Goal: Information Seeking & Learning: Learn about a topic

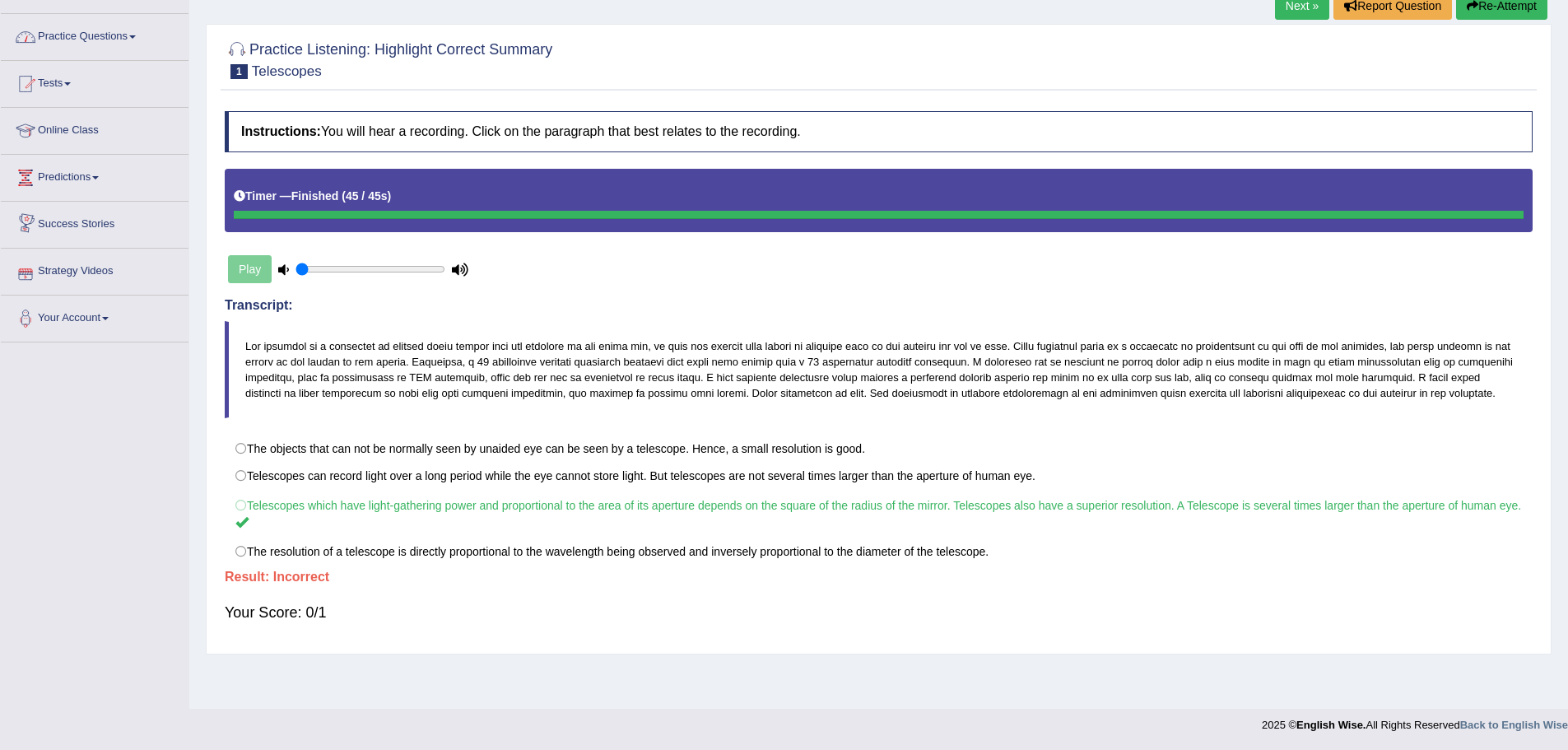
click at [1493, 12] on button "Re-Attempt" at bounding box center [1502, 5] width 92 height 28
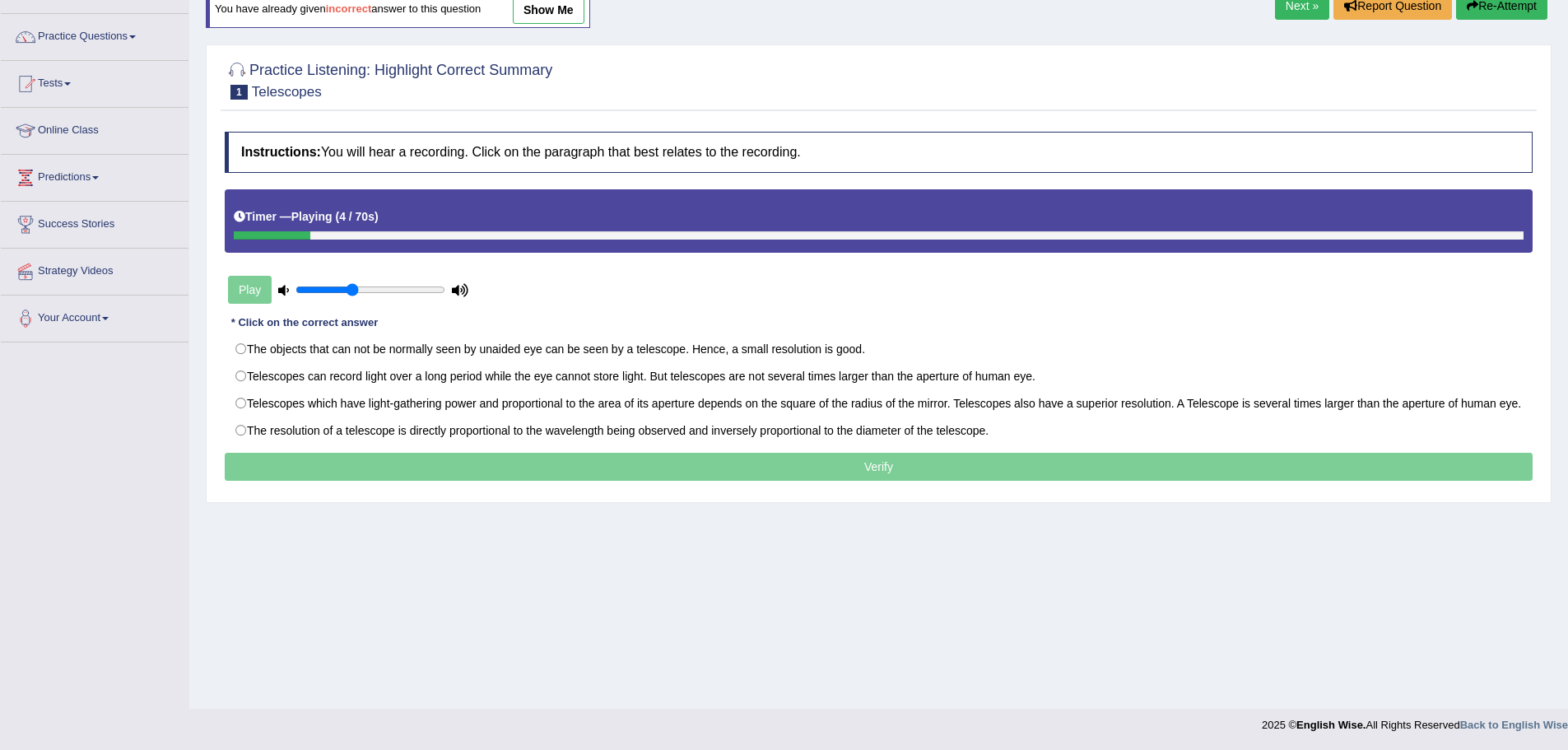
type input "0.4"
click at [355, 290] on input "range" at bounding box center [371, 290] width 150 height 13
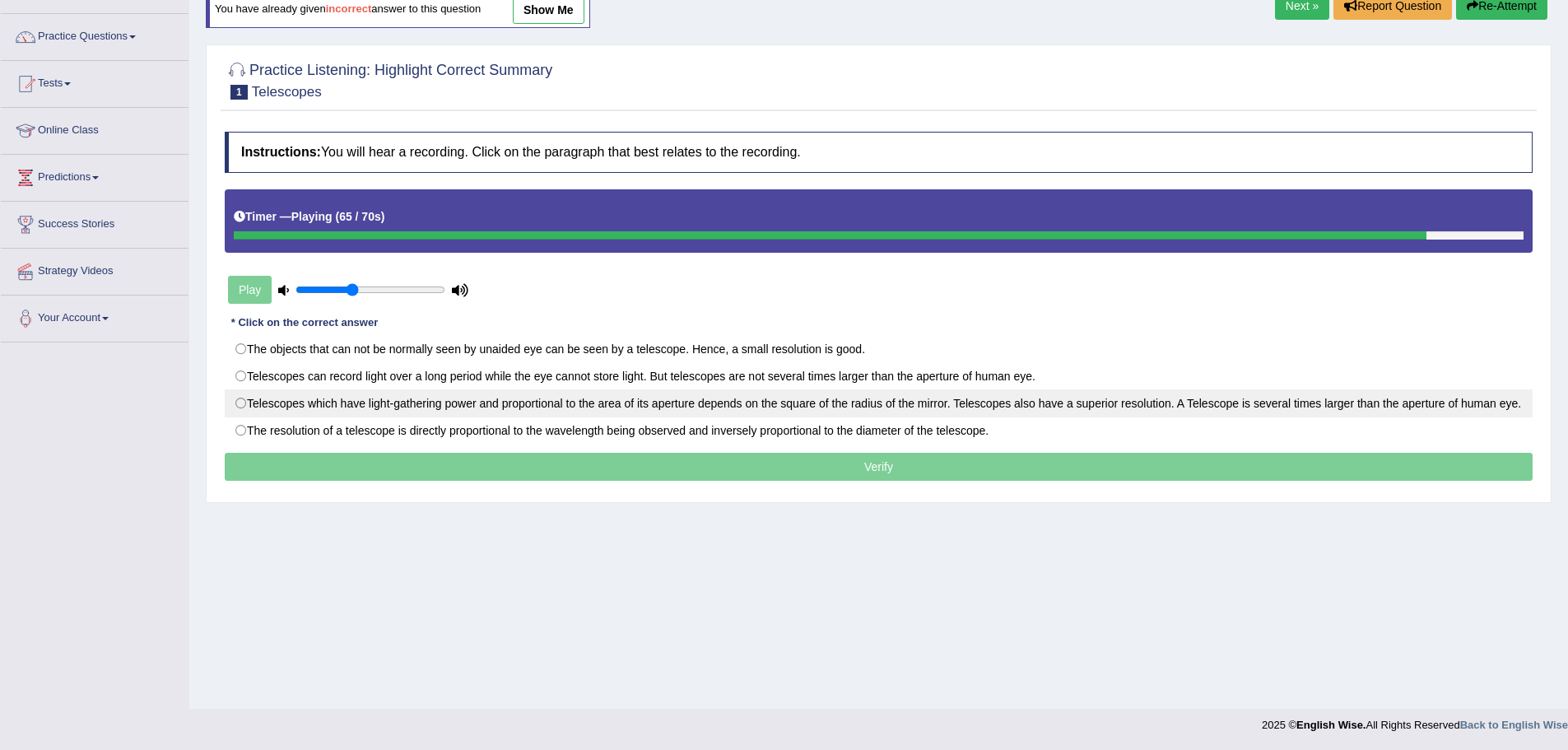
click at [239, 398] on label "Telescopes which have light-gathering power and proportional to the area of its…" at bounding box center [879, 403] width 1308 height 28
radio input "true"
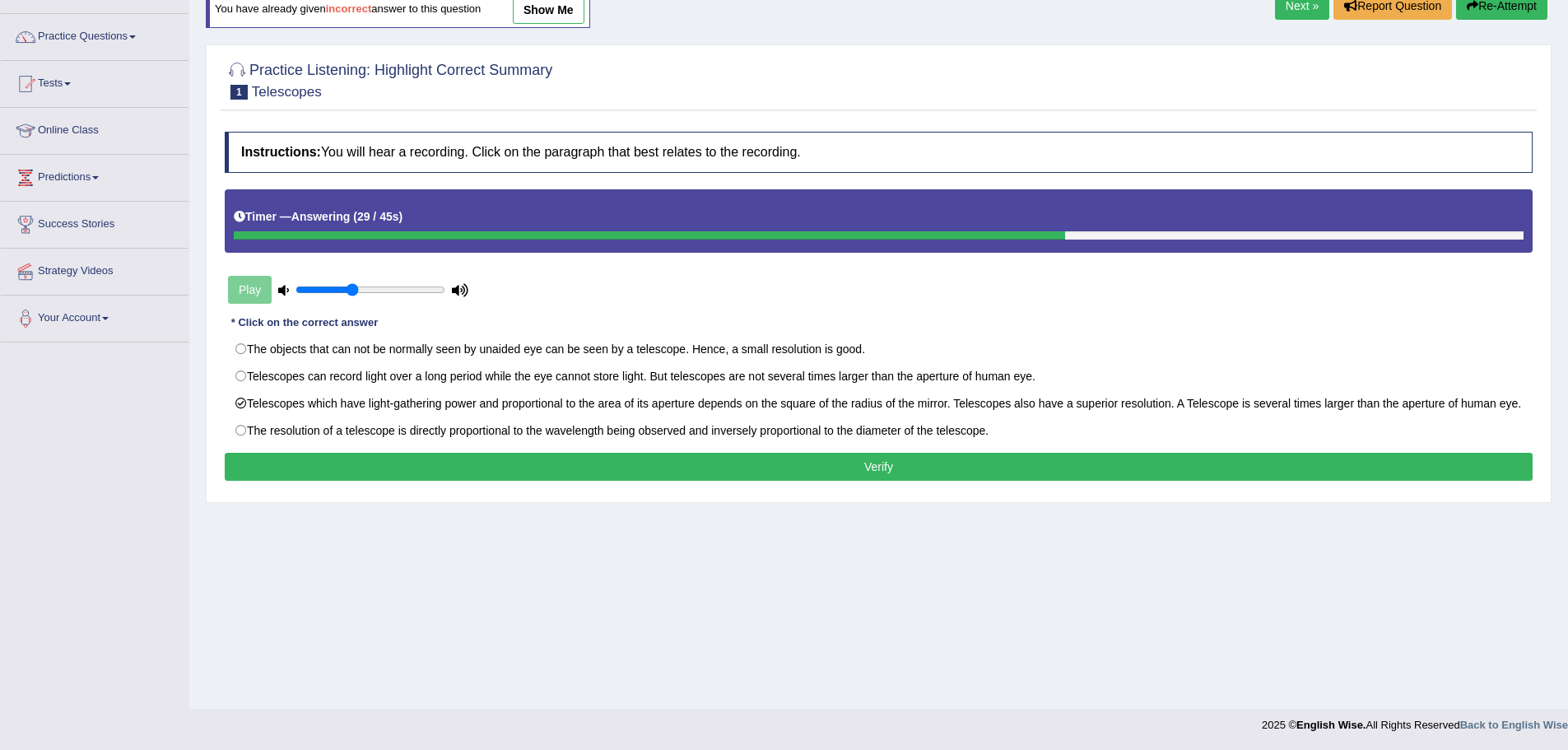
click at [886, 472] on button "Verify" at bounding box center [879, 466] width 1308 height 28
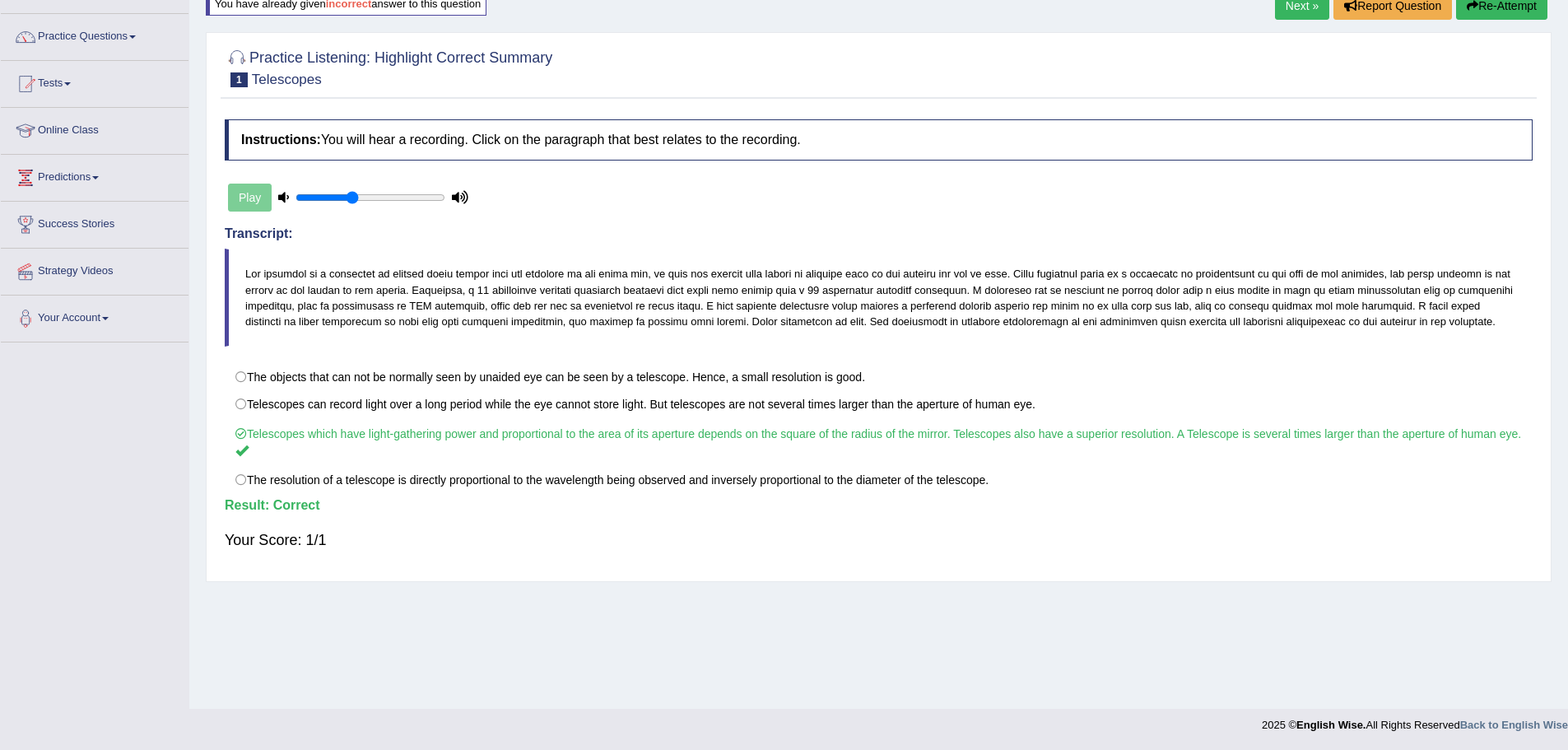
click at [1295, 4] on link "Next »" at bounding box center [1302, 5] width 54 height 28
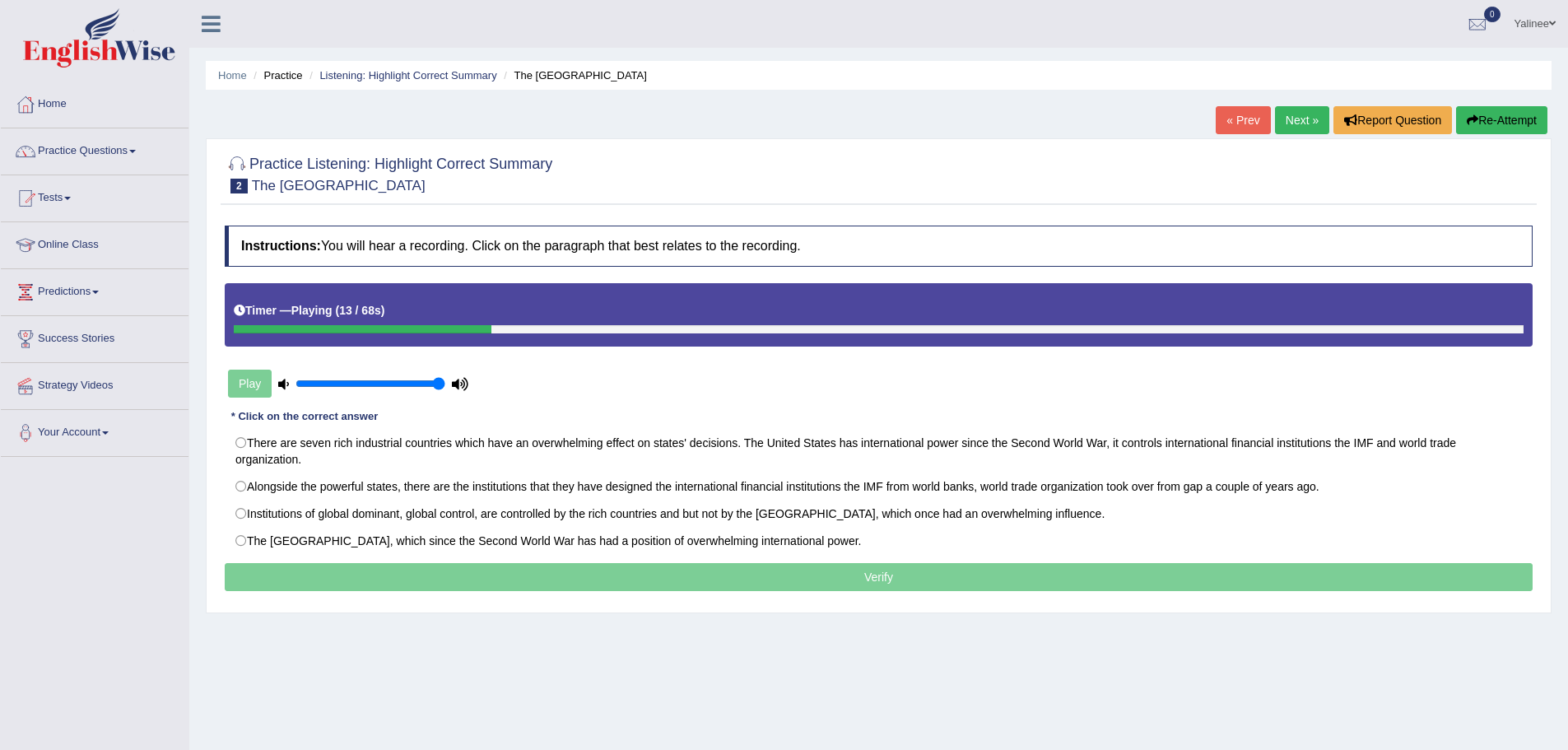
type input "1"
click at [439, 383] on input "range" at bounding box center [371, 383] width 150 height 13
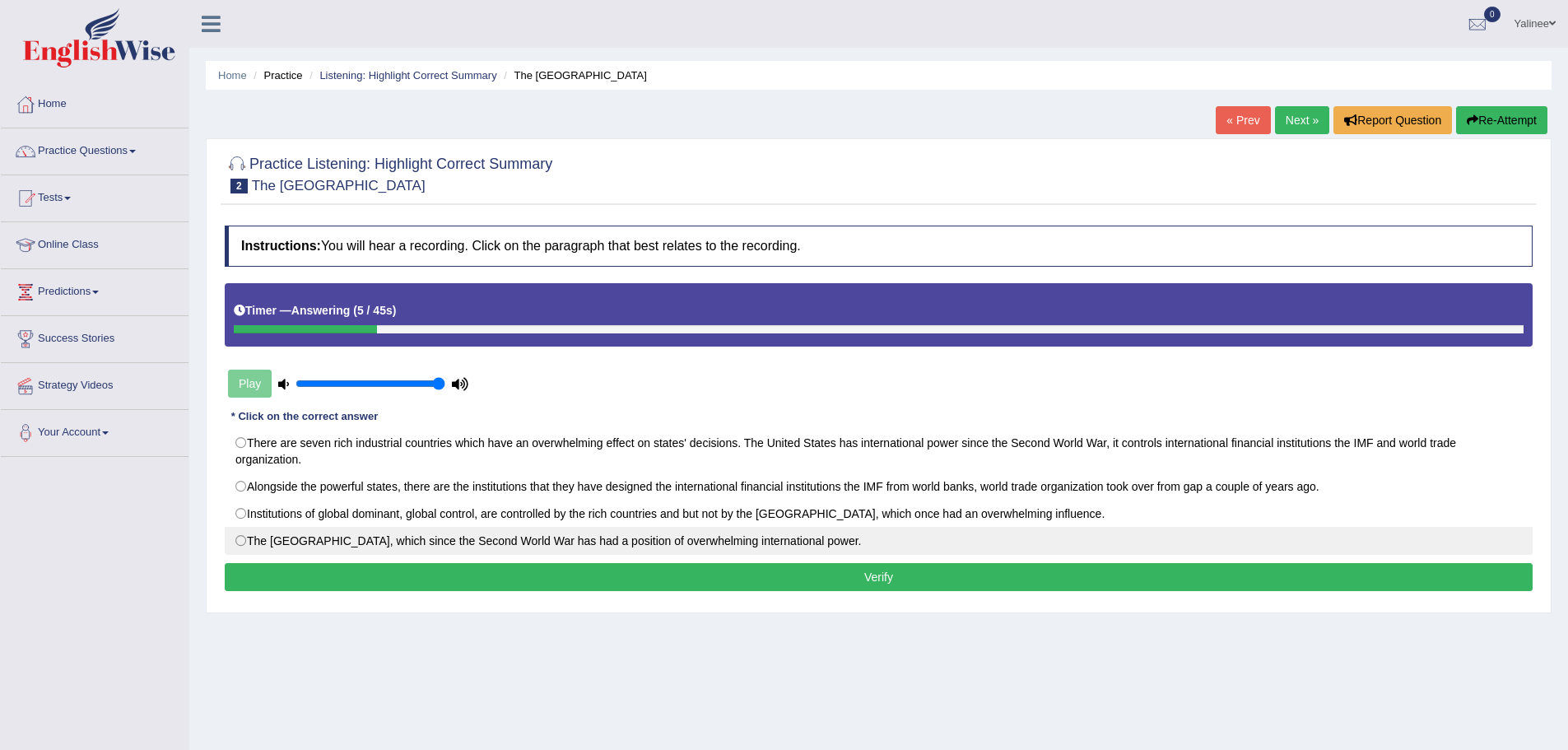
click at [239, 541] on label "The United States, which since the Second World War has had a position of overw…" at bounding box center [879, 540] width 1308 height 28
radio input "true"
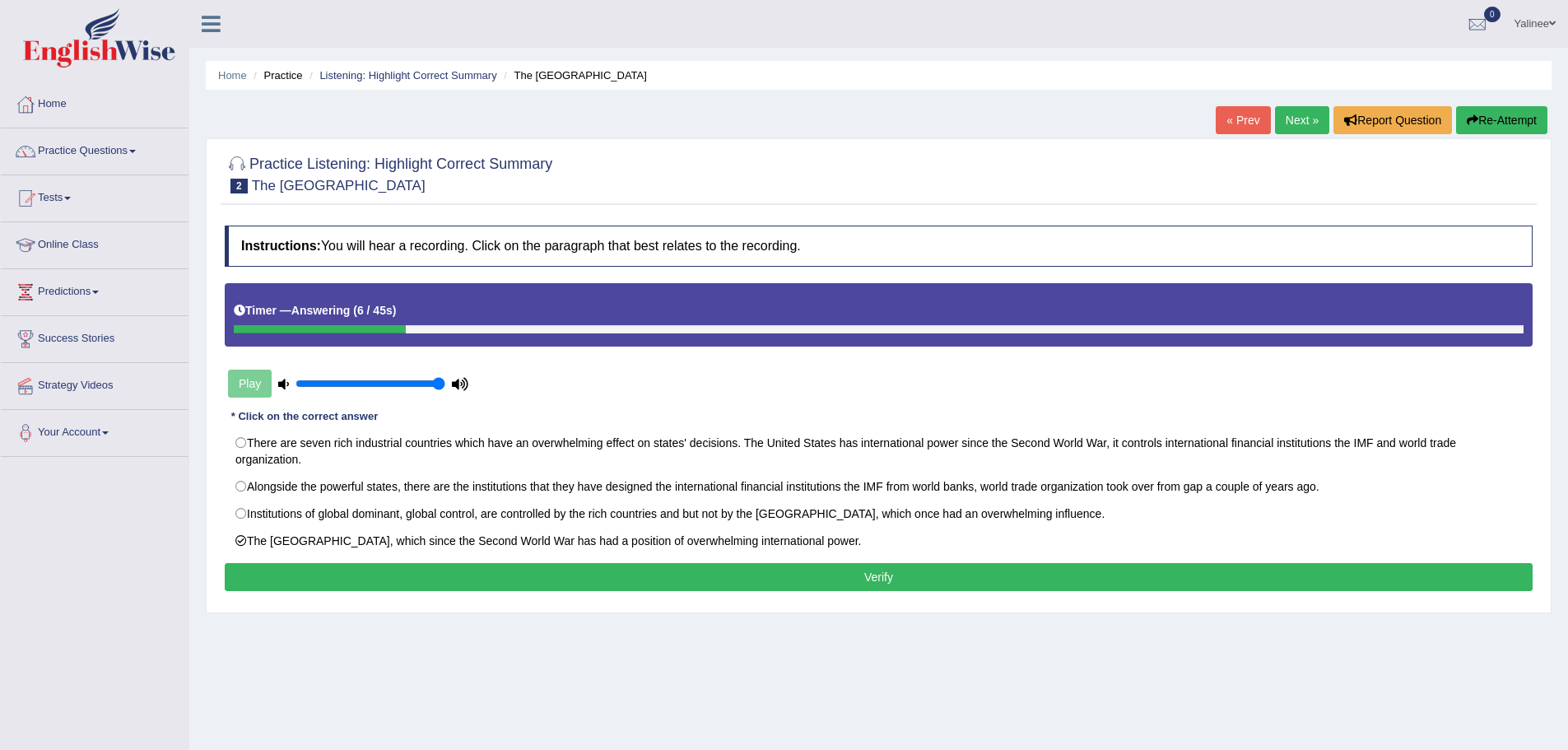
click at [864, 576] on button "Verify" at bounding box center [879, 576] width 1308 height 28
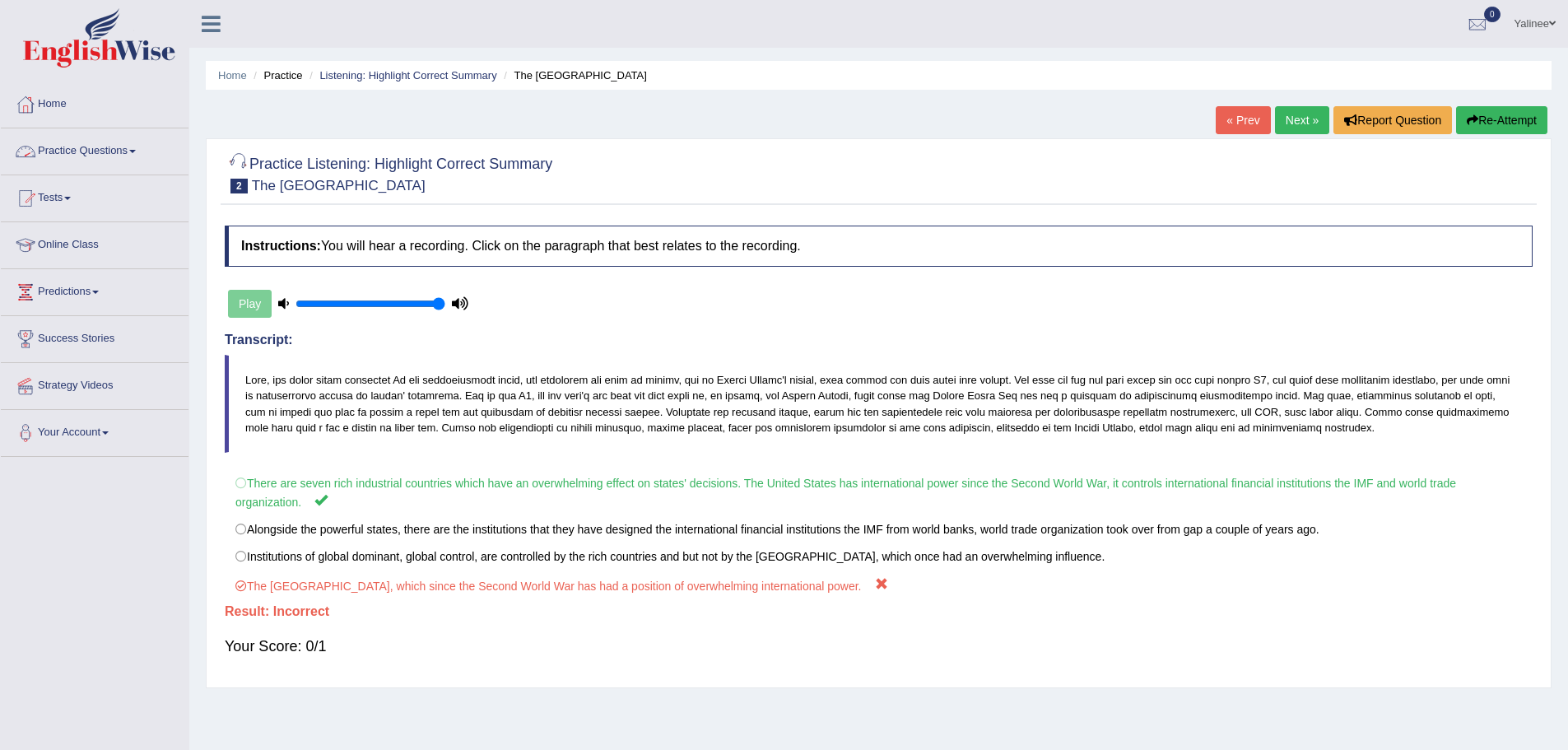
click at [112, 156] on link "Practice Questions" at bounding box center [94, 149] width 188 height 41
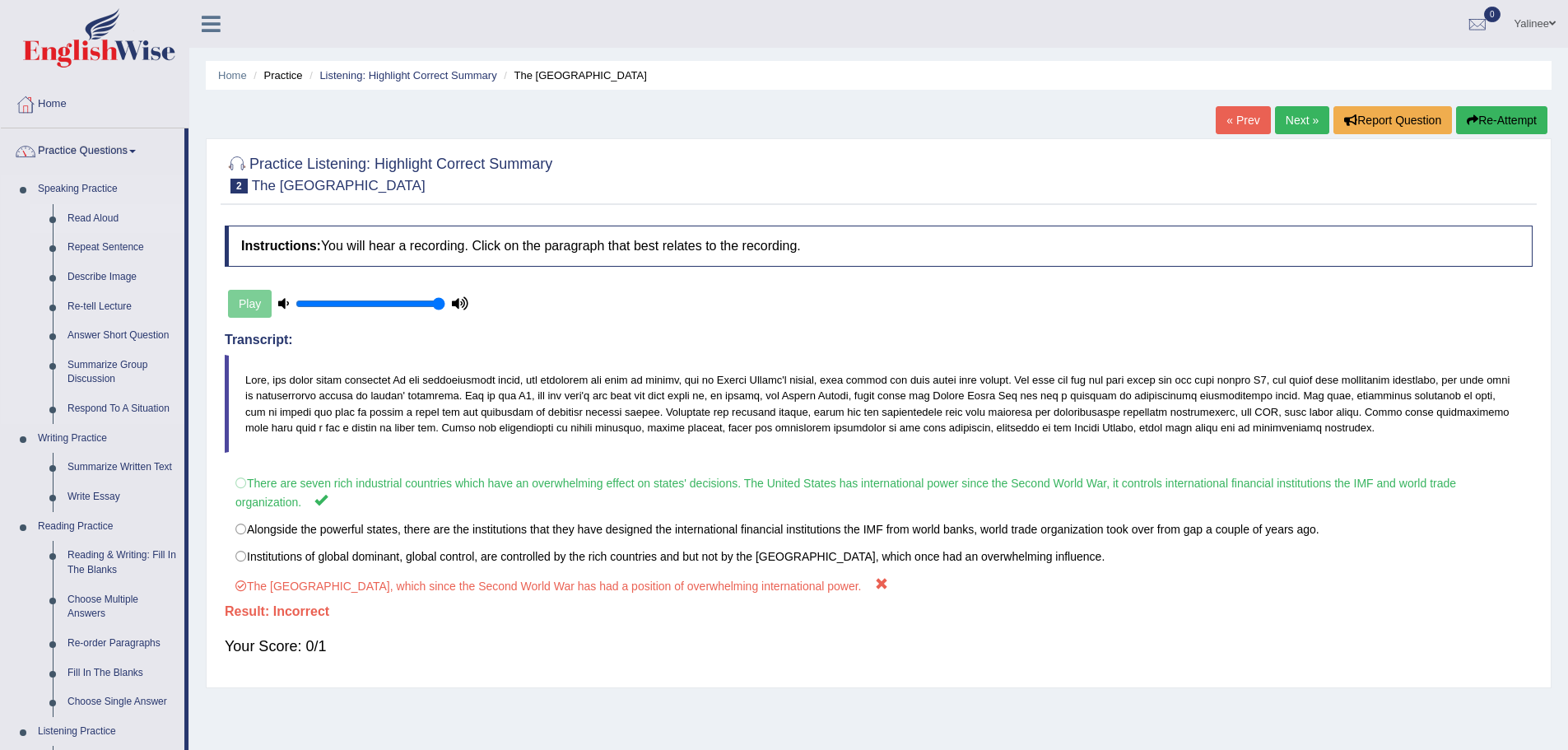
click at [83, 221] on link "Read Aloud" at bounding box center [122, 219] width 124 height 30
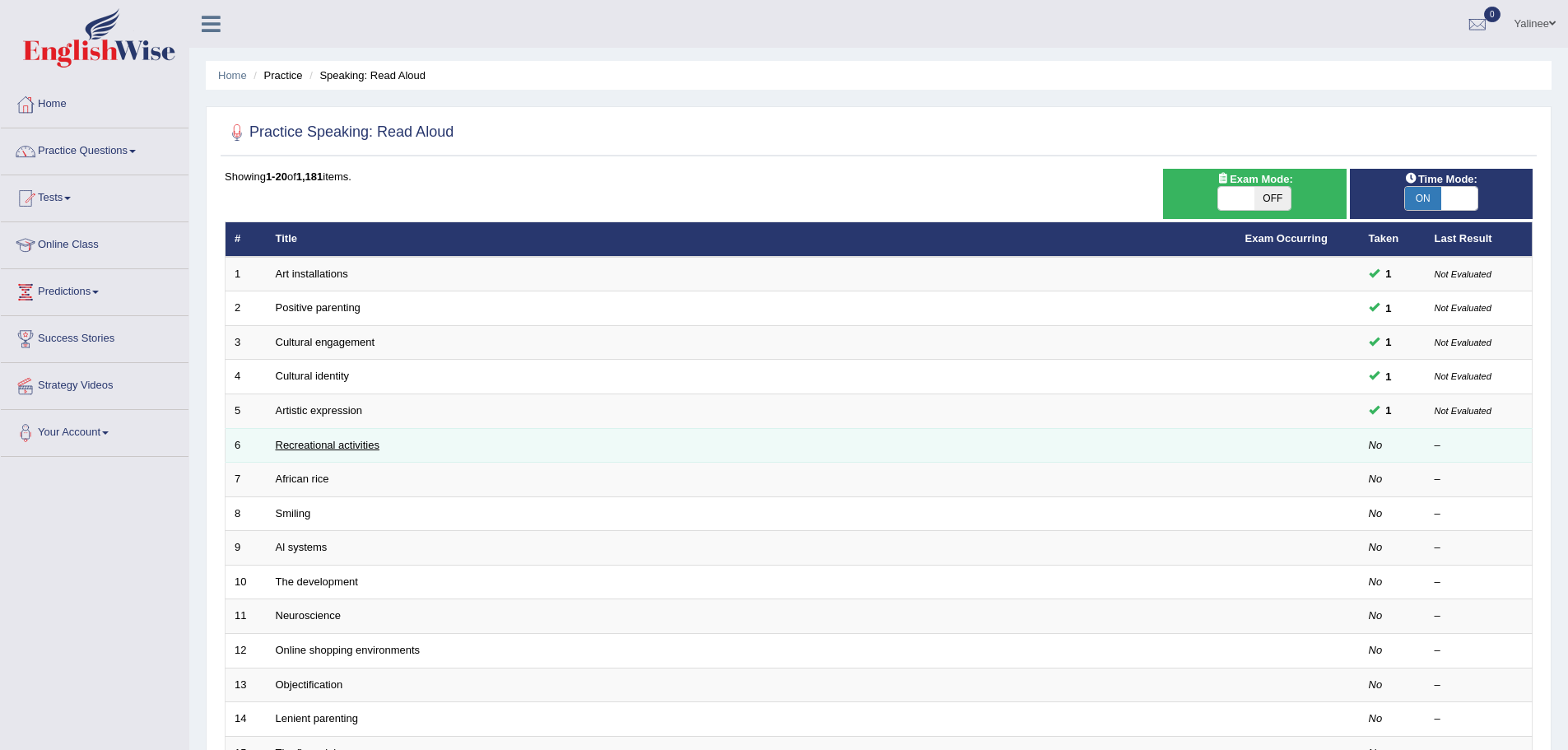
click at [307, 446] on link "Recreational activities" at bounding box center [327, 445] width 103 height 13
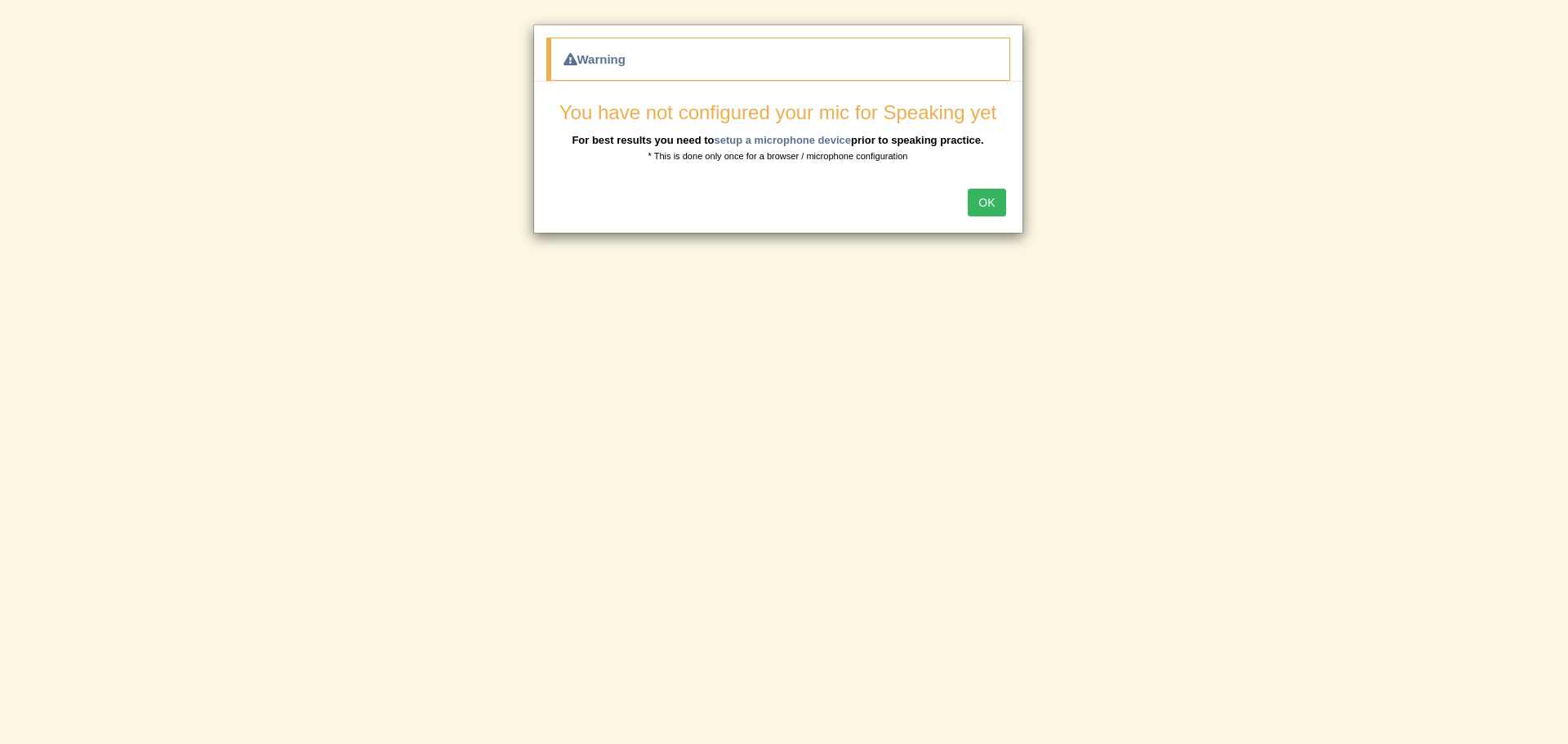
click at [990, 204] on button "OK" at bounding box center [986, 202] width 37 height 28
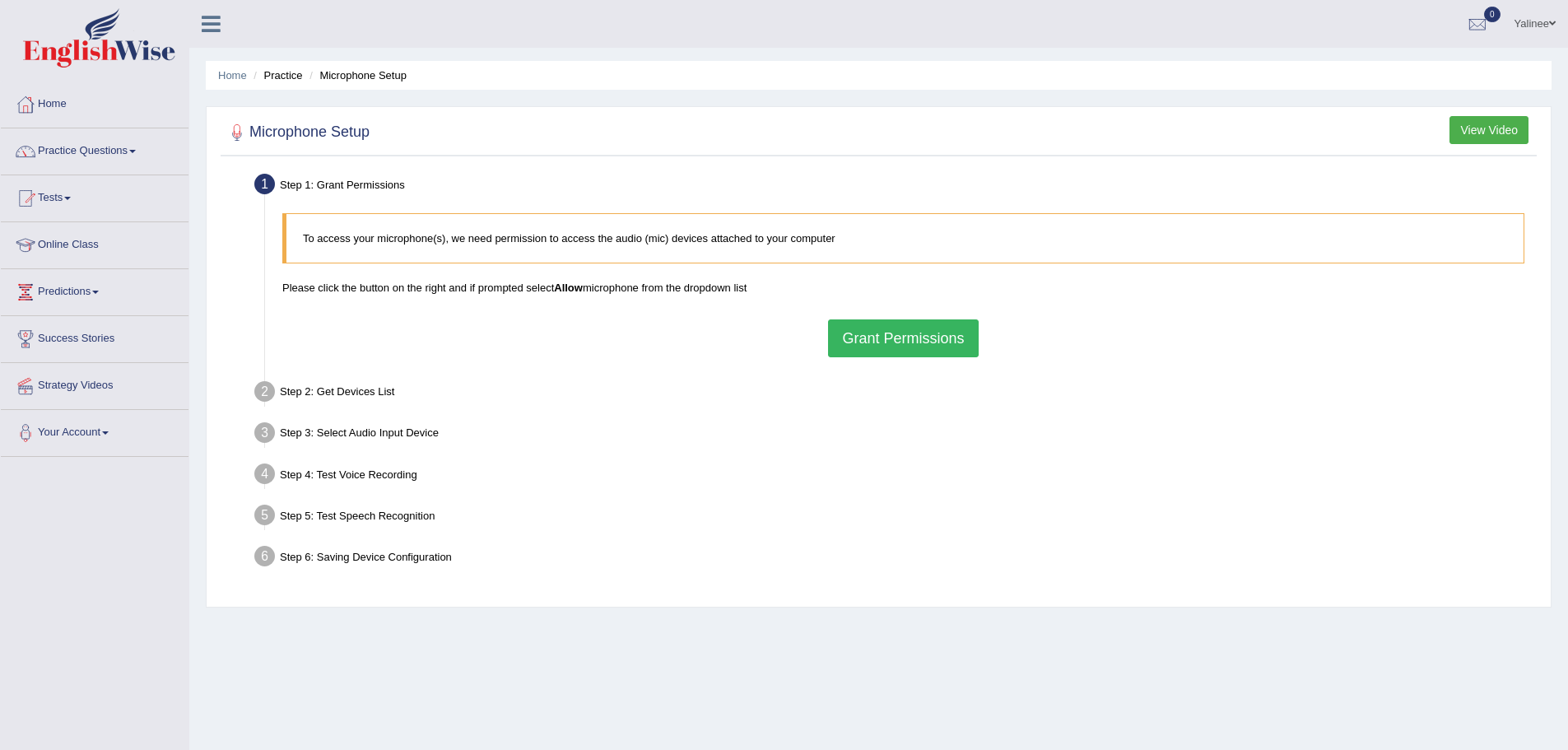
click at [886, 331] on button "Grant Permissions" at bounding box center [903, 338] width 150 height 38
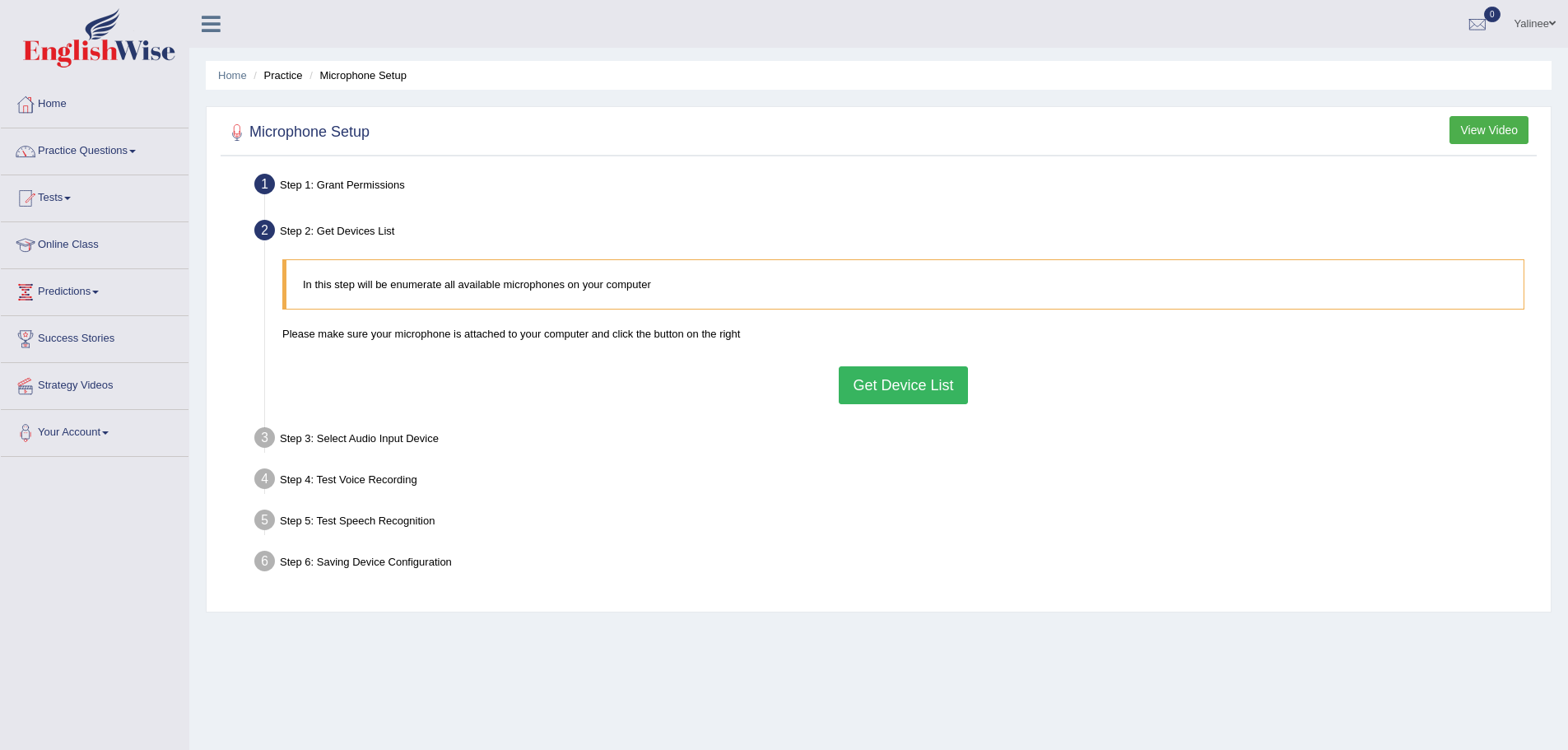
click at [921, 387] on button "Get Device List" at bounding box center [902, 385] width 129 height 38
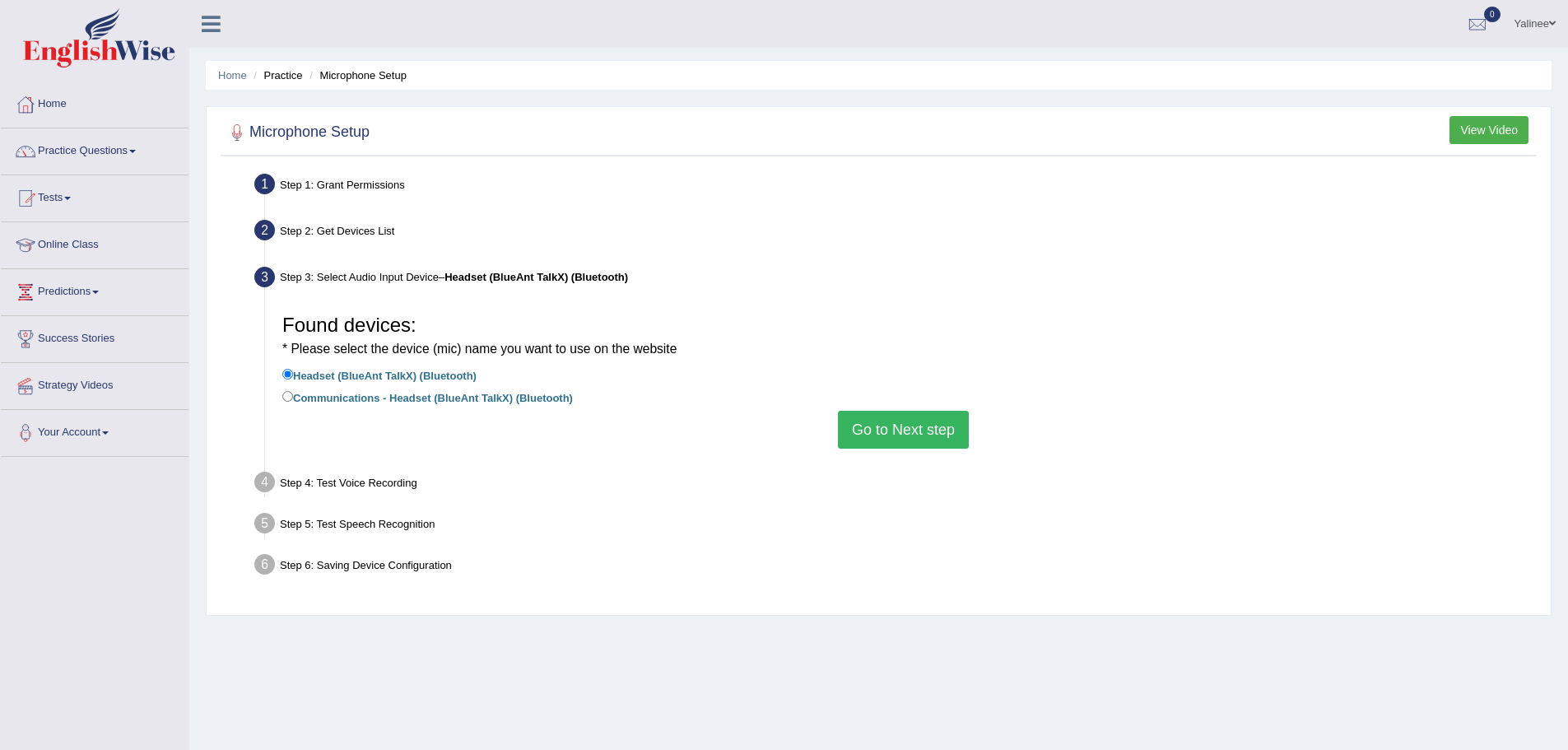
click at [936, 422] on button "Go to Next step" at bounding box center [903, 430] width 130 height 38
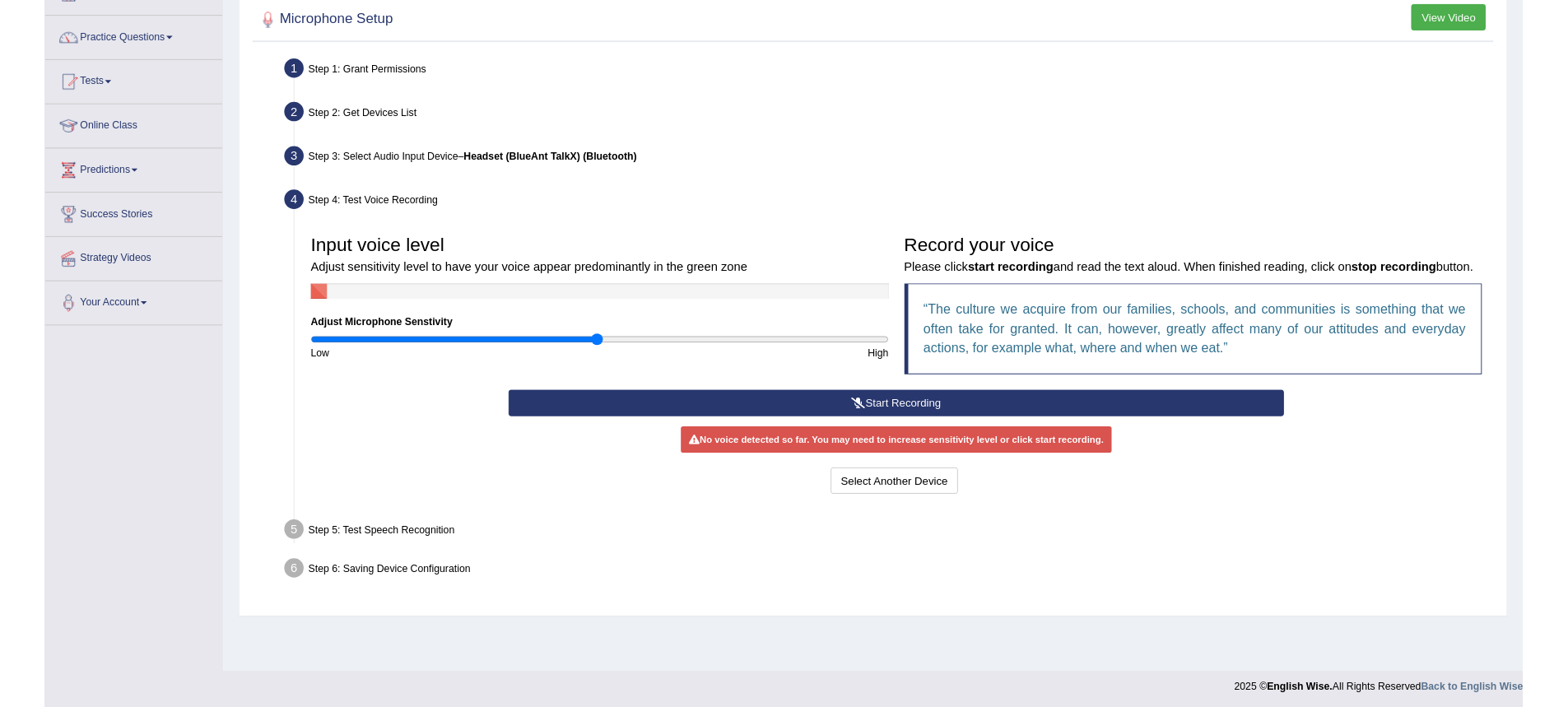
scroll to position [114, 0]
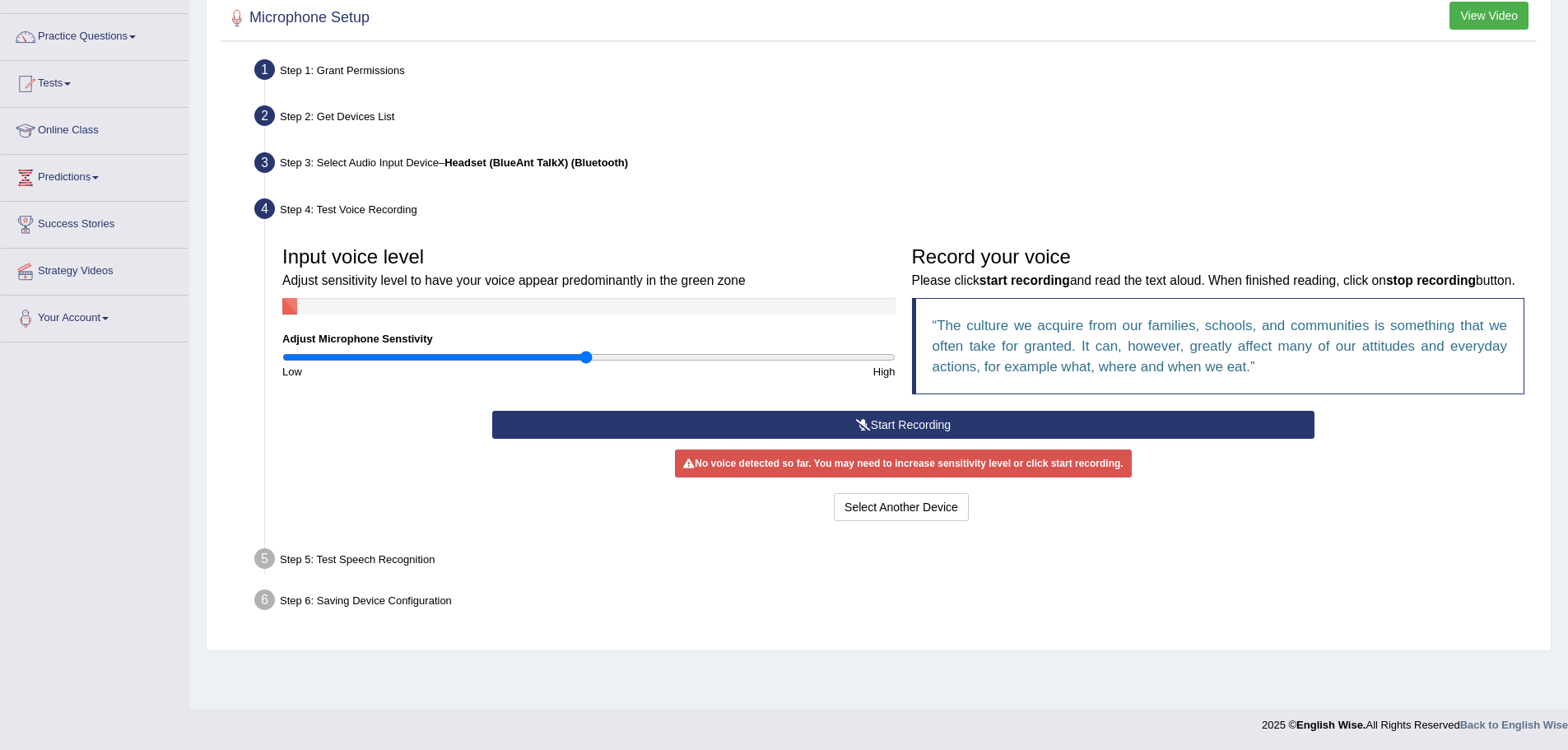
click at [907, 439] on button "Start Recording" at bounding box center [903, 424] width 822 height 28
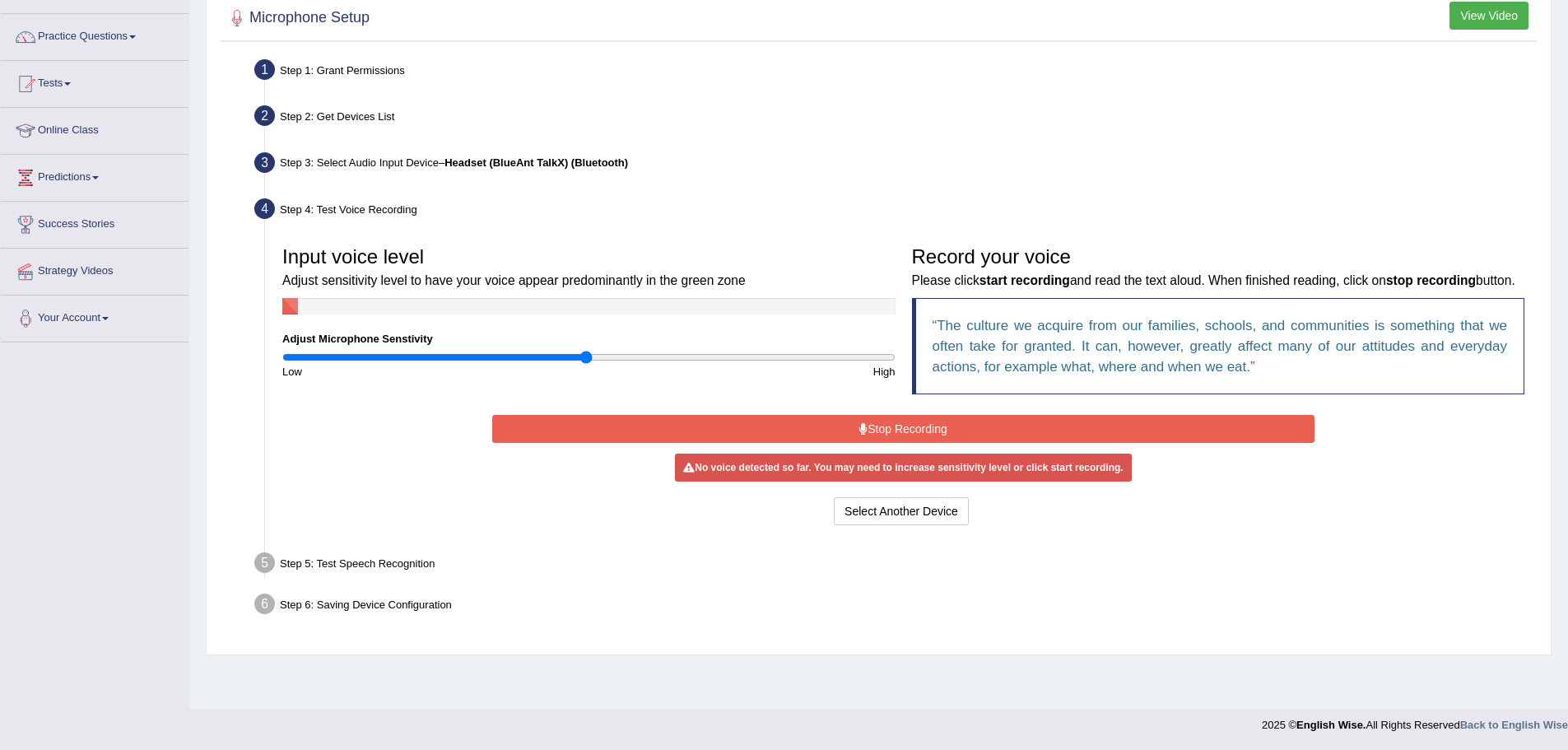
click at [909, 442] on button "Stop Recording" at bounding box center [903, 428] width 822 height 28
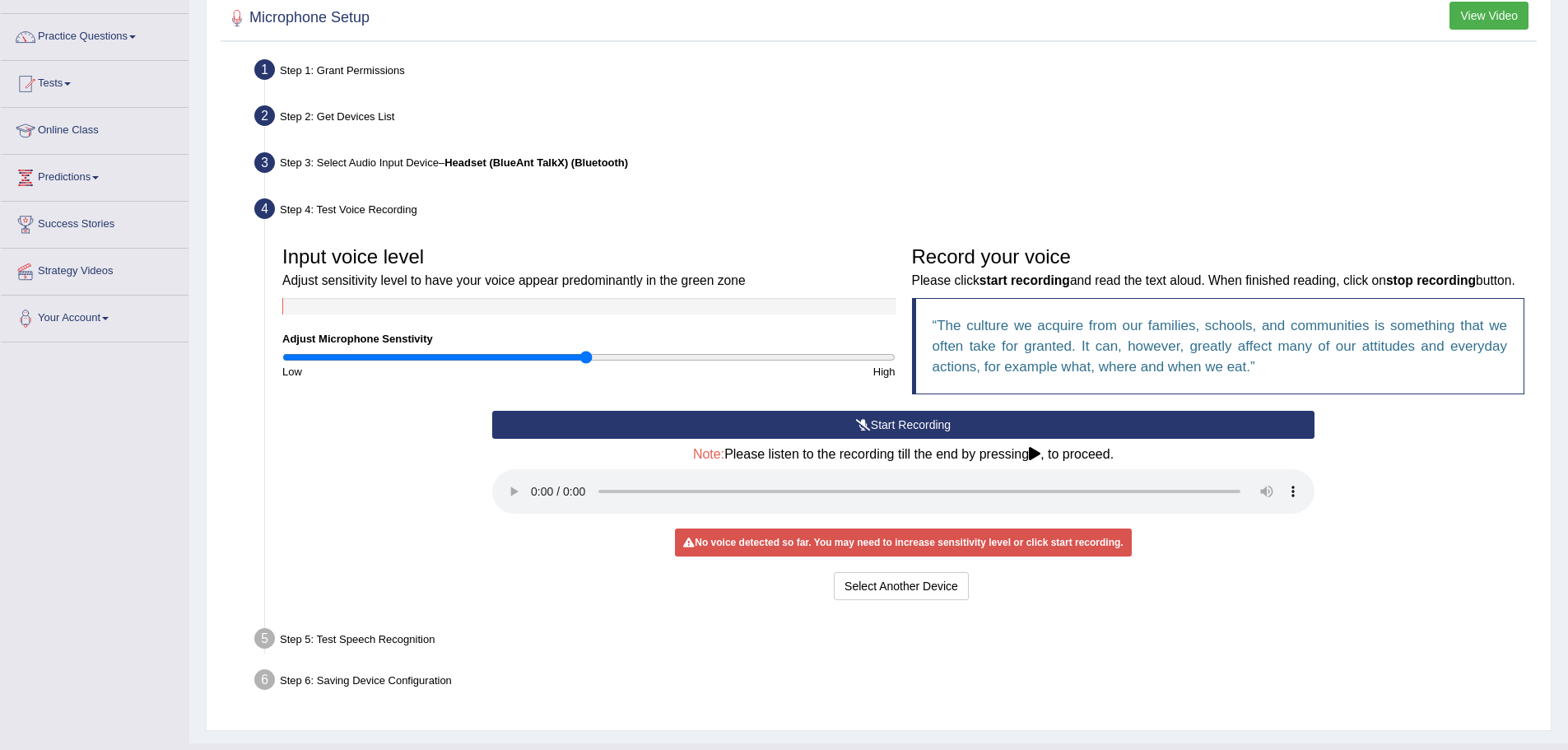
click at [887, 439] on button "Start Recording" at bounding box center [903, 424] width 822 height 28
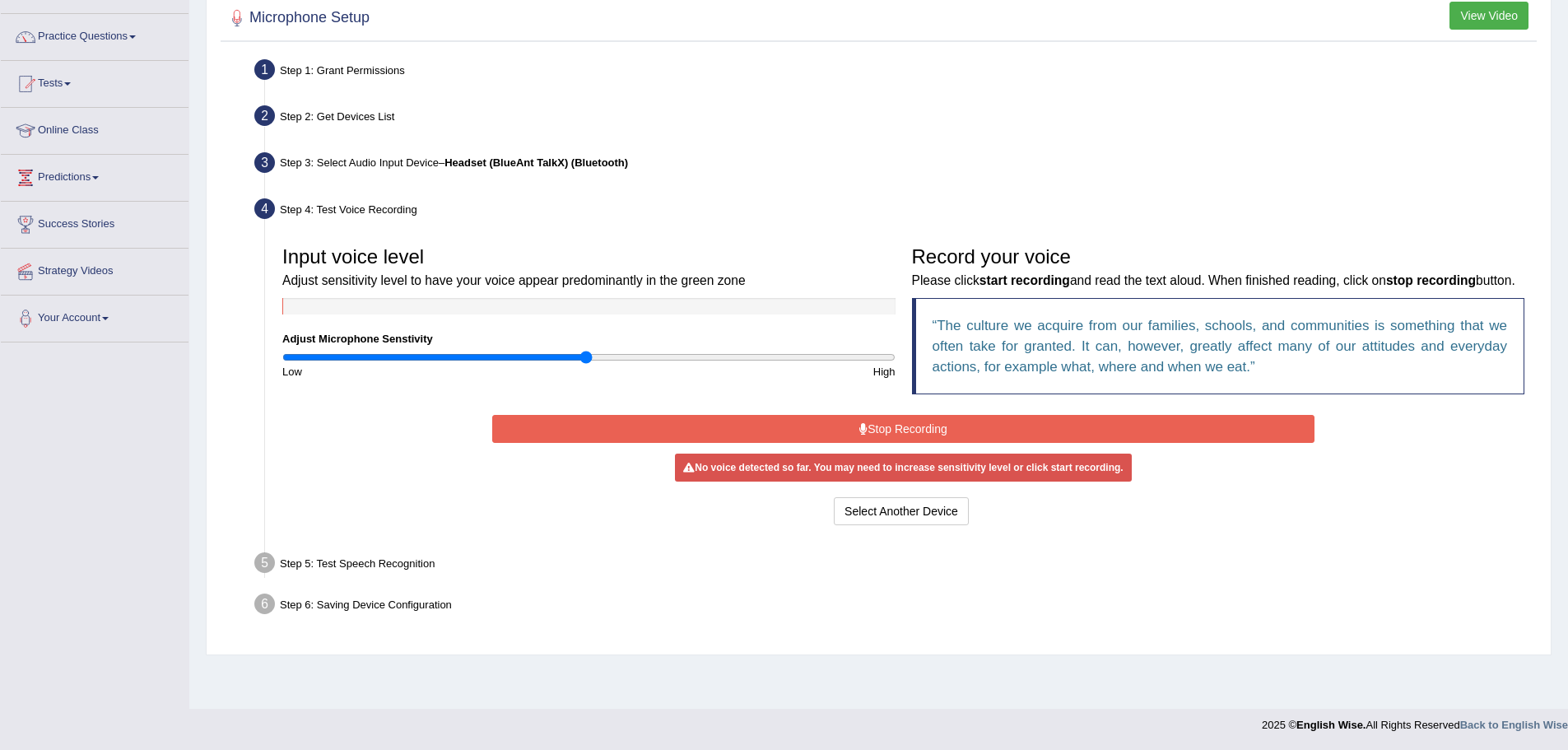
click at [921, 442] on button "Stop Recording" at bounding box center [903, 428] width 822 height 28
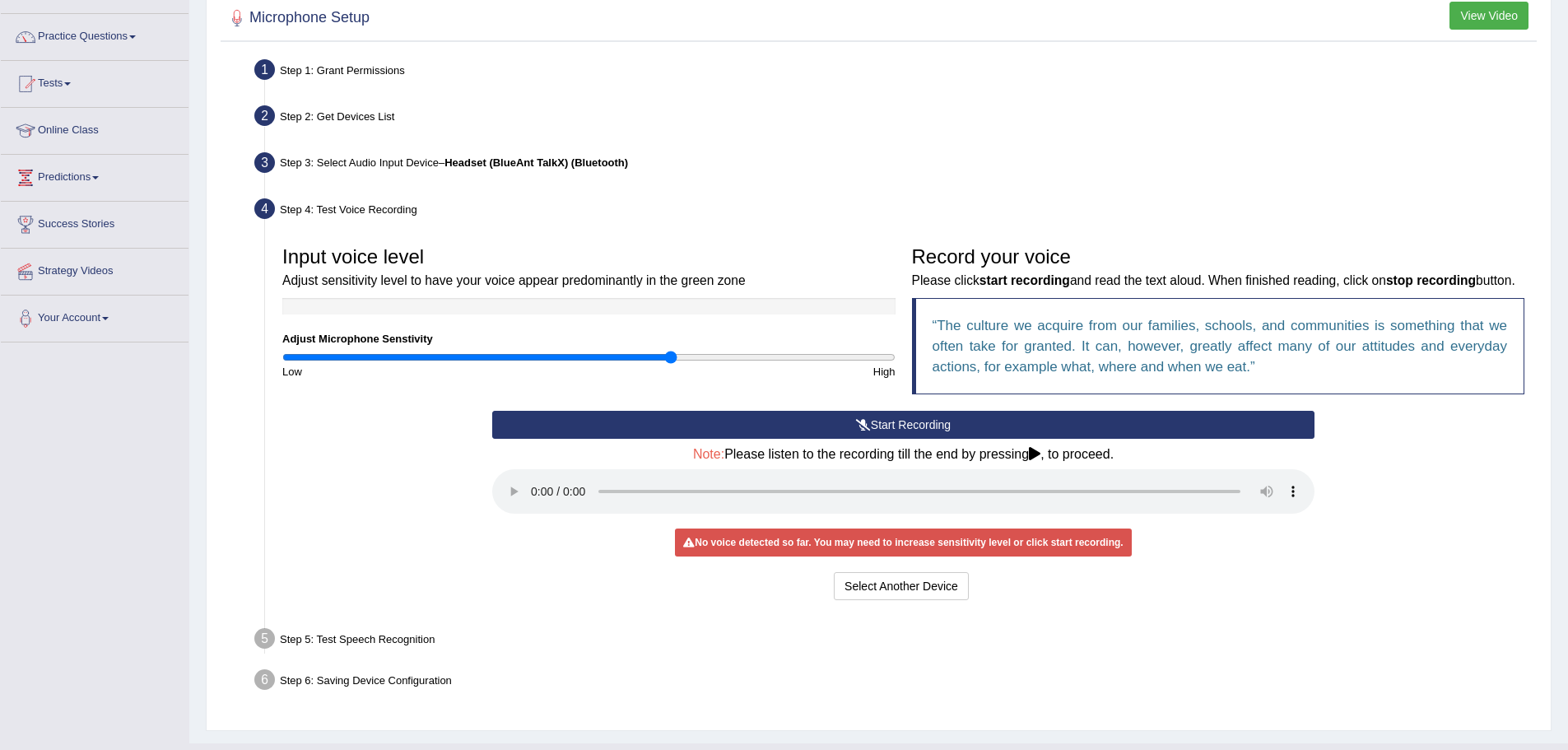
drag, startPoint x: 587, startPoint y: 354, endPoint x: 729, endPoint y: 381, distance: 144.5
click at [671, 357] on input "range" at bounding box center [589, 357] width 614 height 13
click at [897, 439] on button "Start Recording" at bounding box center [903, 424] width 822 height 28
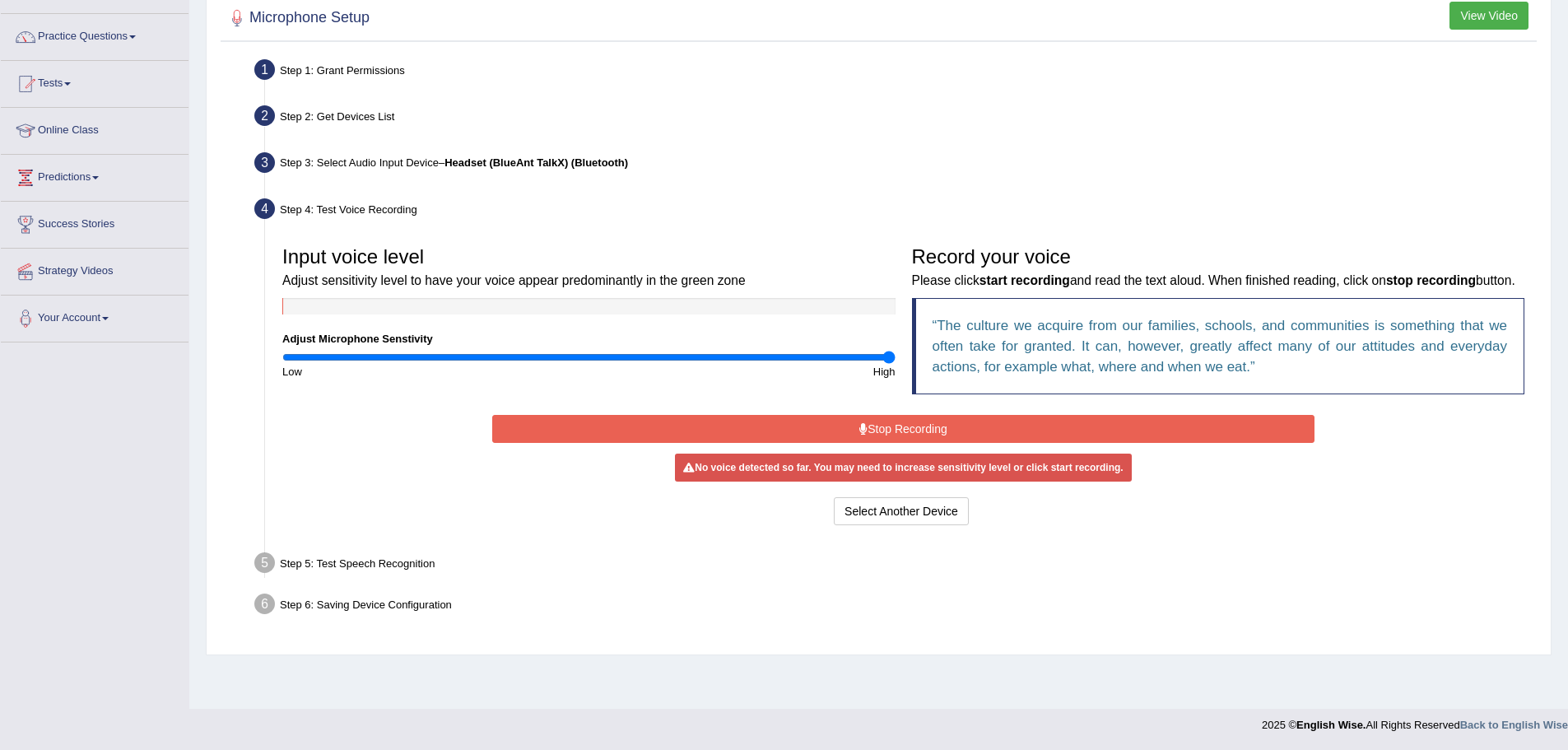
drag, startPoint x: 673, startPoint y: 358, endPoint x: 910, endPoint y: 358, distance: 237.0
type input "2"
click at [896, 358] on input "range" at bounding box center [589, 357] width 614 height 13
click at [875, 442] on button "Stop Recording" at bounding box center [903, 428] width 822 height 28
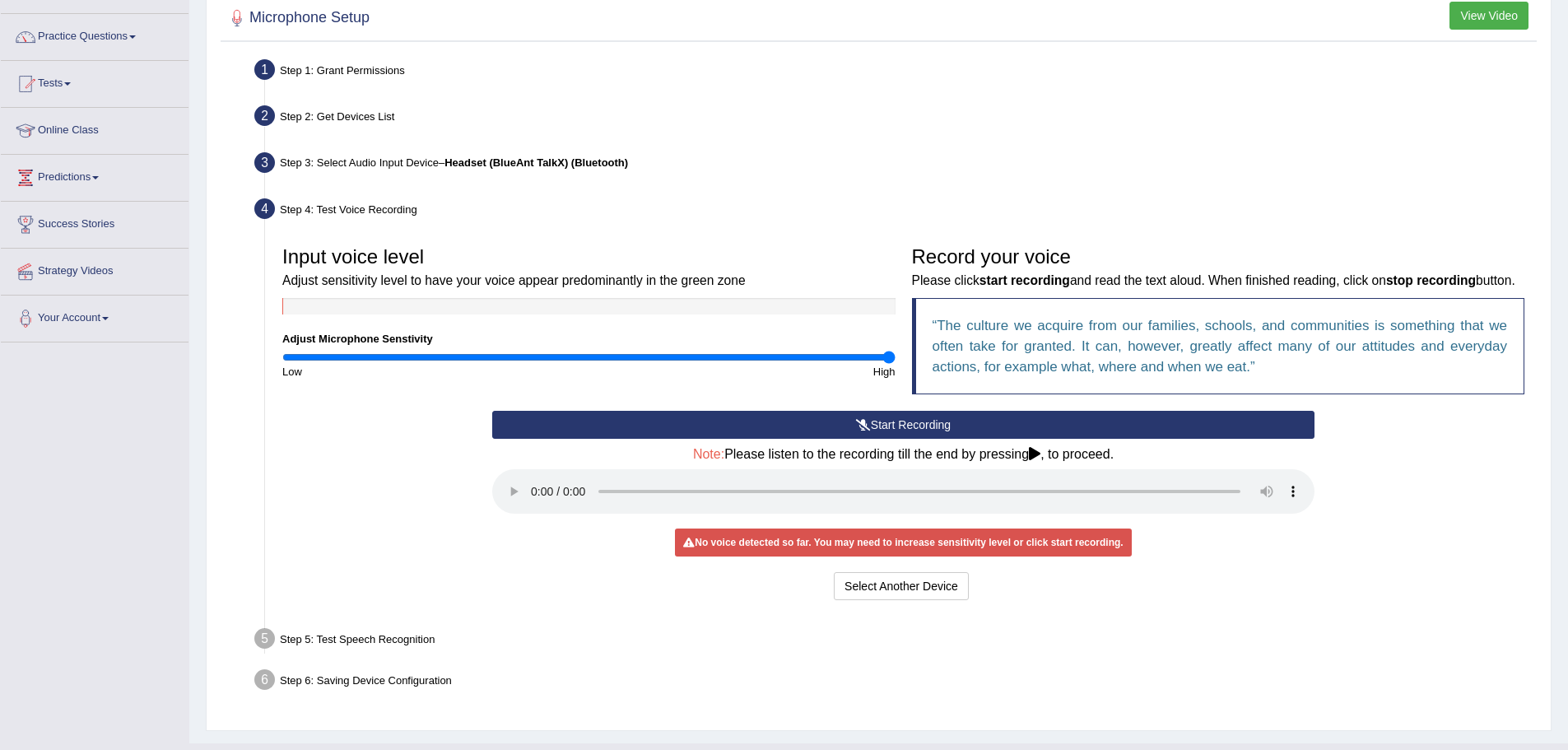
click at [901, 439] on button "Start Recording" at bounding box center [903, 424] width 822 height 28
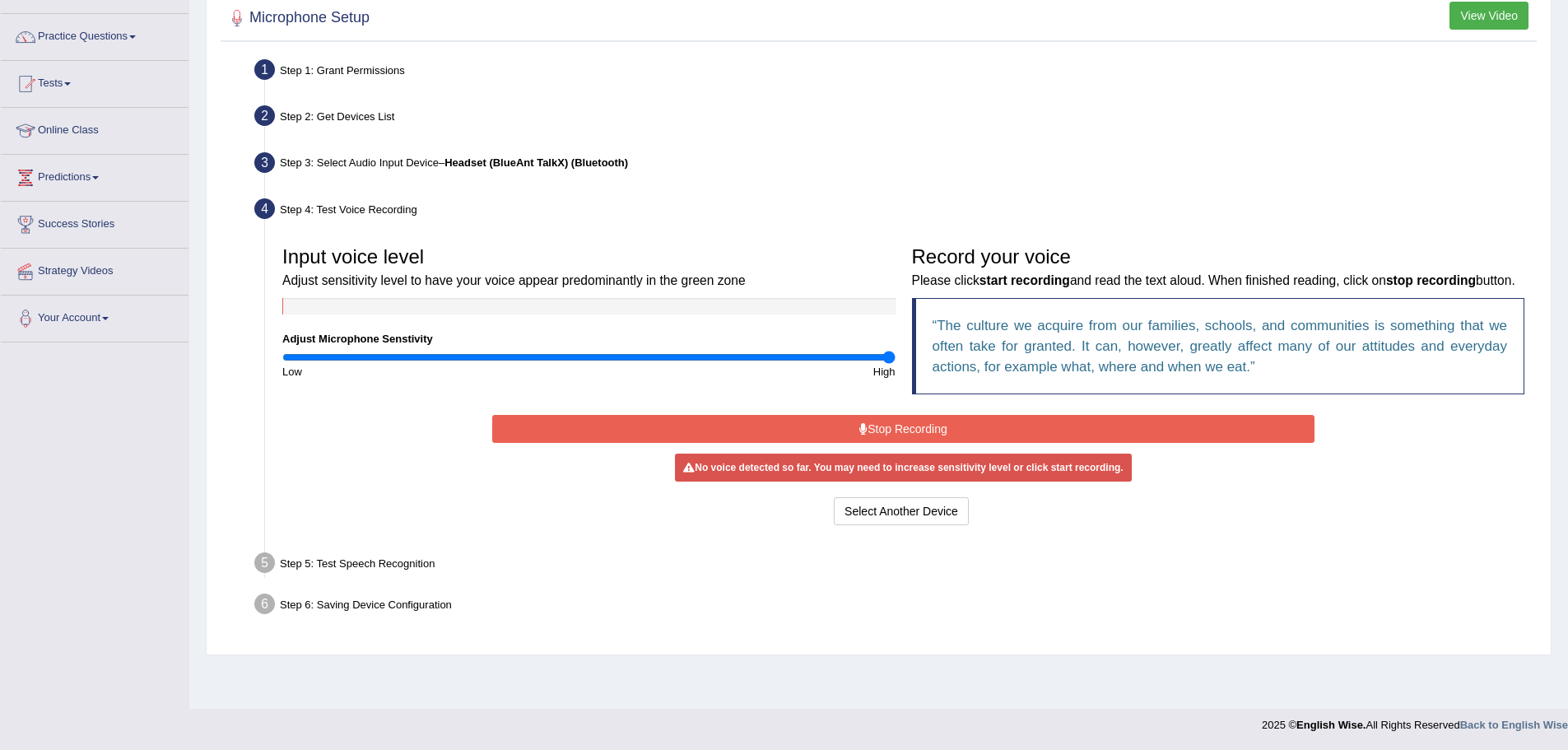
click at [901, 442] on button "Stop Recording" at bounding box center [903, 428] width 822 height 28
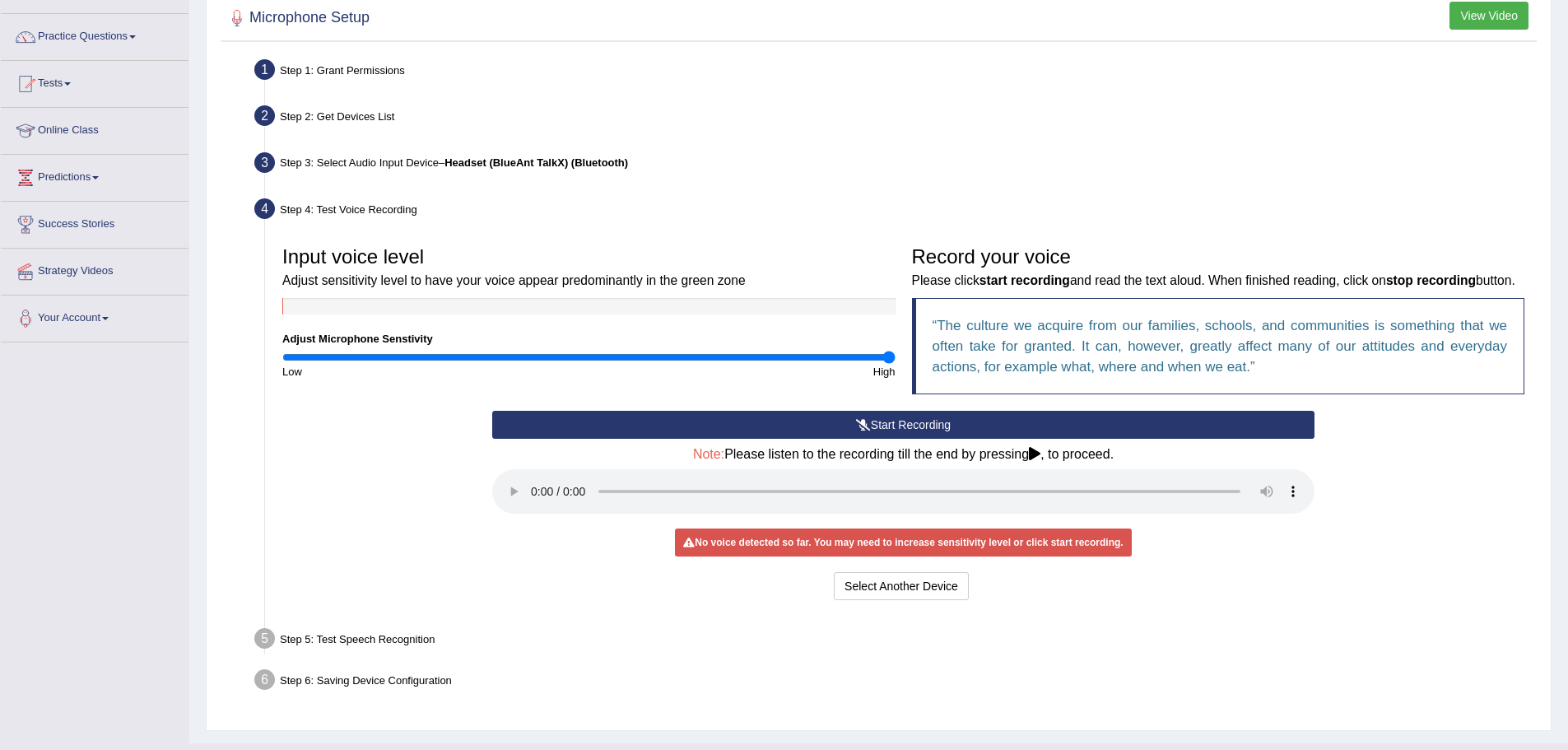
click at [872, 439] on button "Start Recording" at bounding box center [903, 424] width 822 height 28
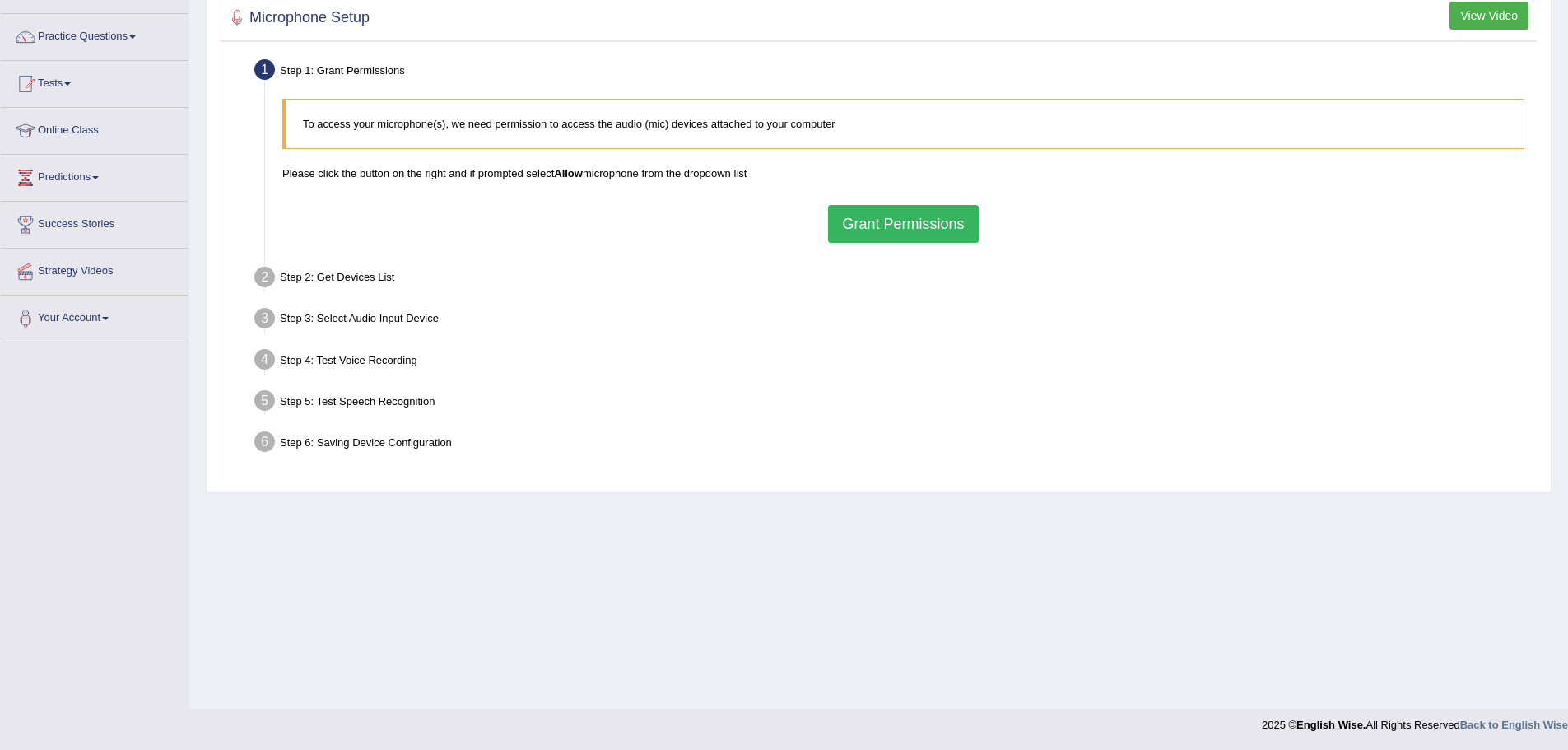
click at [874, 220] on button "Grant Permissions" at bounding box center [903, 224] width 150 height 38
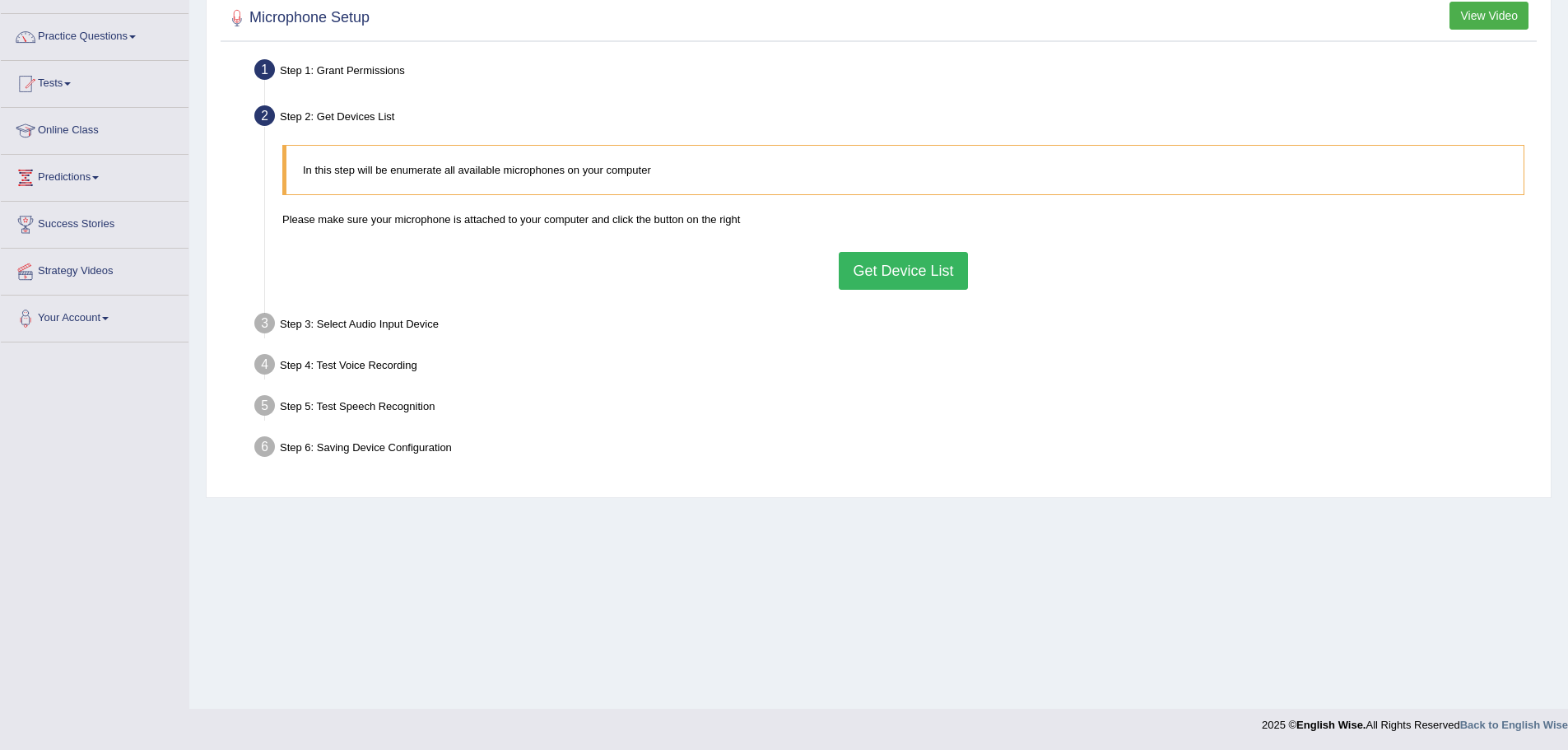
click at [883, 277] on button "Get Device List" at bounding box center [902, 271] width 129 height 38
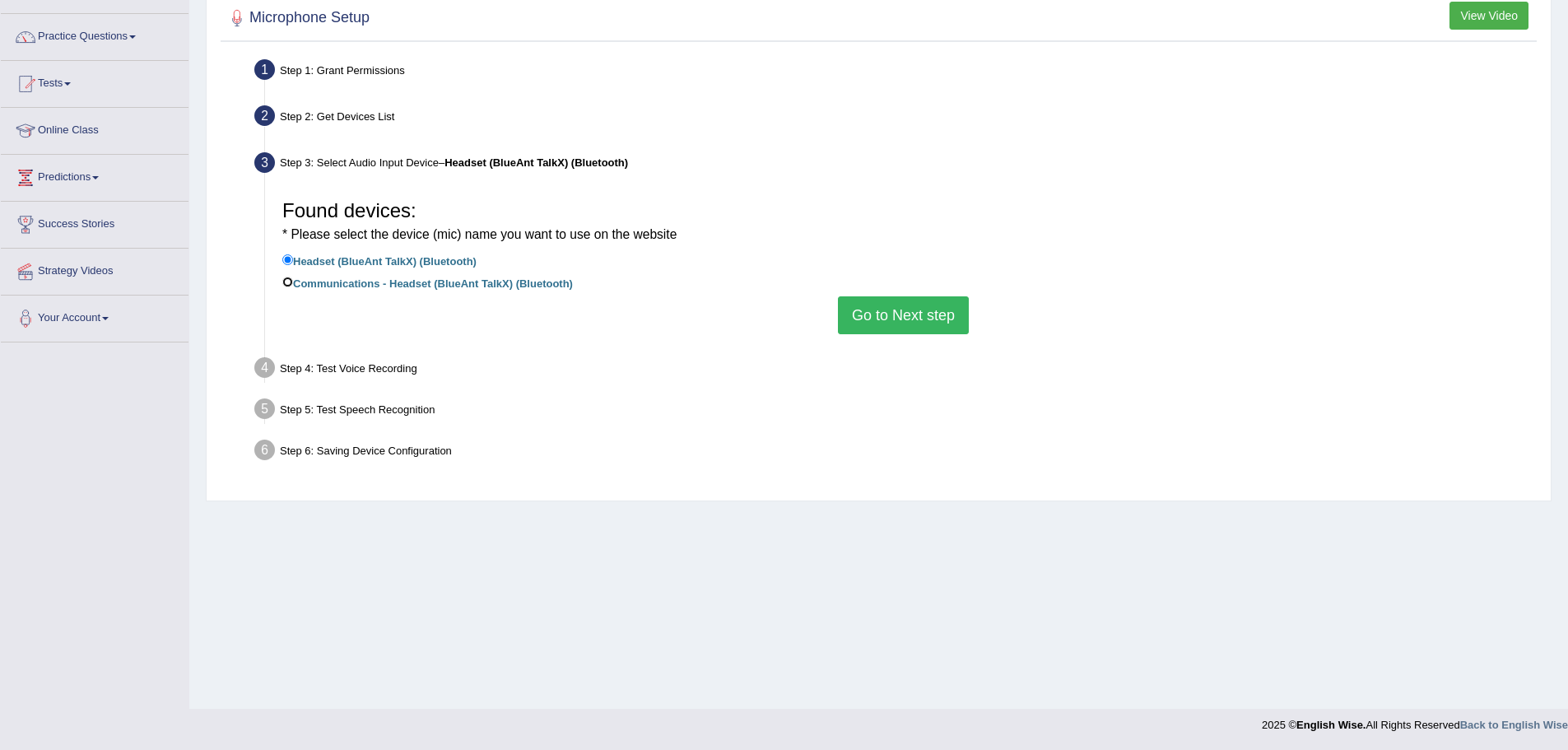
click at [286, 283] on input "Communications - Headset (BlueAnt TalkX) (Bluetooth)" at bounding box center [288, 281] width 11 height 11
radio input "true"
click at [887, 321] on button "Go to Next step" at bounding box center [903, 315] width 130 height 38
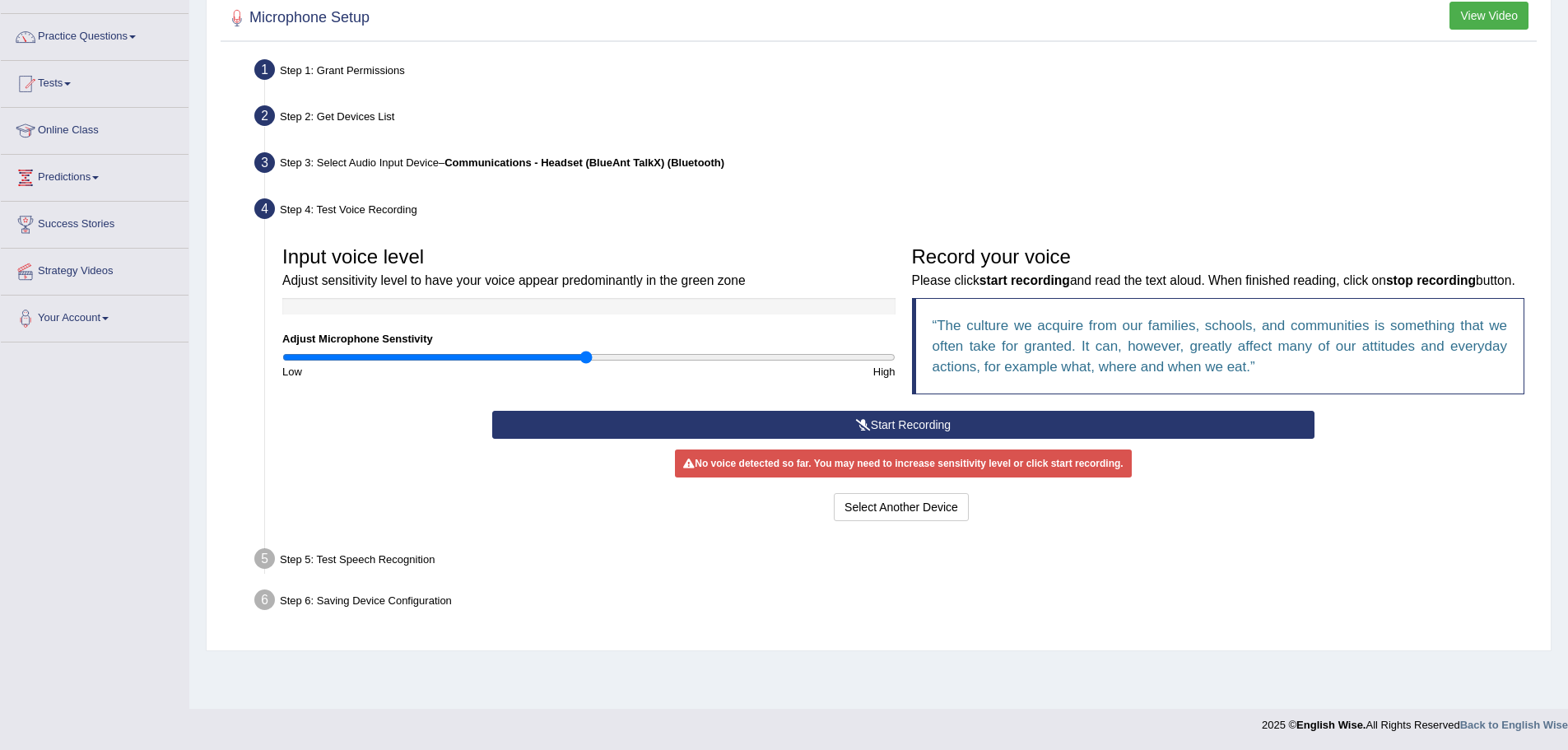
click at [935, 439] on button "Start Recording" at bounding box center [903, 424] width 822 height 28
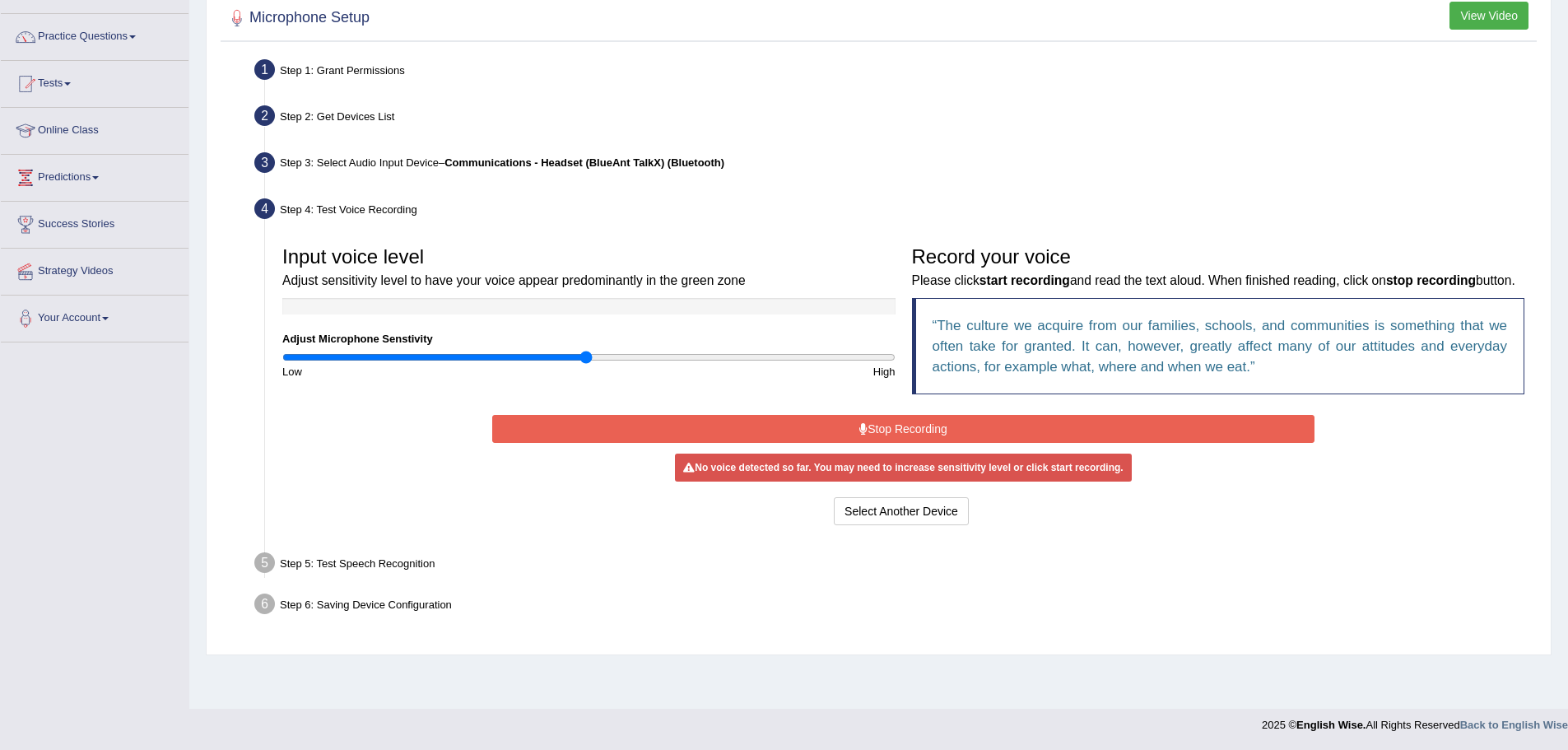
click at [948, 442] on button "Stop Recording" at bounding box center [903, 428] width 822 height 28
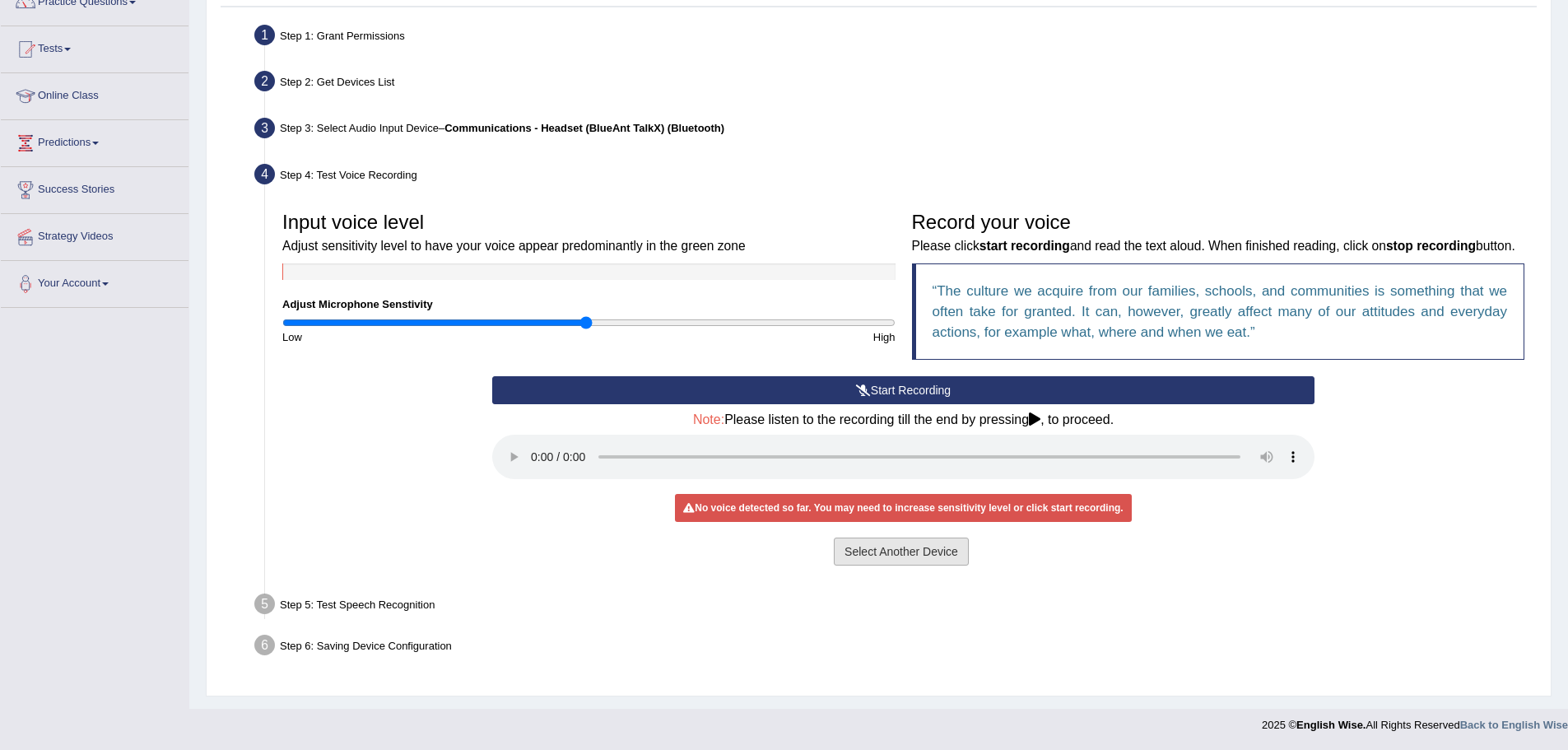
click at [887, 557] on button "Select Another Device" at bounding box center [901, 551] width 135 height 28
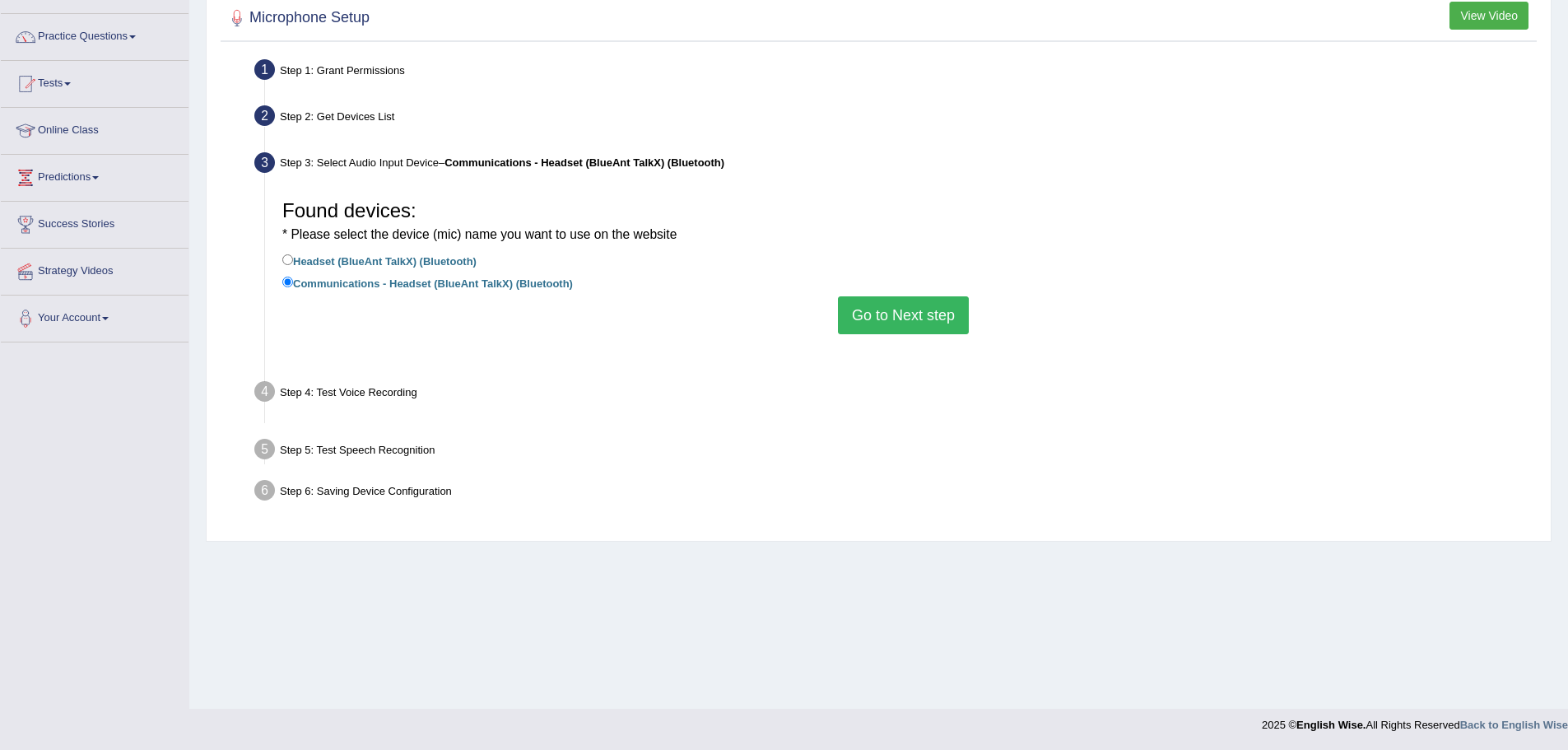
scroll to position [114, 0]
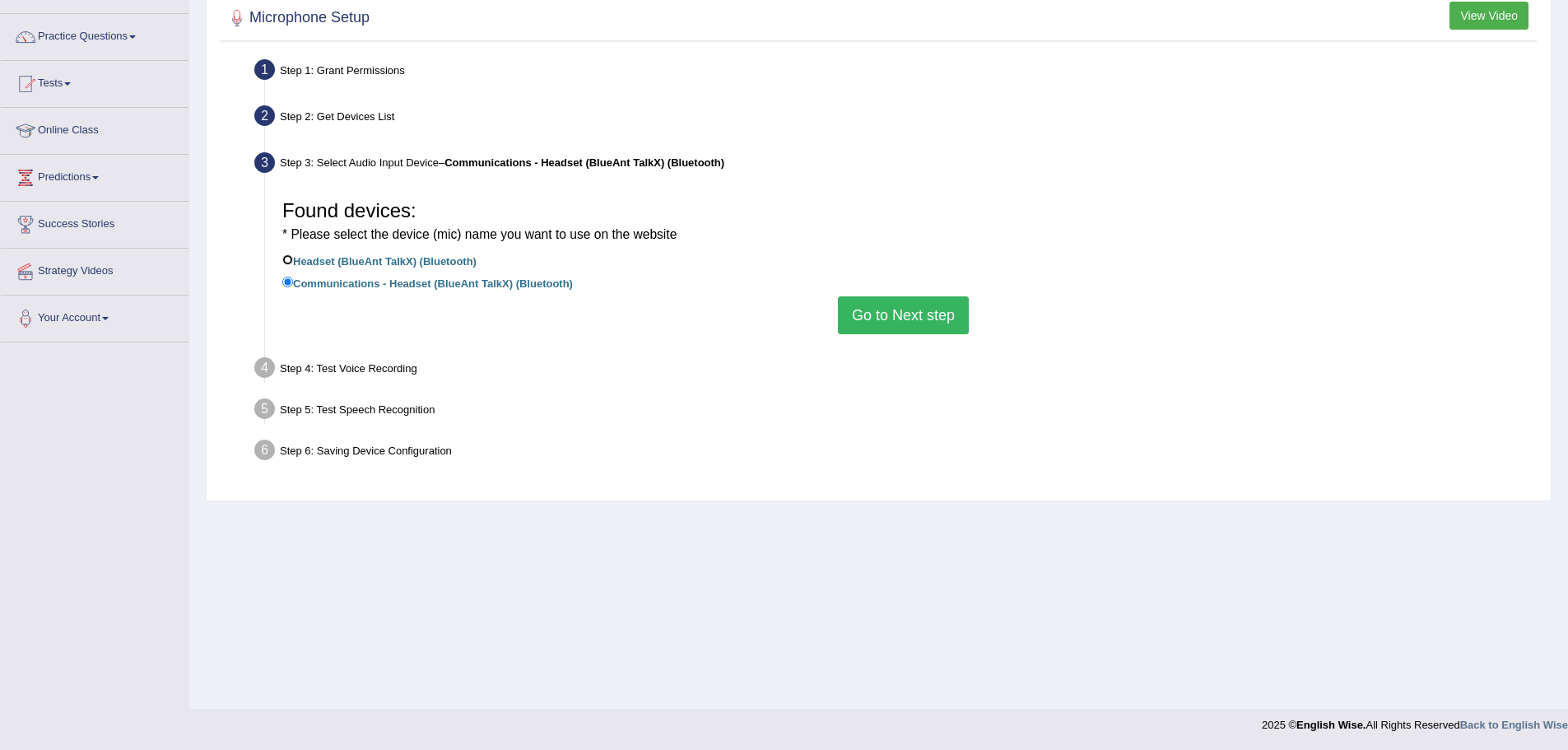
click at [292, 256] on input "Headset (BlueAnt TalkX) (Bluetooth)" at bounding box center [288, 260] width 11 height 11
radio input "true"
click at [926, 317] on button "Go to Next step" at bounding box center [903, 315] width 130 height 38
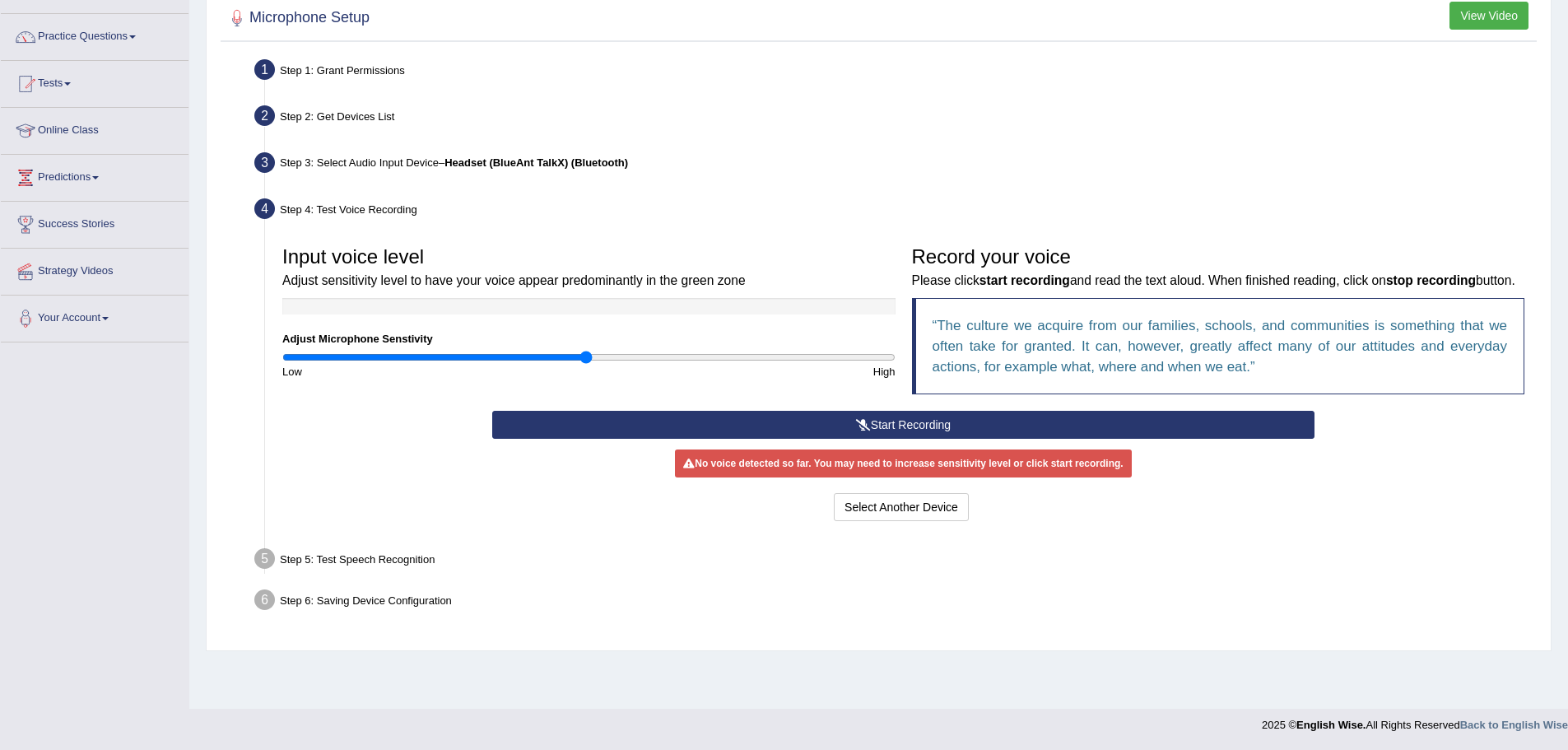
click at [912, 439] on button "Start Recording" at bounding box center [903, 424] width 822 height 28
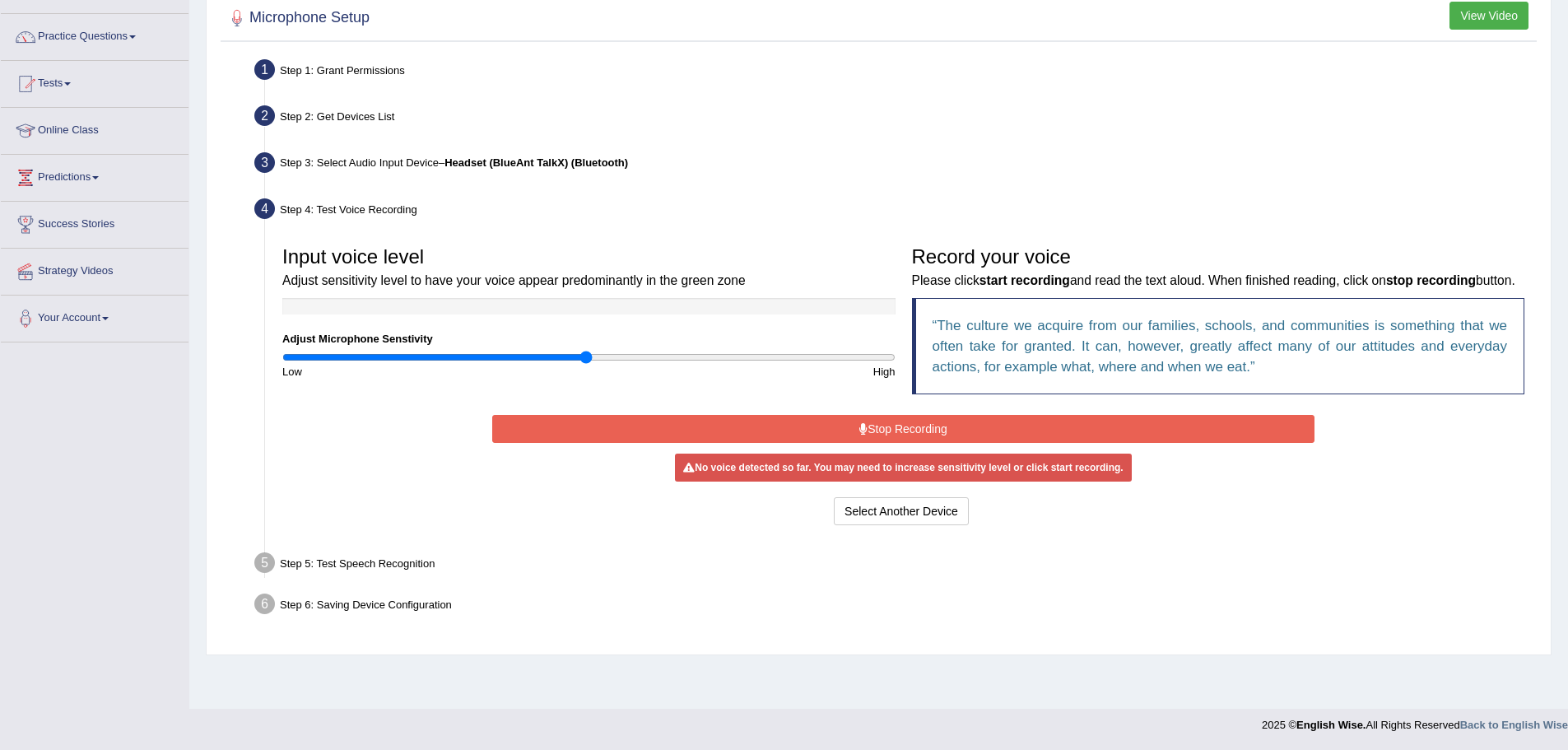
click at [891, 442] on button "Stop Recording" at bounding box center [903, 428] width 822 height 28
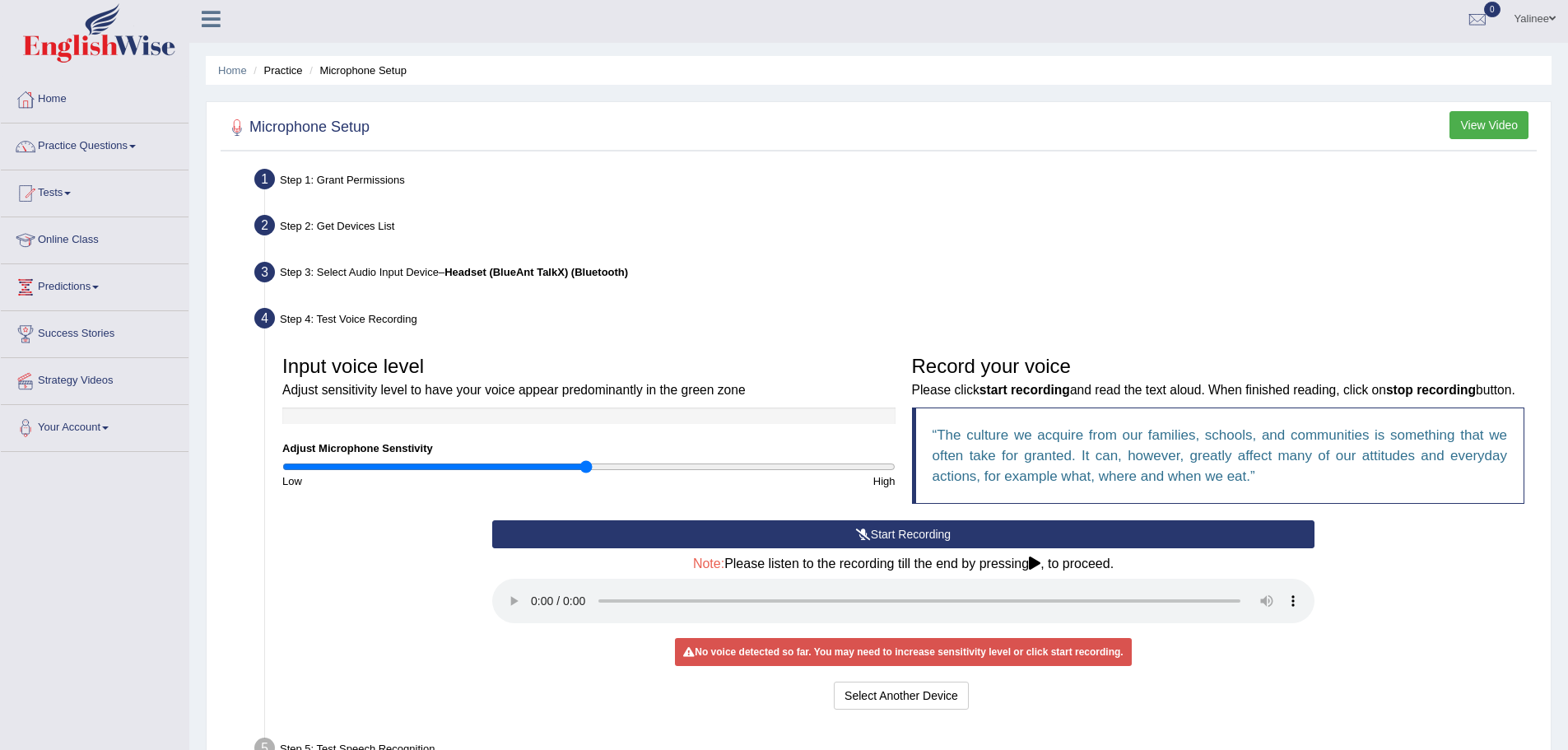
scroll to position [0, 0]
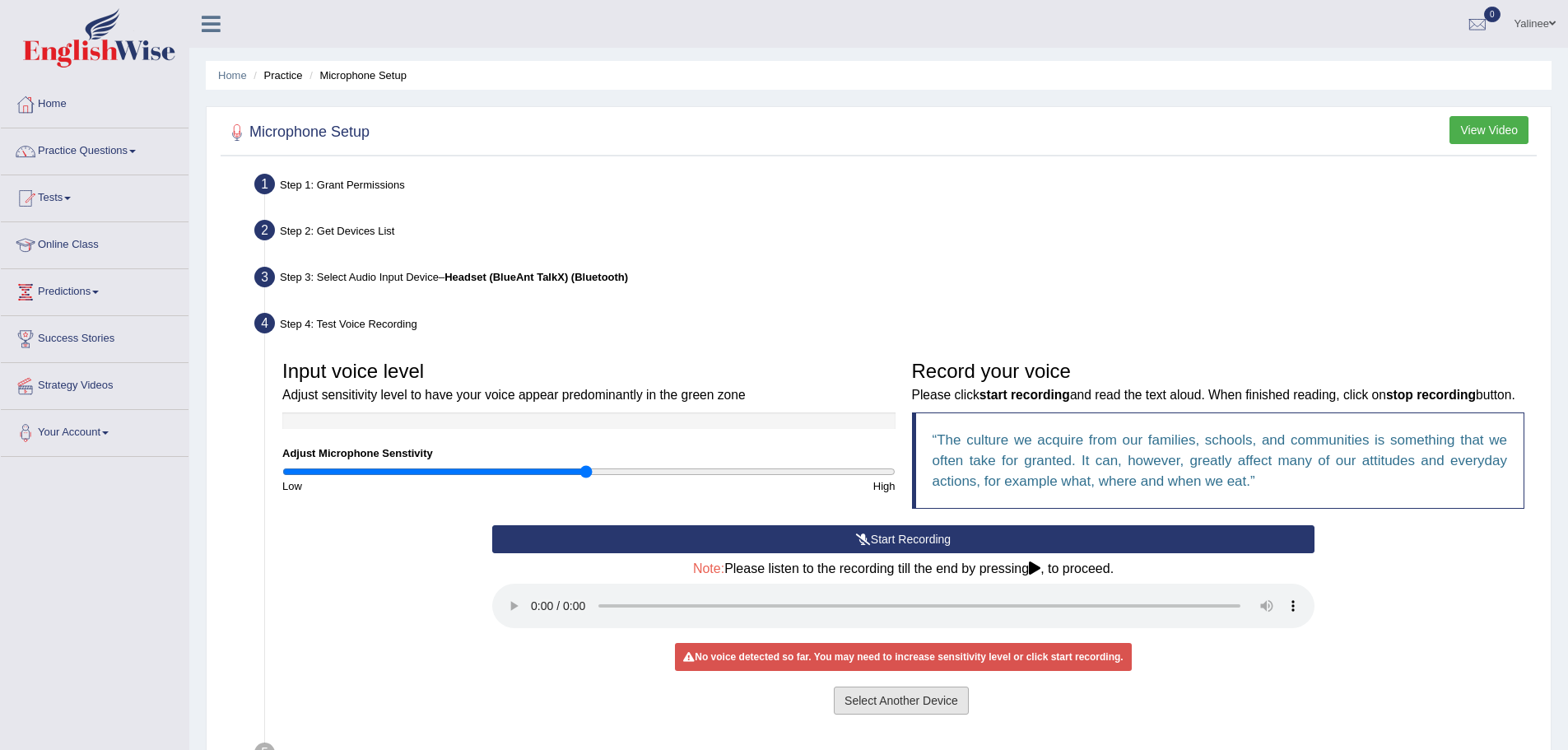
click at [860, 714] on button "Select Another Device" at bounding box center [901, 700] width 135 height 28
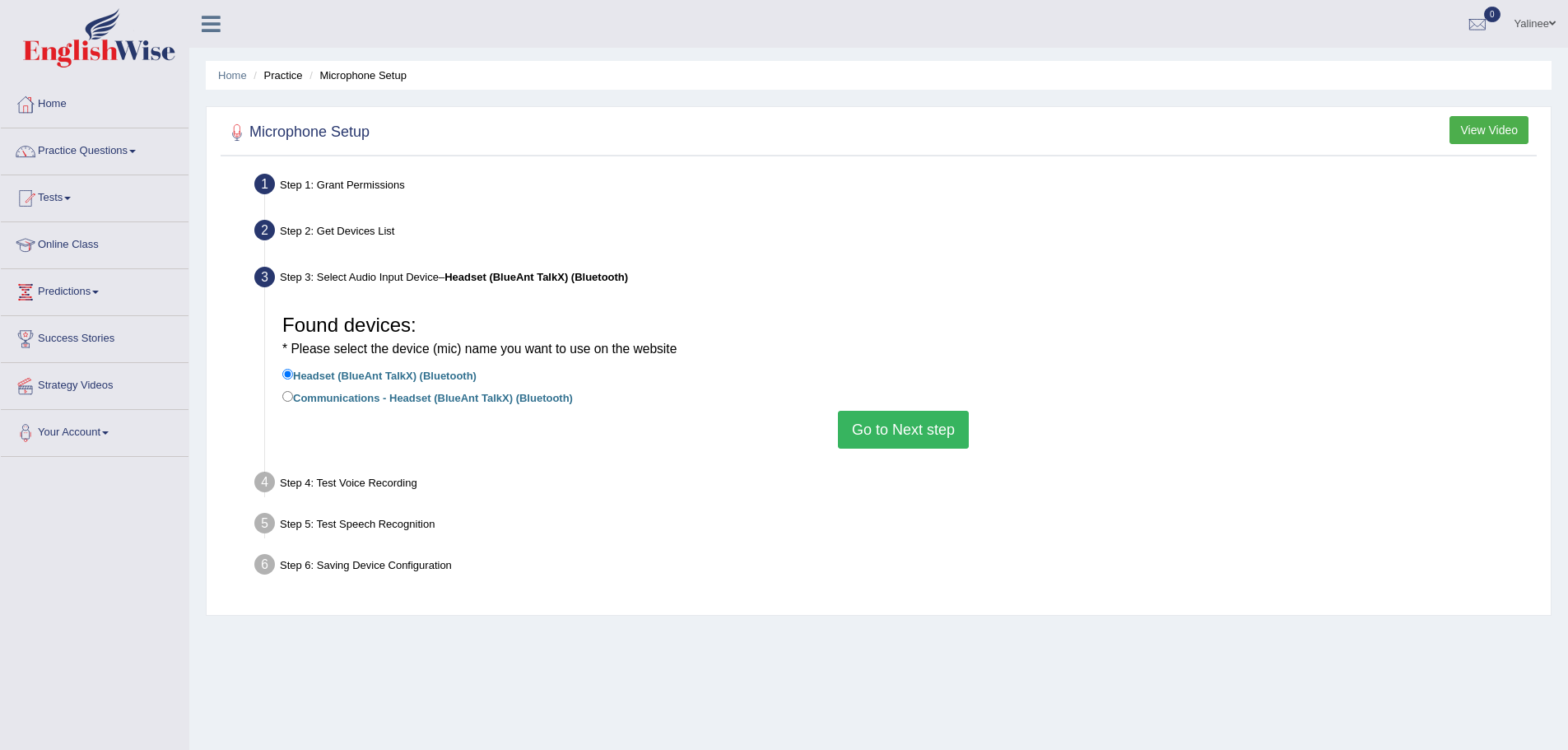
click at [1036, 503] on ul "Step 1: Grant Permissions To access your microphone(s), we need permission to a…" at bounding box center [879, 377] width 1308 height 416
click at [1473, 138] on button "View Video" at bounding box center [1489, 129] width 79 height 28
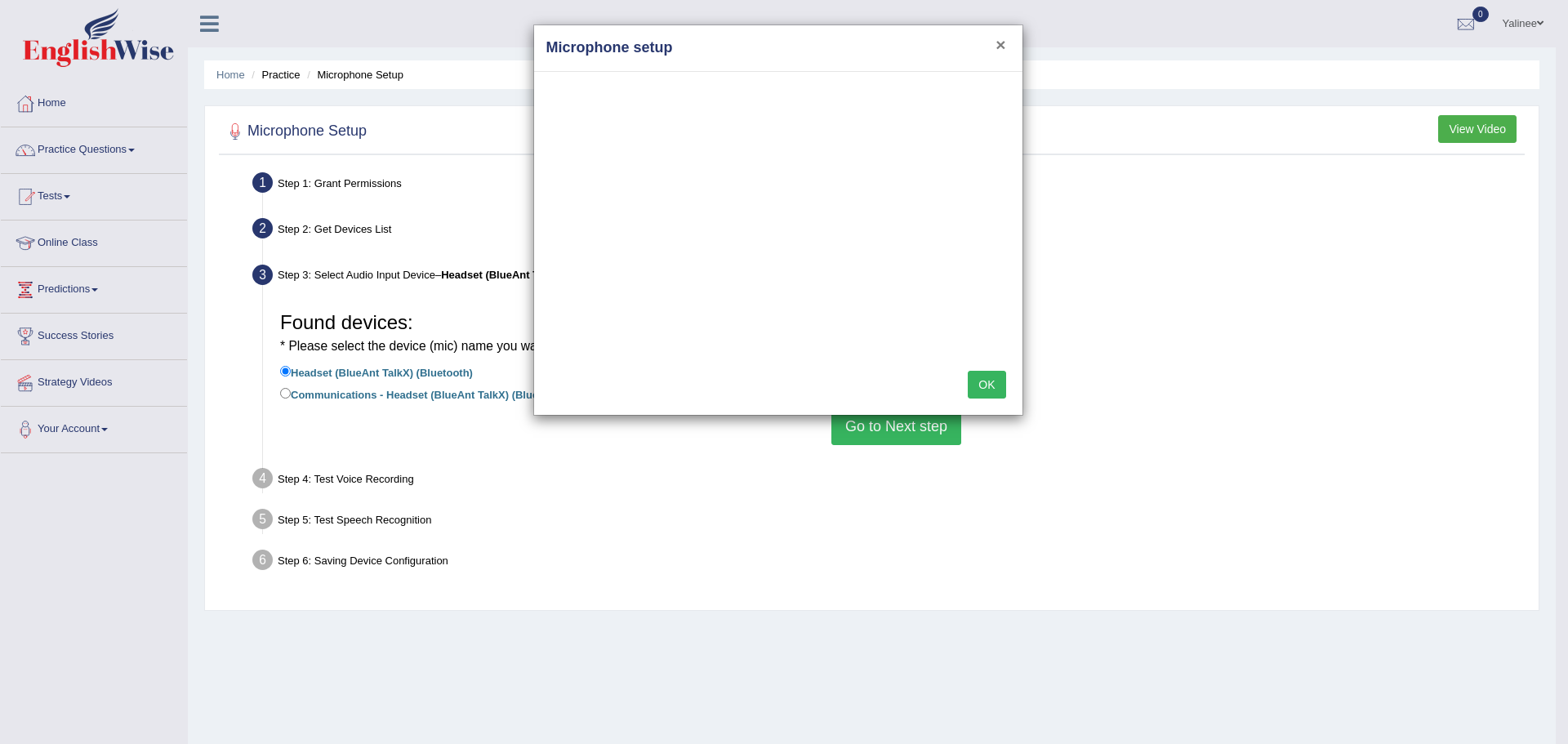
click at [1000, 42] on button "×" at bounding box center [1000, 44] width 10 height 17
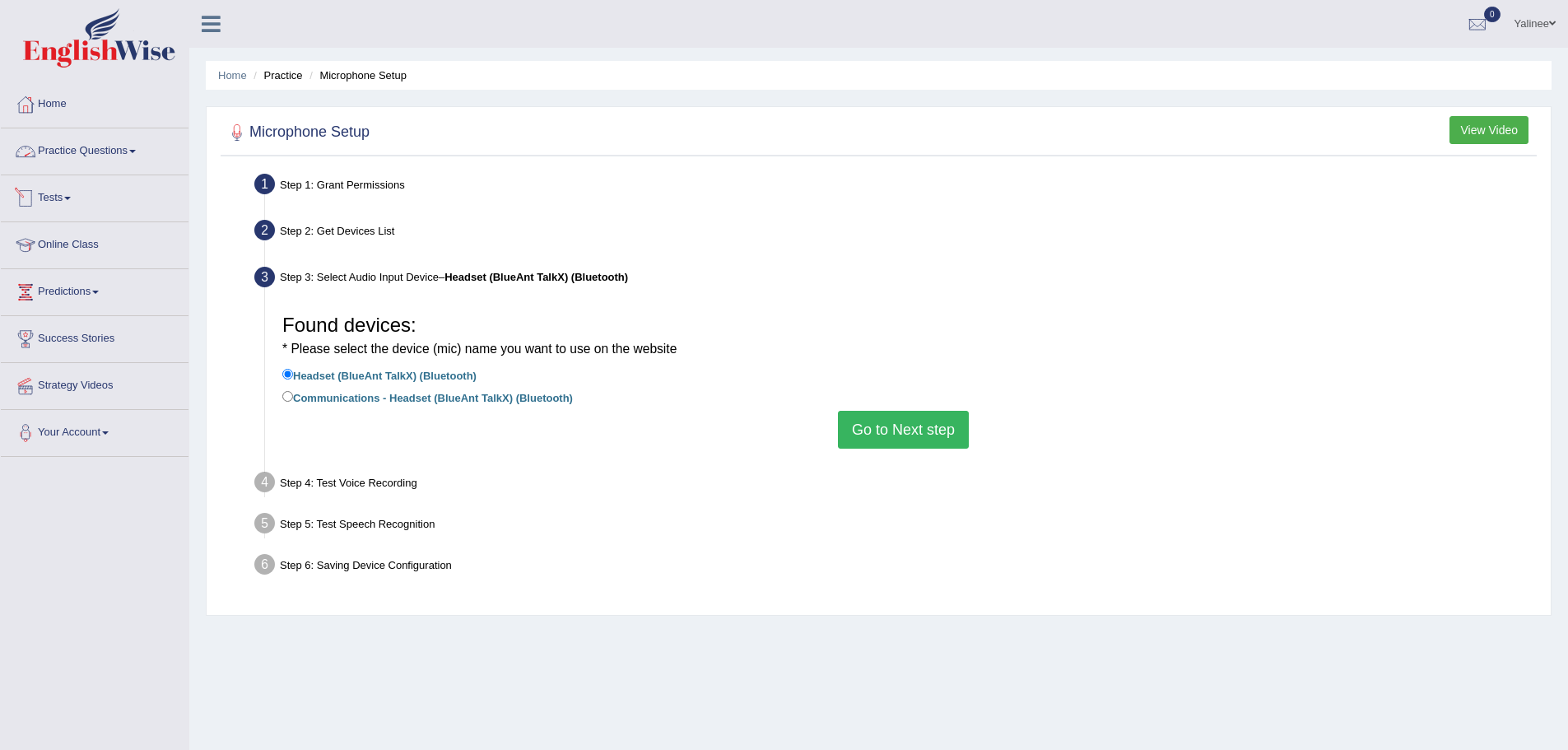
click at [94, 158] on link "Practice Questions" at bounding box center [94, 149] width 188 height 41
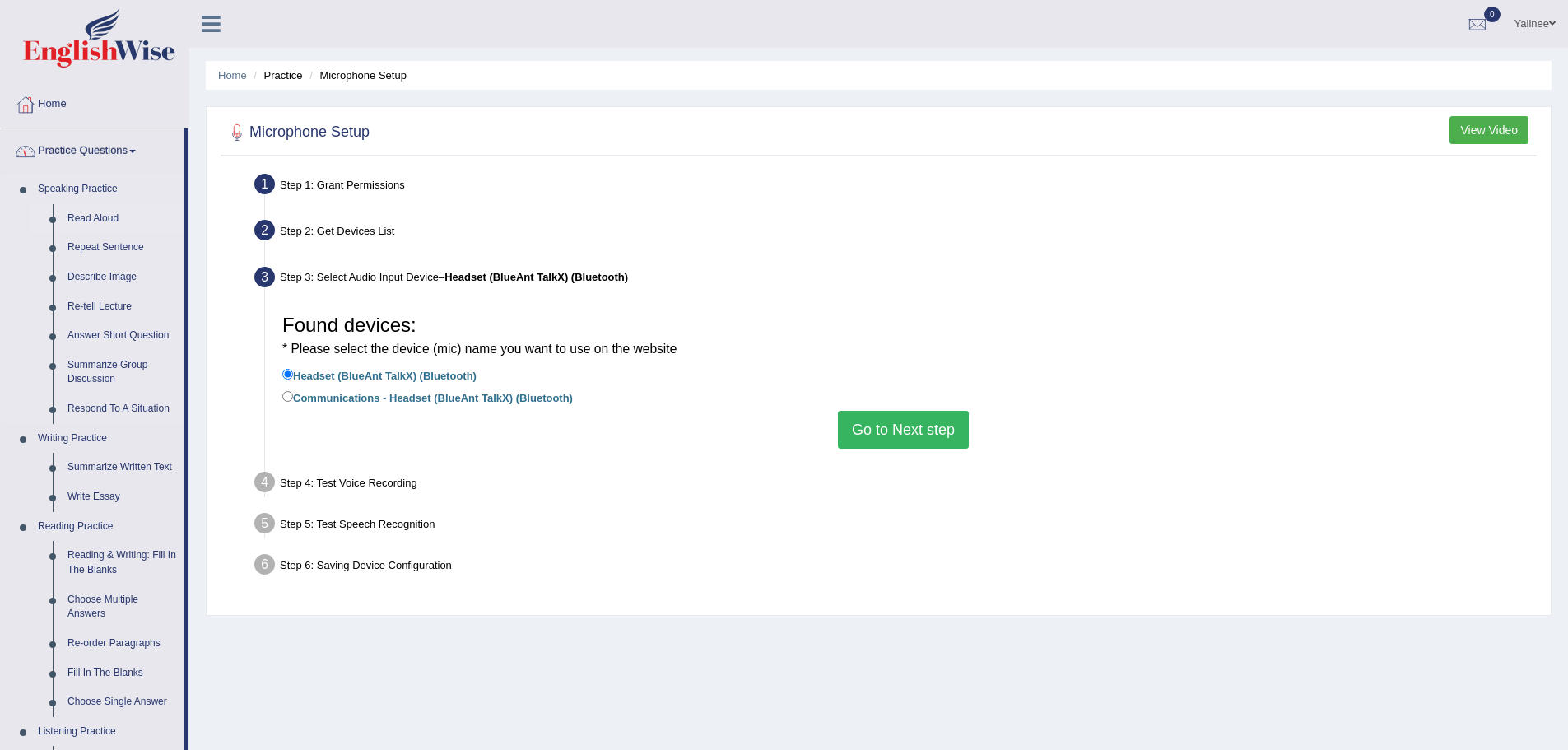
click at [84, 213] on link "Read Aloud" at bounding box center [122, 219] width 124 height 30
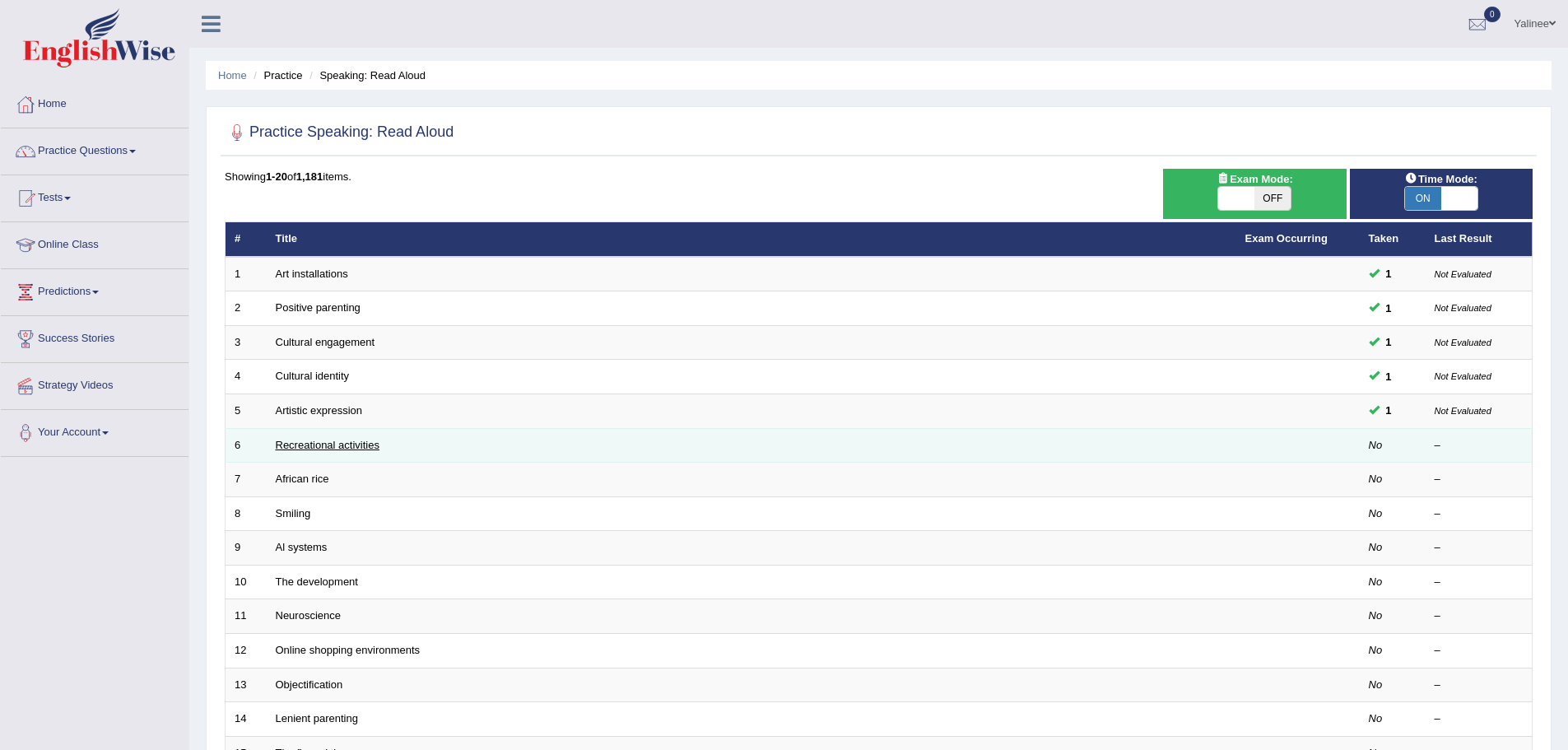
click at [300, 448] on link "Recreational activities" at bounding box center [327, 445] width 103 height 13
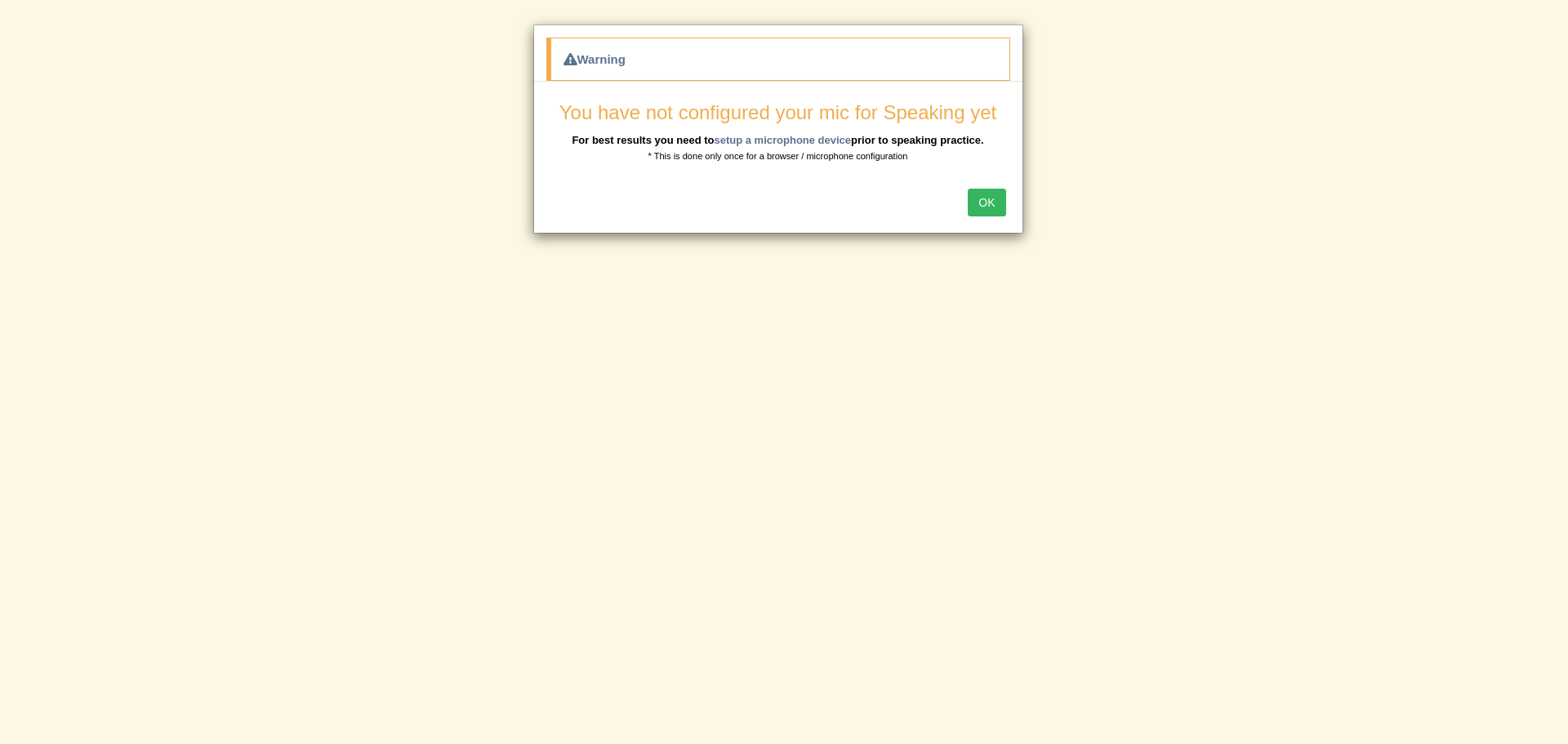
click at [772, 129] on div "You have not configured your mic for Speaking yet For best results you need to …" at bounding box center [778, 132] width 464 height 62
click at [763, 146] on div "You have not configured your mic for Speaking yet For best results you need to …" at bounding box center [778, 132] width 464 height 62
click at [763, 139] on link "setup a microphone device" at bounding box center [783, 140] width 137 height 12
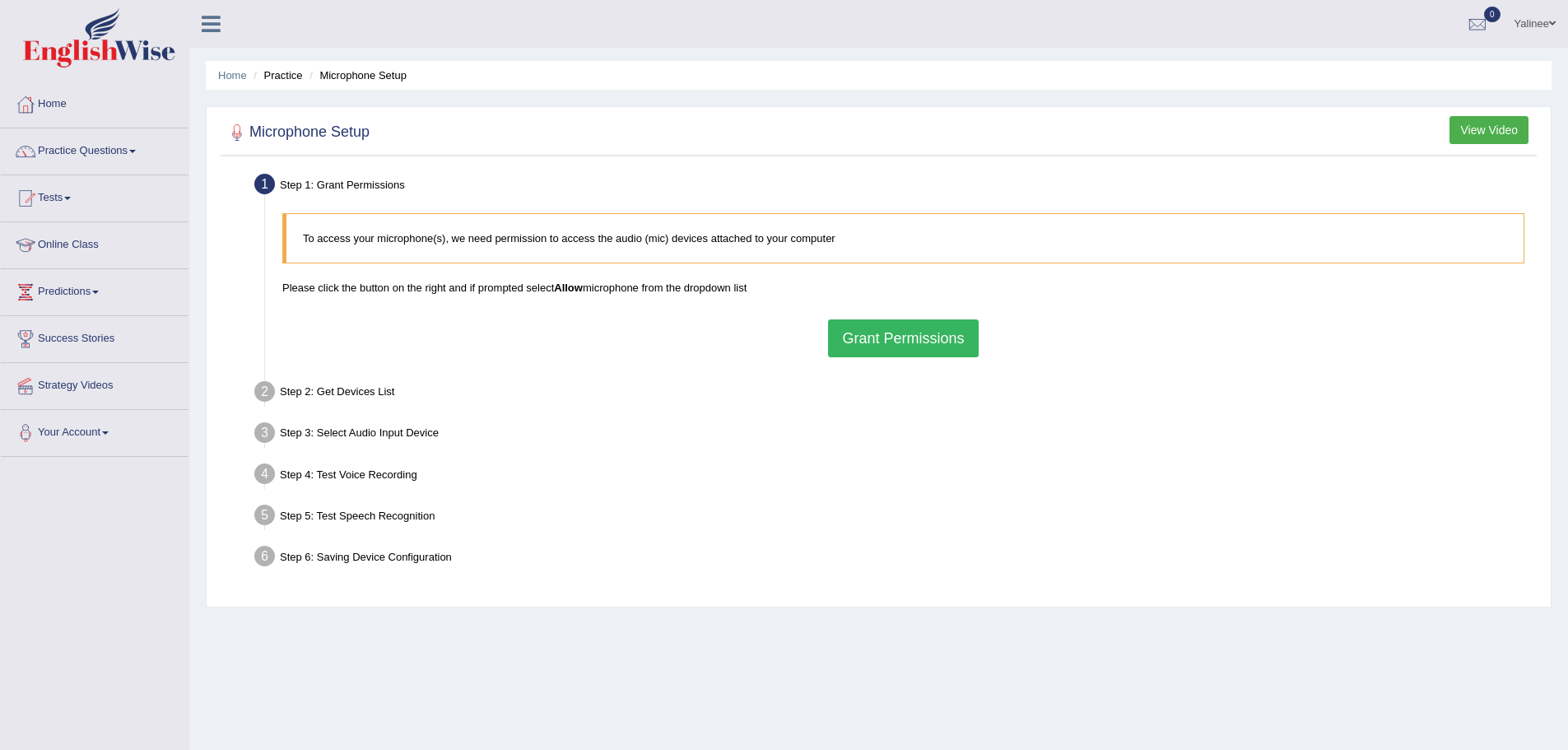
click at [851, 328] on button "Grant Permissions" at bounding box center [903, 338] width 150 height 38
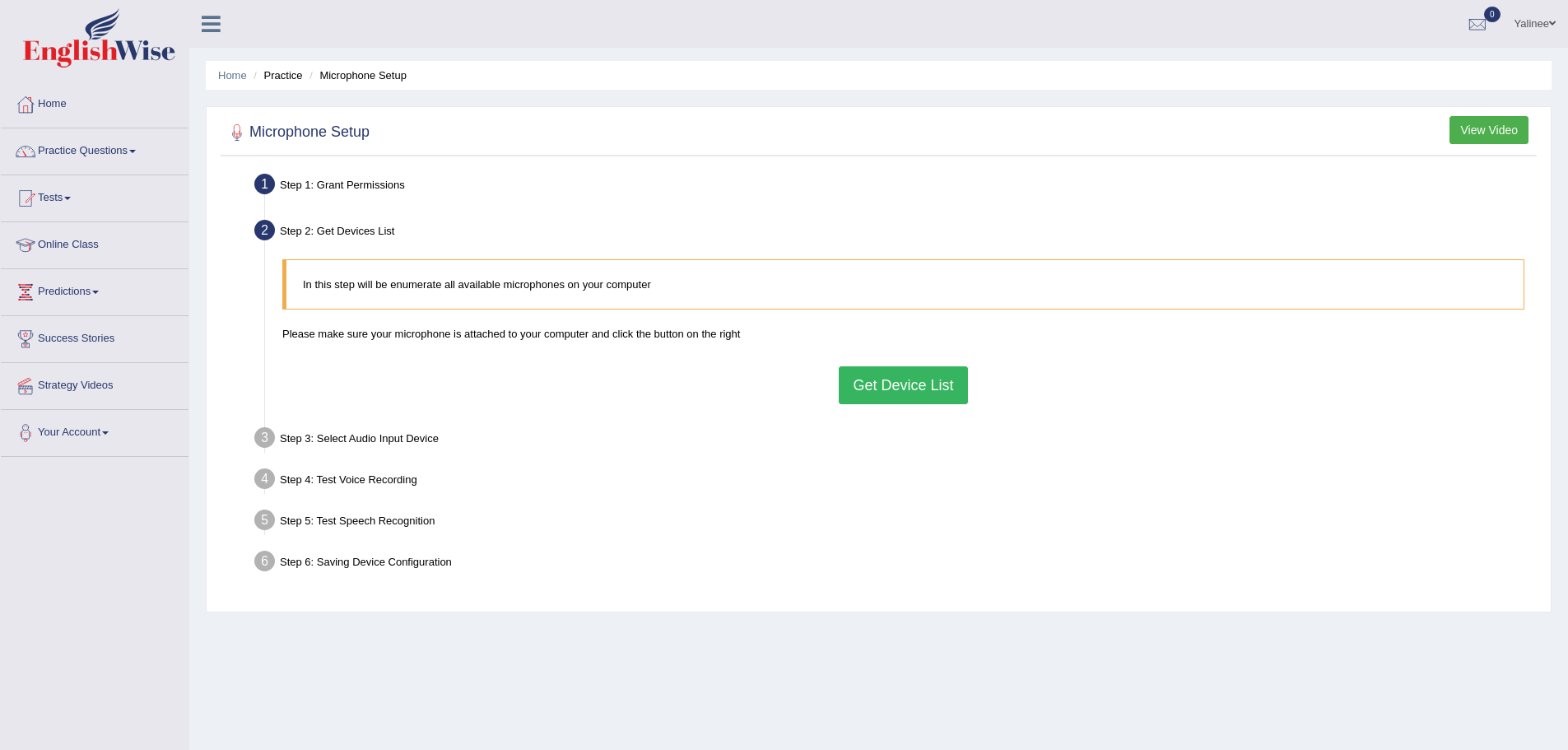
click at [882, 377] on button "Get Device List" at bounding box center [902, 385] width 129 height 38
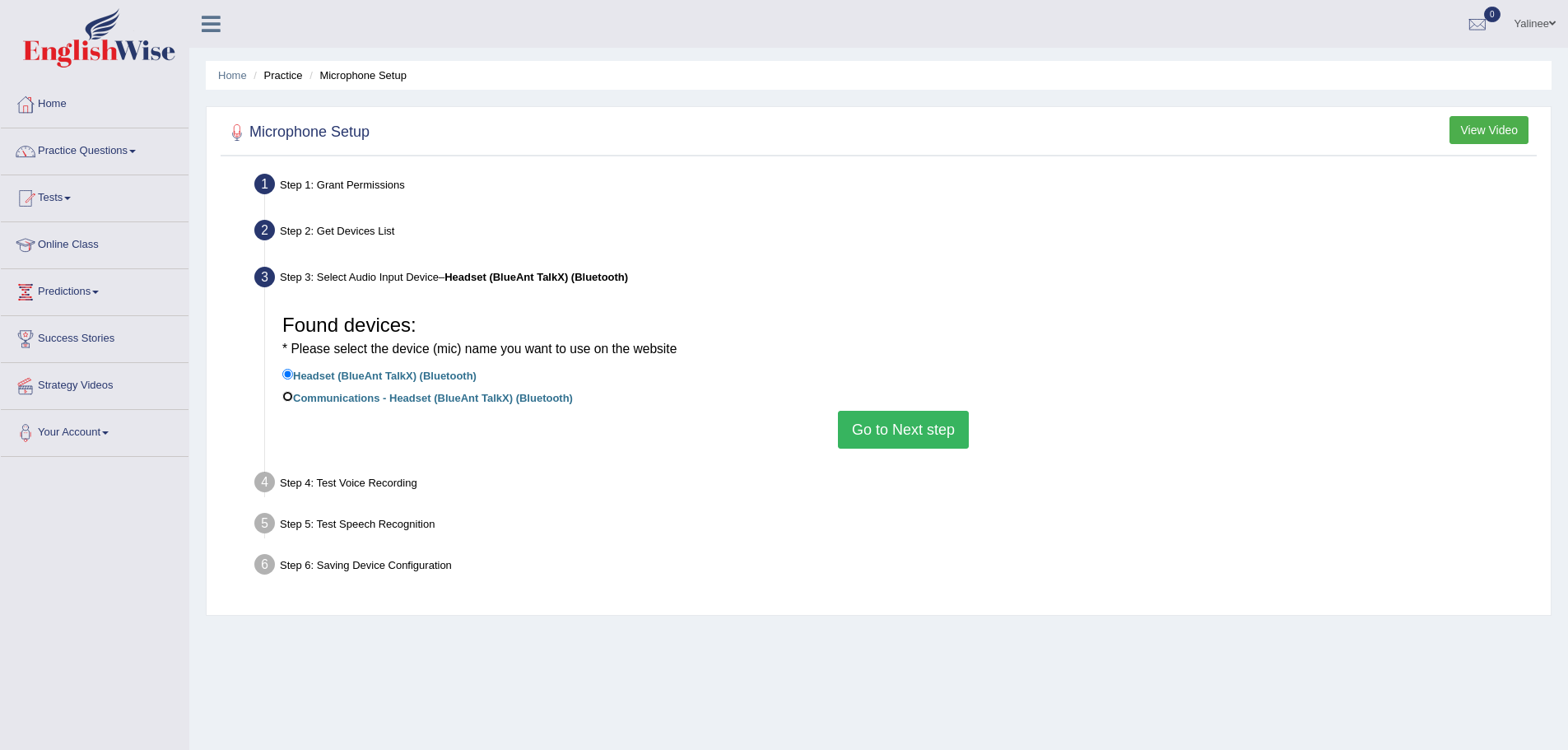
click at [286, 399] on input "Communications - Headset (BlueAnt TalkX) (Bluetooth)" at bounding box center [288, 397] width 11 height 11
radio input "true"
click at [904, 423] on button "Go to Next step" at bounding box center [903, 430] width 130 height 38
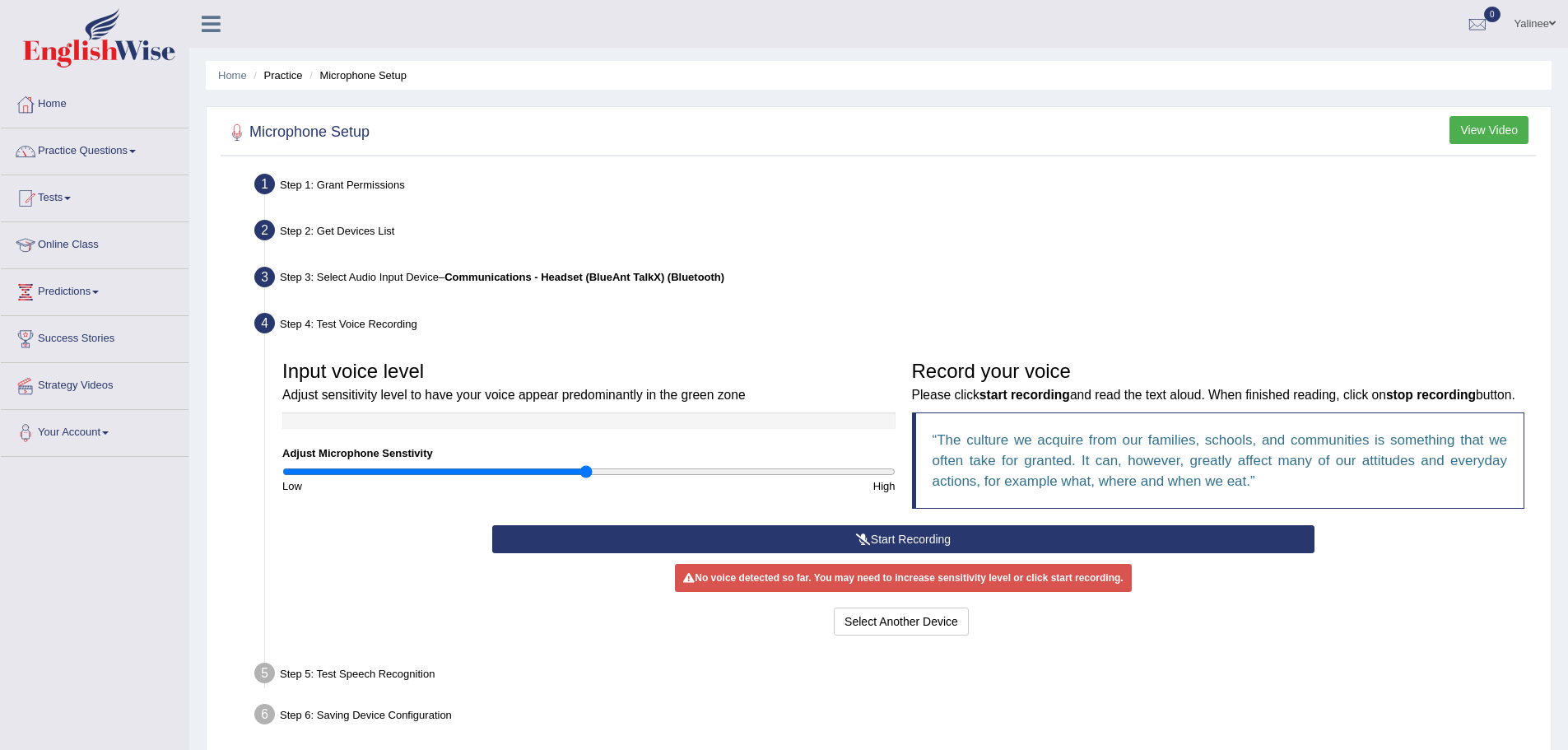
click at [896, 553] on button "Start Recording" at bounding box center [903, 539] width 822 height 28
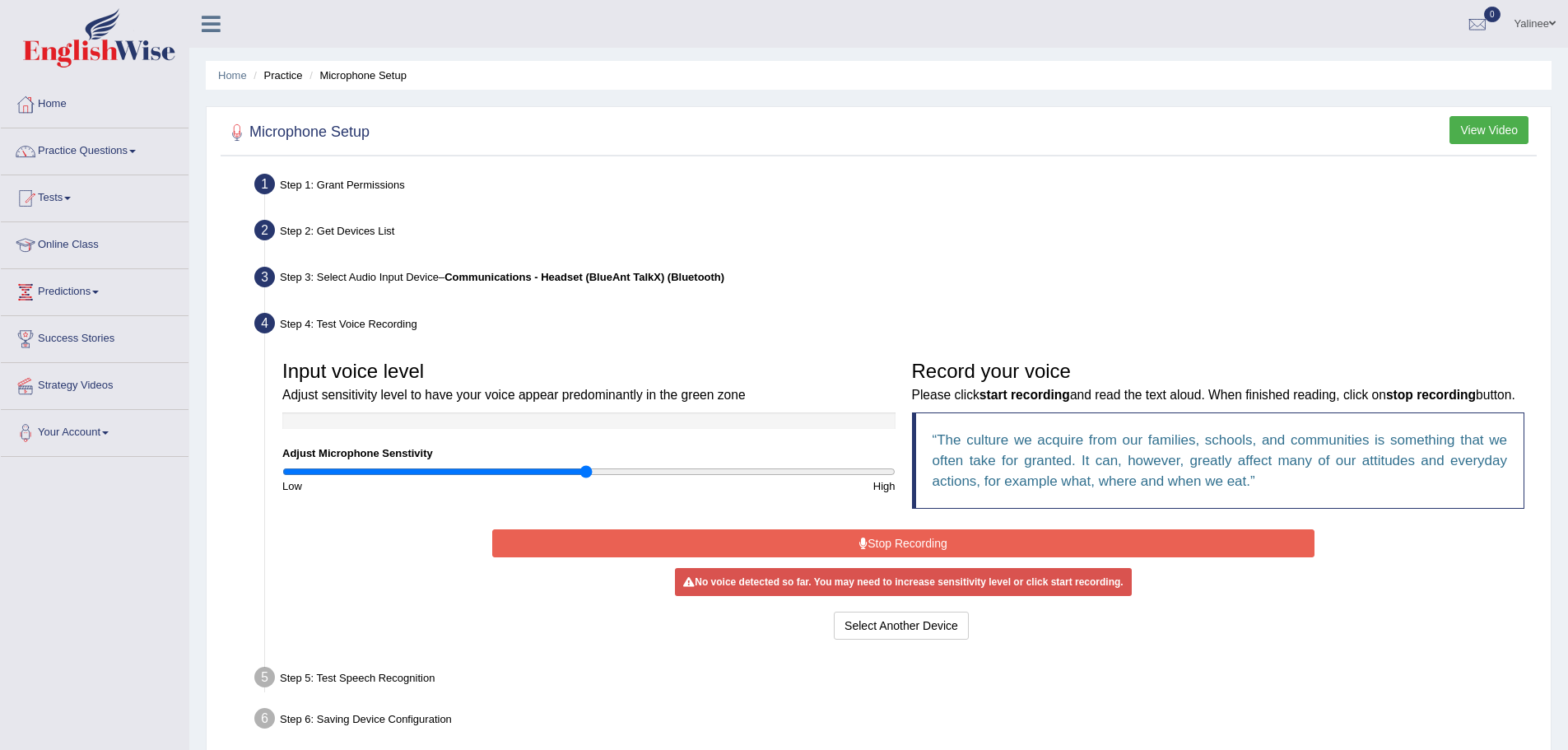
click at [927, 557] on button "Stop Recording" at bounding box center [903, 542] width 822 height 28
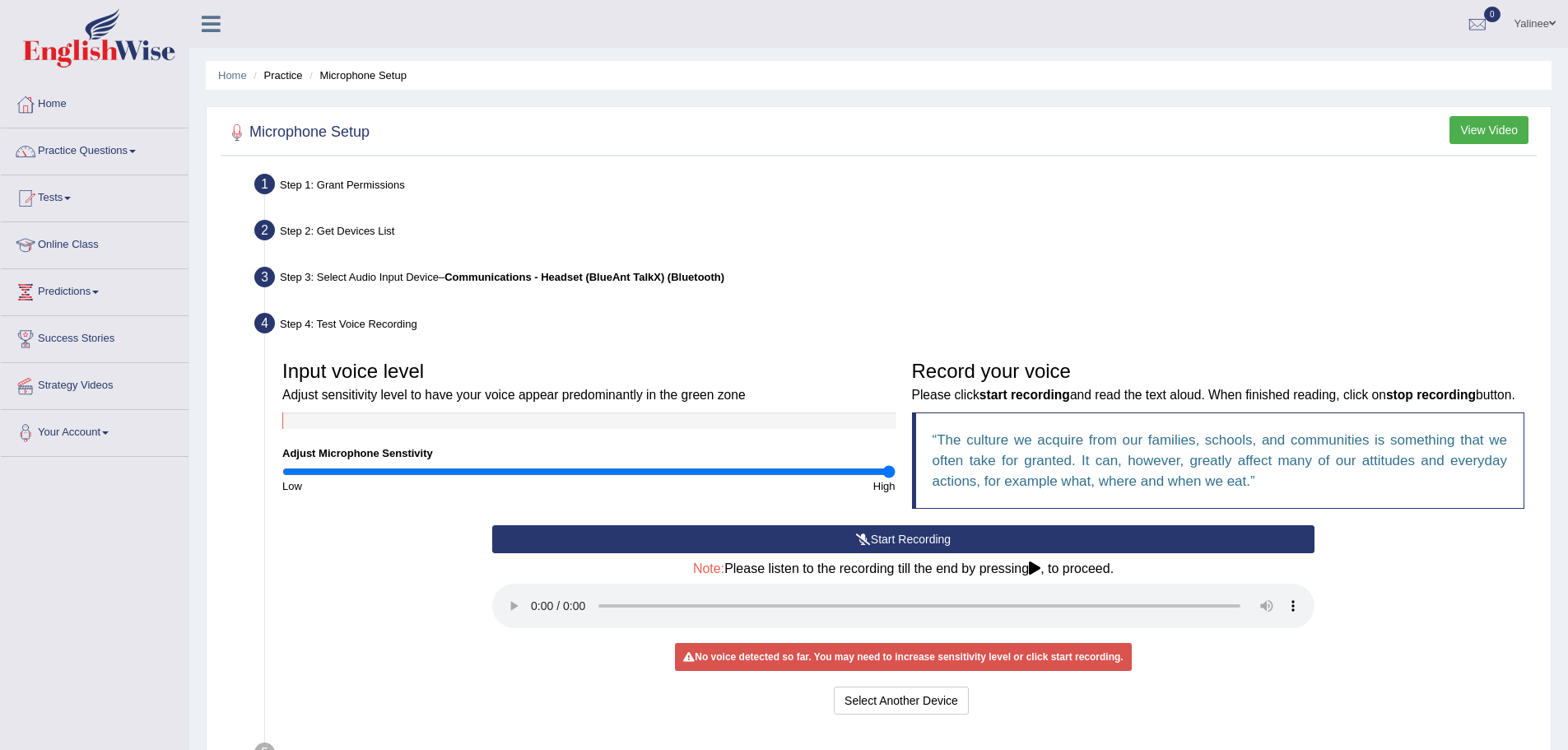
drag, startPoint x: 587, startPoint y: 470, endPoint x: 895, endPoint y: 470, distance: 308.0
type input "2"
click at [895, 470] on input "range" at bounding box center [589, 471] width 614 height 13
click at [905, 553] on button "Start Recording" at bounding box center [903, 539] width 822 height 28
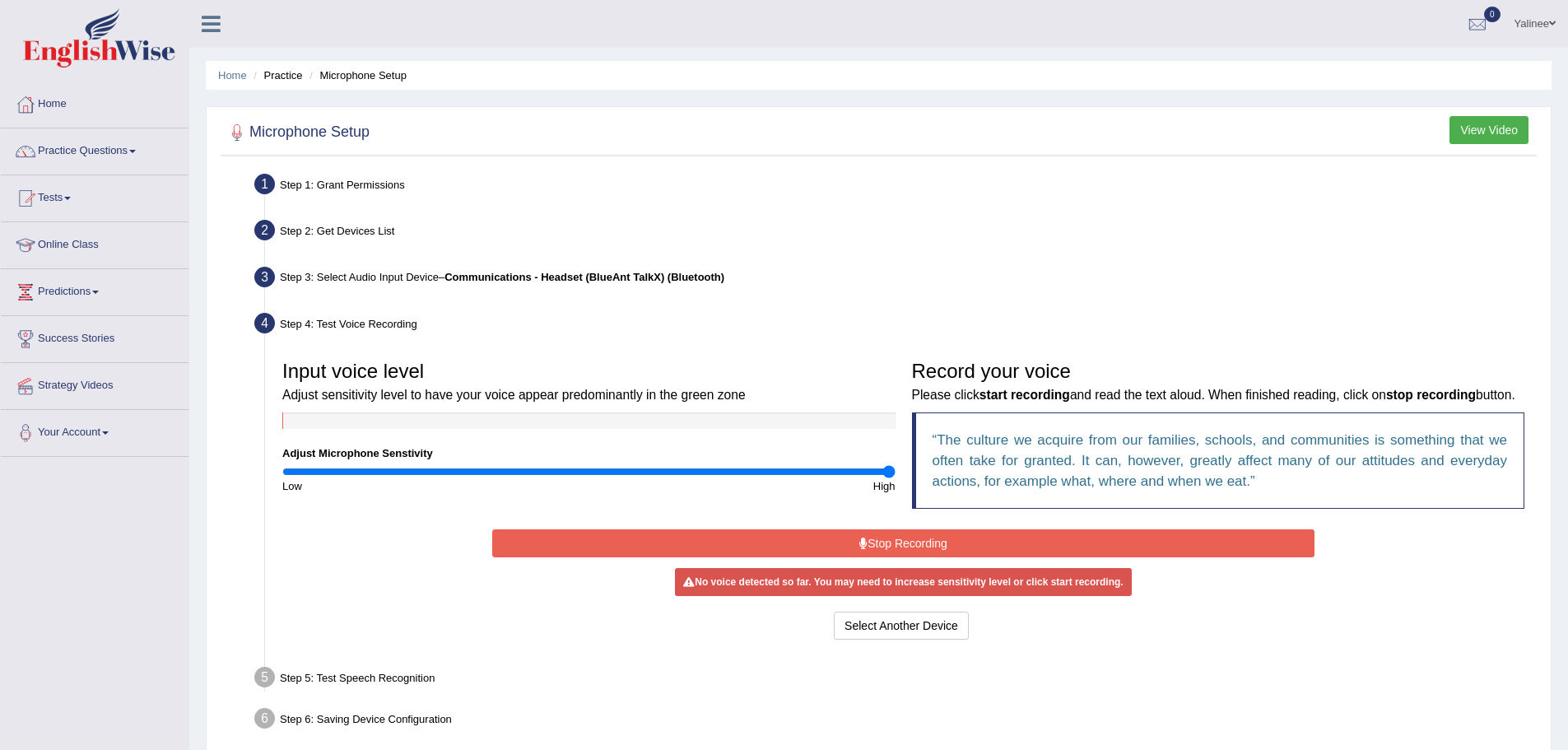
click at [916, 555] on button "Stop Recording" at bounding box center [903, 542] width 822 height 28
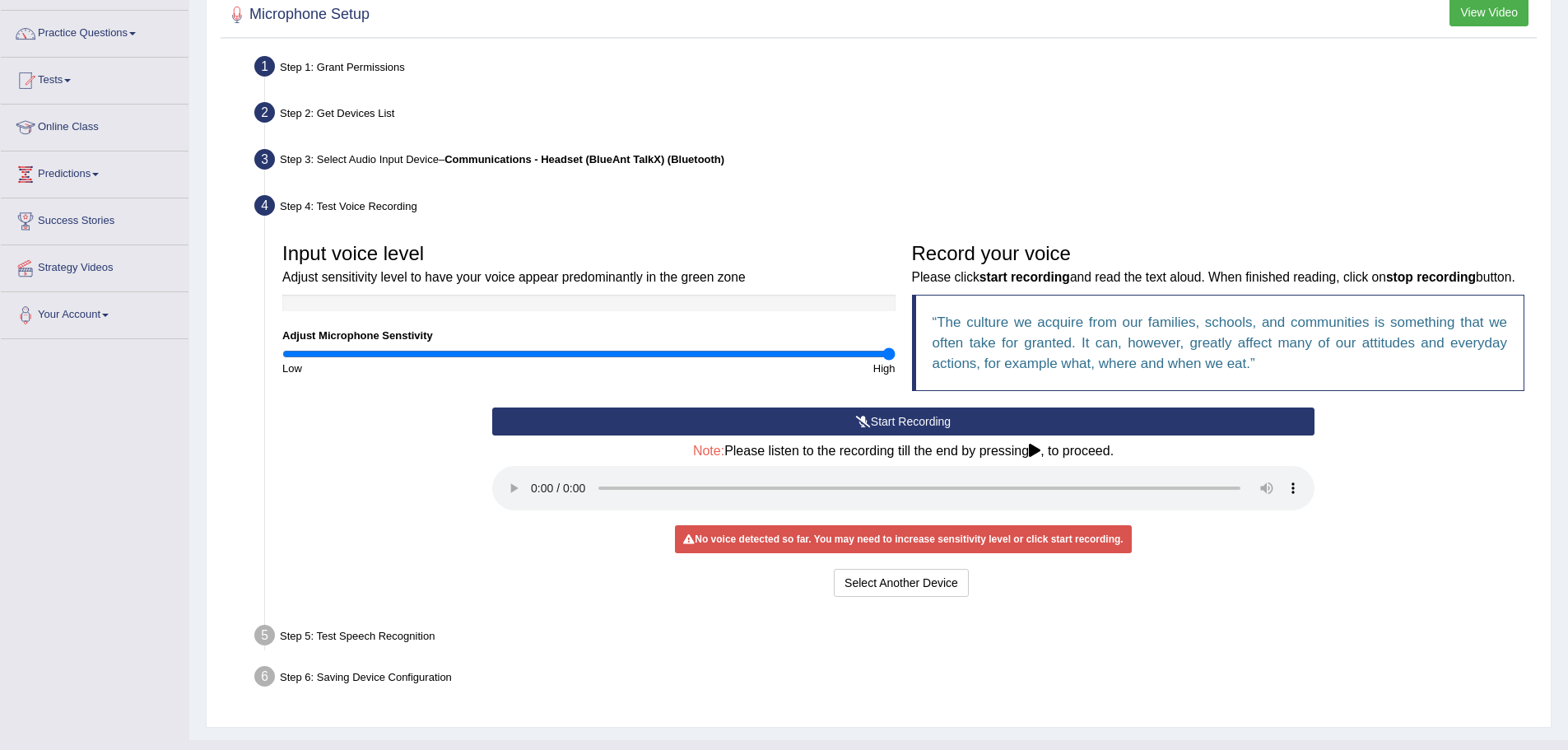
scroll to position [88, 0]
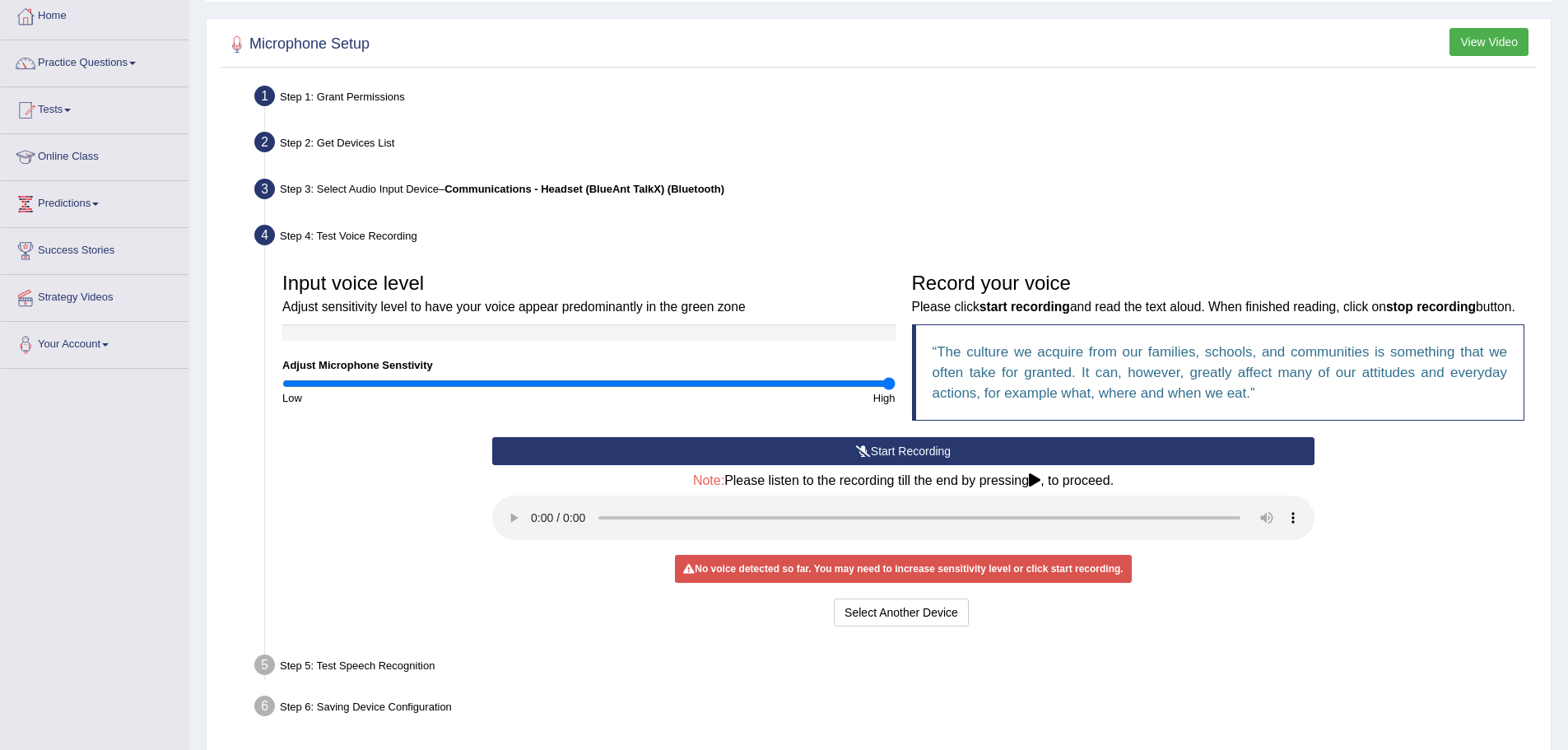
click at [904, 616] on div "Start Recording Stop Recording Note: Please listen to the recording till the en…" at bounding box center [903, 534] width 838 height 194
click at [893, 626] on button "Select Another Device" at bounding box center [901, 612] width 135 height 28
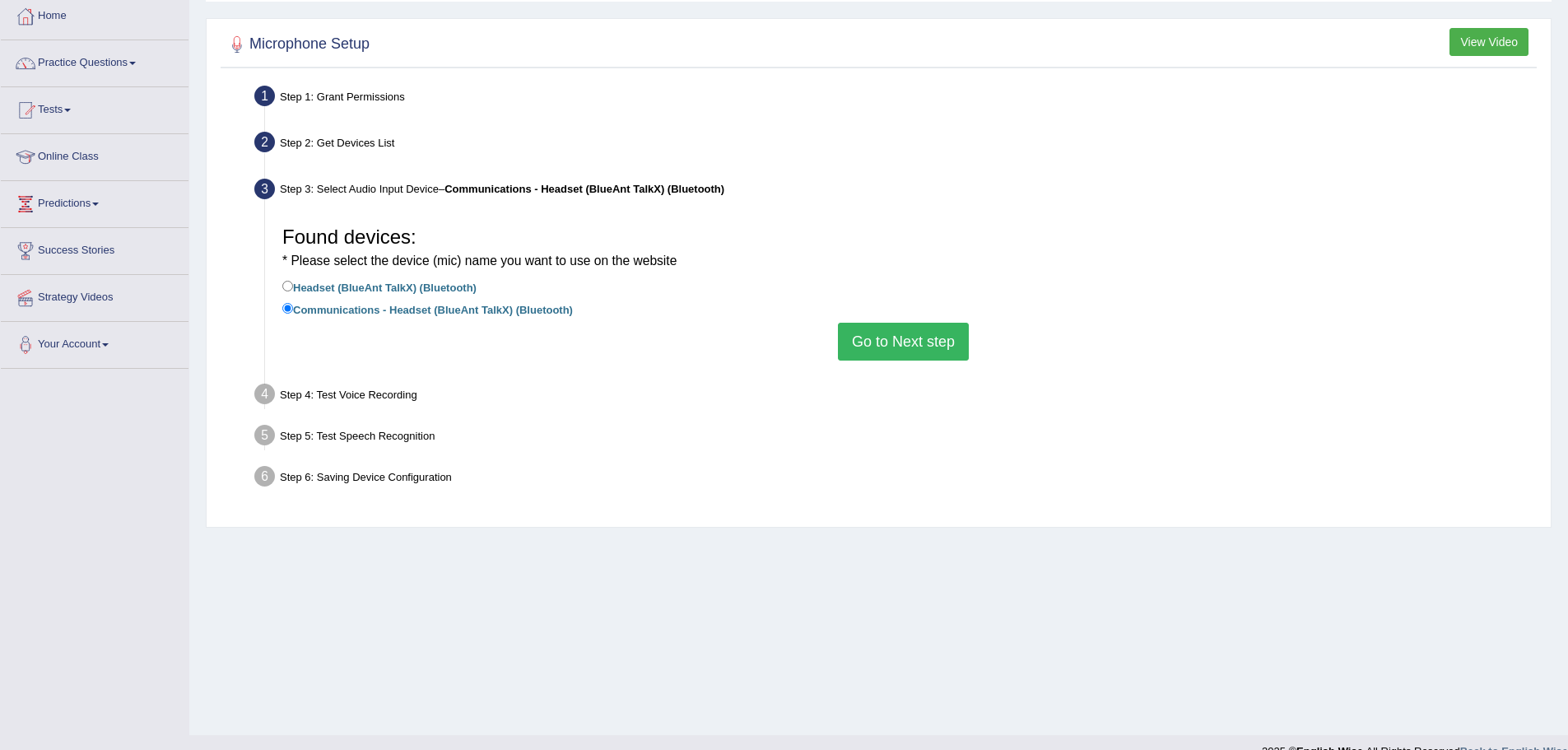
click at [325, 285] on label "Headset (BlueAnt TalkX) (Bluetooth)" at bounding box center [380, 286] width 194 height 18
click at [293, 285] on input "Headset (BlueAnt TalkX) (Bluetooth)" at bounding box center [288, 286] width 11 height 11
radio input "true"
click at [892, 351] on button "Go to Next step" at bounding box center [903, 342] width 130 height 38
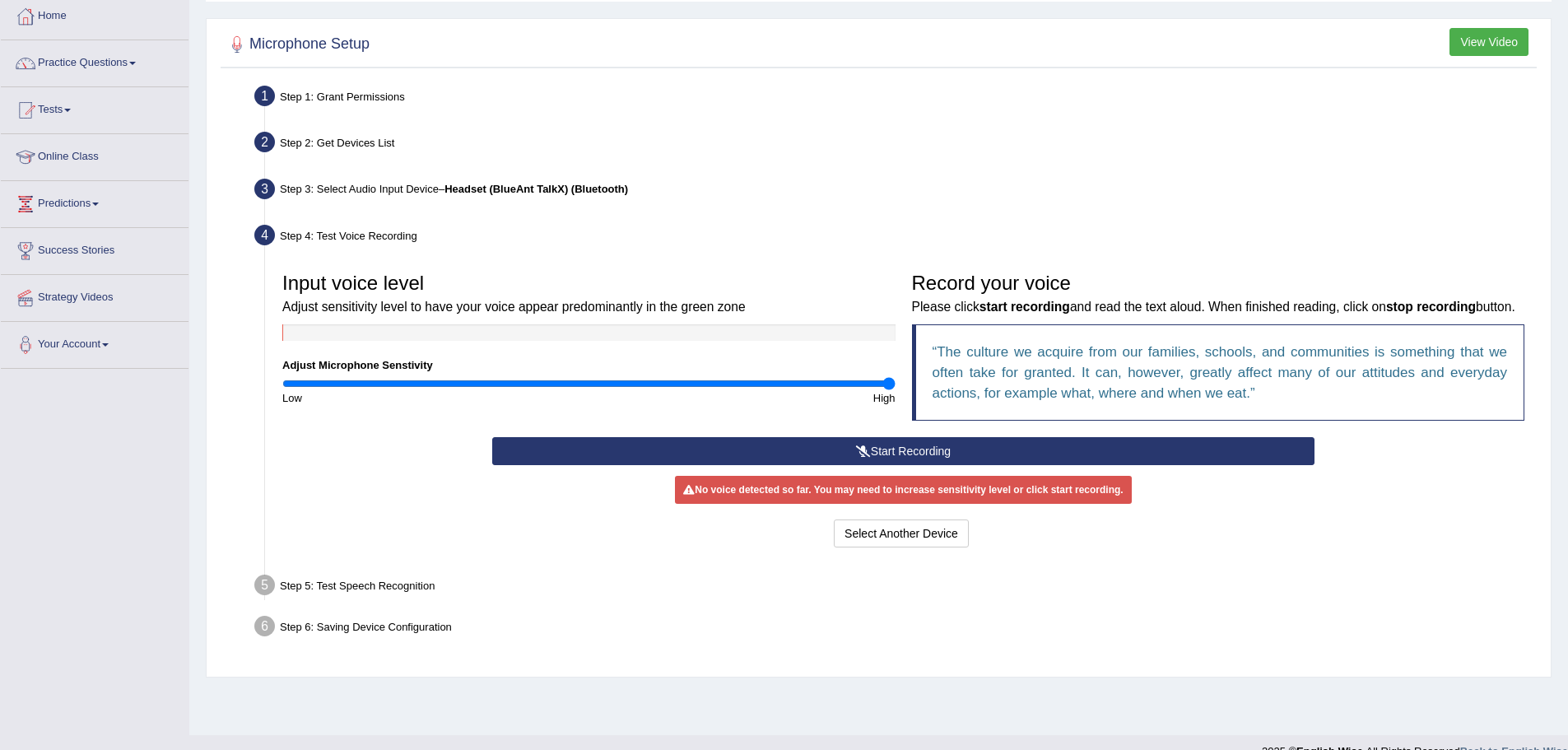
click at [936, 465] on button "Start Recording" at bounding box center [903, 451] width 822 height 28
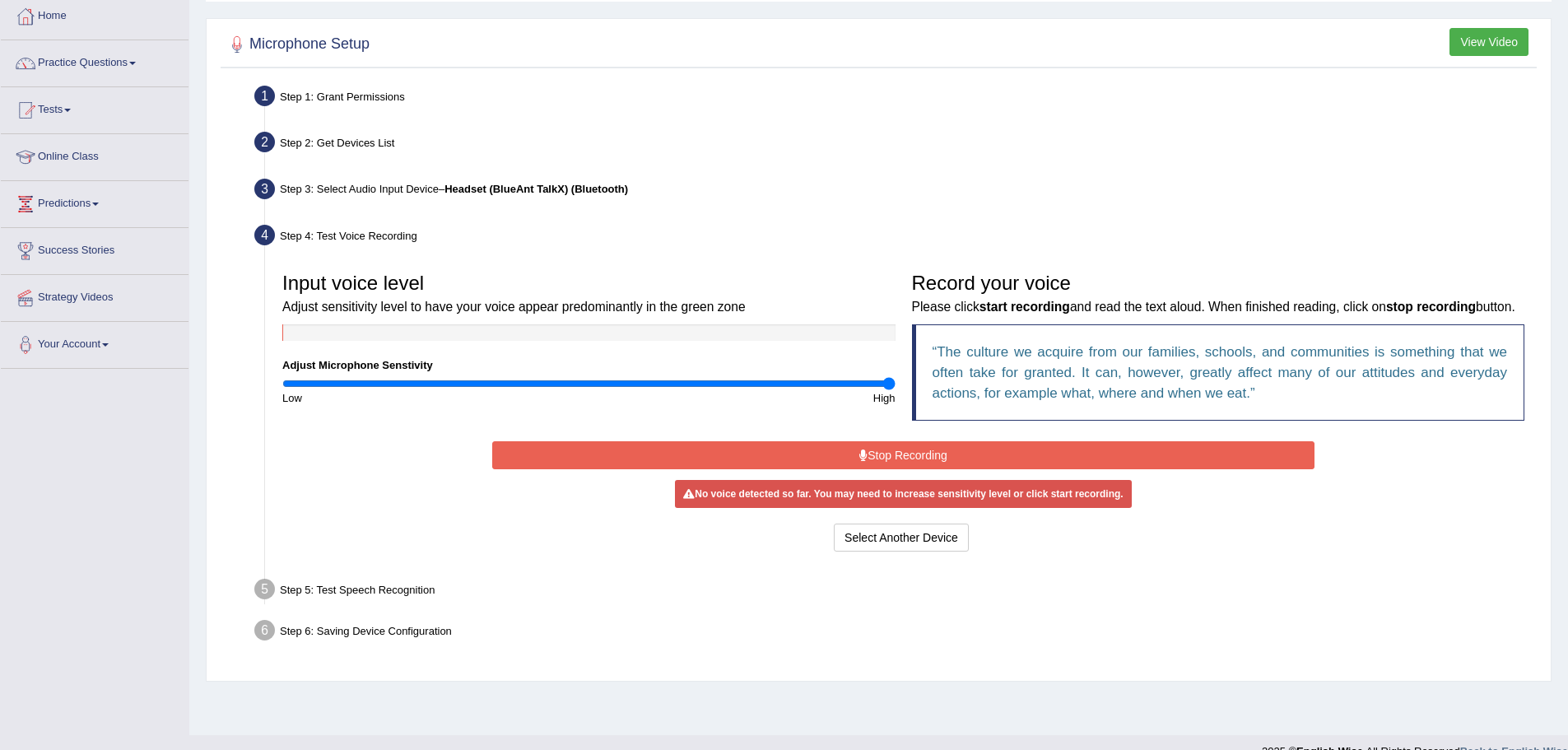
click at [899, 469] on button "Stop Recording" at bounding box center [903, 454] width 822 height 28
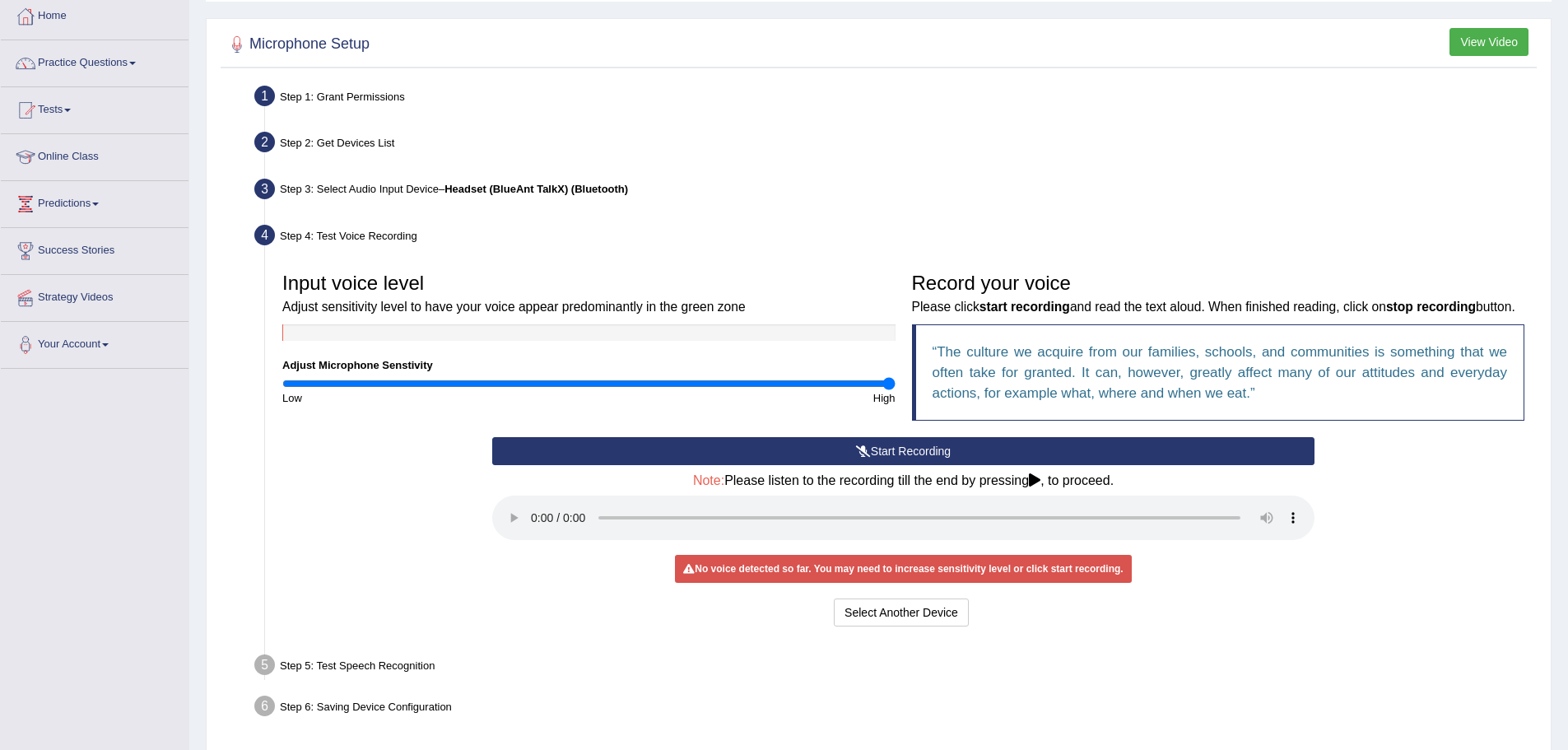
click at [1383, 536] on div "Start Recording Stop Recording Note: Please listen to the recording till the en…" at bounding box center [903, 534] width 1259 height 194
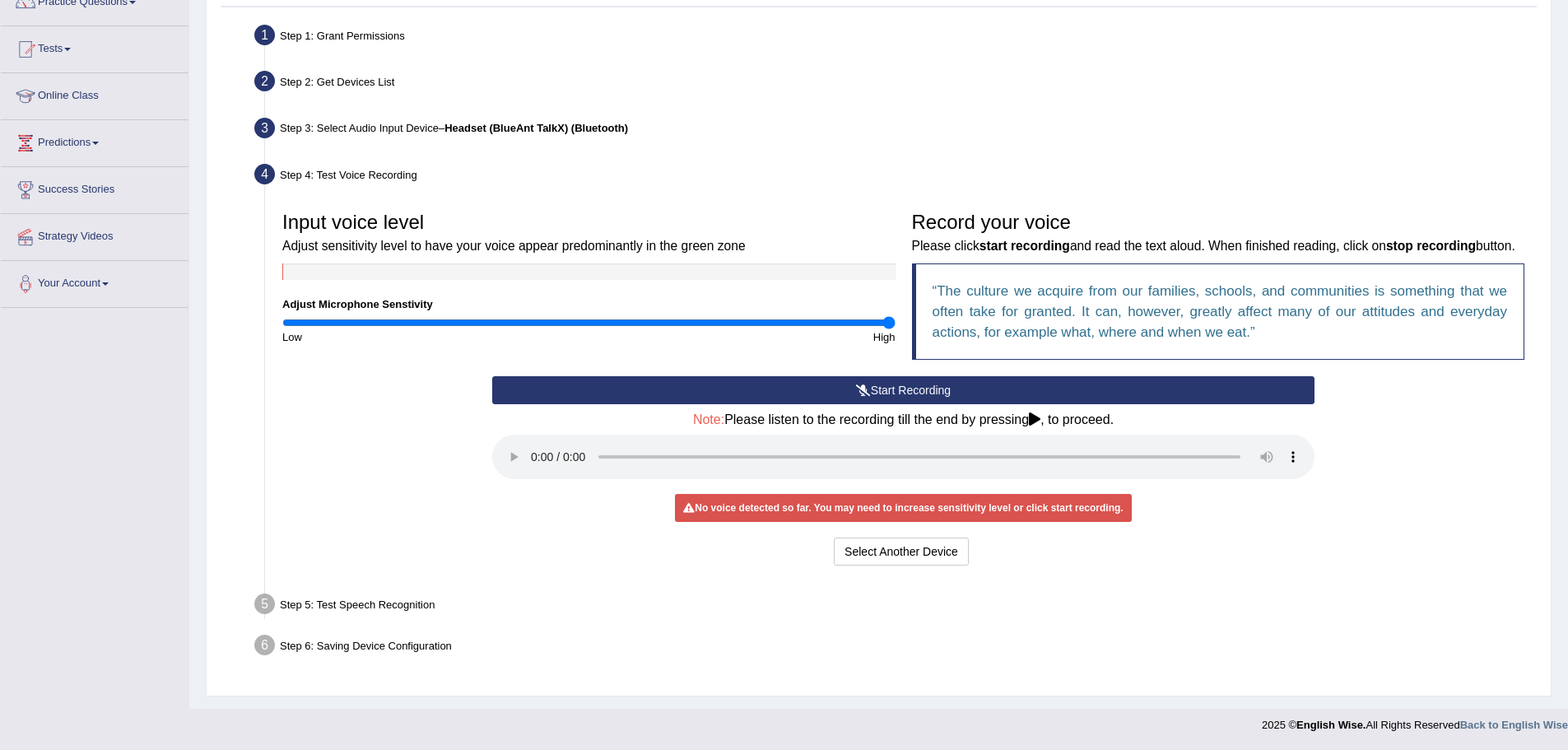
scroll to position [0, 0]
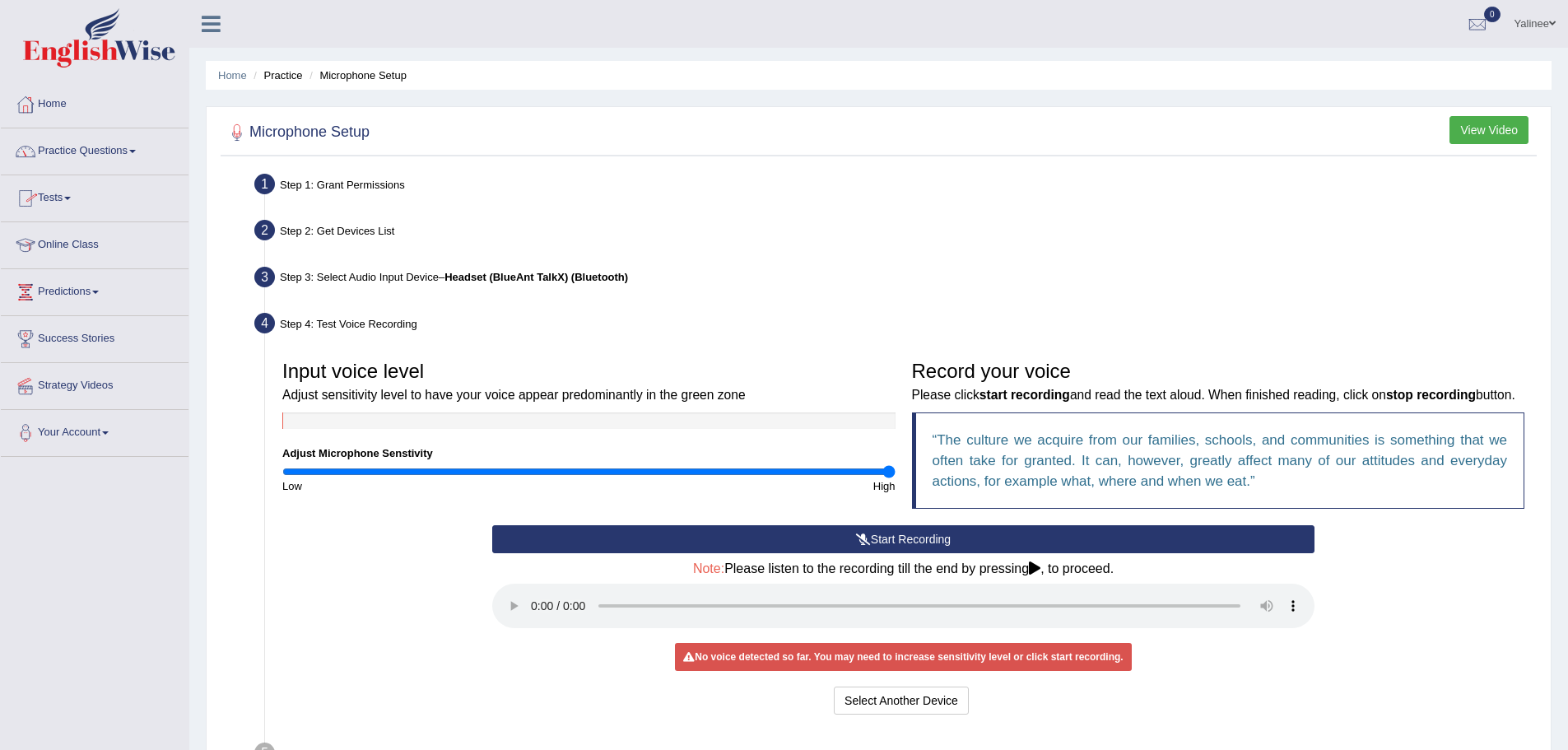
click at [135, 148] on link "Practice Questions" at bounding box center [94, 149] width 188 height 41
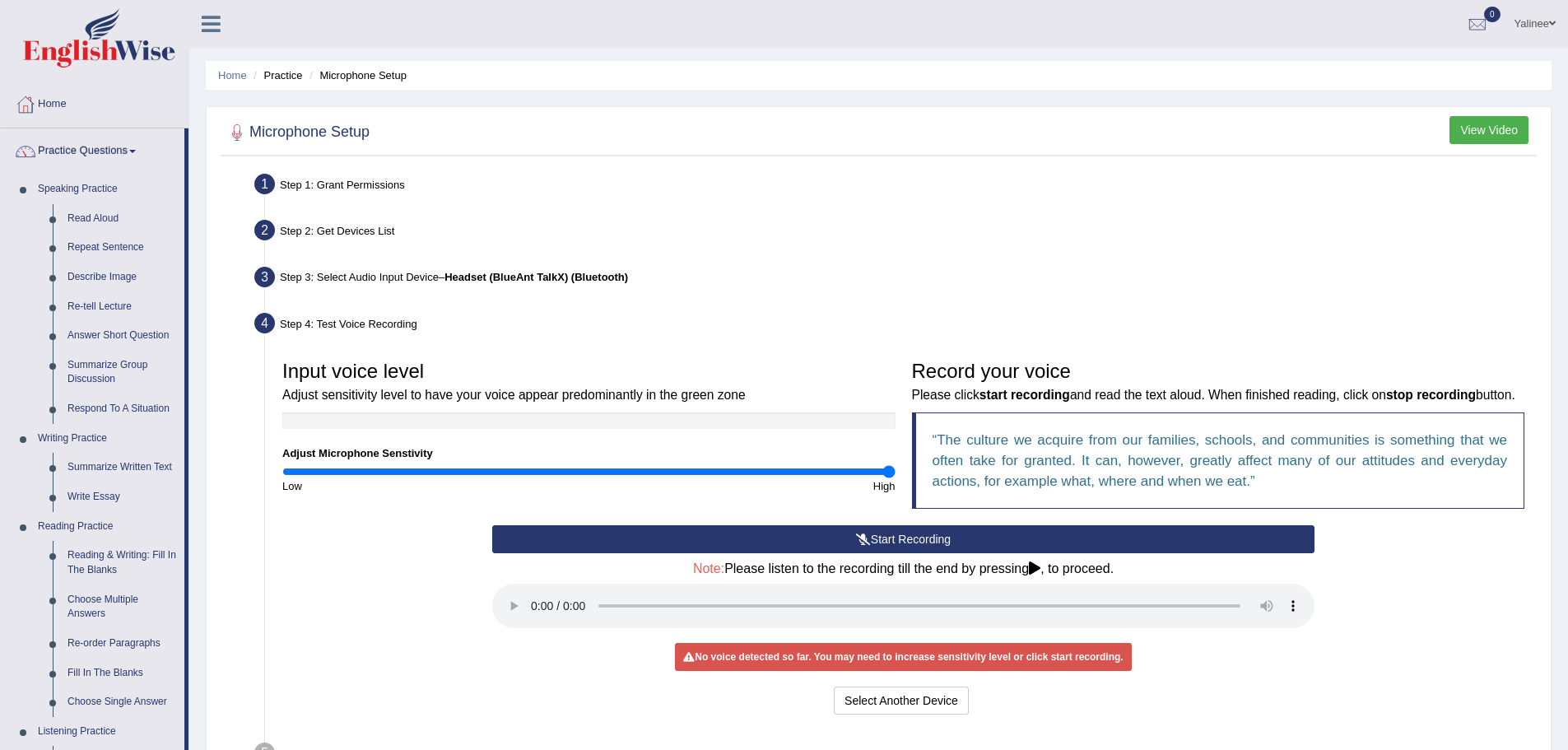
scroll to position [83, 0]
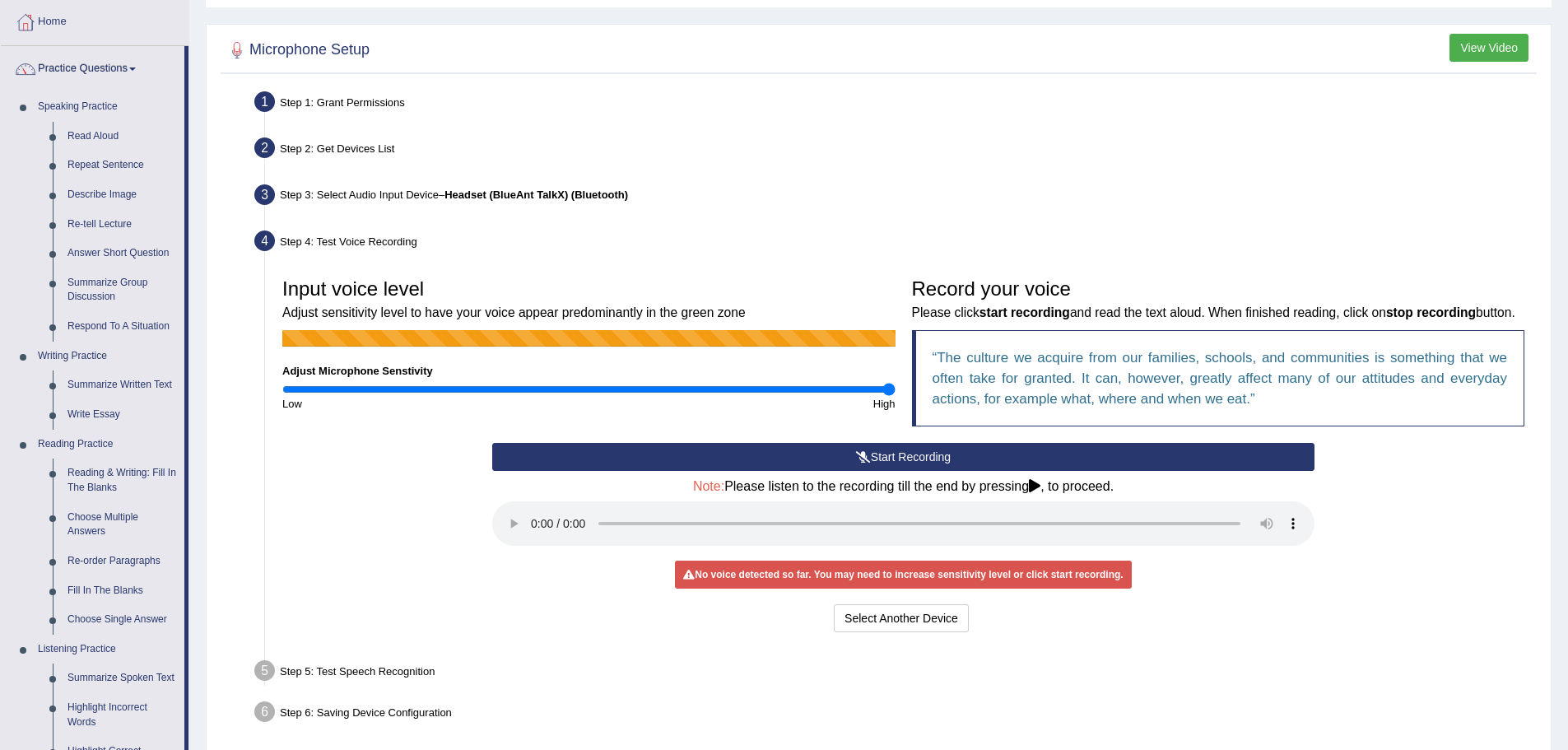
click at [892, 470] on button "Start Recording" at bounding box center [903, 456] width 822 height 28
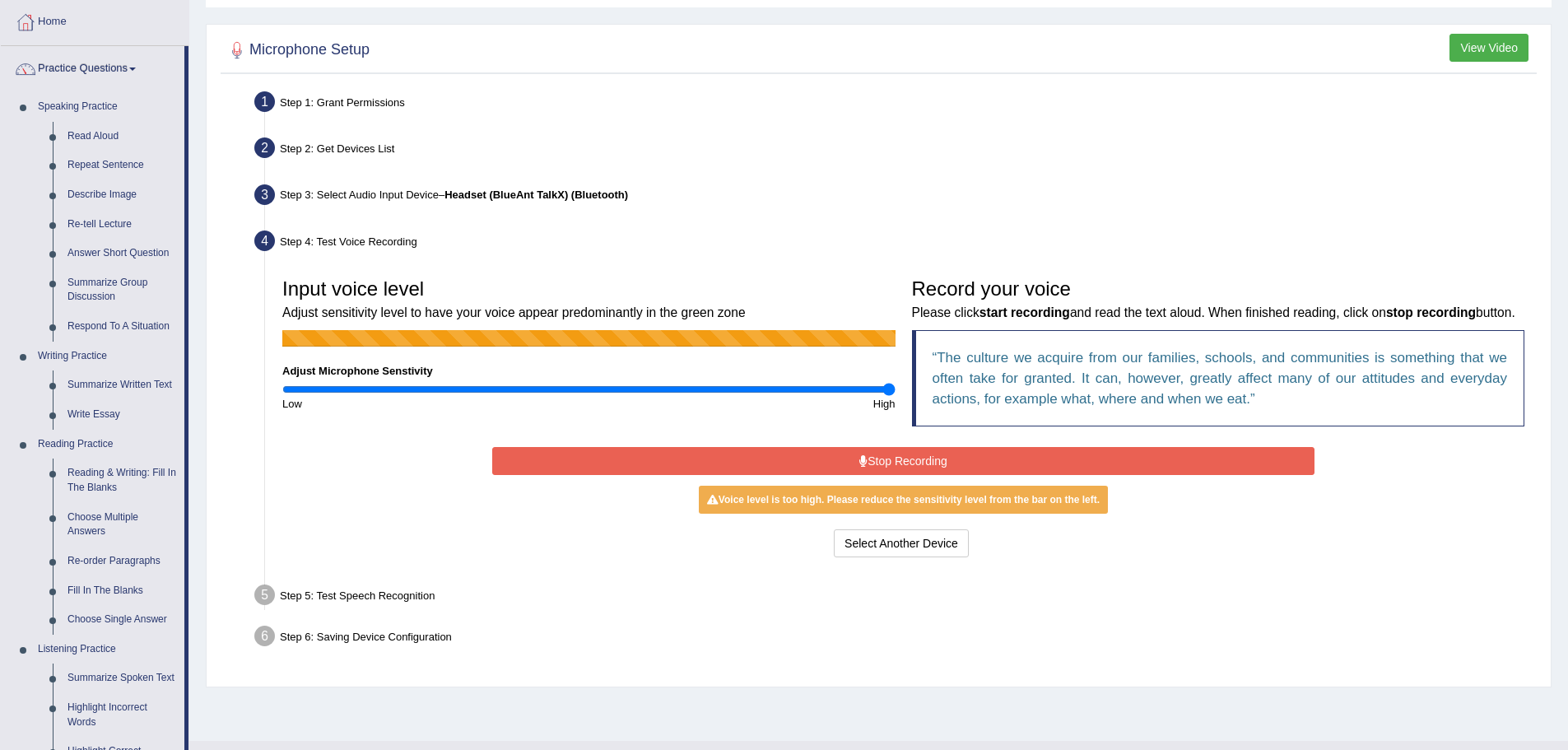
click at [892, 475] on button "Stop Recording" at bounding box center [903, 460] width 822 height 28
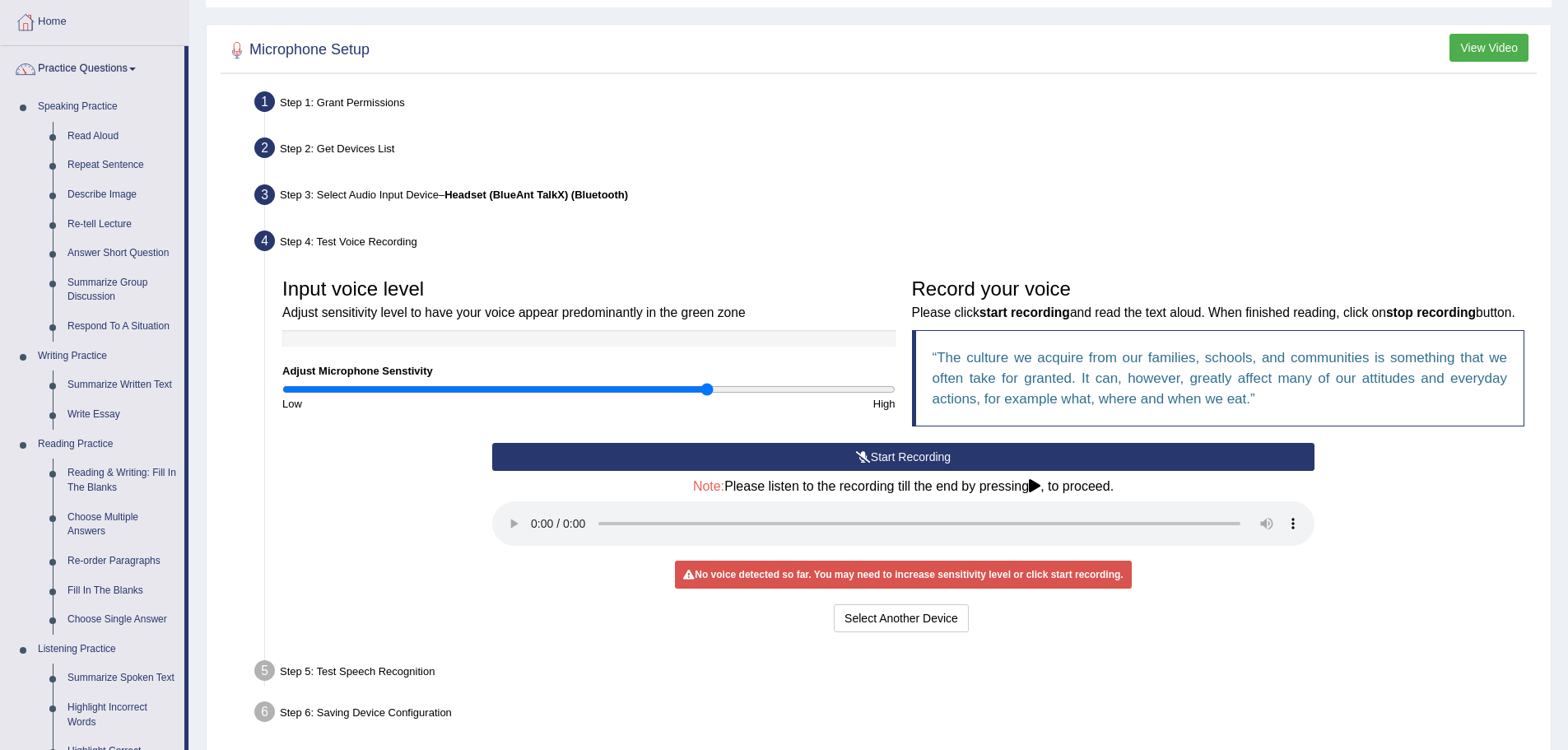
drag, startPoint x: 885, startPoint y: 392, endPoint x: 704, endPoint y: 401, distance: 181.2
click at [704, 396] on input "range" at bounding box center [589, 389] width 614 height 13
drag, startPoint x: 706, startPoint y: 388, endPoint x: 570, endPoint y: 388, distance: 136.0
type input "0.94"
click at [570, 388] on input "range" at bounding box center [589, 389] width 614 height 13
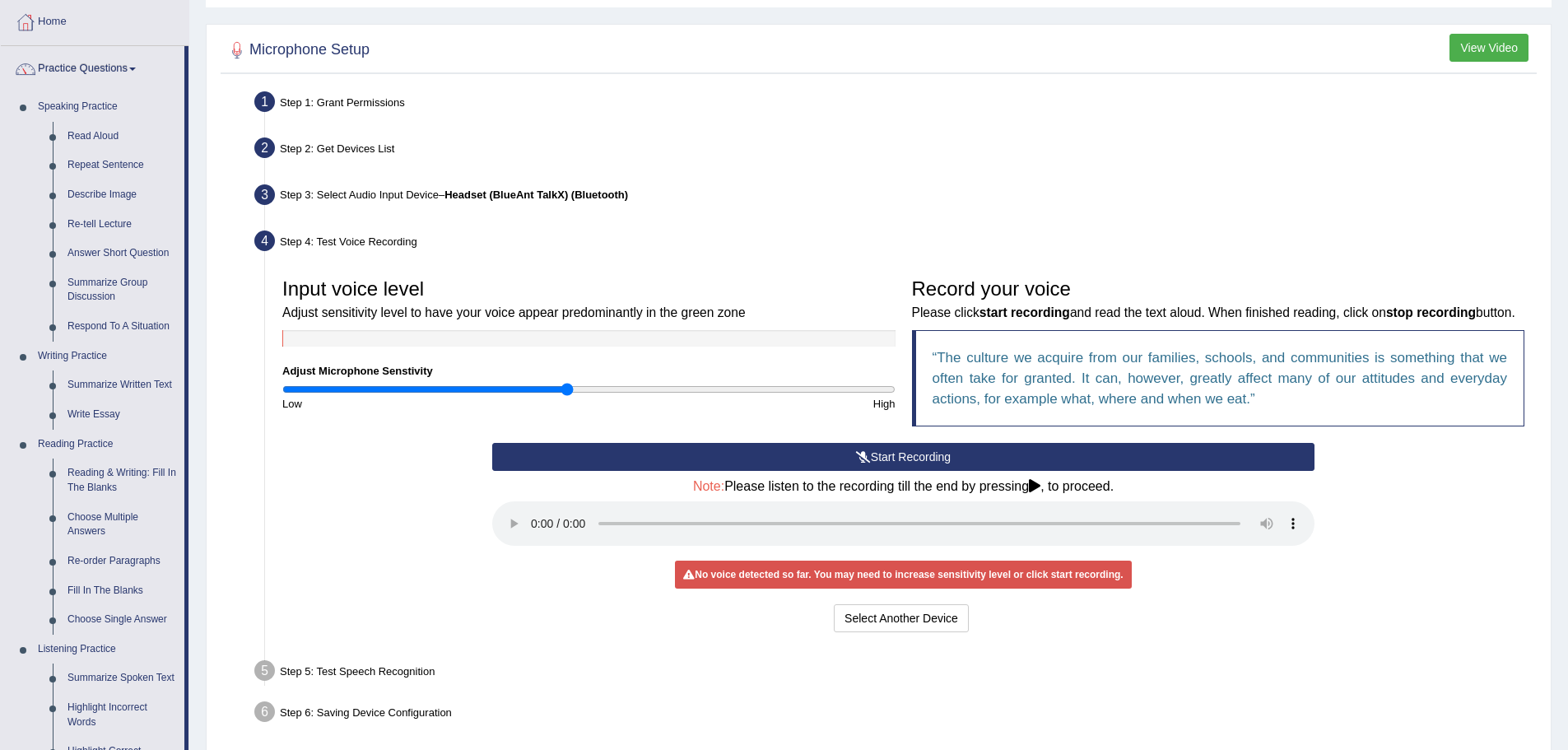
click at [875, 470] on button "Start Recording" at bounding box center [903, 456] width 822 height 28
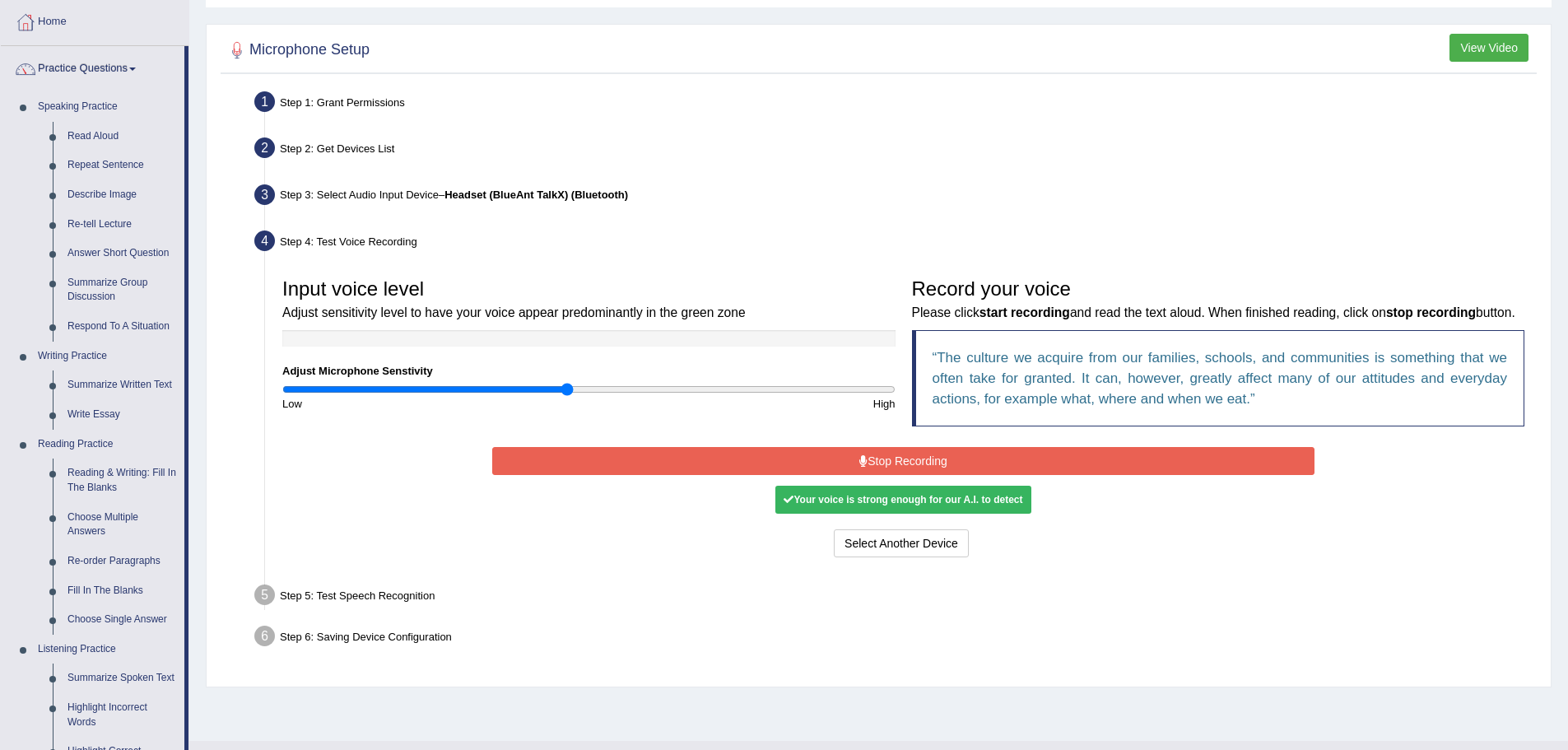
click at [900, 475] on button "Stop Recording" at bounding box center [903, 460] width 822 height 28
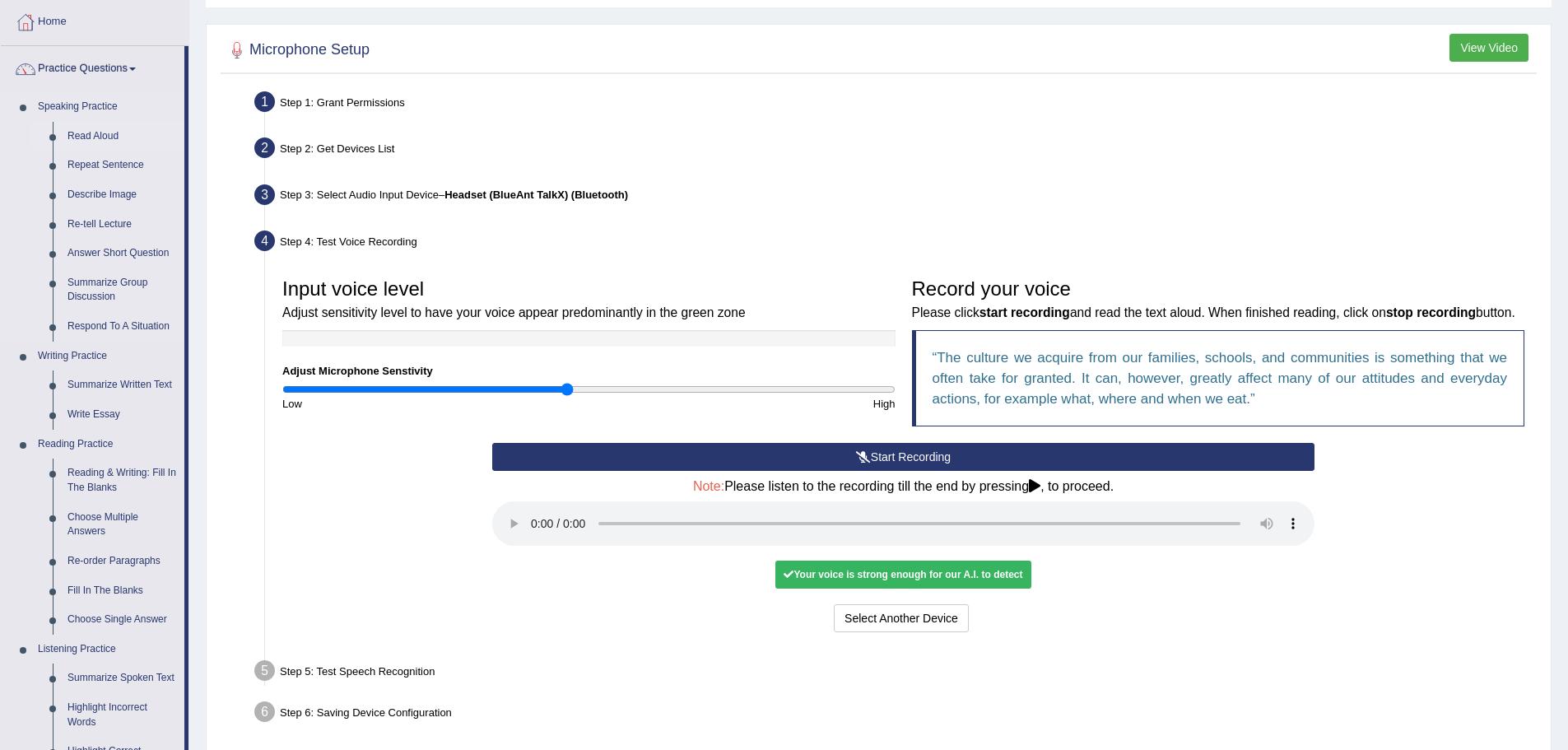
click at [82, 135] on link "Read Aloud" at bounding box center [122, 136] width 124 height 30
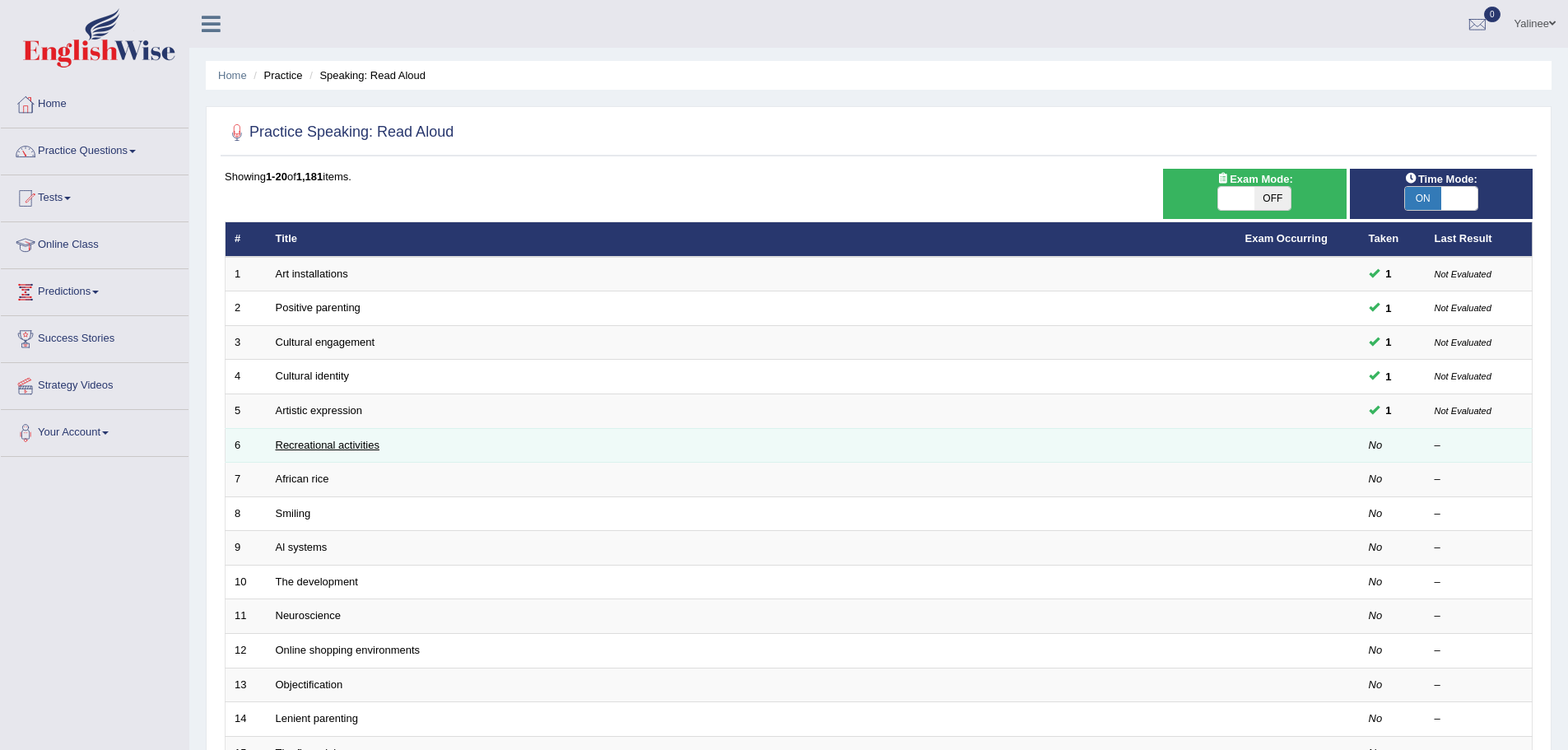
click at [307, 444] on link "Recreational activities" at bounding box center [327, 445] width 103 height 13
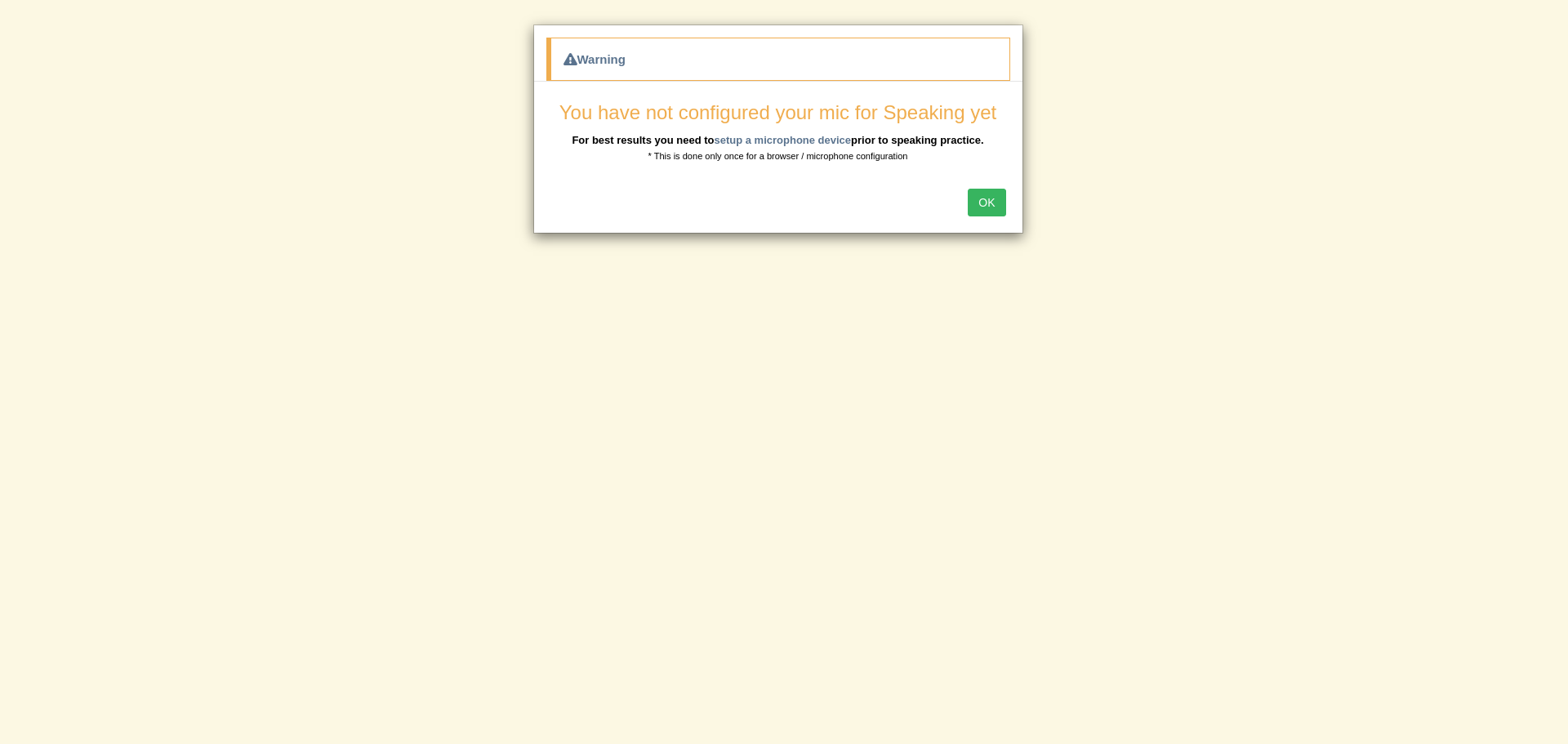
click at [983, 200] on button "OK" at bounding box center [986, 202] width 37 height 28
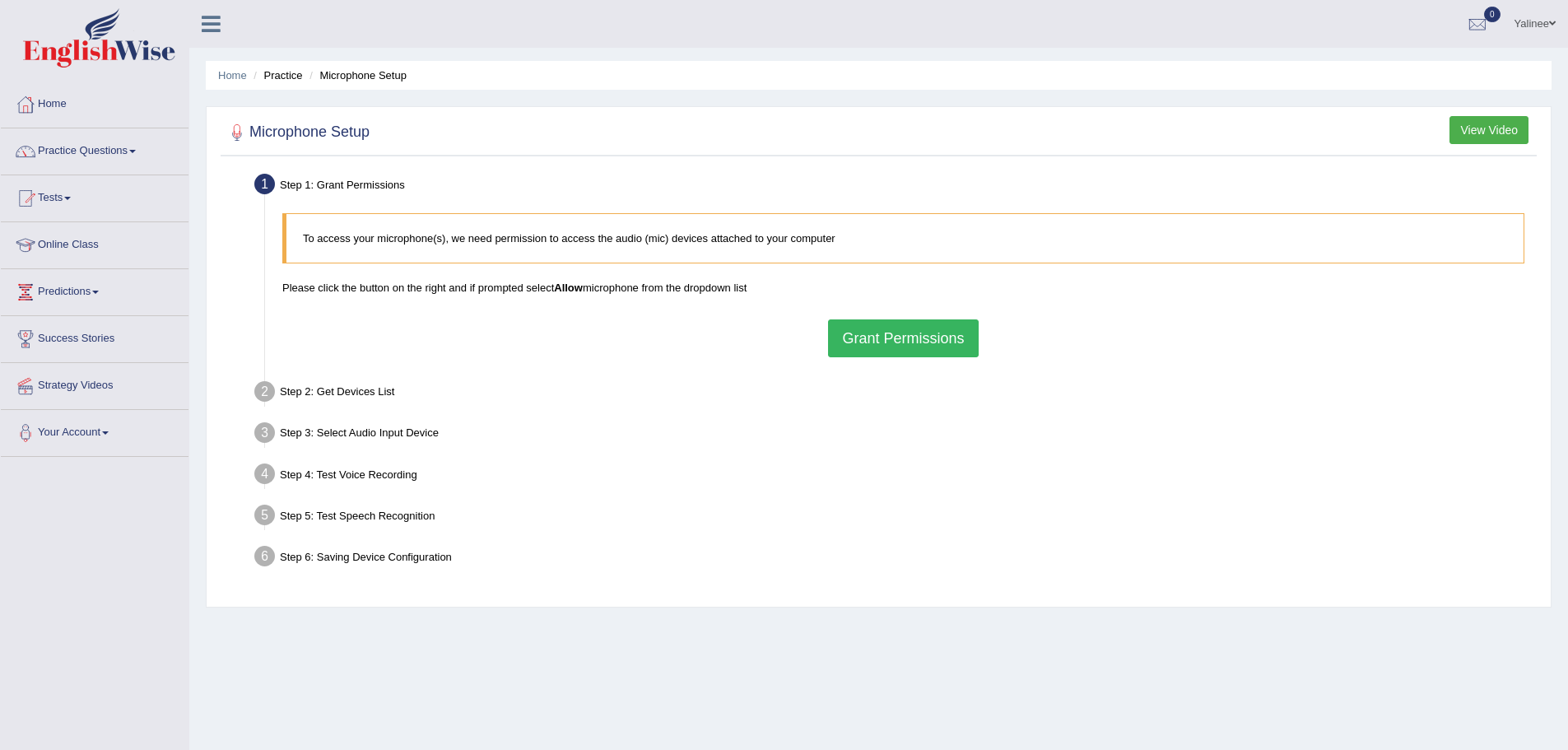
click at [892, 339] on button "Grant Permissions" at bounding box center [903, 338] width 150 height 38
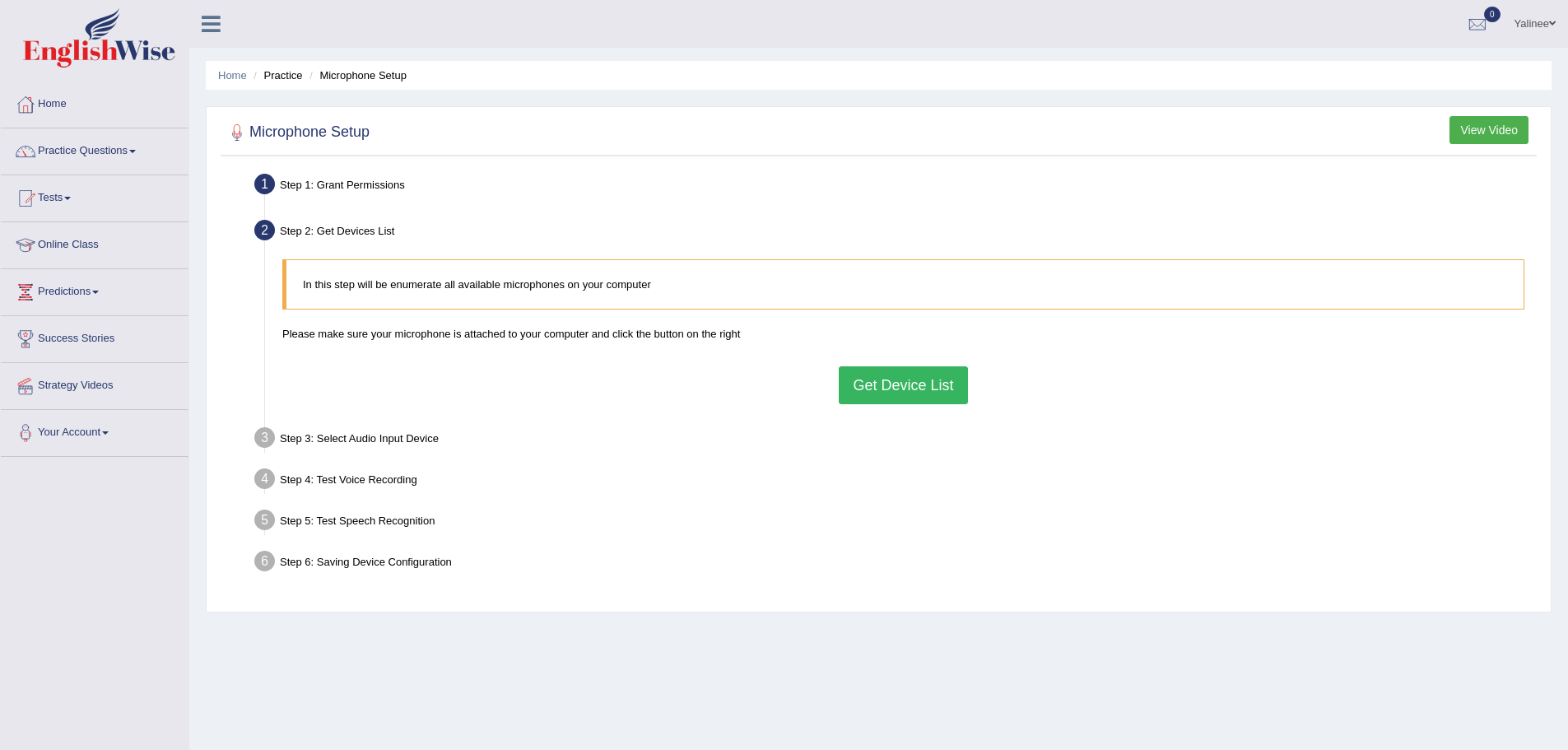
click at [899, 383] on button "Get Device List" at bounding box center [902, 385] width 129 height 38
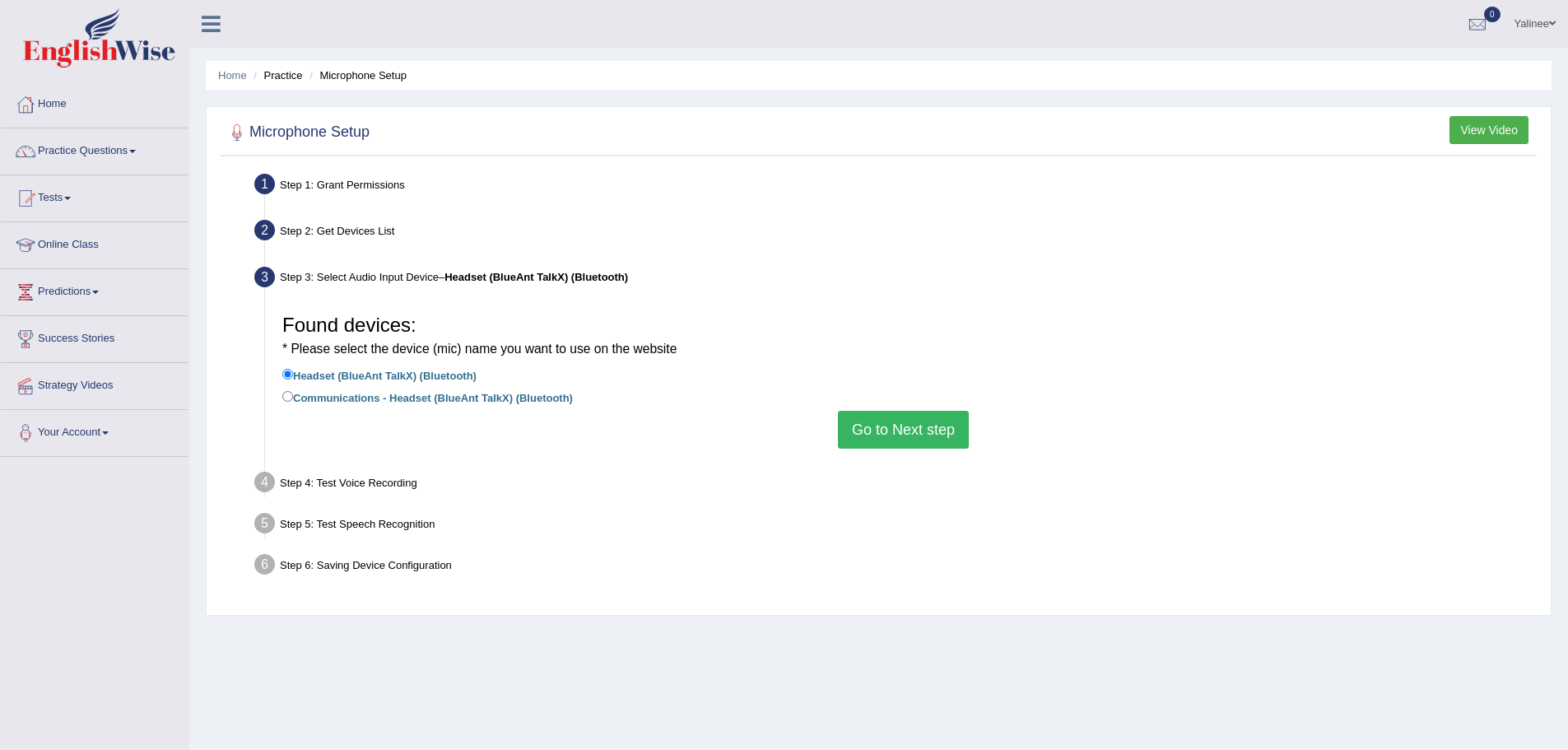
click at [916, 423] on button "Go to Next step" at bounding box center [903, 430] width 130 height 38
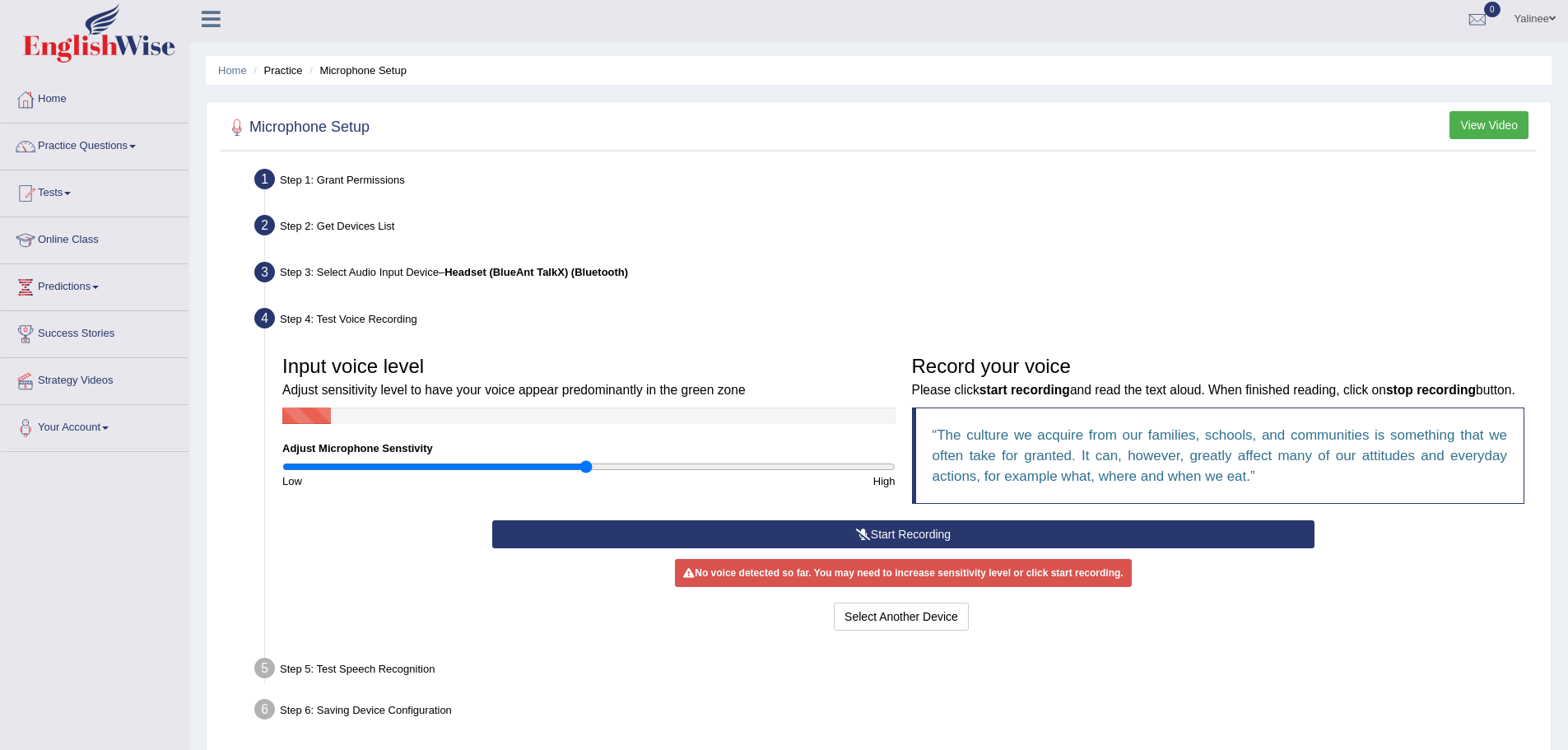
scroll to position [114, 0]
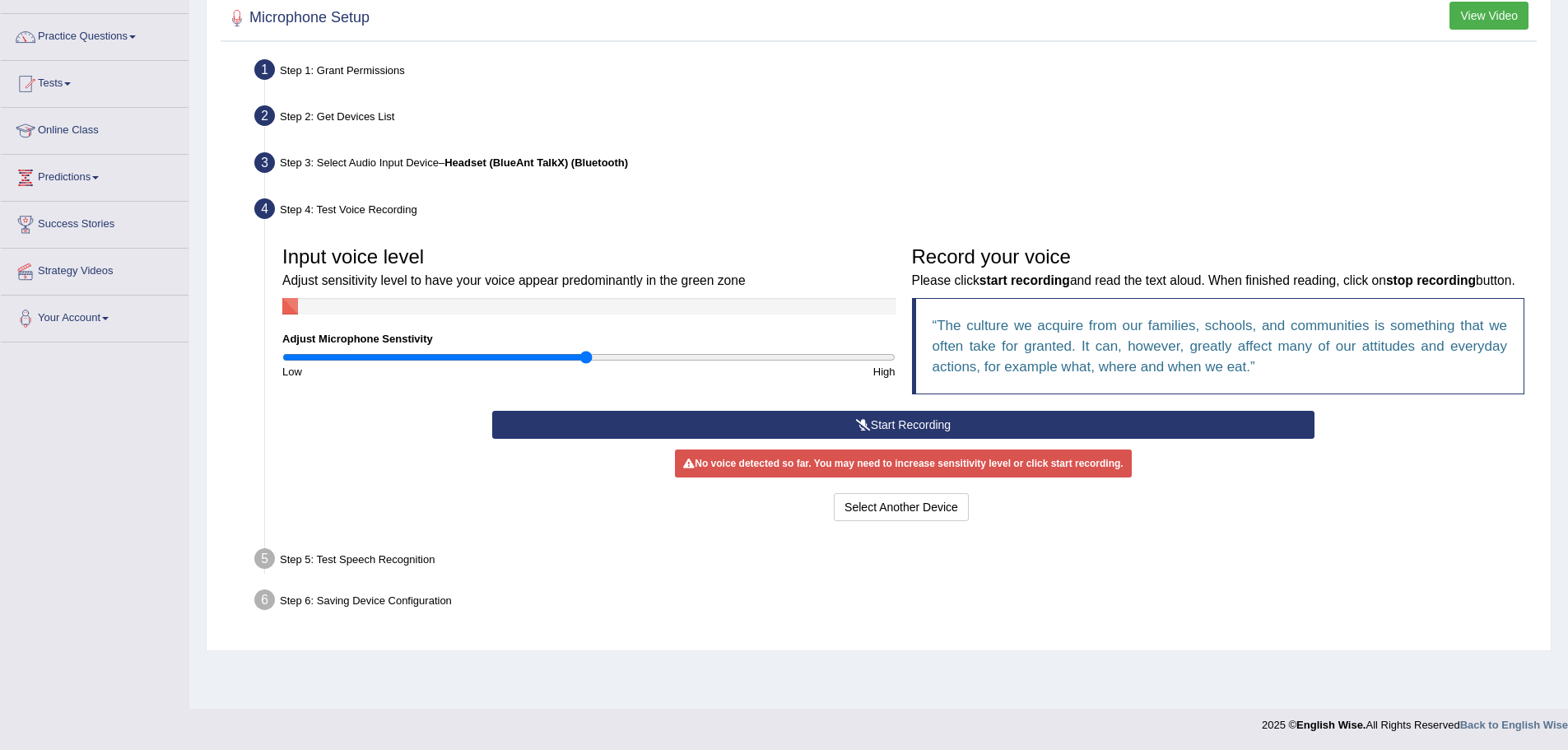
click at [892, 439] on button "Start Recording" at bounding box center [903, 424] width 822 height 28
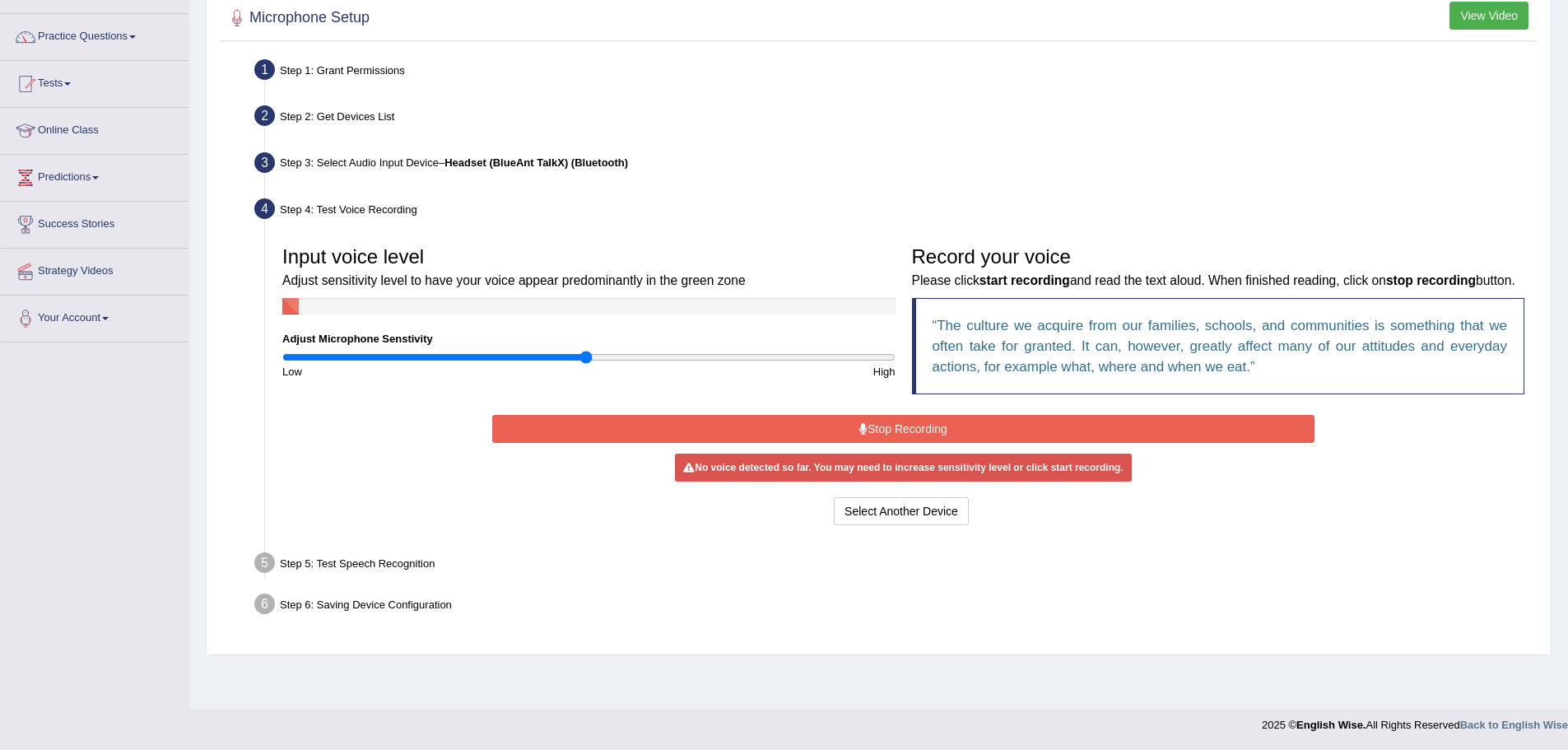
click at [892, 442] on button "Stop Recording" at bounding box center [903, 428] width 822 height 28
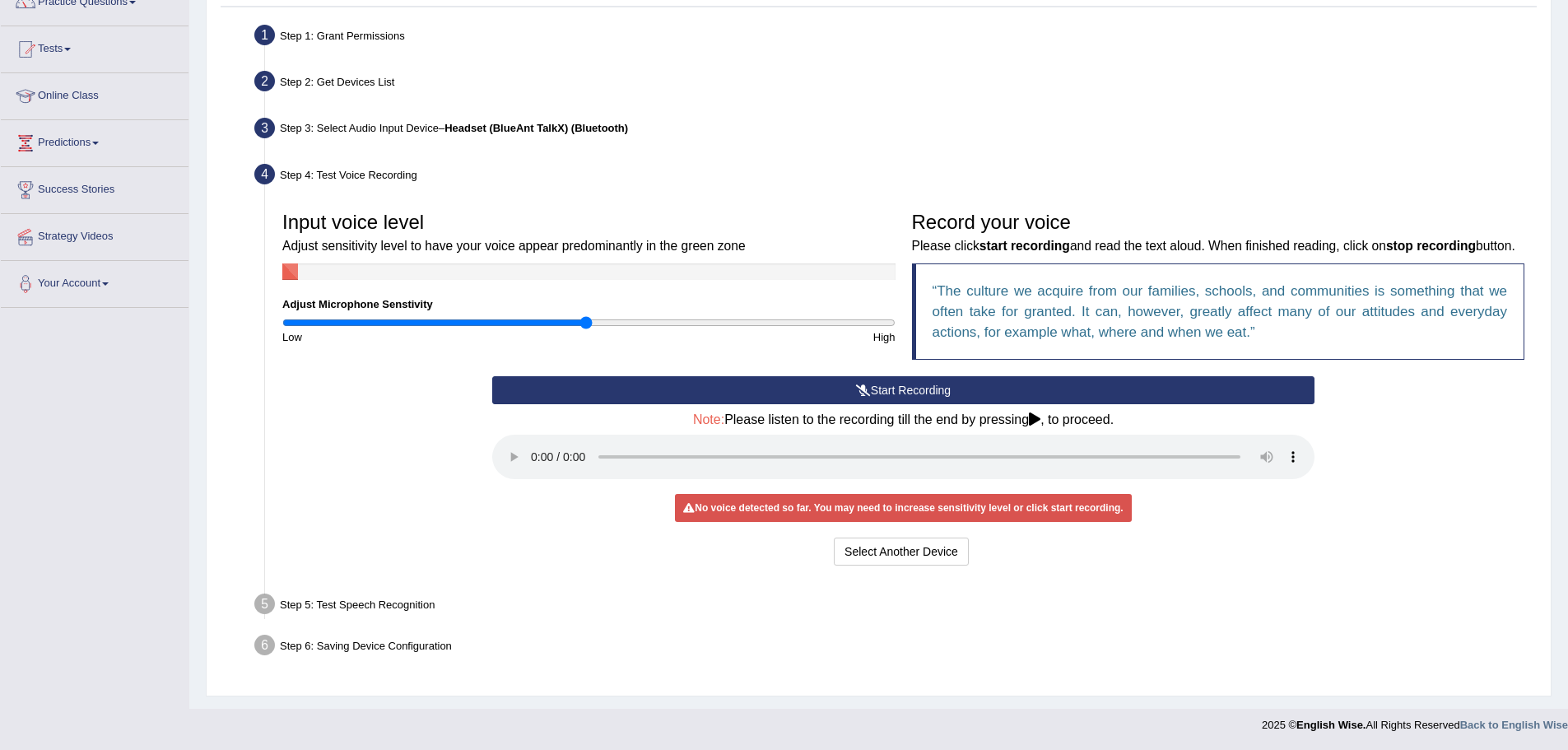
scroll to position [0, 0]
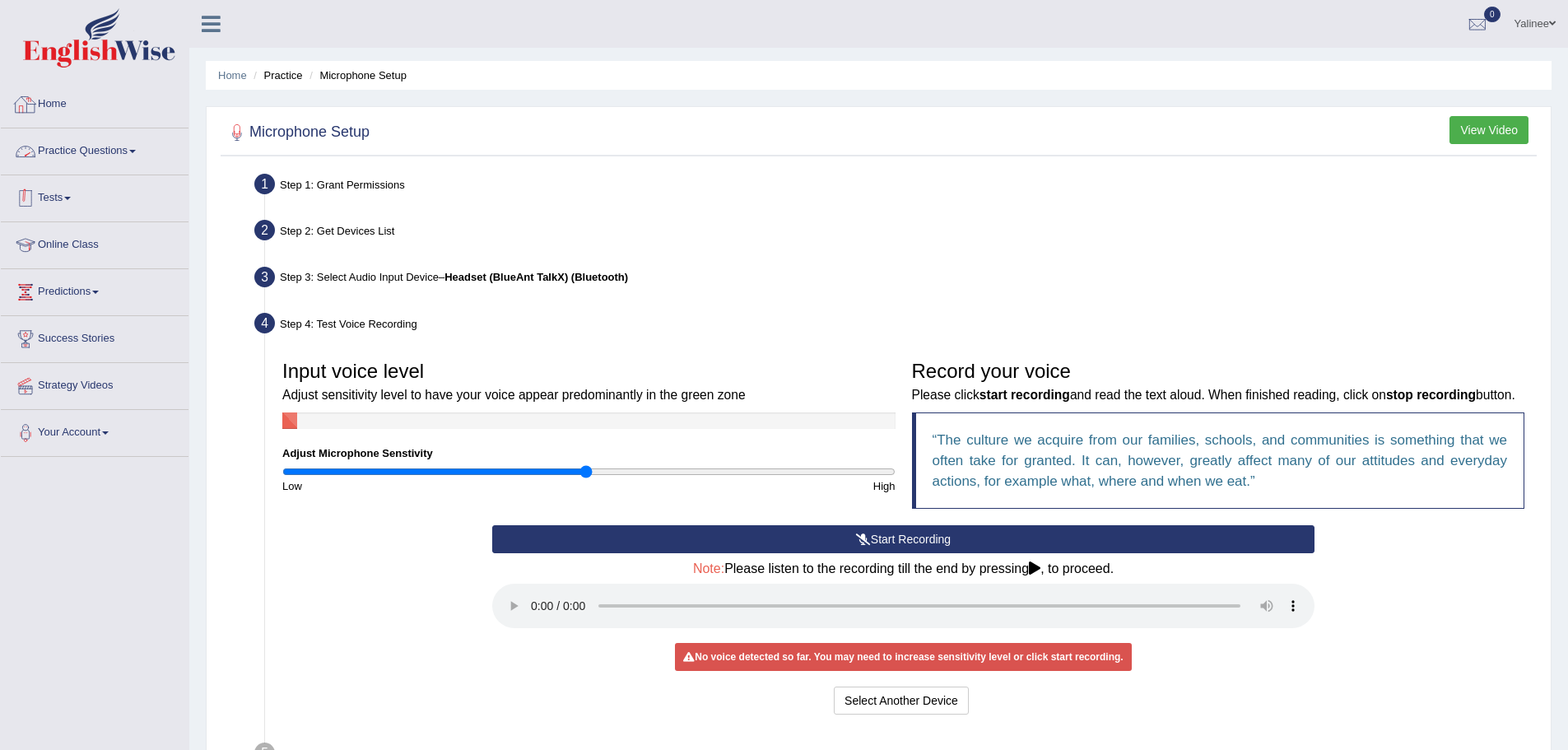
click at [83, 167] on link "Practice Questions" at bounding box center [94, 149] width 188 height 41
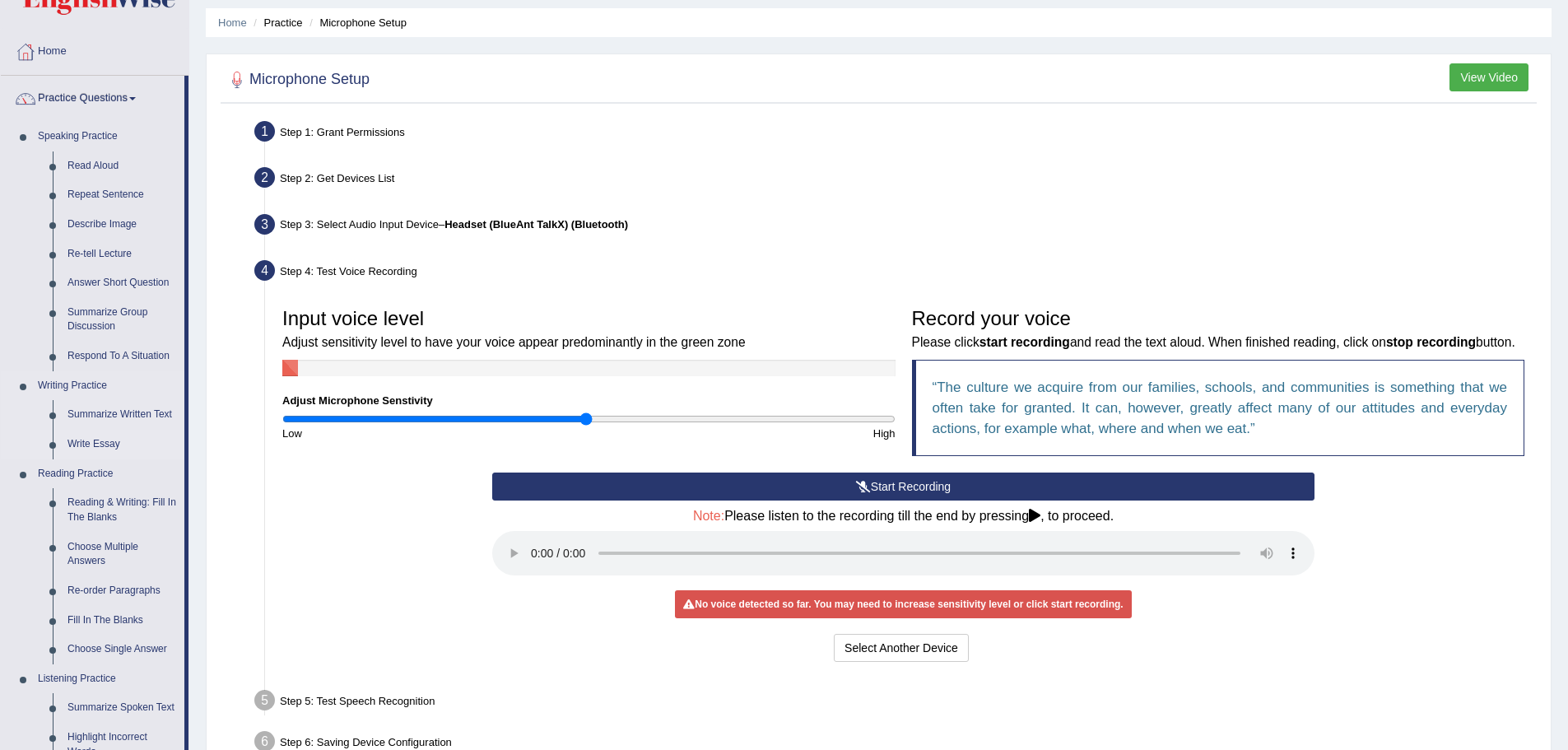
scroll to position [83, 0]
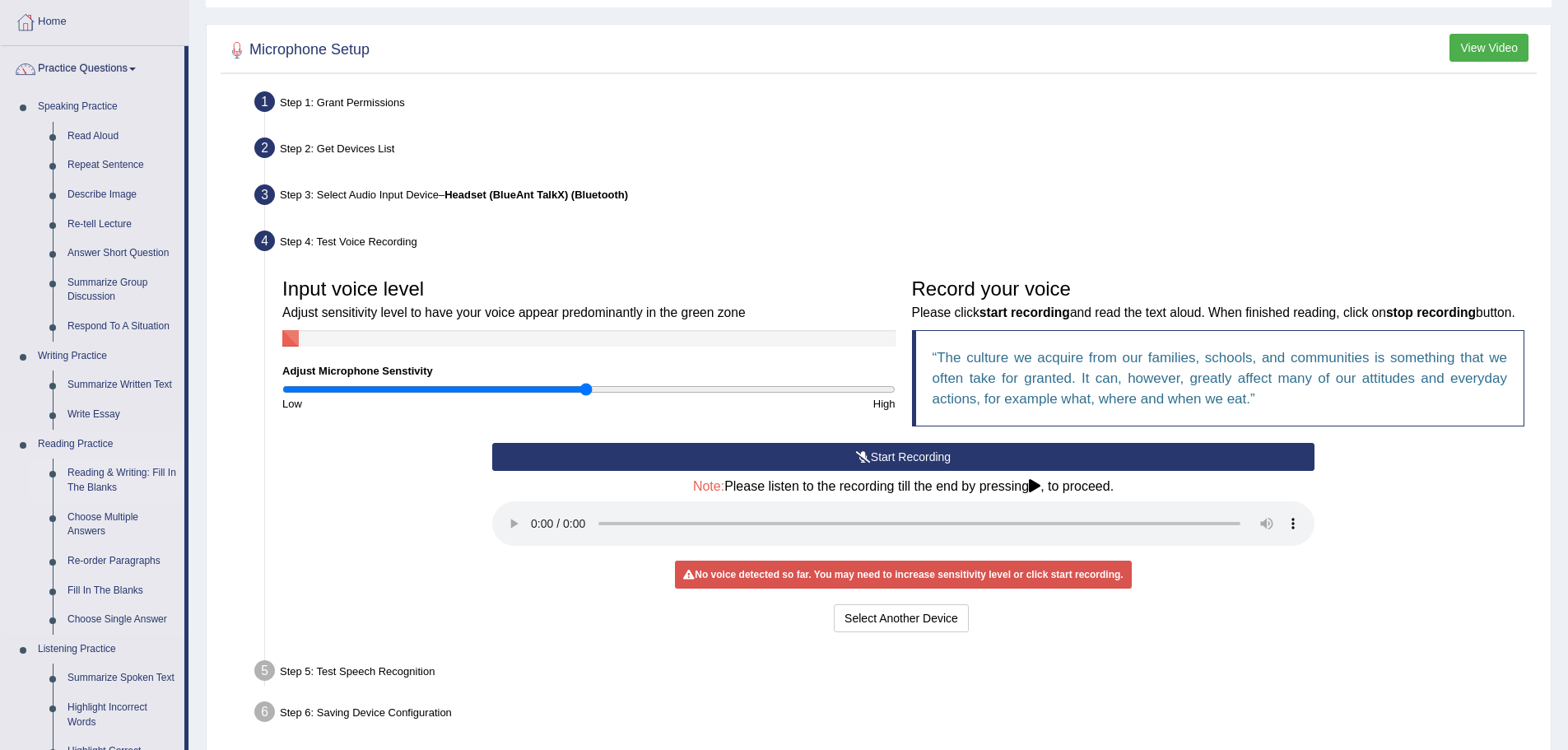
click at [94, 472] on link "Reading & Writing: Fill In The Blanks" at bounding box center [122, 480] width 124 height 43
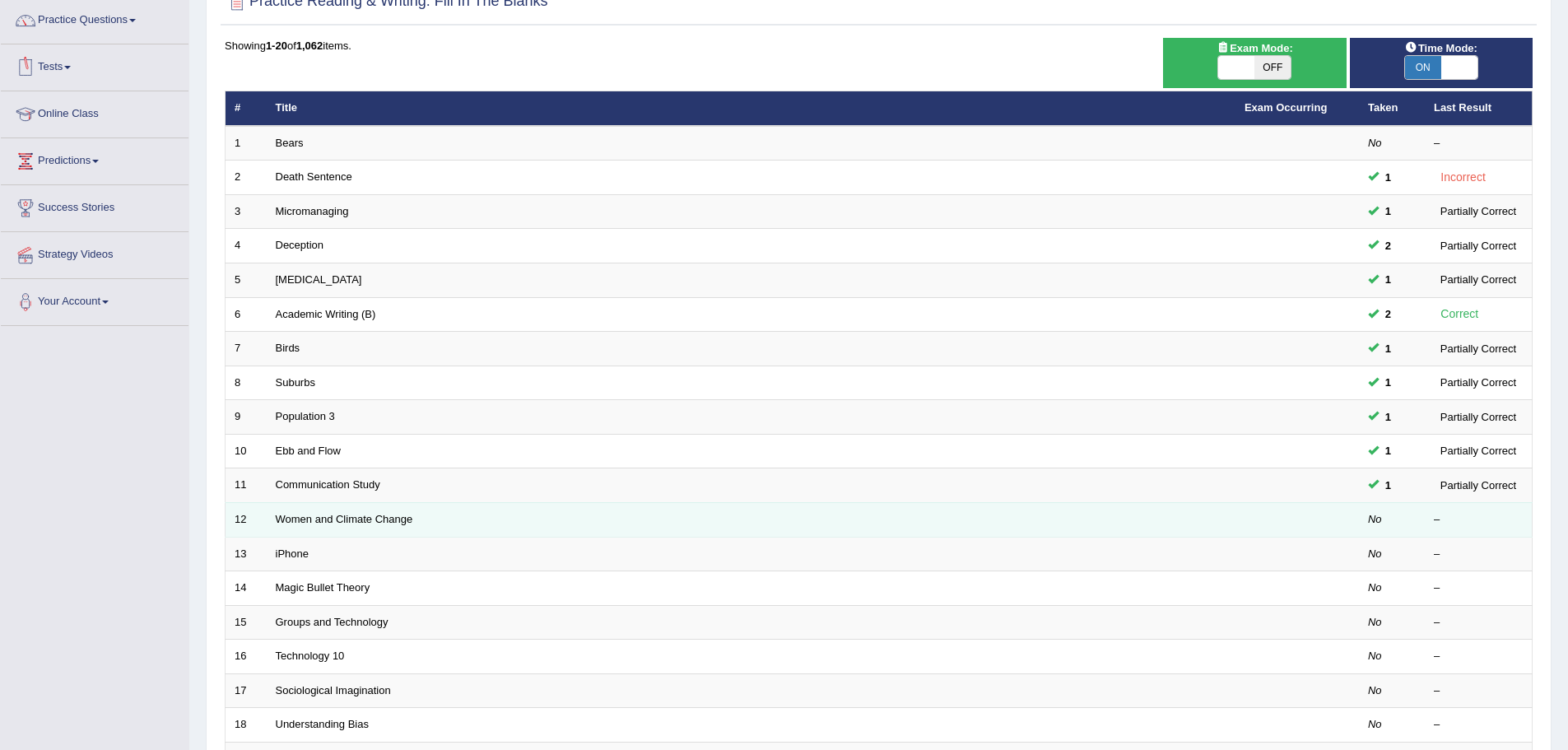
scroll to position [165, 0]
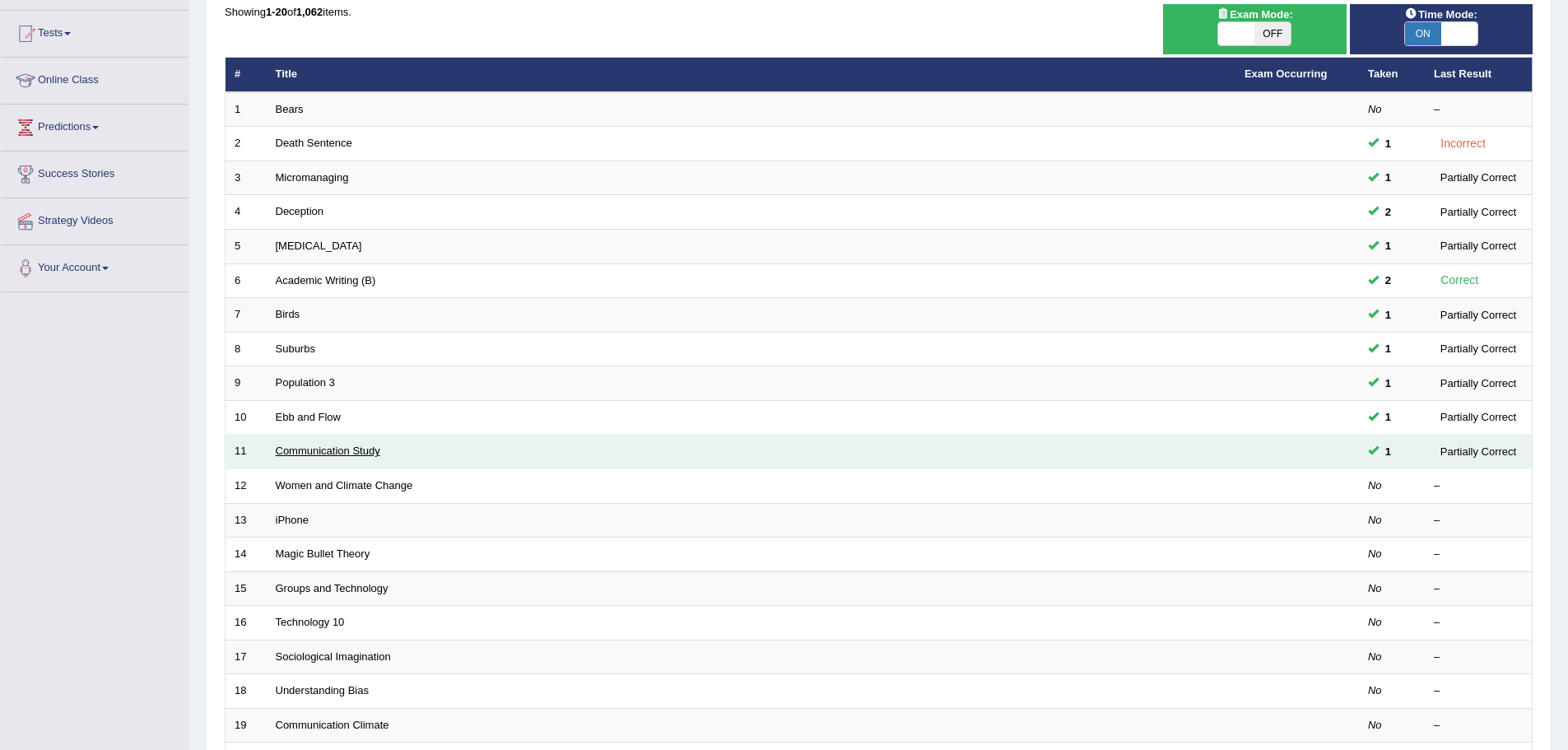
click at [293, 450] on link "Communication Study" at bounding box center [328, 451] width 104 height 13
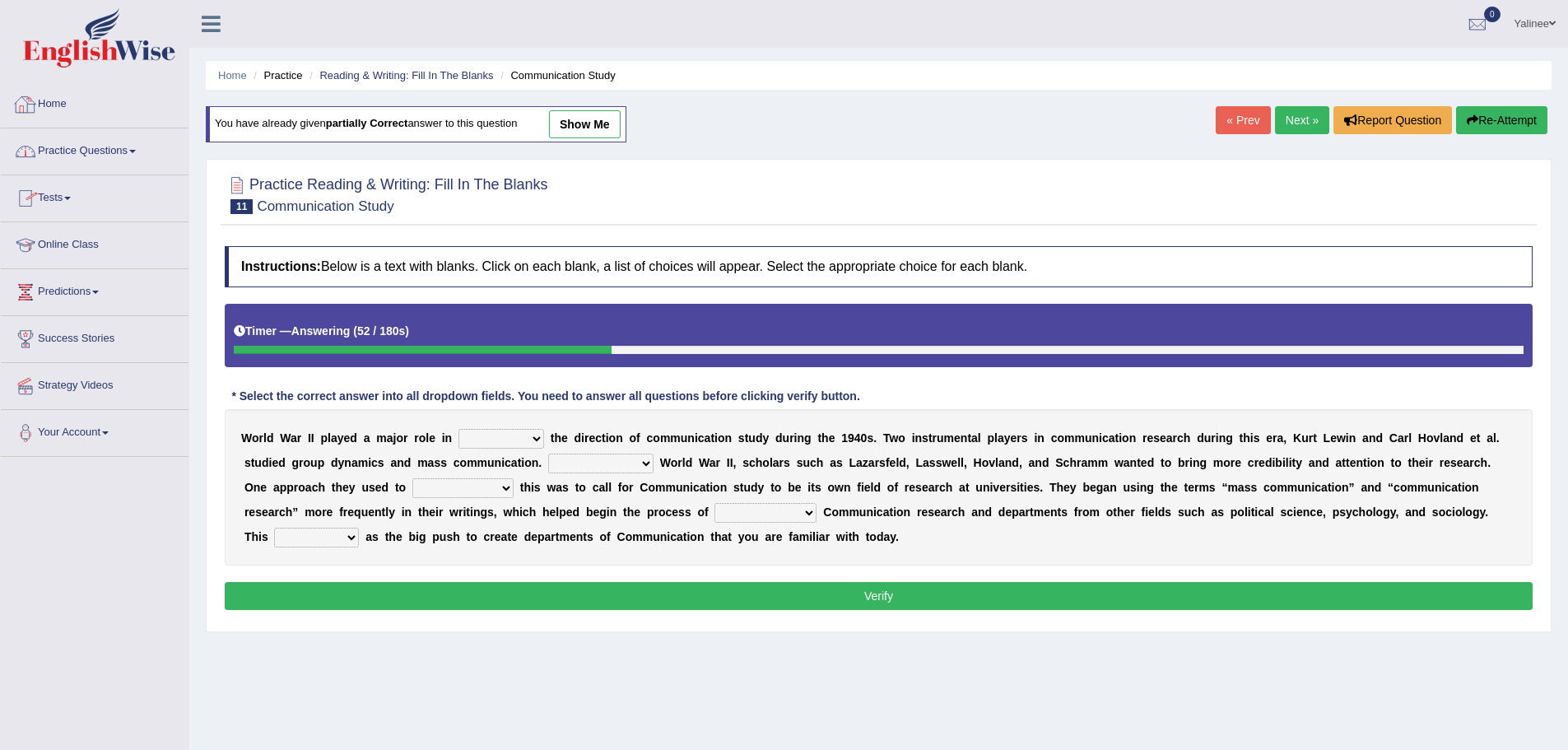
click at [46, 101] on link "Home" at bounding box center [94, 103] width 188 height 41
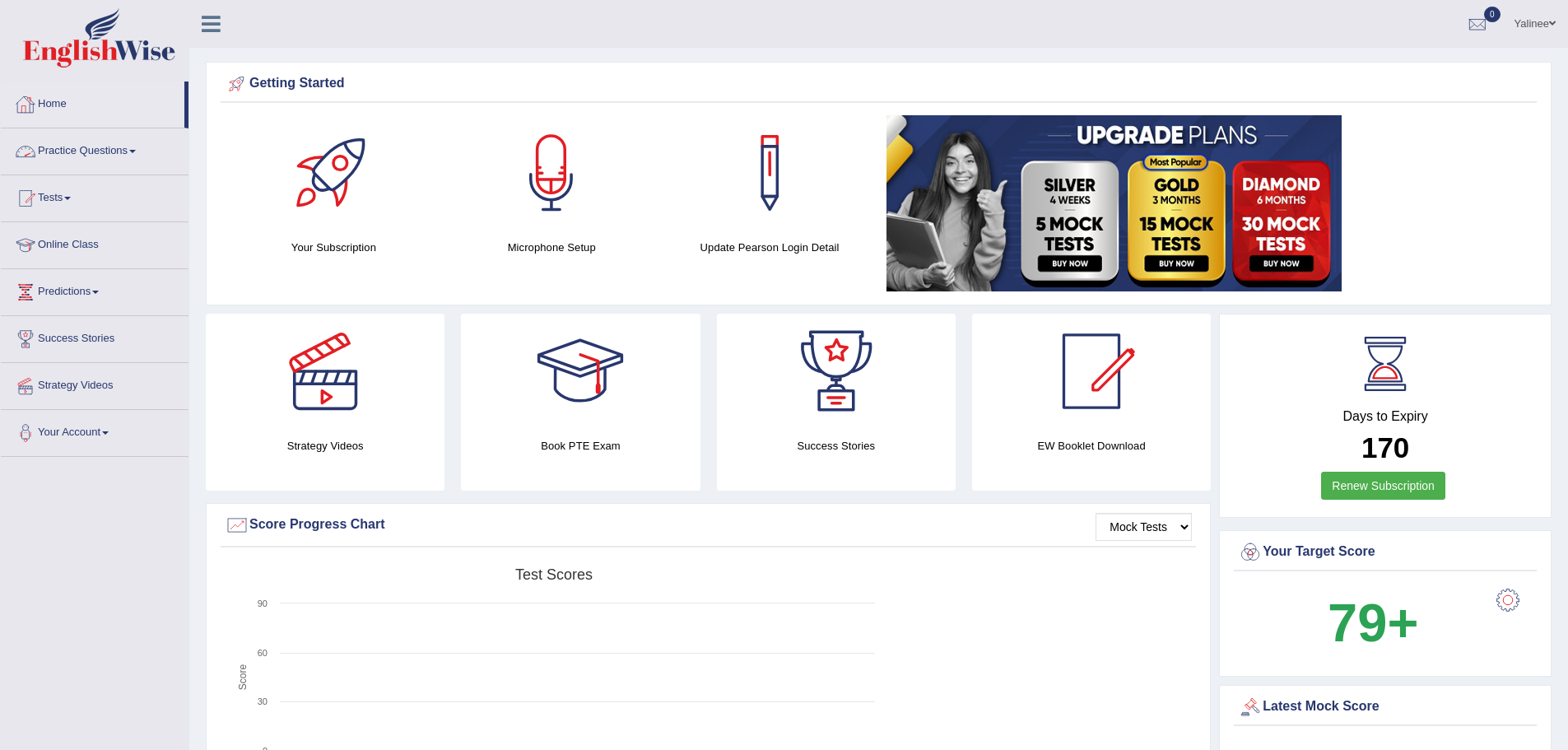
click at [101, 151] on link "Practice Questions" at bounding box center [94, 149] width 188 height 41
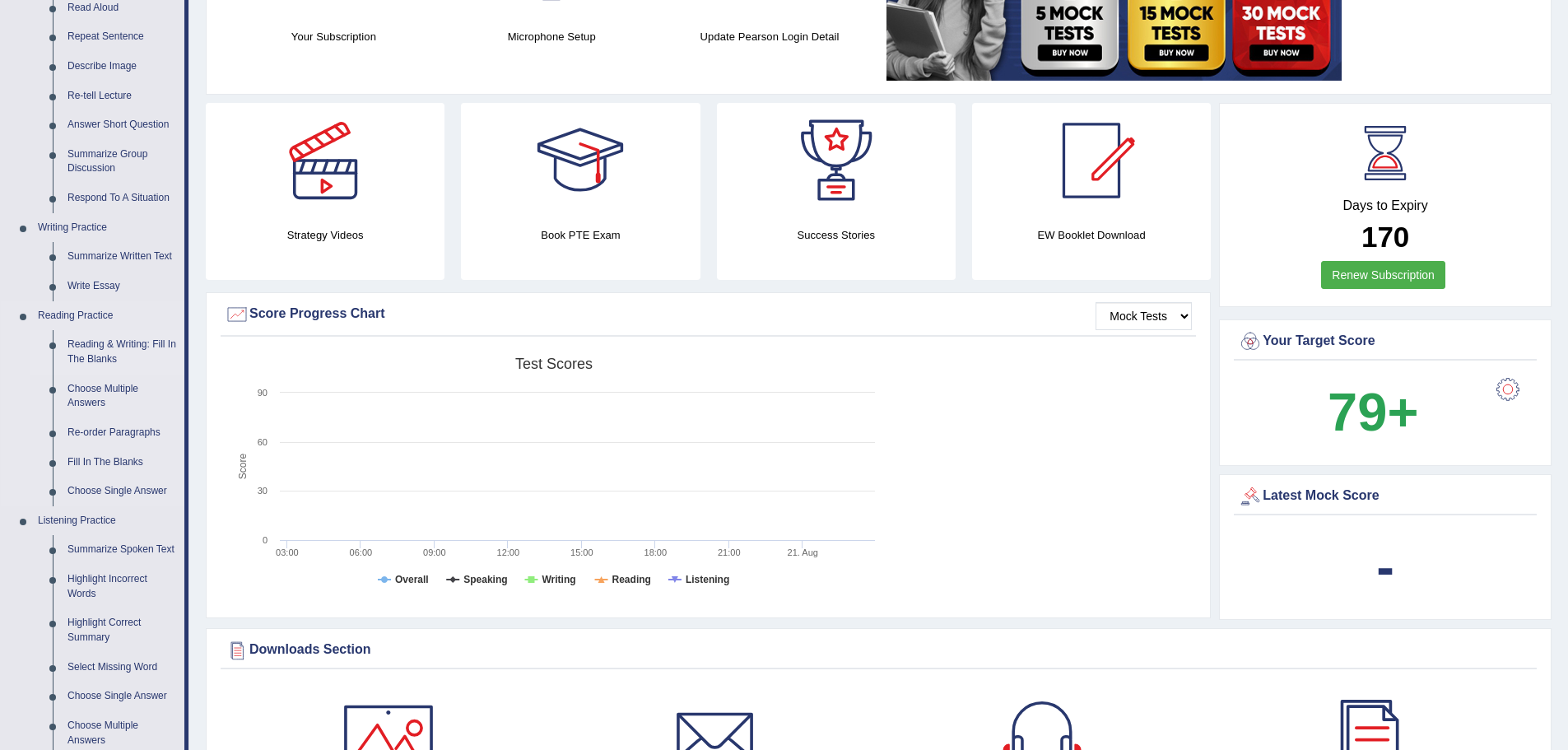
scroll to position [247, 0]
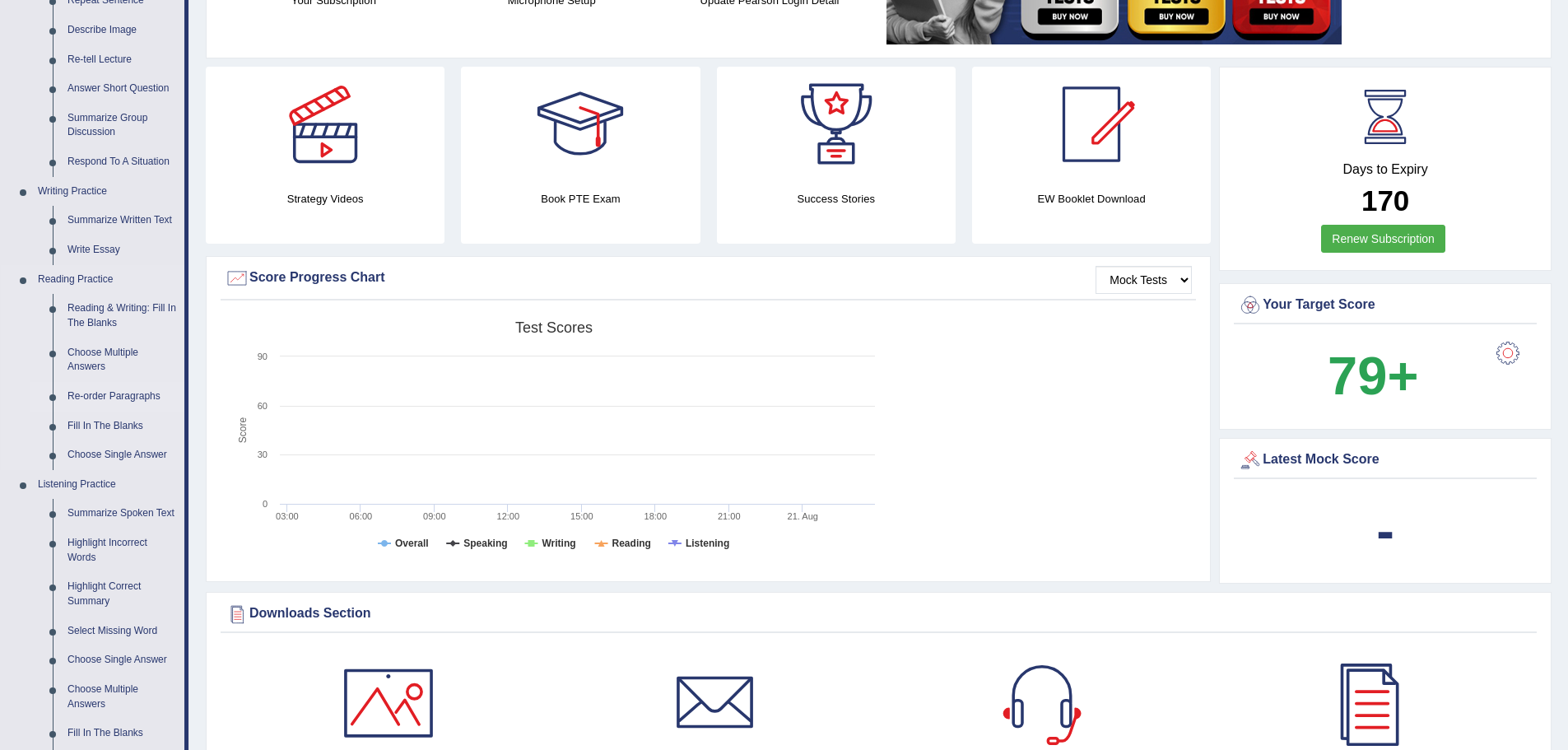
click at [103, 392] on link "Re-order Paragraphs" at bounding box center [122, 397] width 124 height 30
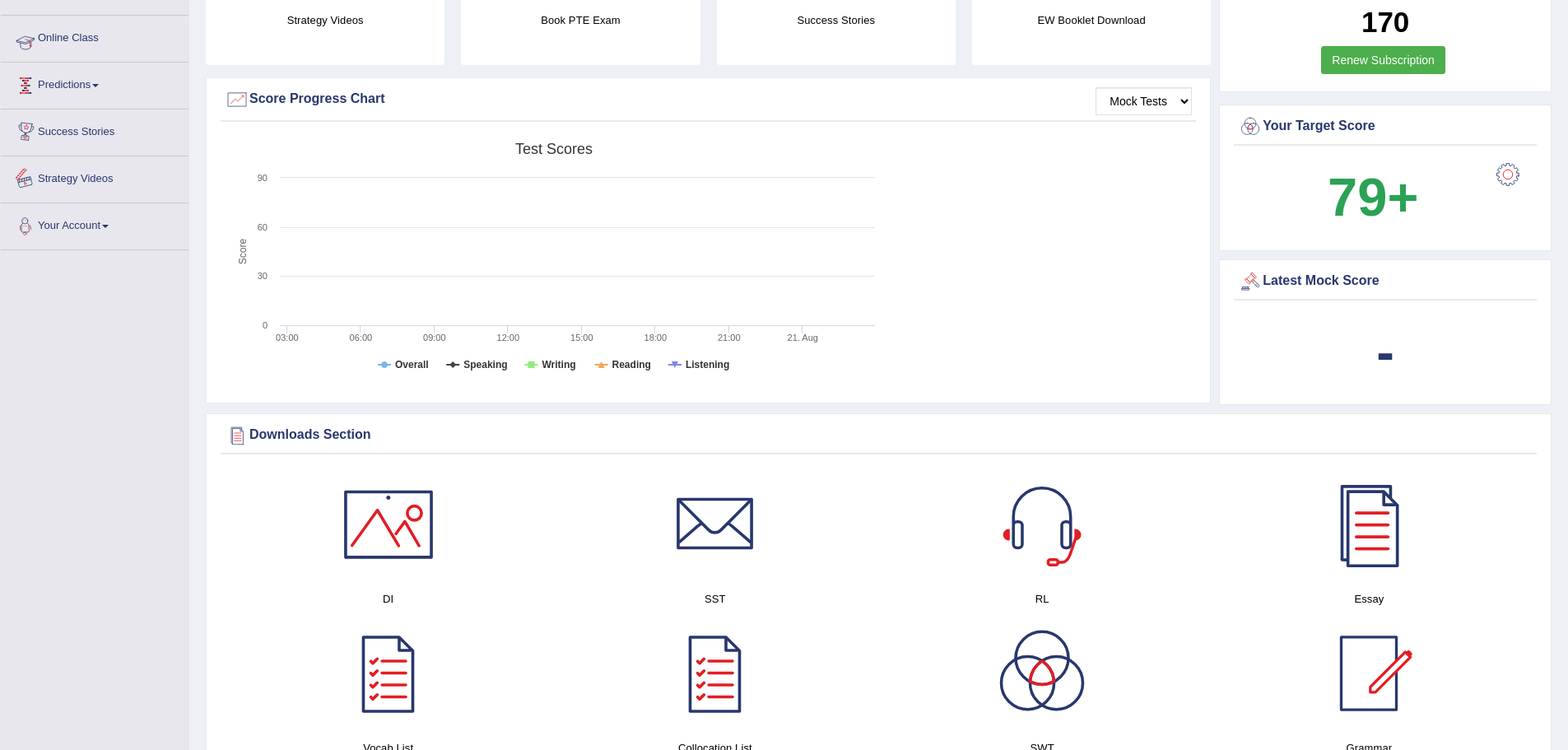
scroll to position [505, 0]
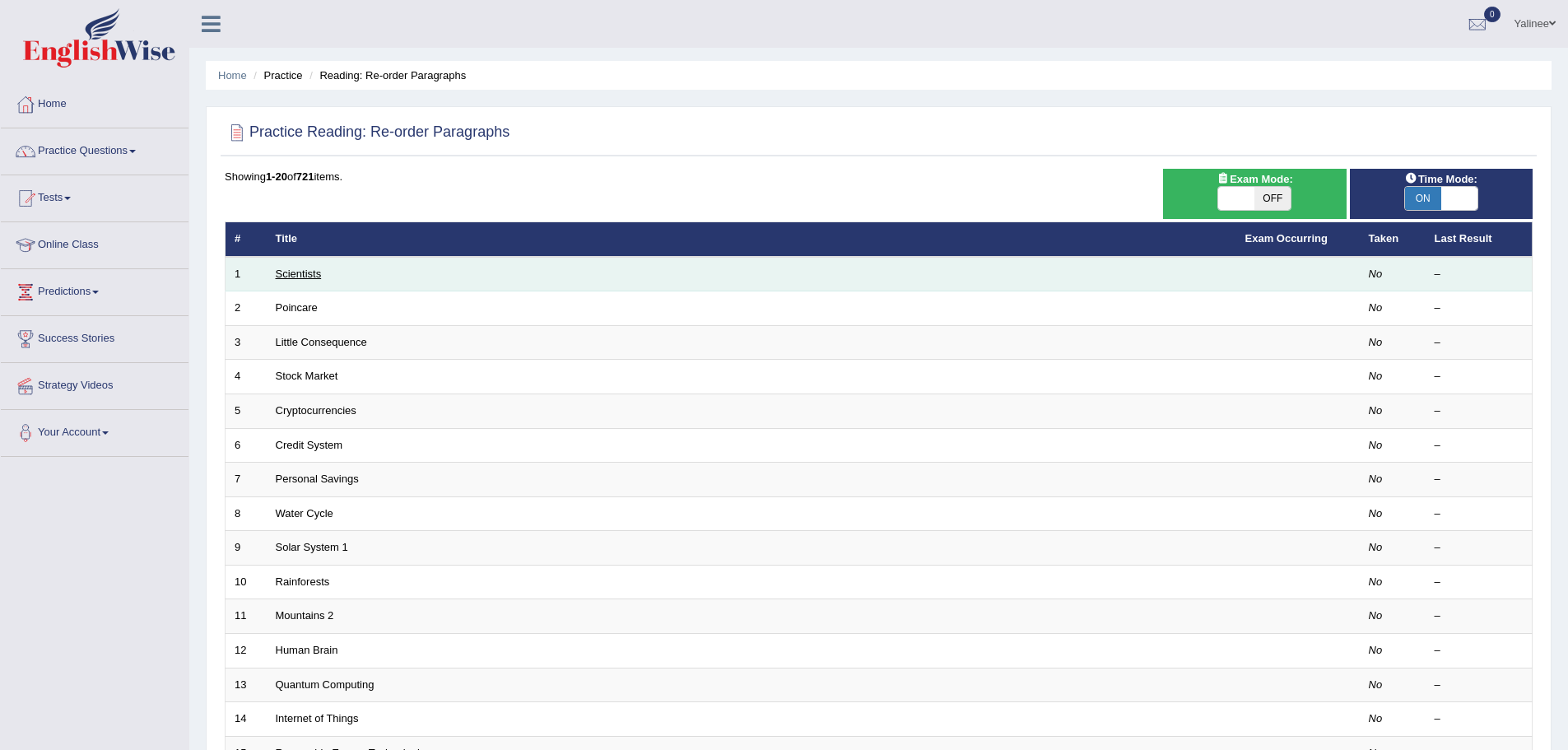
click at [296, 270] on link "Scientists" at bounding box center [299, 273] width 46 height 13
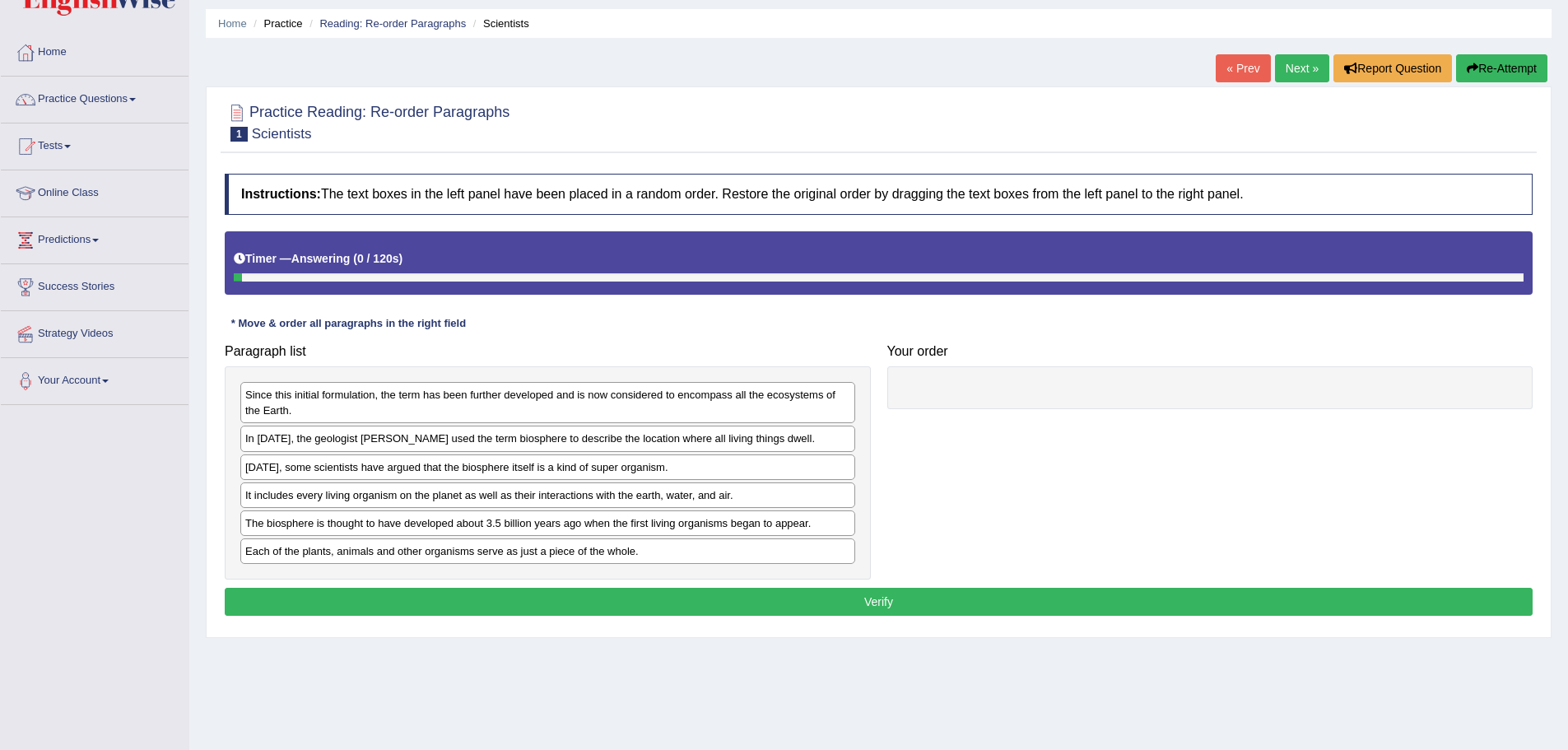
scroll to position [114, 0]
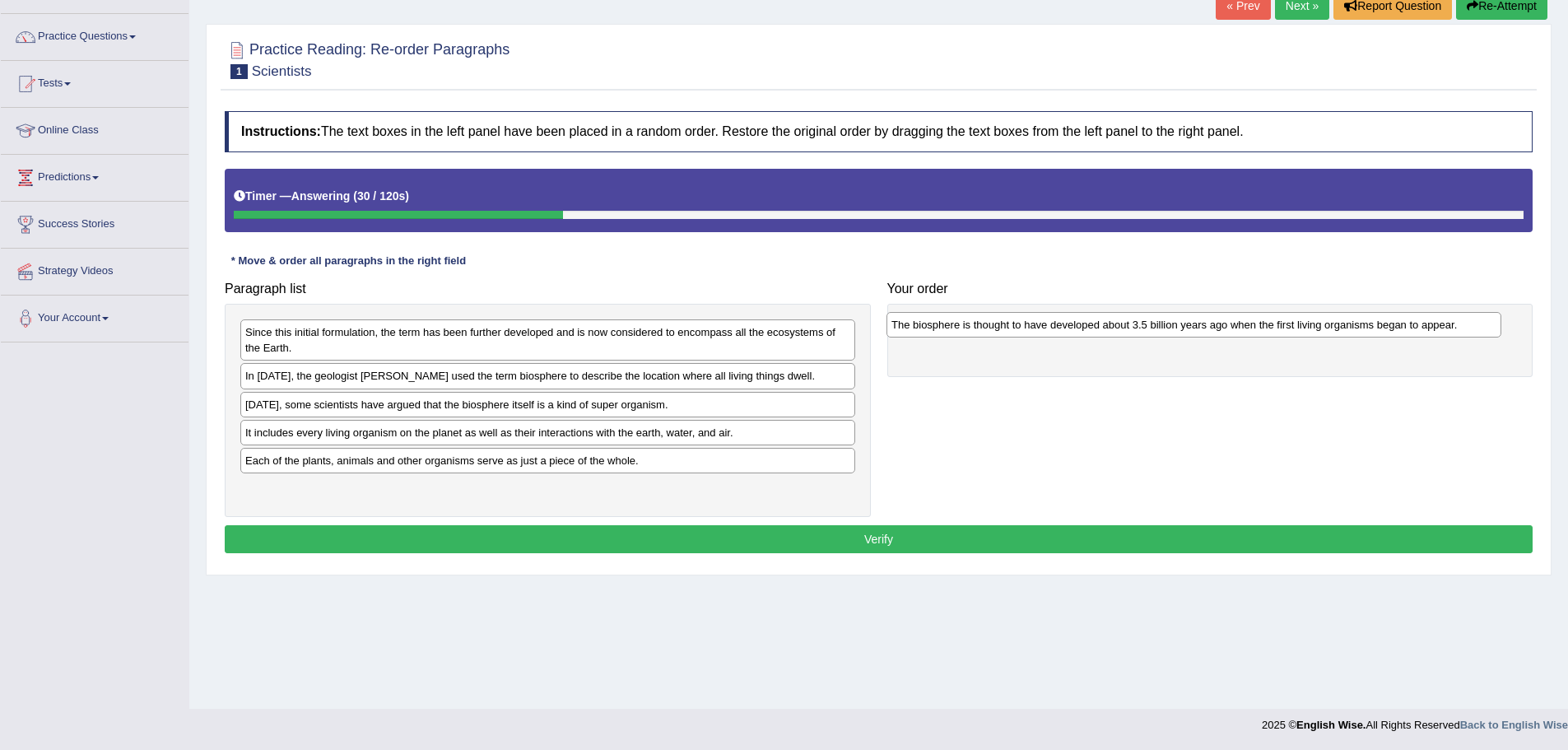
drag, startPoint x: 350, startPoint y: 468, endPoint x: 999, endPoint y: 331, distance: 663.3
click at [999, 331] on div "The biosphere is thought to have developed about 3.5 billion years ago when the…" at bounding box center [1195, 325] width 615 height 25
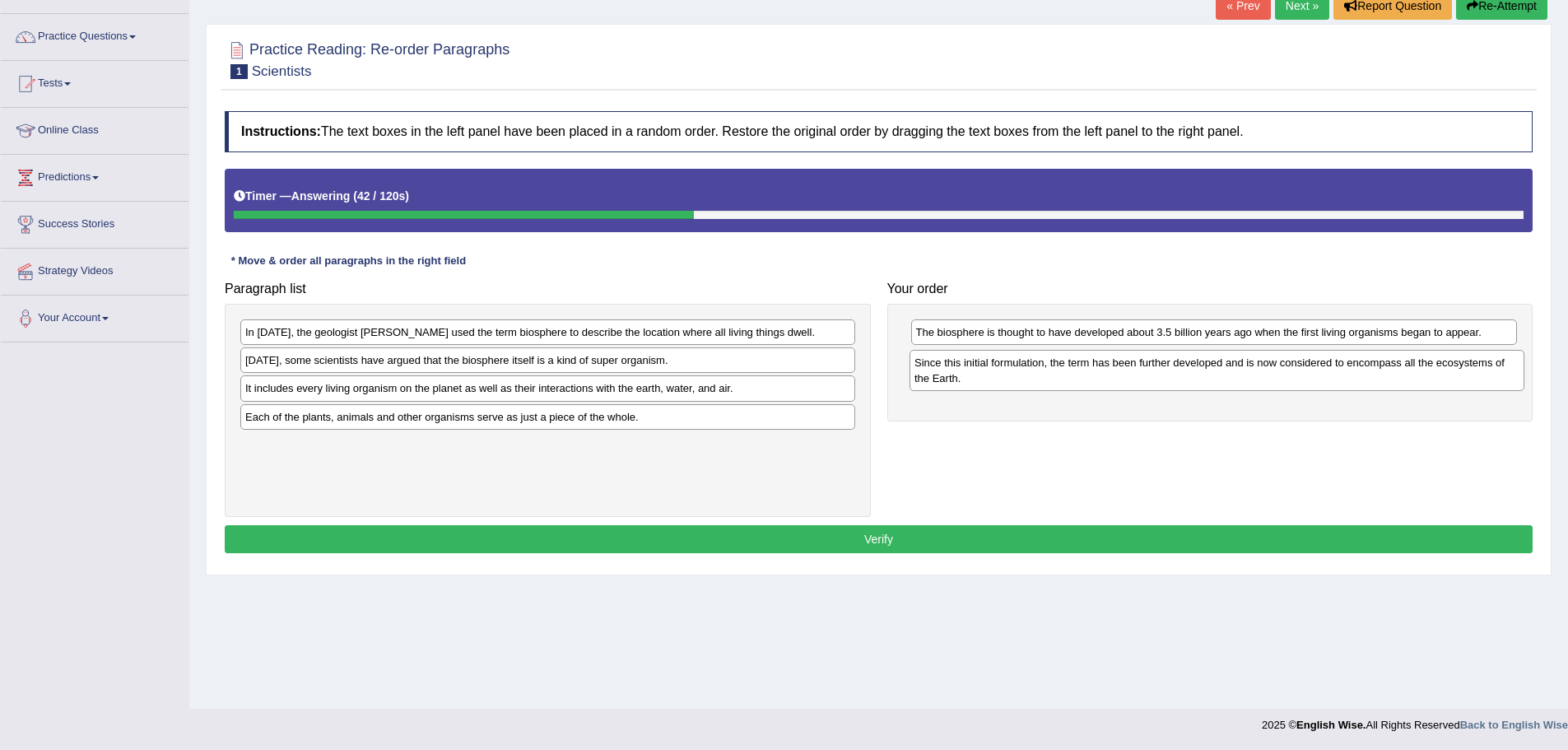
drag, startPoint x: 408, startPoint y: 338, endPoint x: 1077, endPoint y: 369, distance: 669.7
click at [1077, 369] on div "Since this initial formulation, the term has been further developed and is now …" at bounding box center [1217, 371] width 615 height 41
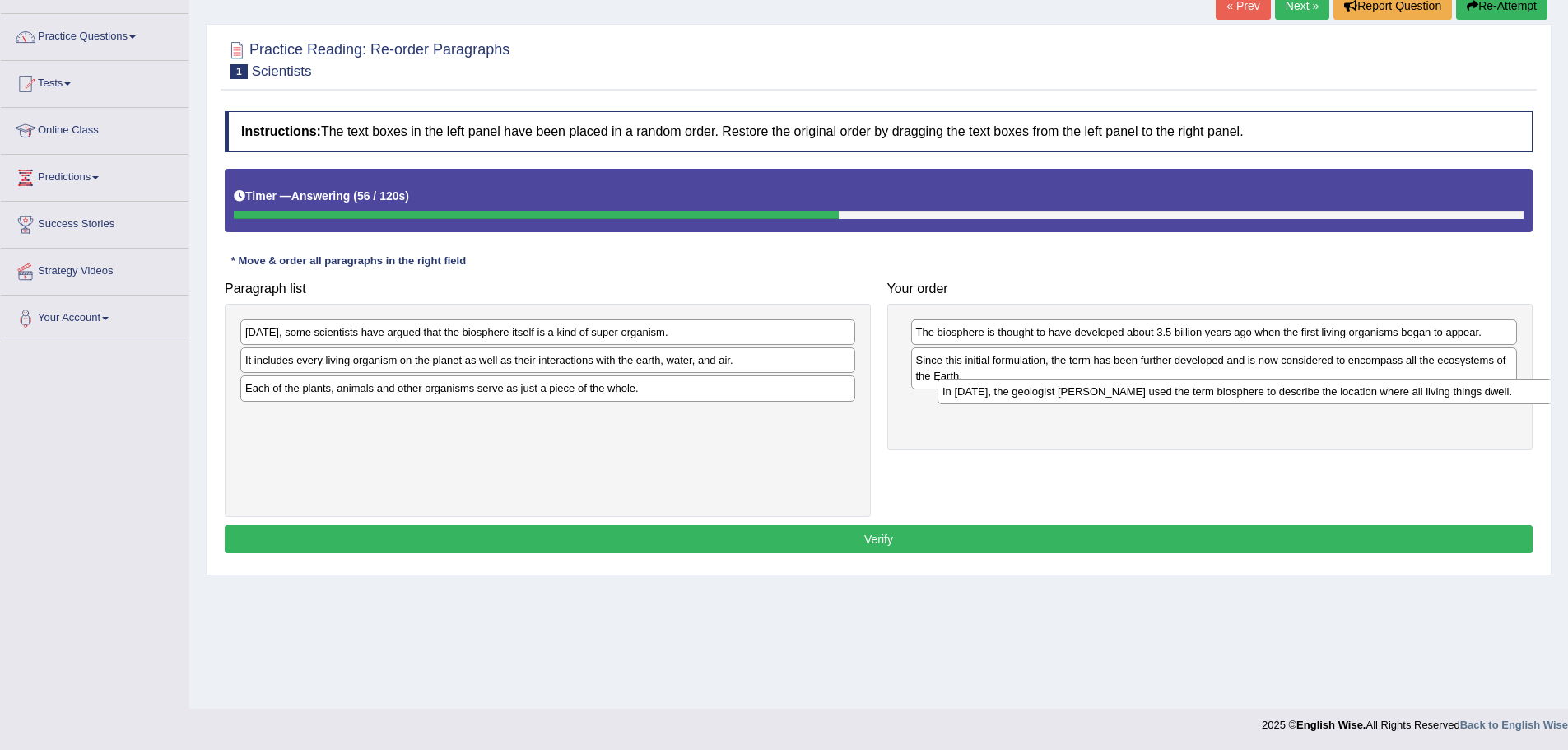
drag, startPoint x: 552, startPoint y: 332, endPoint x: 1226, endPoint y: 391, distance: 676.6
click at [1226, 391] on div "In 1875, the geologist Eduard Suess used the term biosphere to describe the loc…" at bounding box center [1245, 391] width 615 height 25
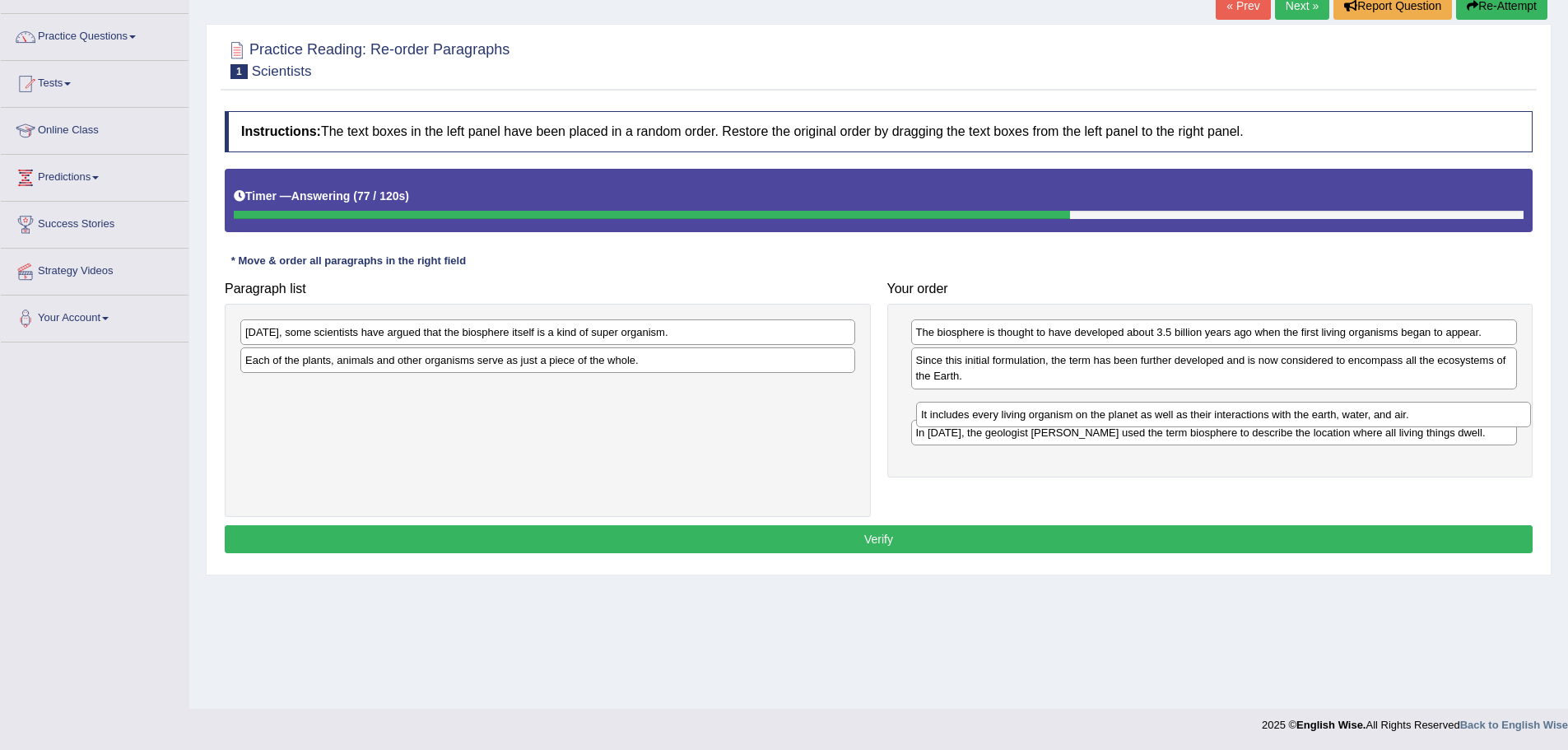
drag, startPoint x: 489, startPoint y: 363, endPoint x: 1171, endPoint y: 410, distance: 683.6
click at [1171, 411] on div "It includes every living organism on the planet as well as their interactions w…" at bounding box center [1223, 415] width 615 height 25
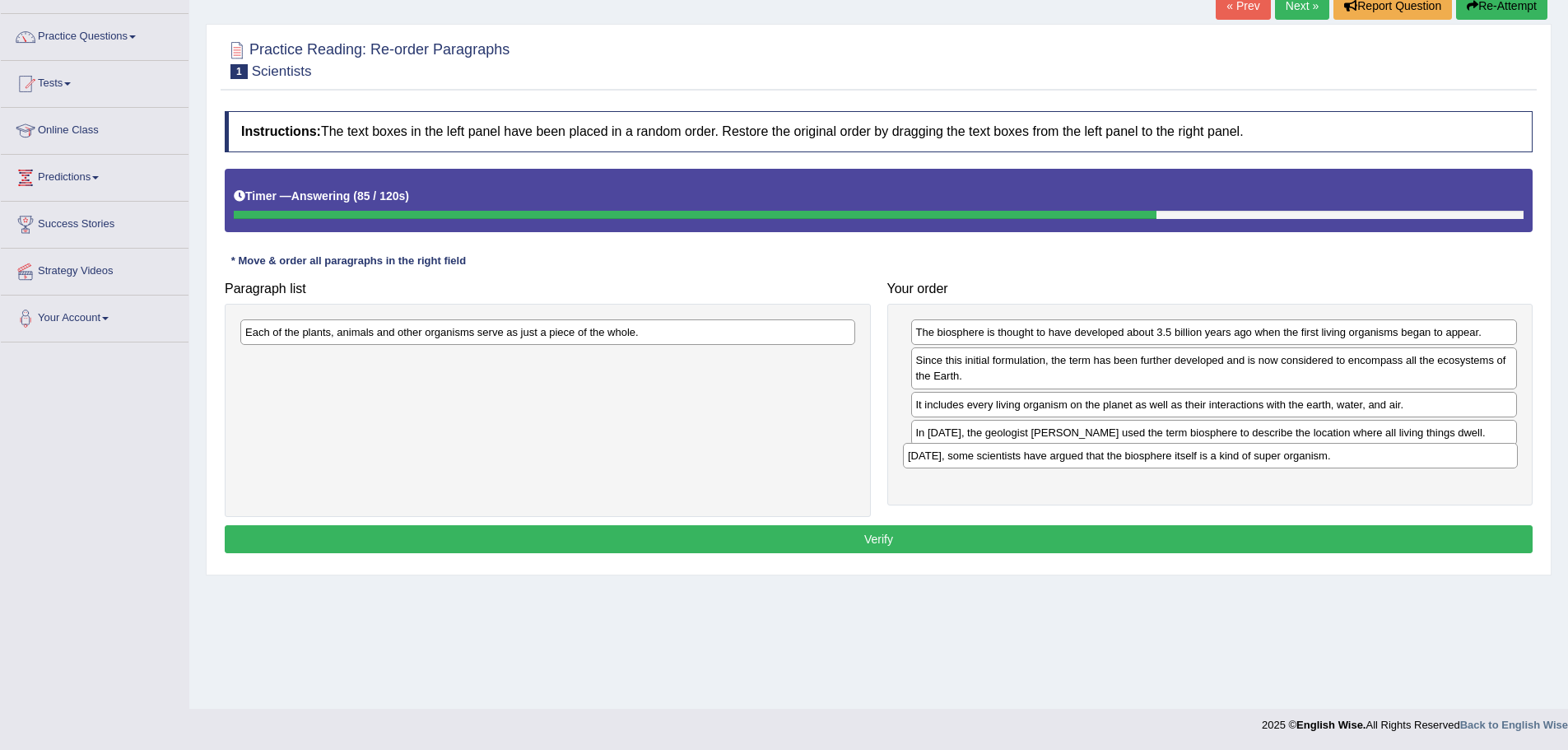
drag, startPoint x: 513, startPoint y: 335, endPoint x: 1176, endPoint y: 460, distance: 674.7
click at [1176, 460] on div "Today, some scientists have argued that the biosphere itself is a kind of super…" at bounding box center [1211, 455] width 615 height 25
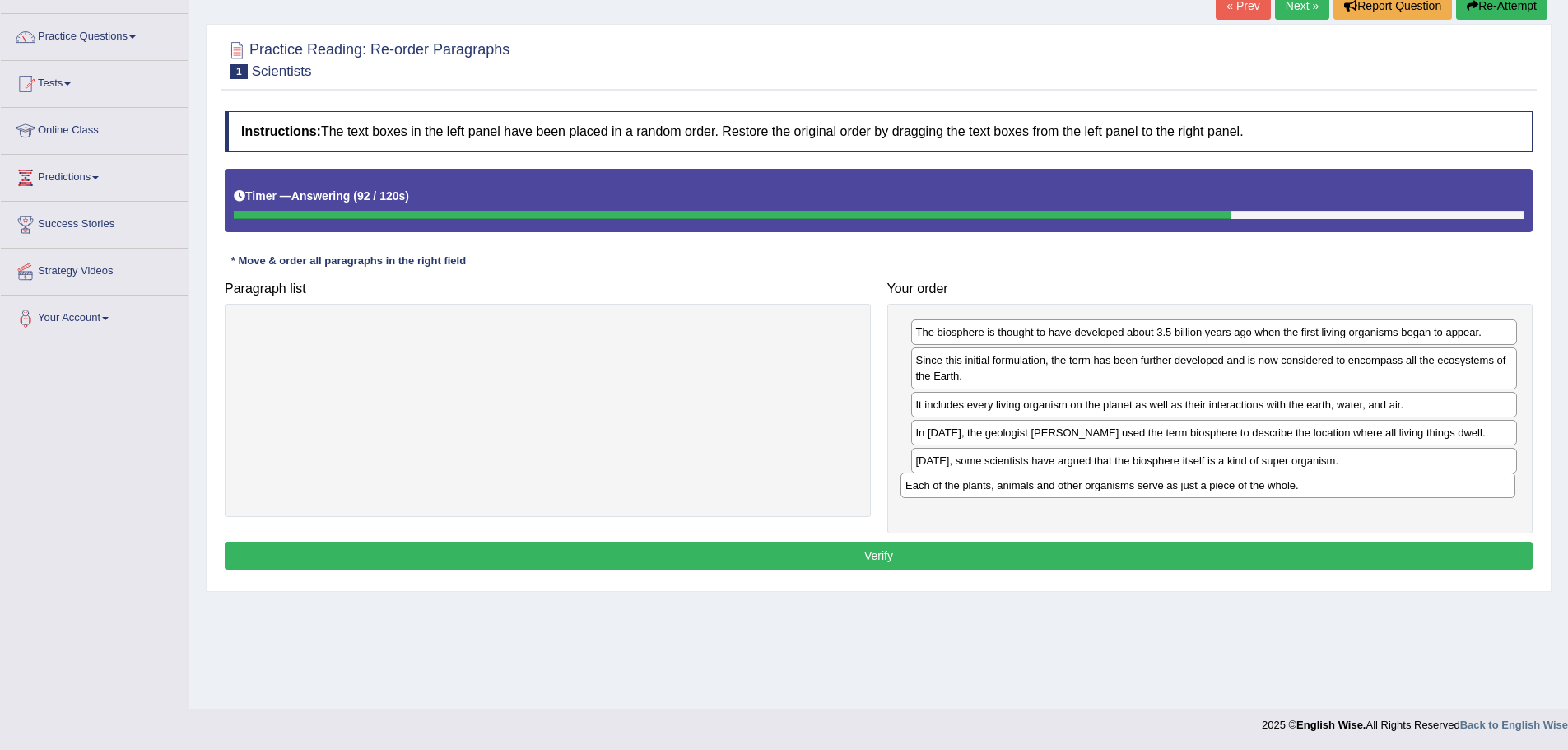
drag, startPoint x: 512, startPoint y: 334, endPoint x: 1172, endPoint y: 487, distance: 677.5
click at [1172, 487] on div "Each of the plants, animals and other organisms serve as just a piece of the wh…" at bounding box center [1208, 485] width 615 height 25
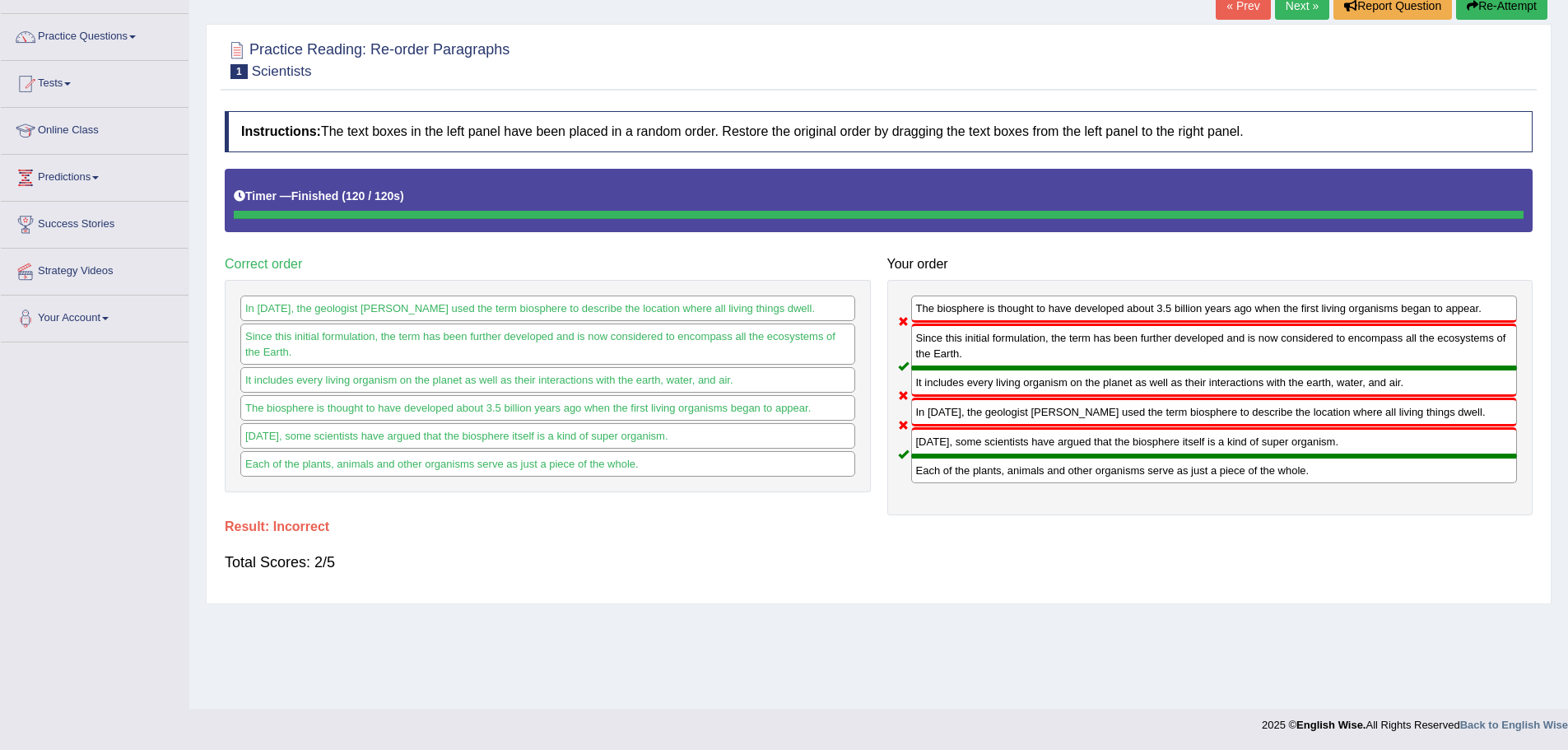
drag, startPoint x: 964, startPoint y: 423, endPoint x: 966, endPoint y: 405, distance: 18.1
click at [966, 405] on div "In 1875, the geologist Eduard Suess used the term biosphere to describe the loc…" at bounding box center [1214, 412] width 606 height 29
drag, startPoint x: 966, startPoint y: 409, endPoint x: 985, endPoint y: 310, distance: 100.8
click at [985, 310] on div "The biosphere is thought to have developed about 3.5 billion years ago when the…" at bounding box center [1210, 397] width 646 height 237
click at [1290, 17] on link "Next »" at bounding box center [1302, 5] width 54 height 28
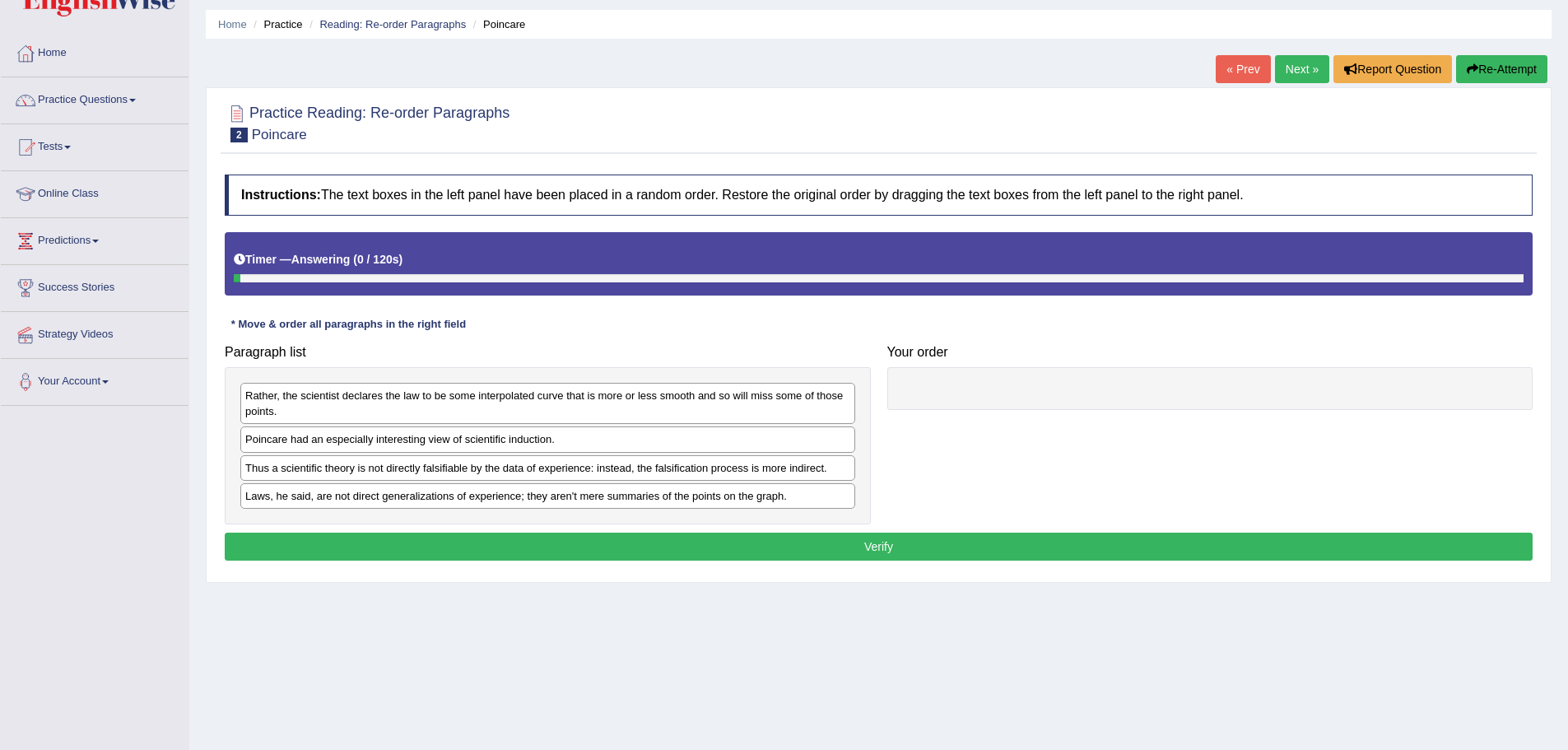
scroll to position [114, 0]
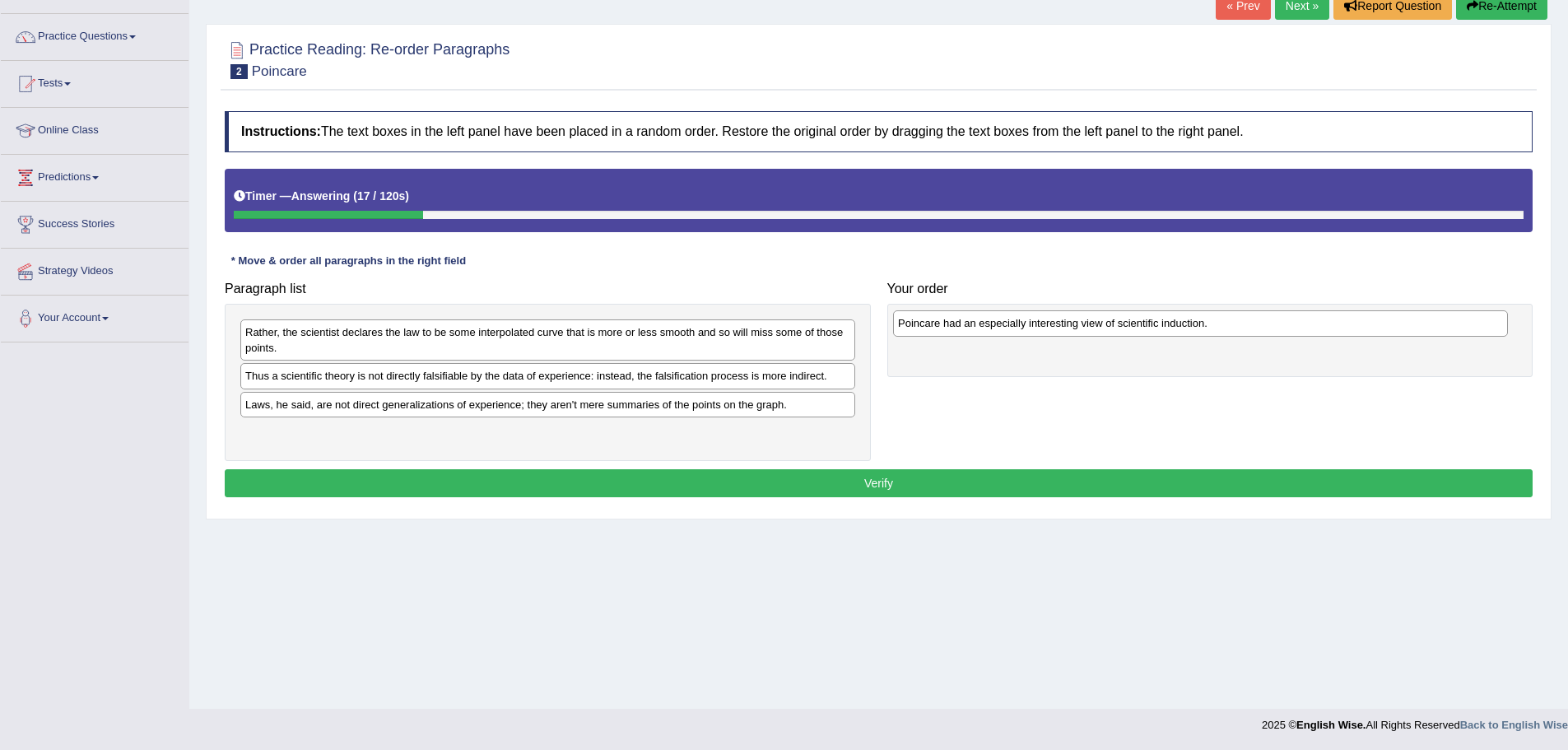
drag, startPoint x: 387, startPoint y: 375, endPoint x: 1044, endPoint y: 321, distance: 659.2
click at [1044, 321] on div "Poincare had an especially interesting view of scientific induction." at bounding box center [1201, 323] width 615 height 25
drag, startPoint x: 1062, startPoint y: 339, endPoint x: 1041, endPoint y: 326, distance: 24.7
click at [1041, 326] on div "Poincare had an especially interesting view of scientific induction." at bounding box center [1194, 319] width 606 height 25
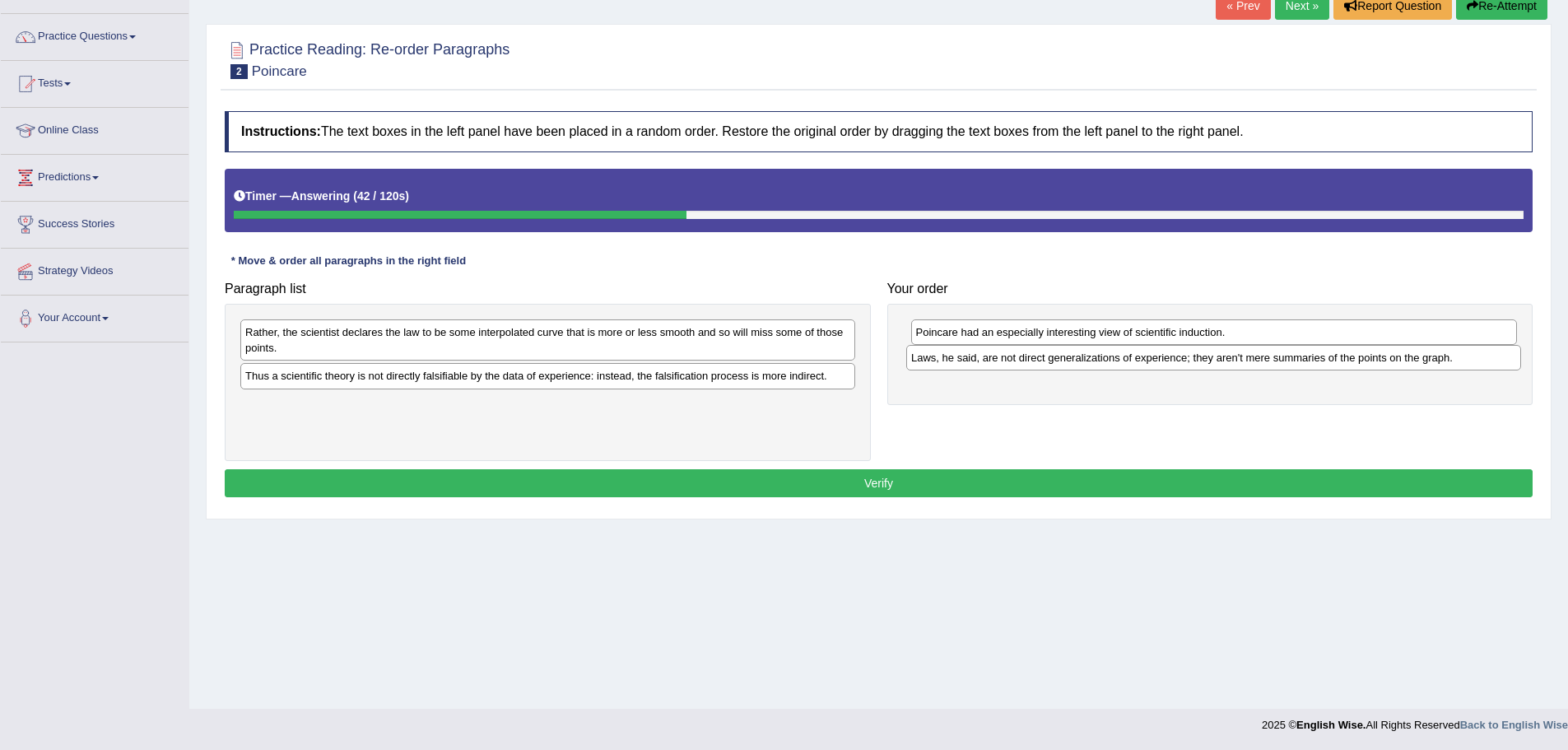
drag, startPoint x: 383, startPoint y: 407, endPoint x: 1049, endPoint y: 361, distance: 667.6
click at [1049, 361] on div "Laws, he said, are not direct generalizations of experience; they aren't mere s…" at bounding box center [1214, 357] width 615 height 25
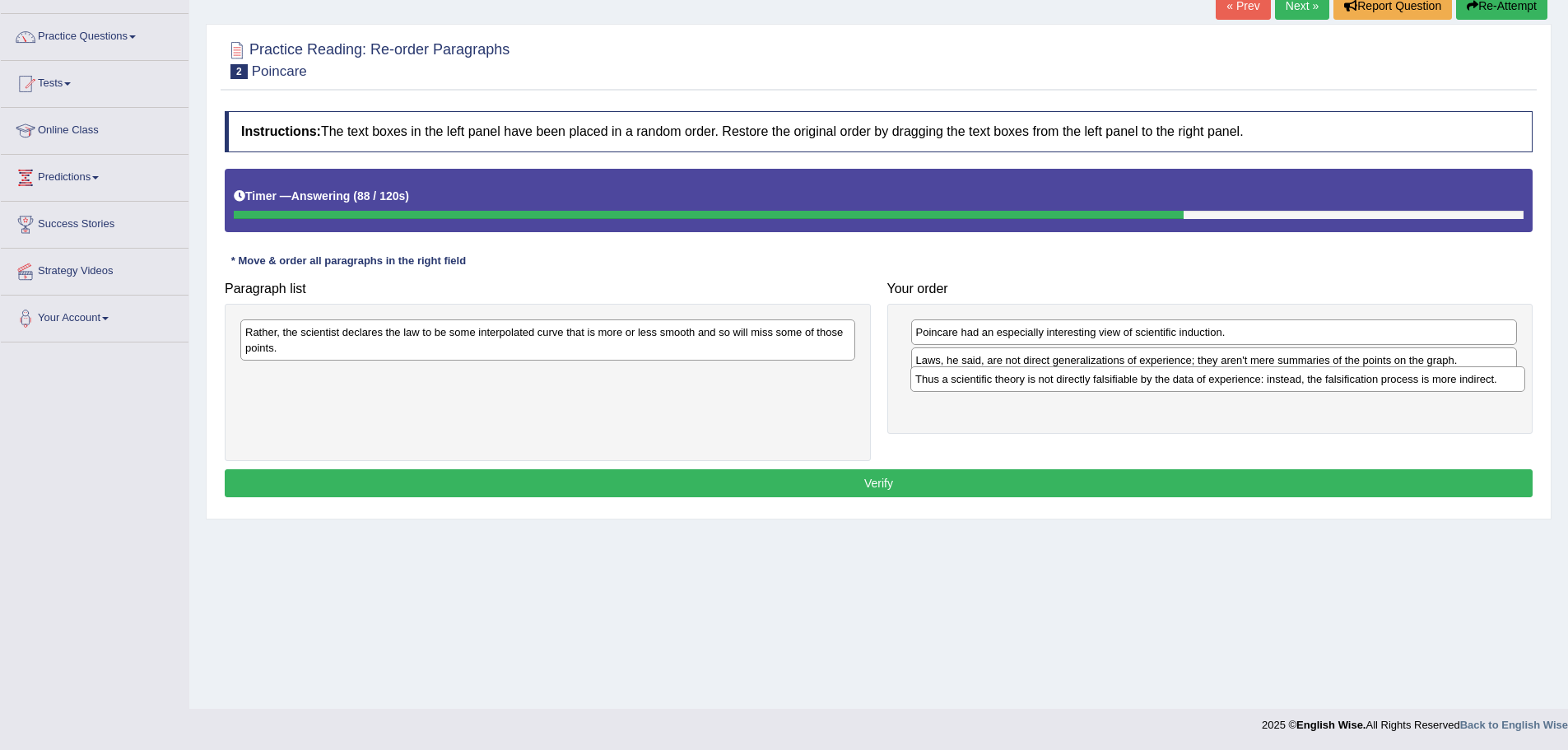
drag, startPoint x: 543, startPoint y: 383, endPoint x: 1214, endPoint y: 387, distance: 671.0
click at [1214, 387] on div "Thus a scientific theory is not directly falsifiable by the data of experience:…" at bounding box center [1218, 379] width 615 height 25
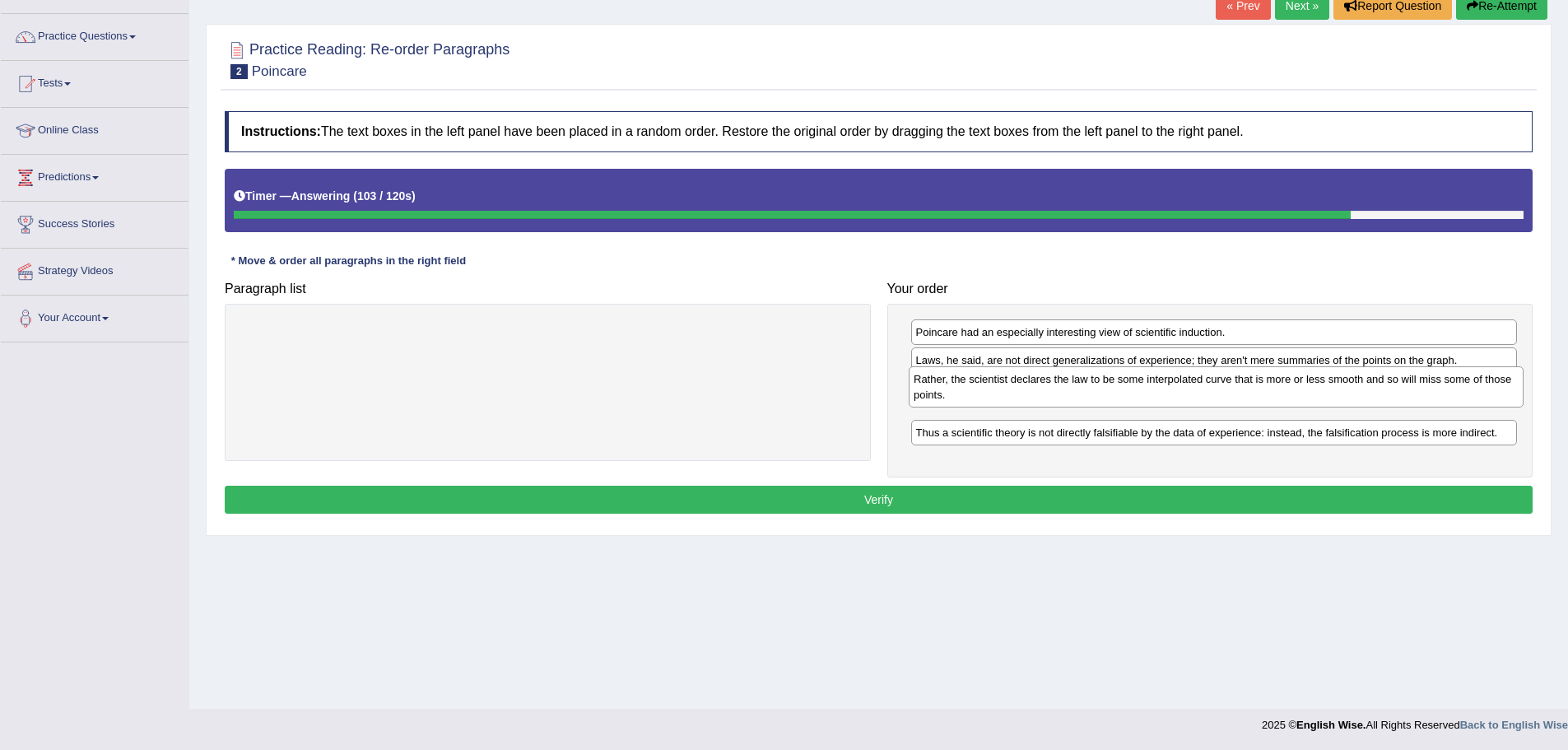
drag, startPoint x: 517, startPoint y: 344, endPoint x: 1186, endPoint y: 392, distance: 670.7
click at [1186, 392] on div "Rather, the scientist declares the law to be some interpolated curve that is mo…" at bounding box center [1216, 387] width 615 height 41
click at [878, 490] on button "Verify" at bounding box center [879, 499] width 1308 height 28
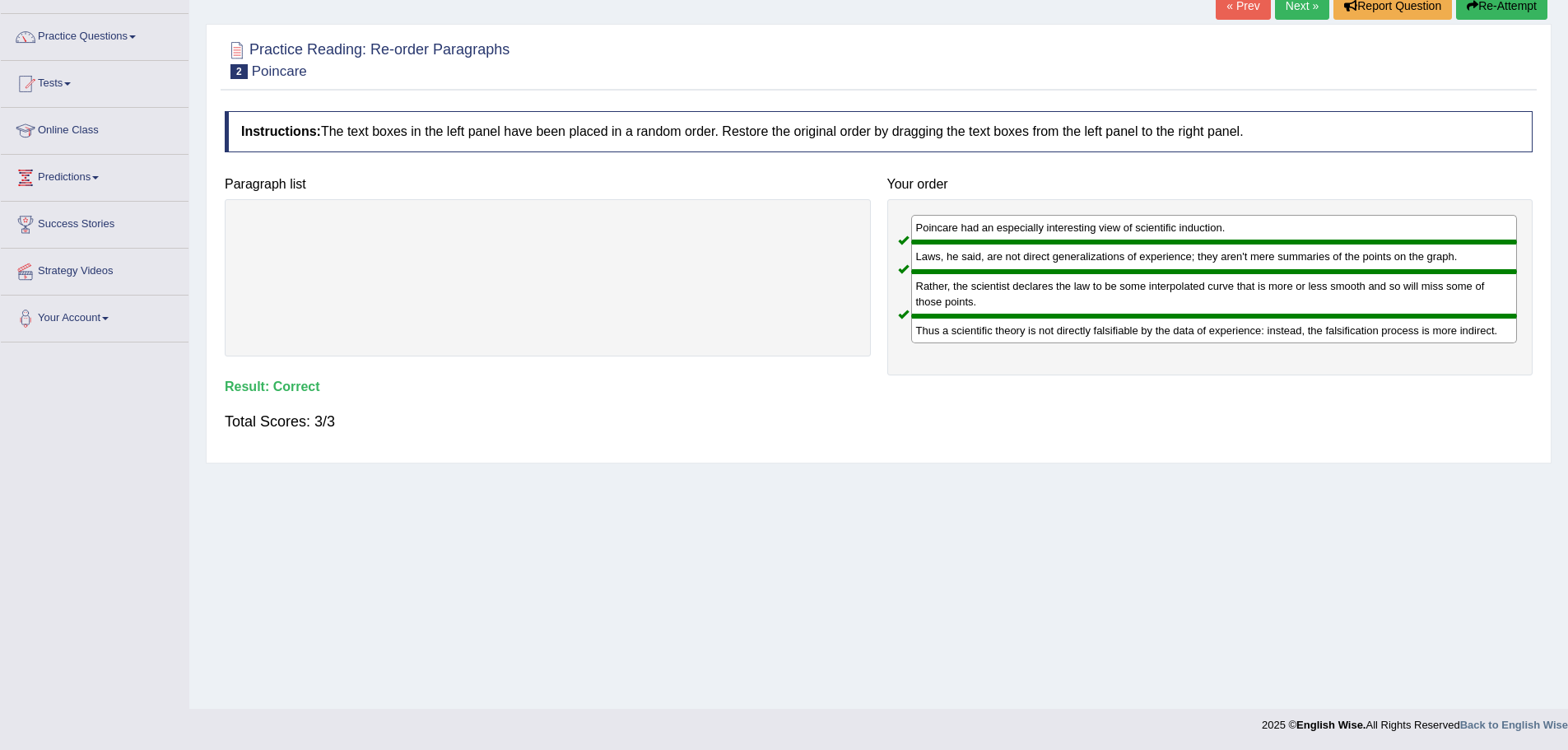
click at [1287, 13] on link "Next »" at bounding box center [1302, 5] width 54 height 28
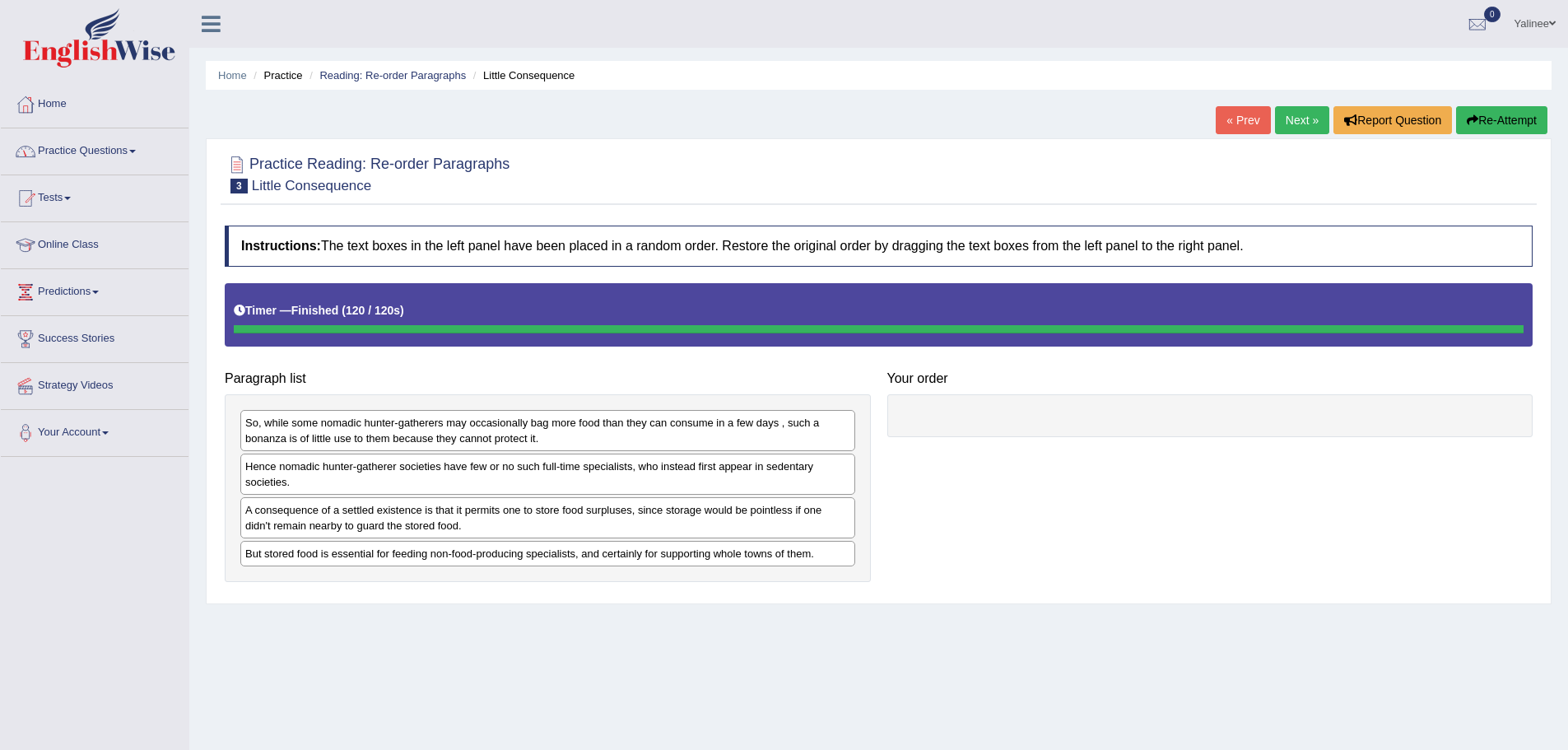
click at [1504, 113] on button "Re-Attempt" at bounding box center [1502, 120] width 92 height 28
click at [479, 447] on div "So, while some nomadic hunter-gatherers may occasionally bag more food than the…" at bounding box center [548, 431] width 615 height 41
click at [1471, 121] on icon "button" at bounding box center [1473, 120] width 12 height 12
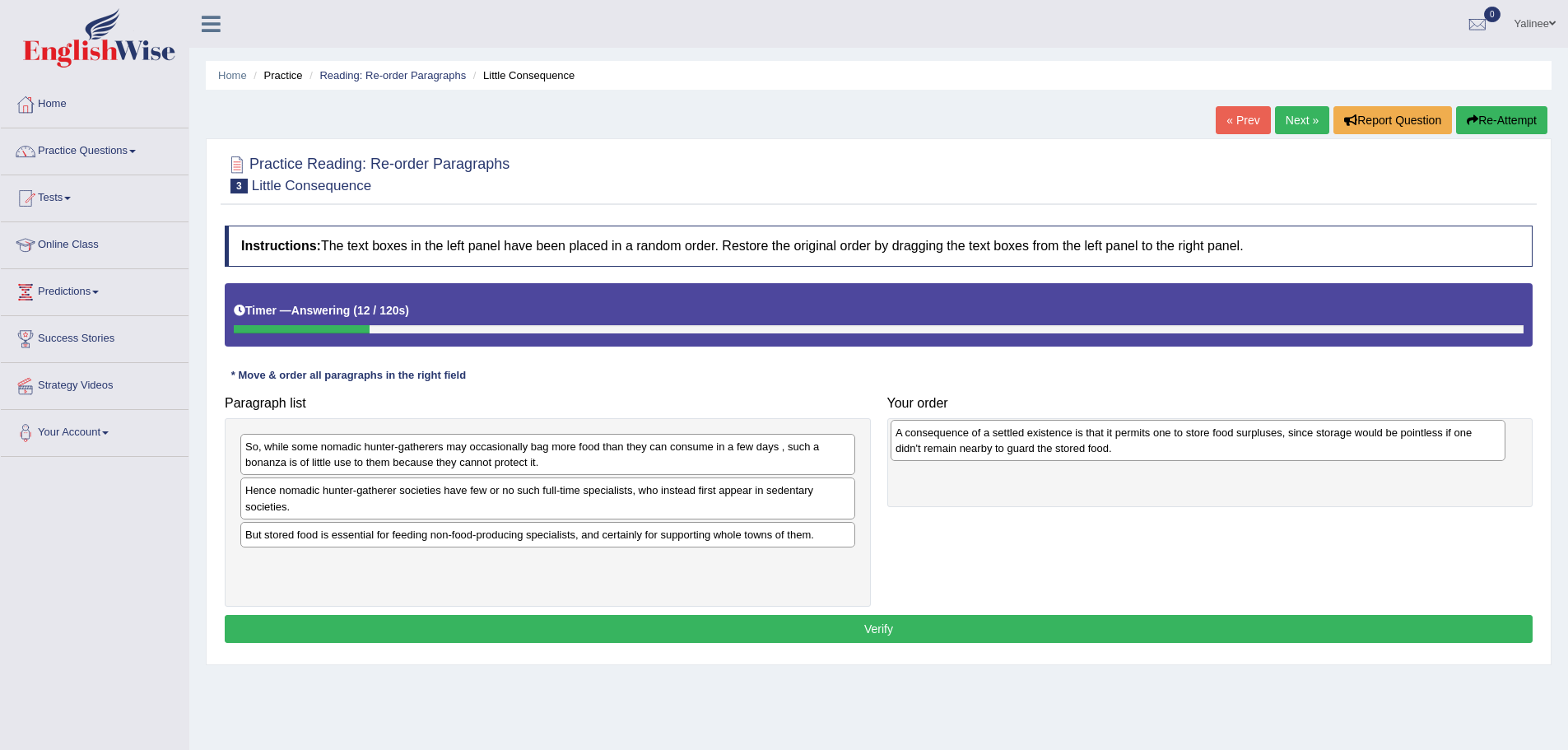
drag, startPoint x: 388, startPoint y: 540, endPoint x: 1038, endPoint y: 439, distance: 657.8
click at [1038, 439] on div "A consequence of a settled existence is that it permits one to store food surpl…" at bounding box center [1198, 441] width 615 height 41
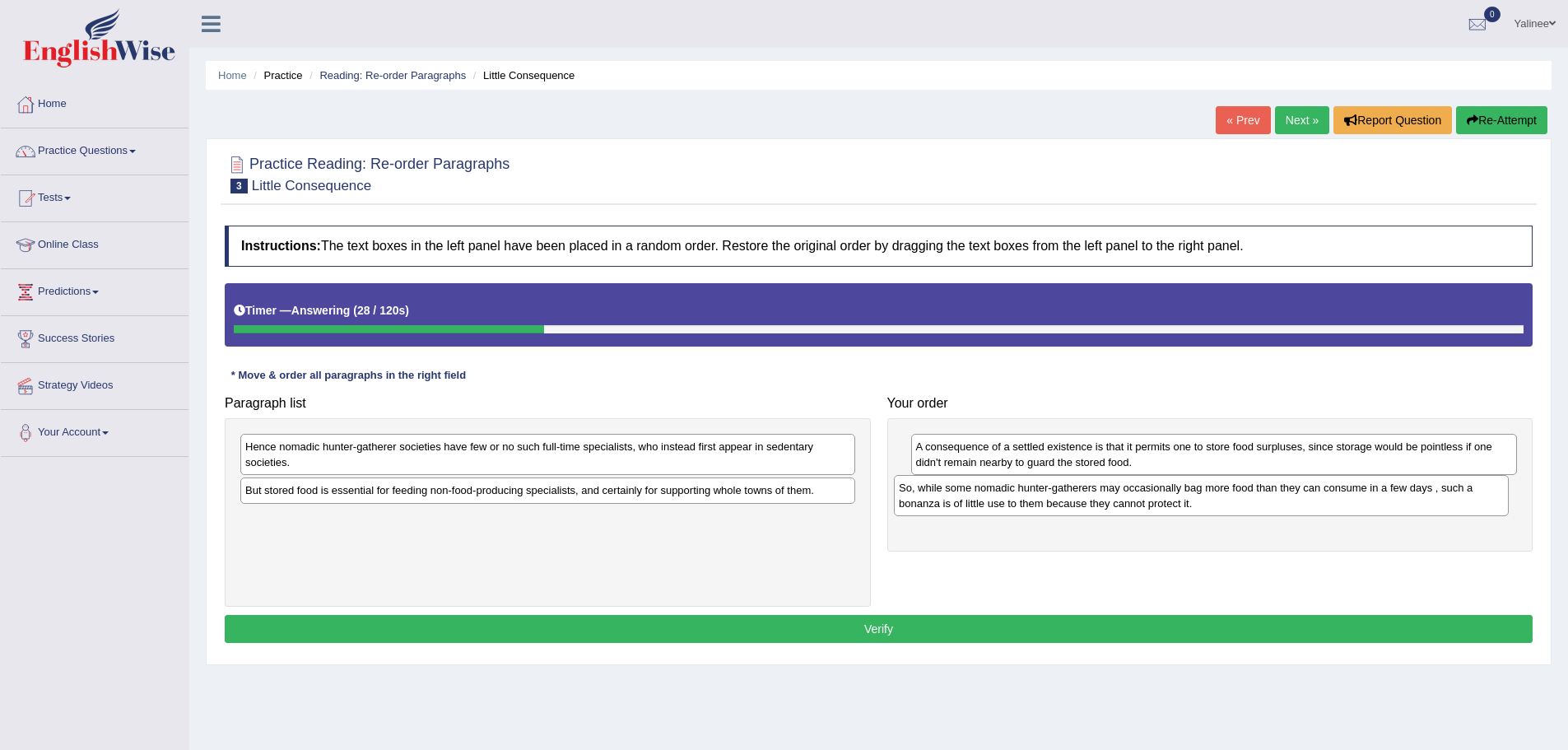
drag, startPoint x: 553, startPoint y: 460, endPoint x: 1206, endPoint y: 500, distance: 654.2
click at [1206, 500] on div "So, while some nomadic hunter-gatherers may occasionally bag more food than the…" at bounding box center [1202, 496] width 615 height 41
click at [957, 159] on div at bounding box center [879, 174] width 1308 height 50
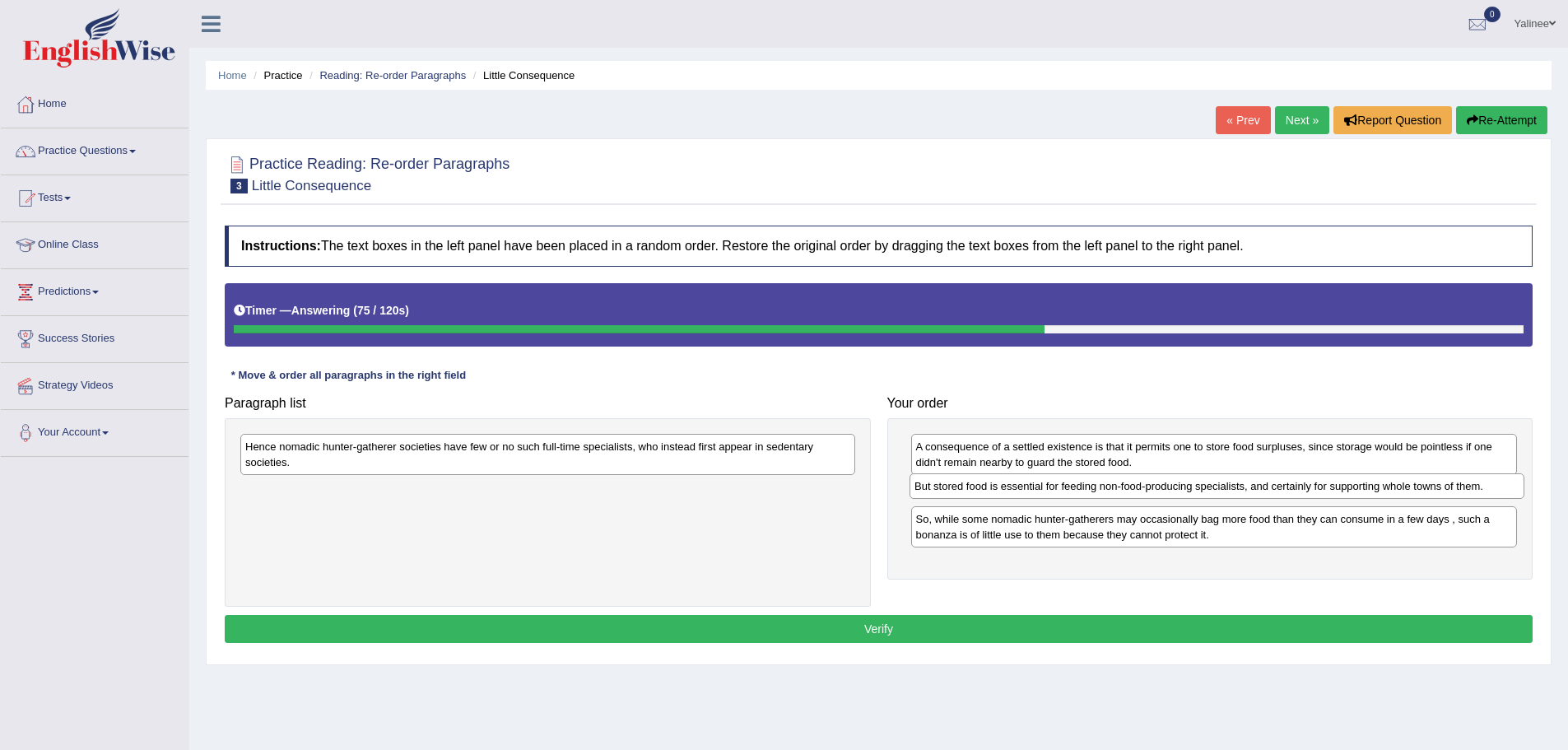
drag, startPoint x: 533, startPoint y: 499, endPoint x: 1203, endPoint y: 495, distance: 670.0
click at [1203, 495] on div "But stored food is essential for feeding non-food-producing specialists, and ce…" at bounding box center [1217, 486] width 615 height 25
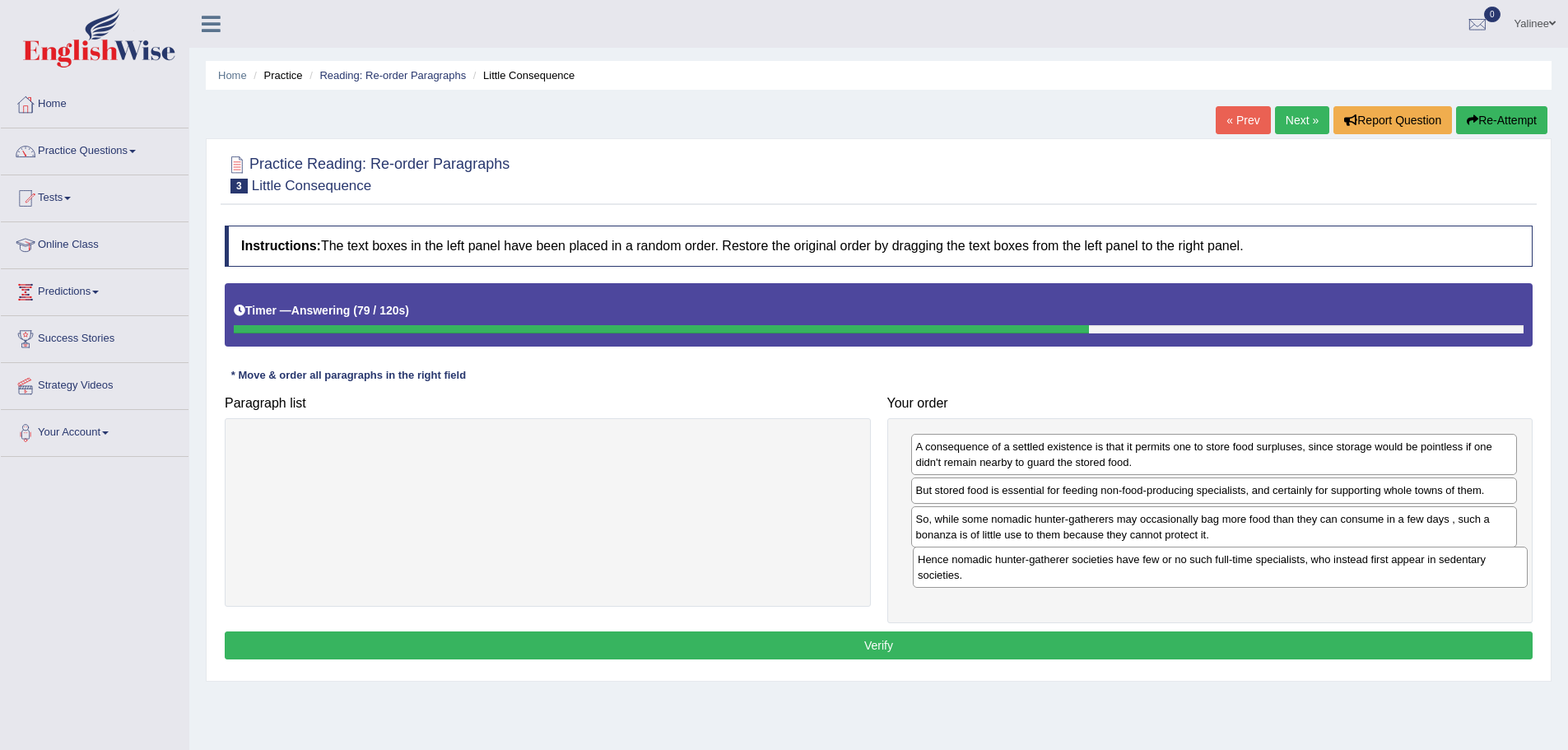
drag, startPoint x: 456, startPoint y: 451, endPoint x: 1129, endPoint y: 563, distance: 682.3
click at [1129, 563] on div "Hence nomadic hunter-gatherer societies have few or no such full-time specialis…" at bounding box center [1221, 567] width 615 height 41
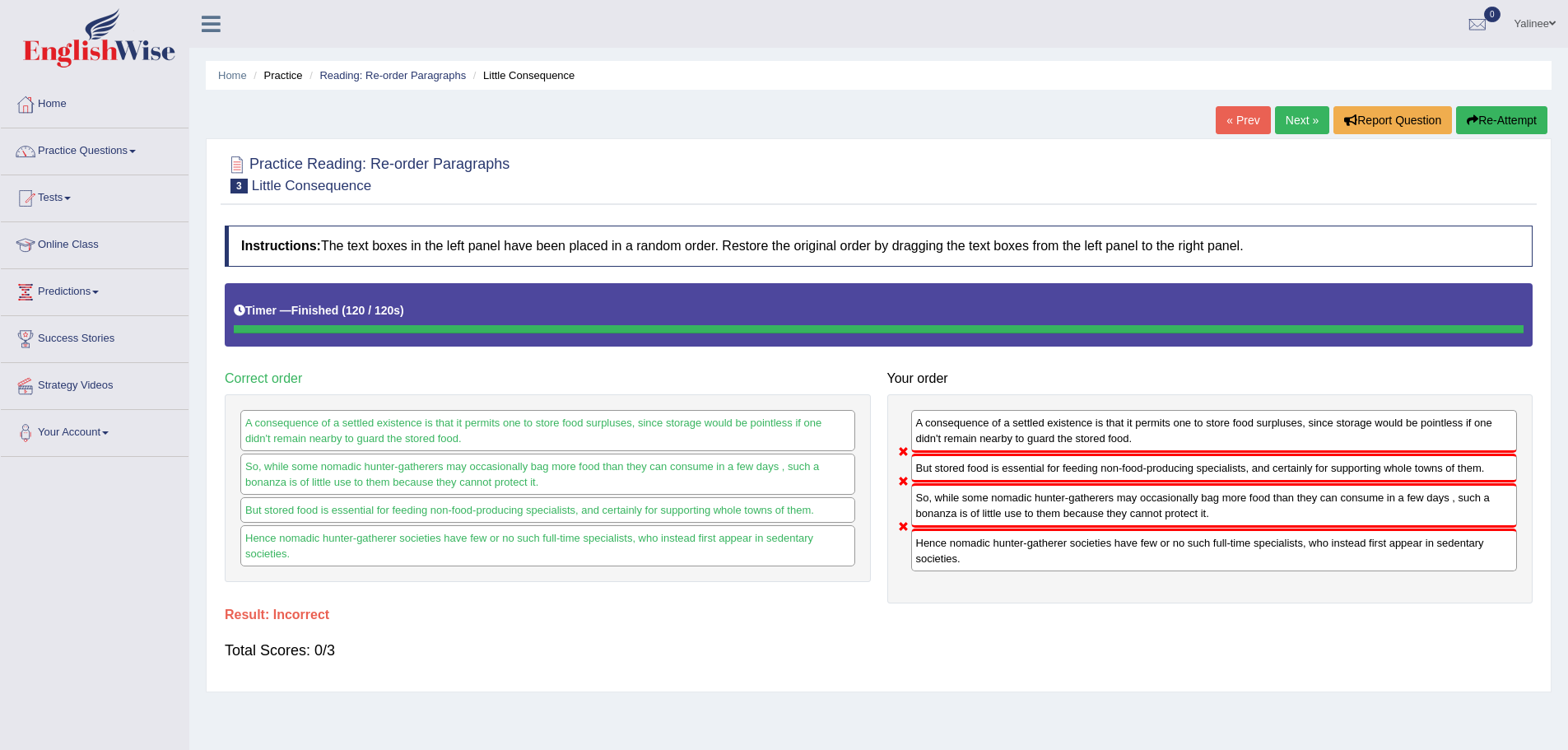
drag, startPoint x: 984, startPoint y: 511, endPoint x: 997, endPoint y: 463, distance: 49.7
click at [997, 463] on div "A consequence of a settled existence is that it permits one to store food surpl…" at bounding box center [1210, 498] width 646 height 210
click at [1284, 113] on link "Next »" at bounding box center [1302, 120] width 54 height 28
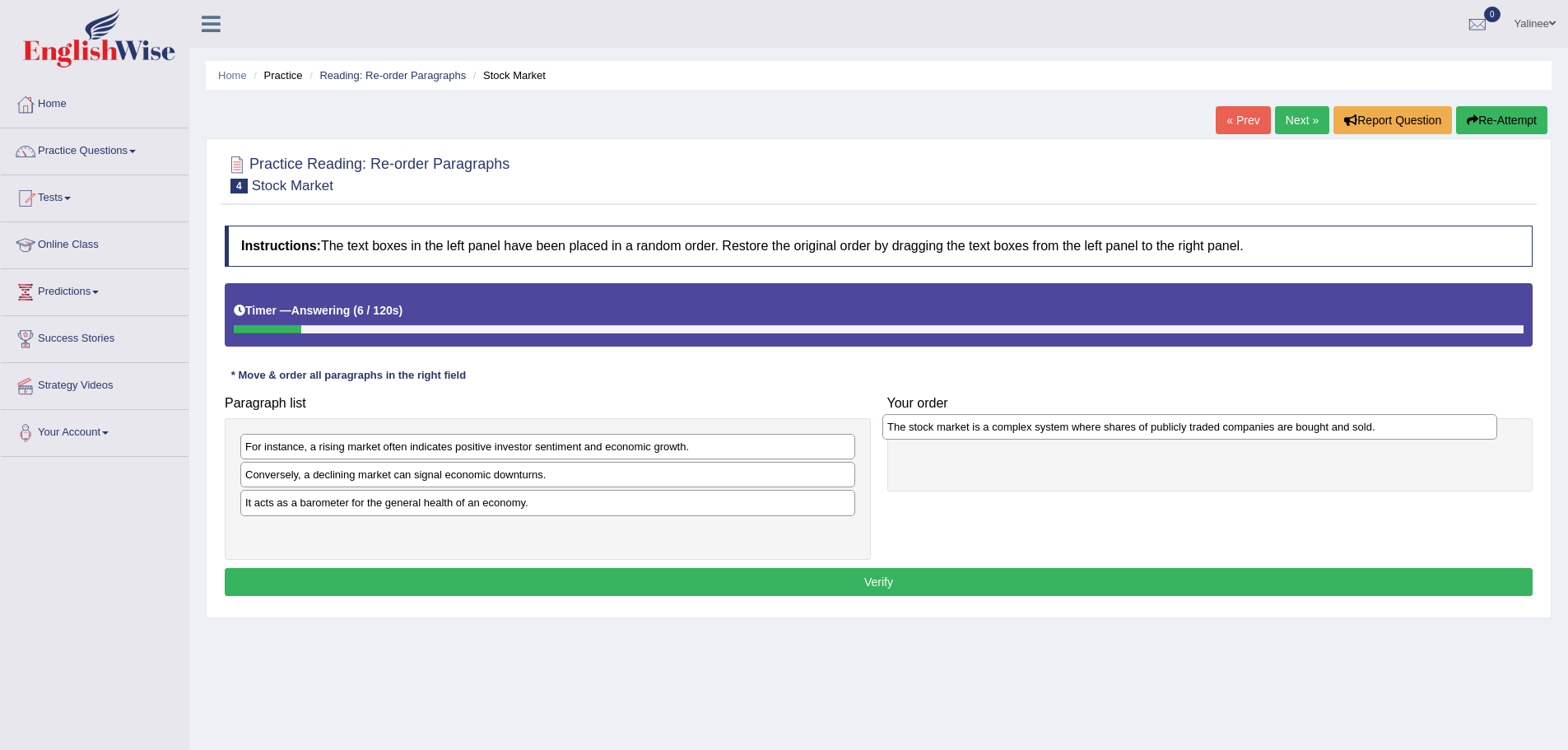
drag, startPoint x: 461, startPoint y: 476, endPoint x: 1095, endPoint y: 426, distance: 636.0
click at [1095, 426] on div "The stock market is a complex system where shares of publicly traded companies …" at bounding box center [1190, 426] width 615 height 25
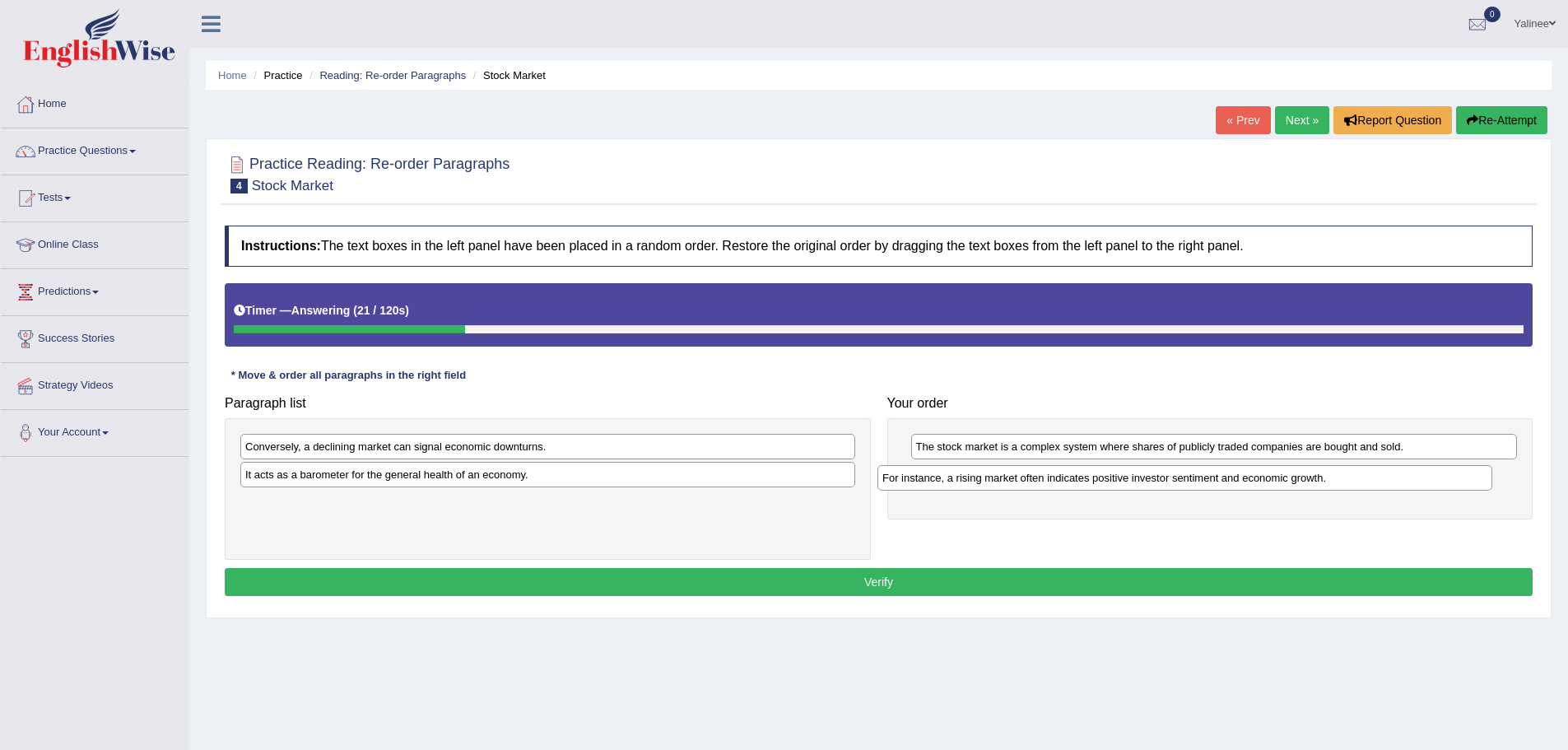
drag, startPoint x: 457, startPoint y: 452, endPoint x: 1093, endPoint y: 483, distance: 636.8
click at [1093, 483] on div "For instance, a rising market often indicates positive investor sentiment and e…" at bounding box center [1185, 478] width 615 height 25
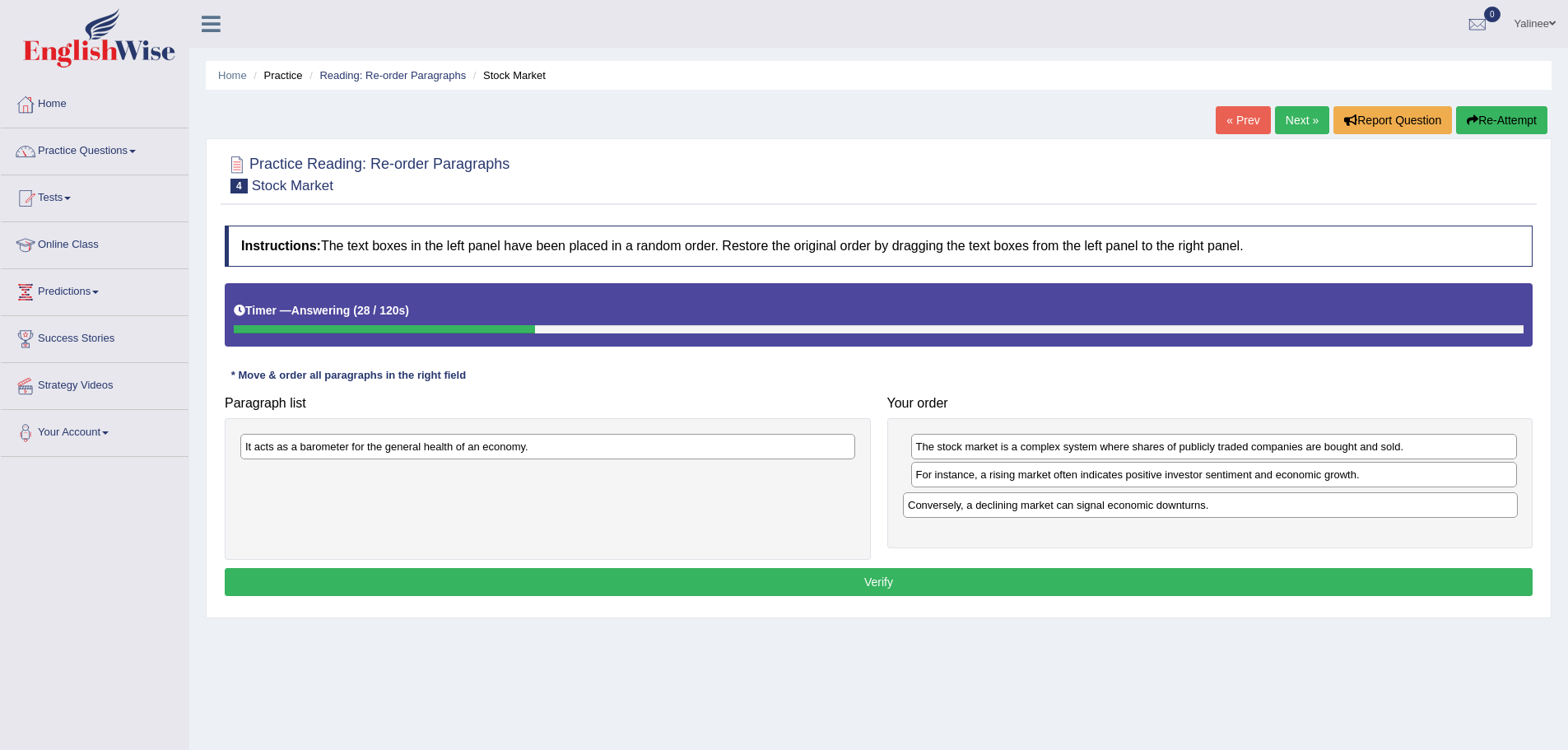
drag, startPoint x: 394, startPoint y: 451, endPoint x: 1057, endPoint y: 509, distance: 665.5
click at [1057, 509] on div "Conversely, a declining market can signal economic downturns." at bounding box center [1211, 504] width 615 height 25
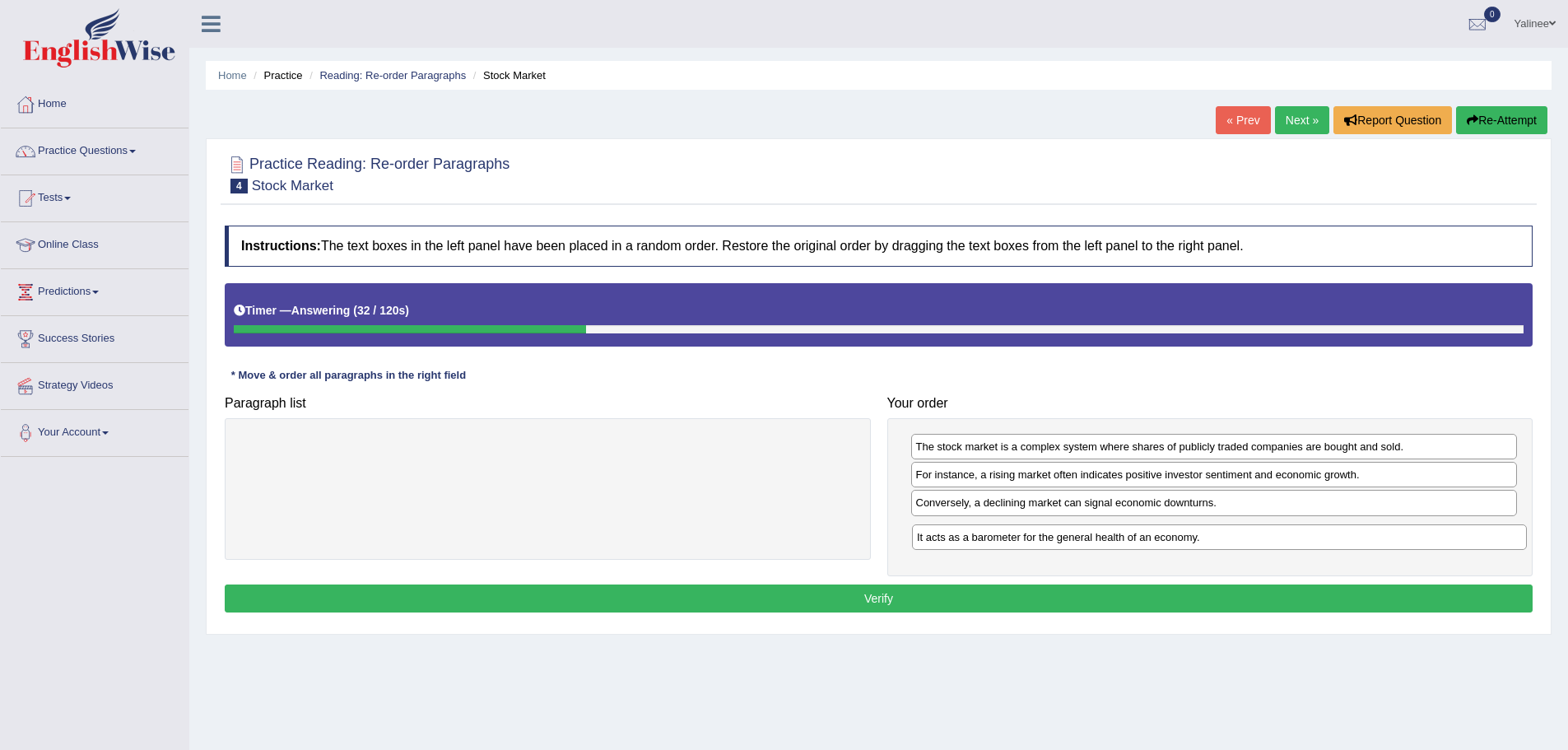
drag, startPoint x: 403, startPoint y: 452, endPoint x: 1075, endPoint y: 543, distance: 678.1
click at [1075, 543] on div "It acts as a barometer for the general health of an economy." at bounding box center [1220, 537] width 615 height 25
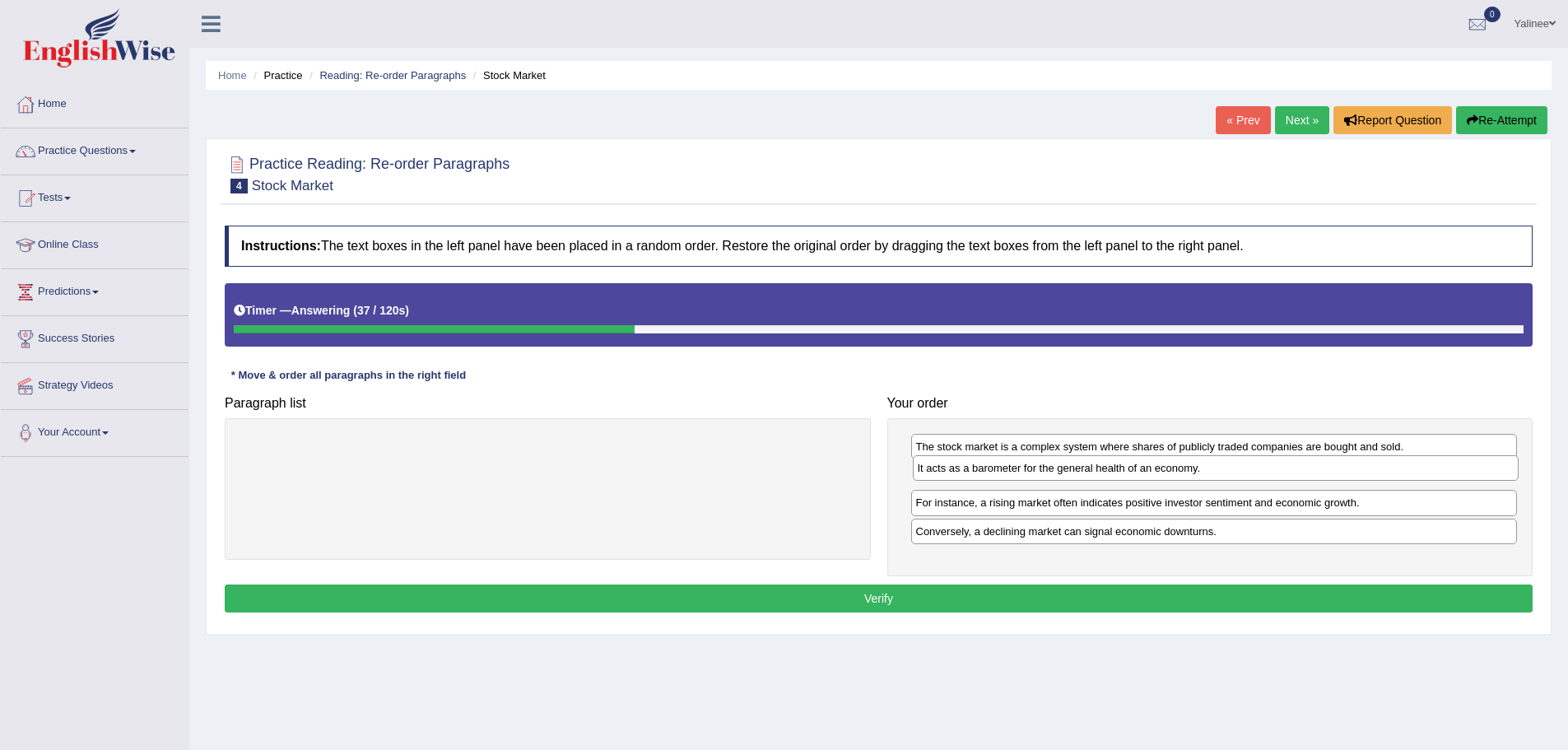
drag, startPoint x: 1100, startPoint y: 536, endPoint x: 1101, endPoint y: 472, distance: 64.0
click at [1101, 472] on div "It acts as a barometer for the general health of an economy." at bounding box center [1216, 468] width 606 height 25
click at [920, 595] on button "Verify" at bounding box center [879, 598] width 1308 height 28
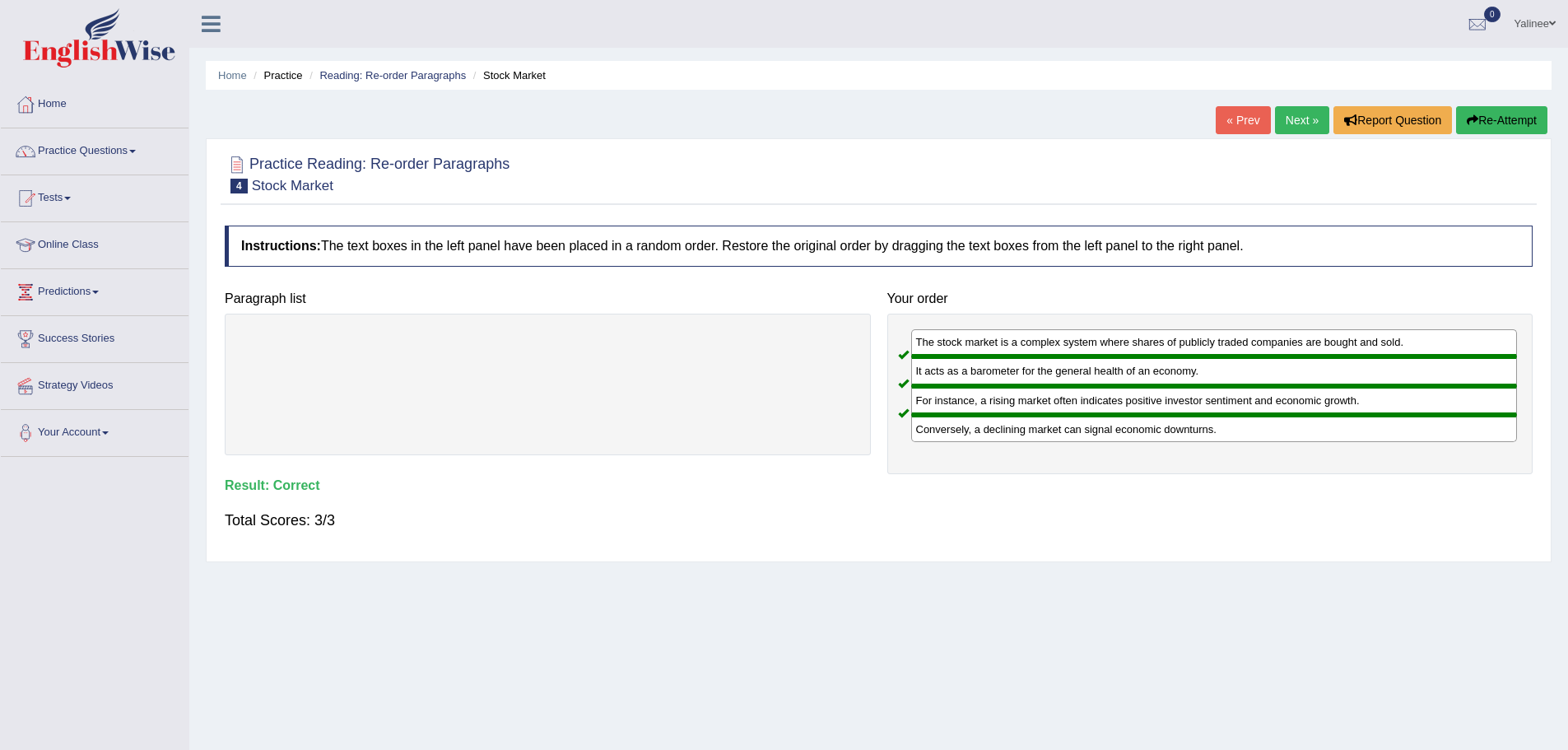
click at [1283, 116] on link "Next »" at bounding box center [1302, 120] width 54 height 28
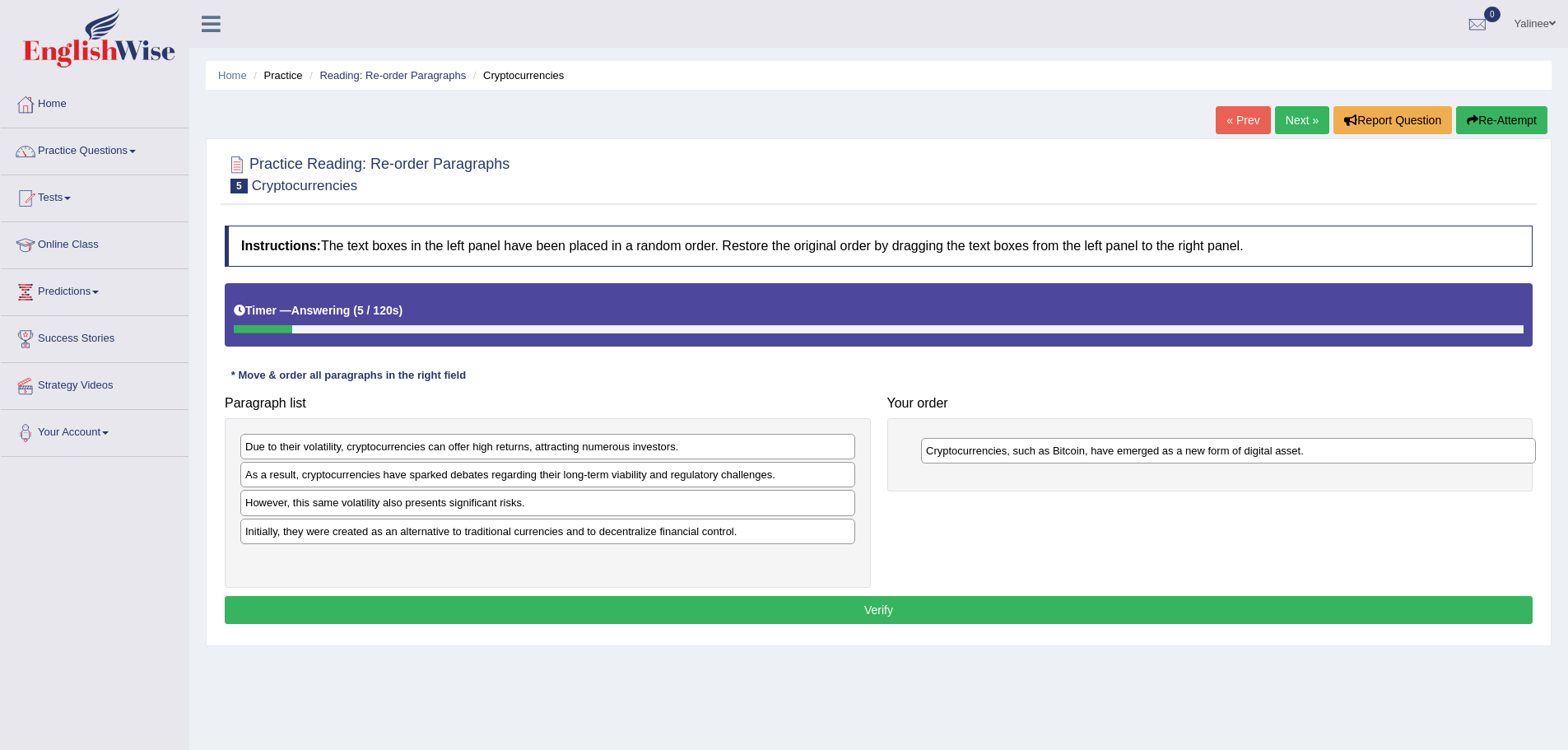
drag, startPoint x: 439, startPoint y: 471, endPoint x: 1108, endPoint y: 442, distance: 669.6
click at [1114, 442] on div "Cryptocurrencies, such as Bitcoin, have emerged as a new form of digital asset." at bounding box center [1229, 451] width 615 height 25
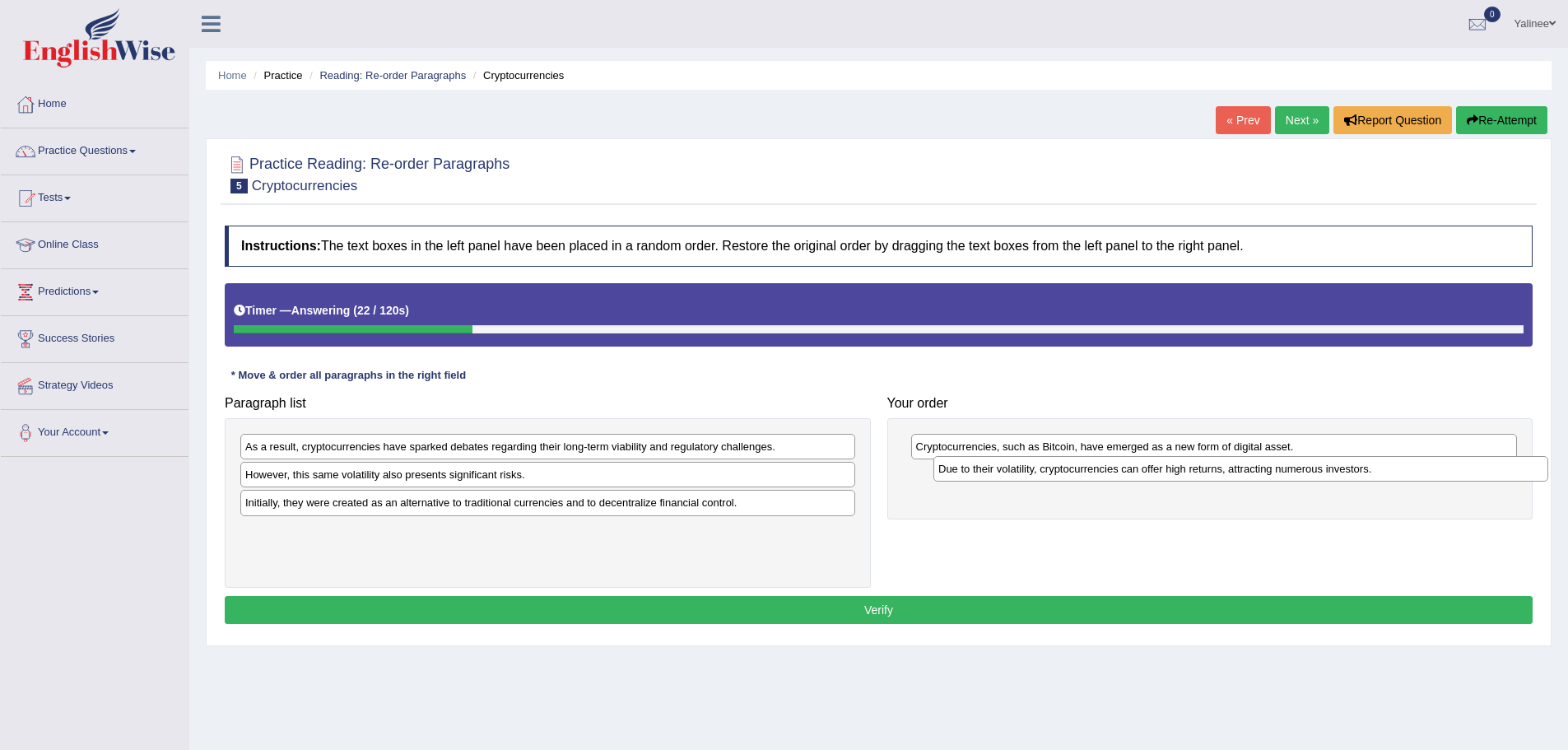
drag, startPoint x: 465, startPoint y: 451, endPoint x: 1149, endPoint y: 472, distance: 684.3
click at [1149, 472] on div "Due to their volatility, cryptocurrencies can offer high returns, attracting nu…" at bounding box center [1241, 469] width 615 height 25
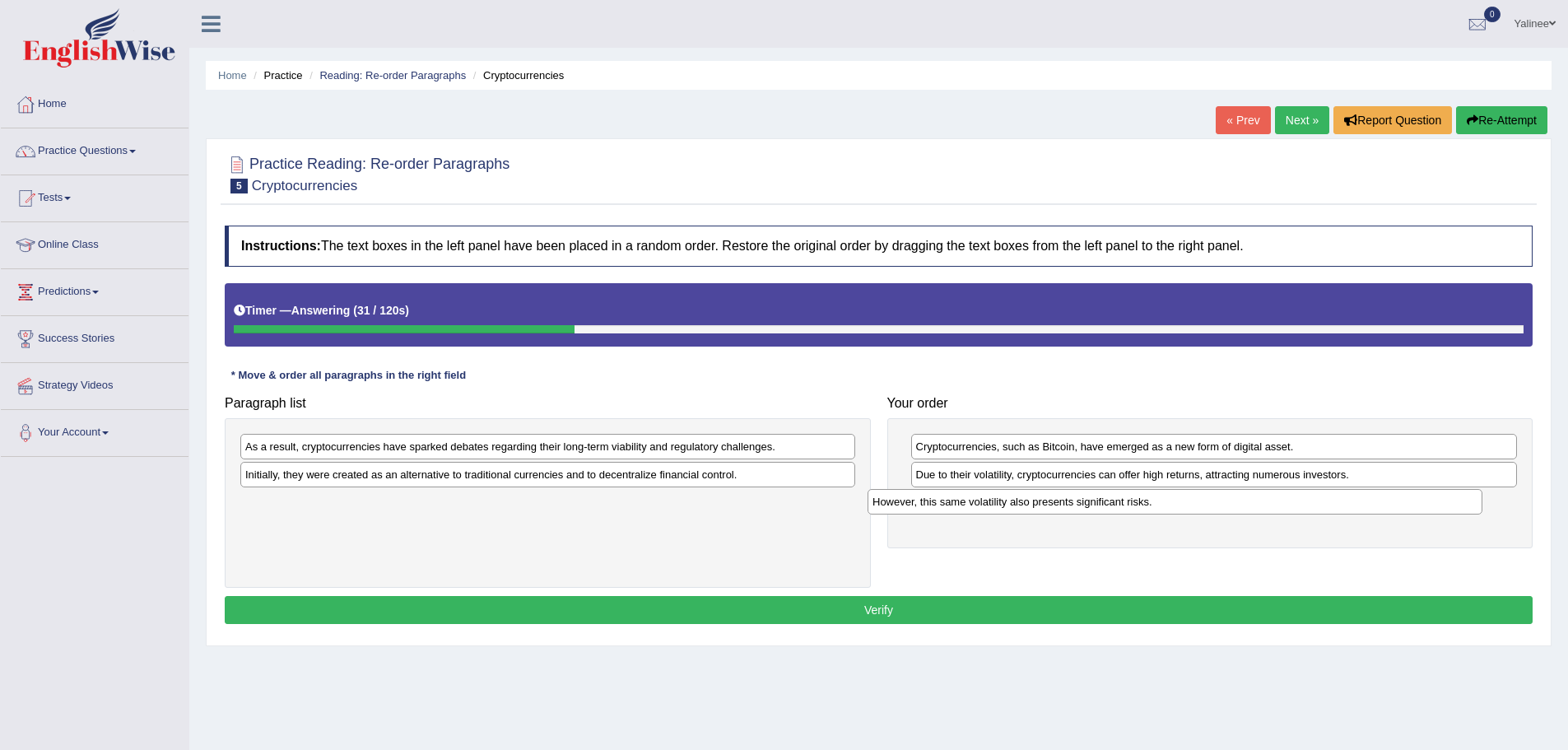
drag, startPoint x: 439, startPoint y: 478, endPoint x: 1066, endPoint y: 504, distance: 627.5
click at [1066, 504] on div "However, this same volatility also presents significant risks." at bounding box center [1175, 502] width 615 height 25
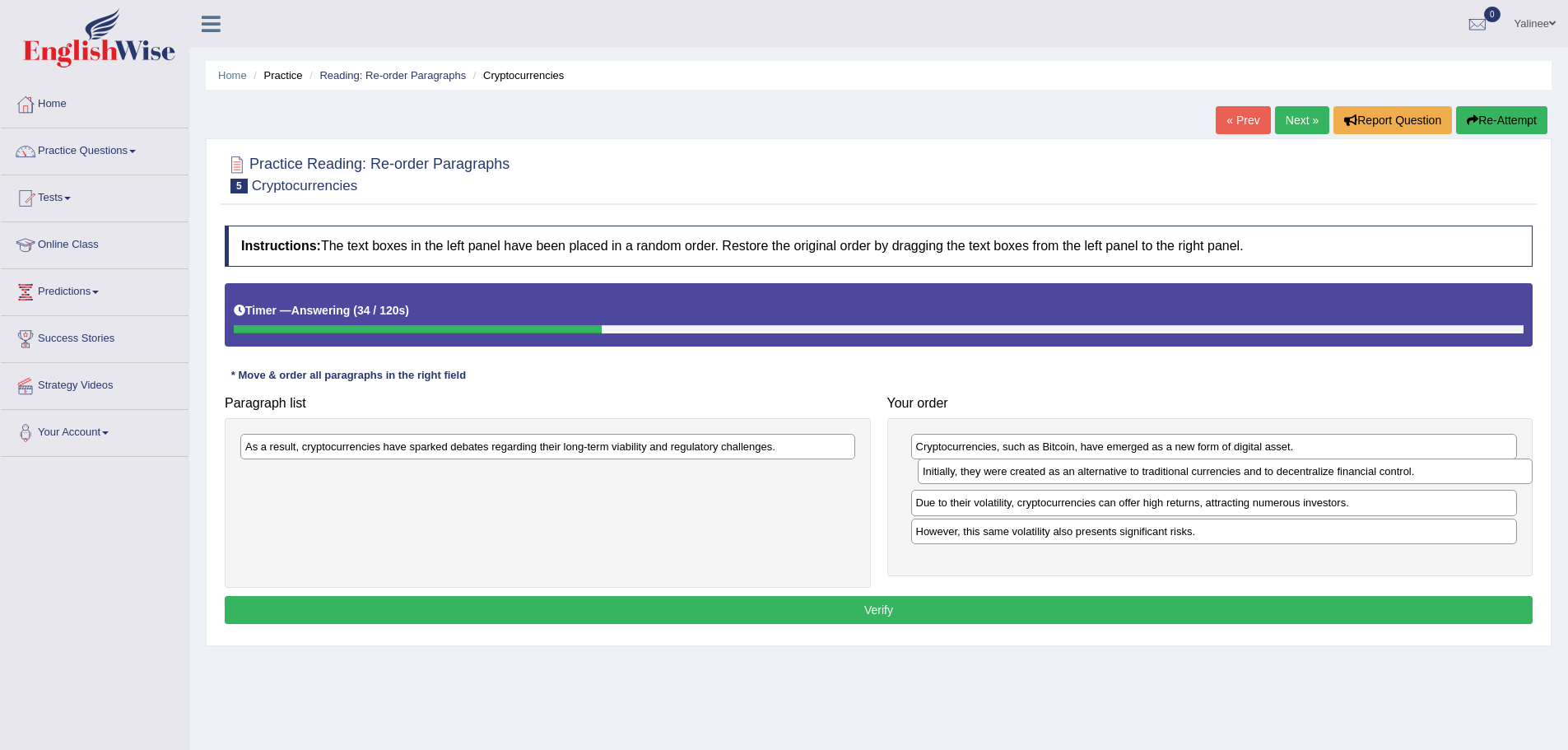
drag, startPoint x: 644, startPoint y: 482, endPoint x: 1159, endPoint y: 470, distance: 515.1
click at [1159, 470] on div "Initially, they were created as an alternative to traditional currencies and to…" at bounding box center [1225, 471] width 615 height 25
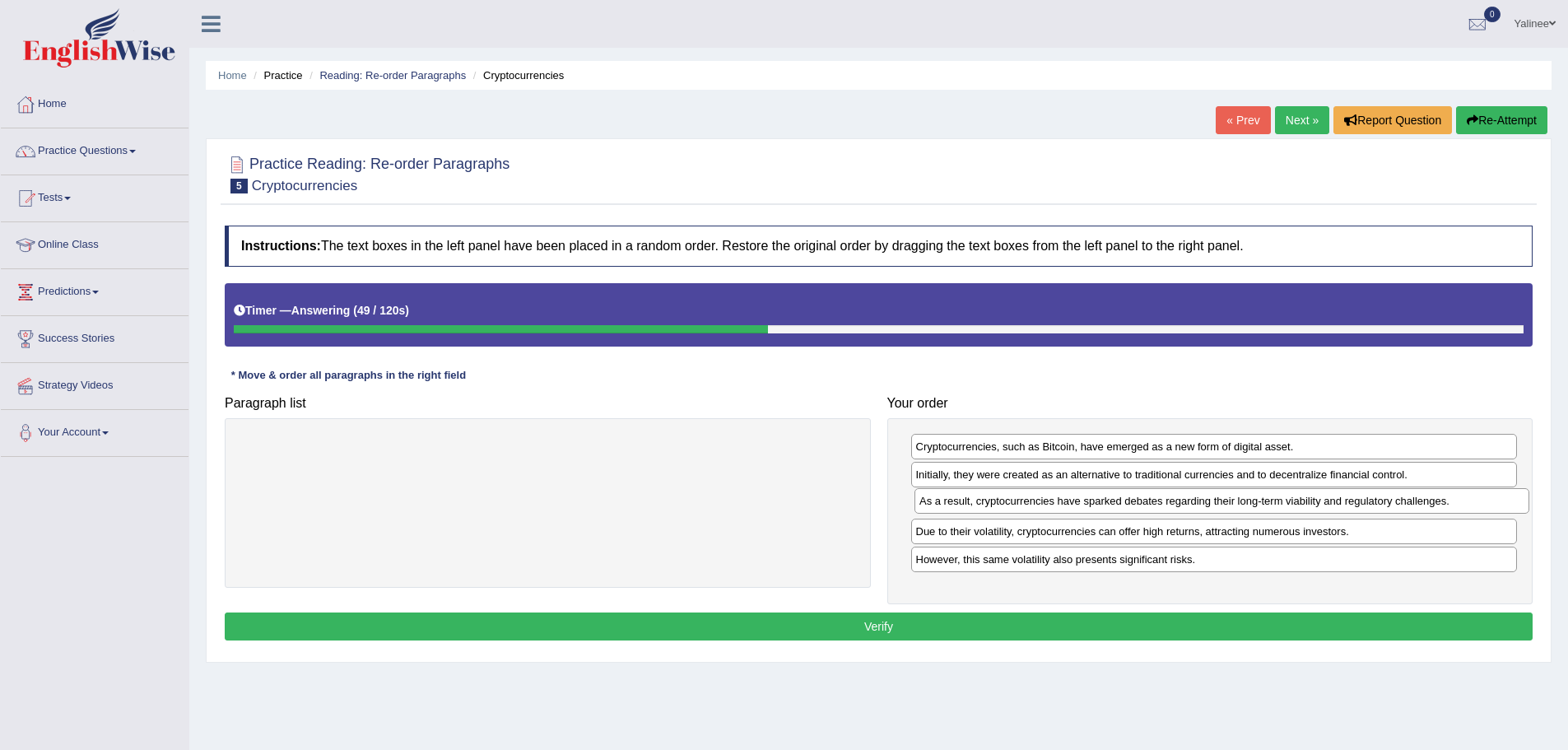
drag, startPoint x: 605, startPoint y: 450, endPoint x: 1278, endPoint y: 504, distance: 675.2
click at [1278, 504] on div "As a result, cryptocurrencies have sparked debates regarding their long-term vi…" at bounding box center [1223, 501] width 615 height 25
drag, startPoint x: 1201, startPoint y: 504, endPoint x: 1203, endPoint y: 566, distance: 62.0
click at [1203, 566] on div "As a result, cryptocurrencies have sparked debates regarding their long-term vi…" at bounding box center [1216, 567] width 606 height 25
click at [942, 631] on button "Verify" at bounding box center [879, 626] width 1308 height 28
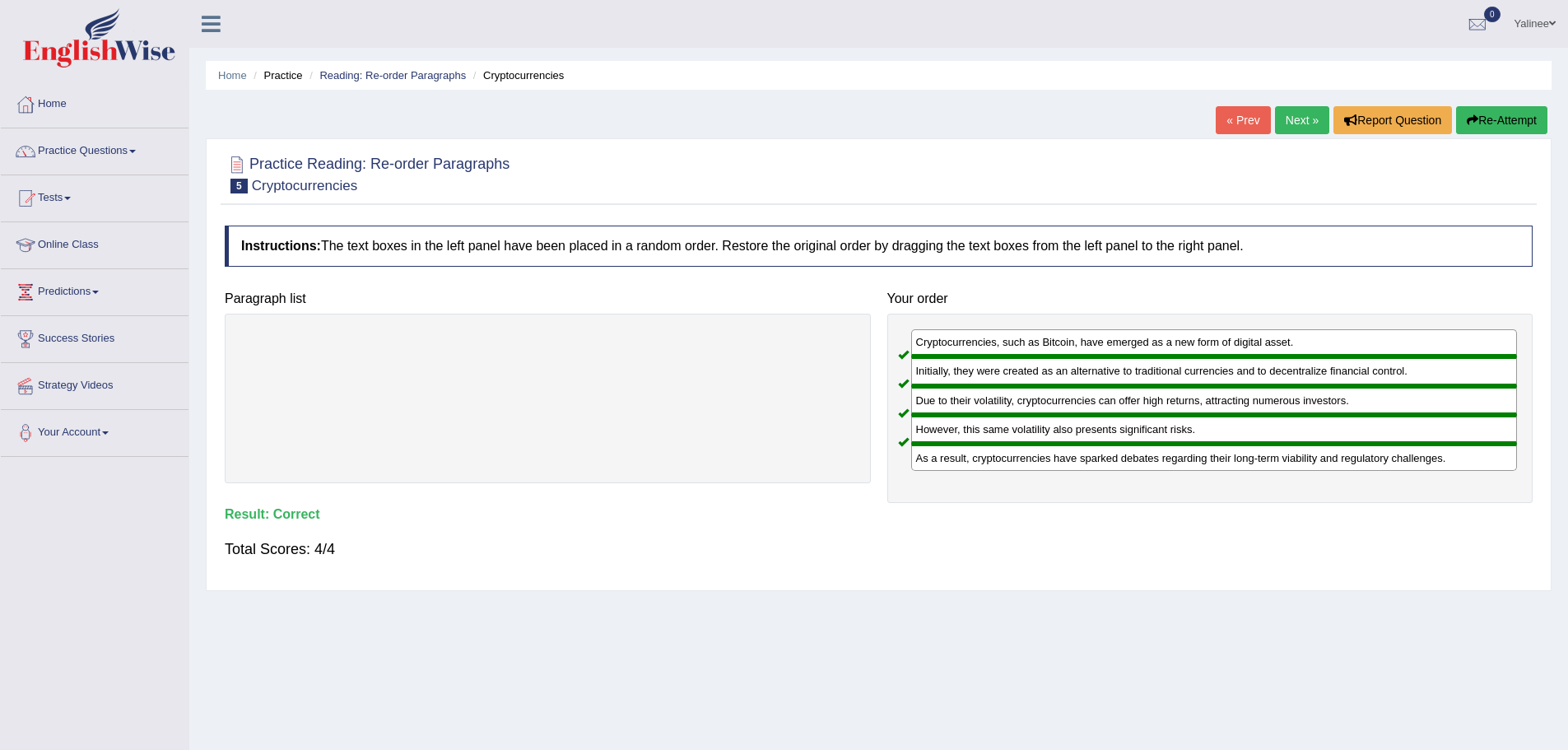
click at [1281, 123] on link "Next »" at bounding box center [1302, 120] width 54 height 28
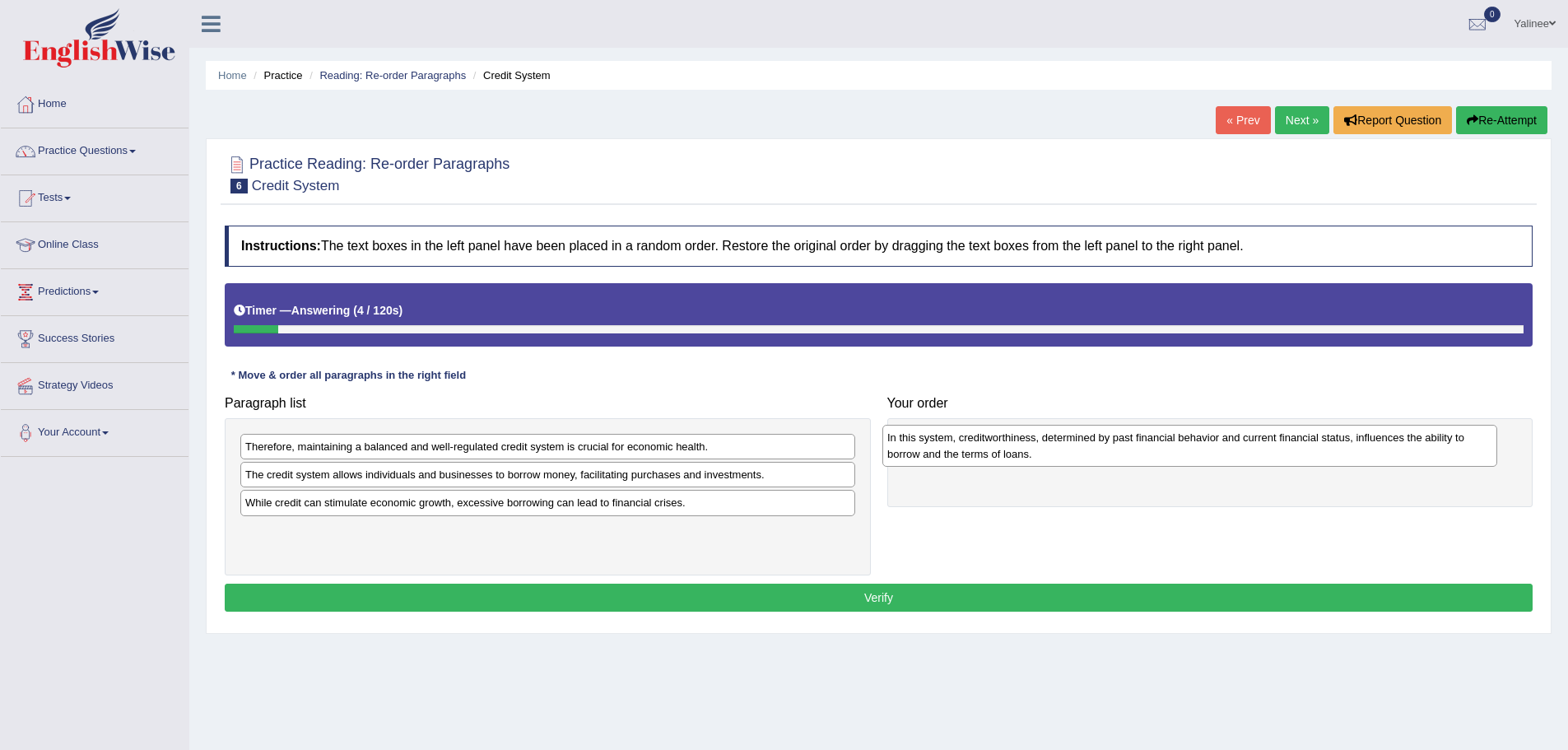
drag, startPoint x: 504, startPoint y: 515, endPoint x: 1146, endPoint y: 451, distance: 645.2
click at [1146, 451] on div "In this system, creditworthiness, determined by past financial behavior and cur…" at bounding box center [1190, 445] width 615 height 41
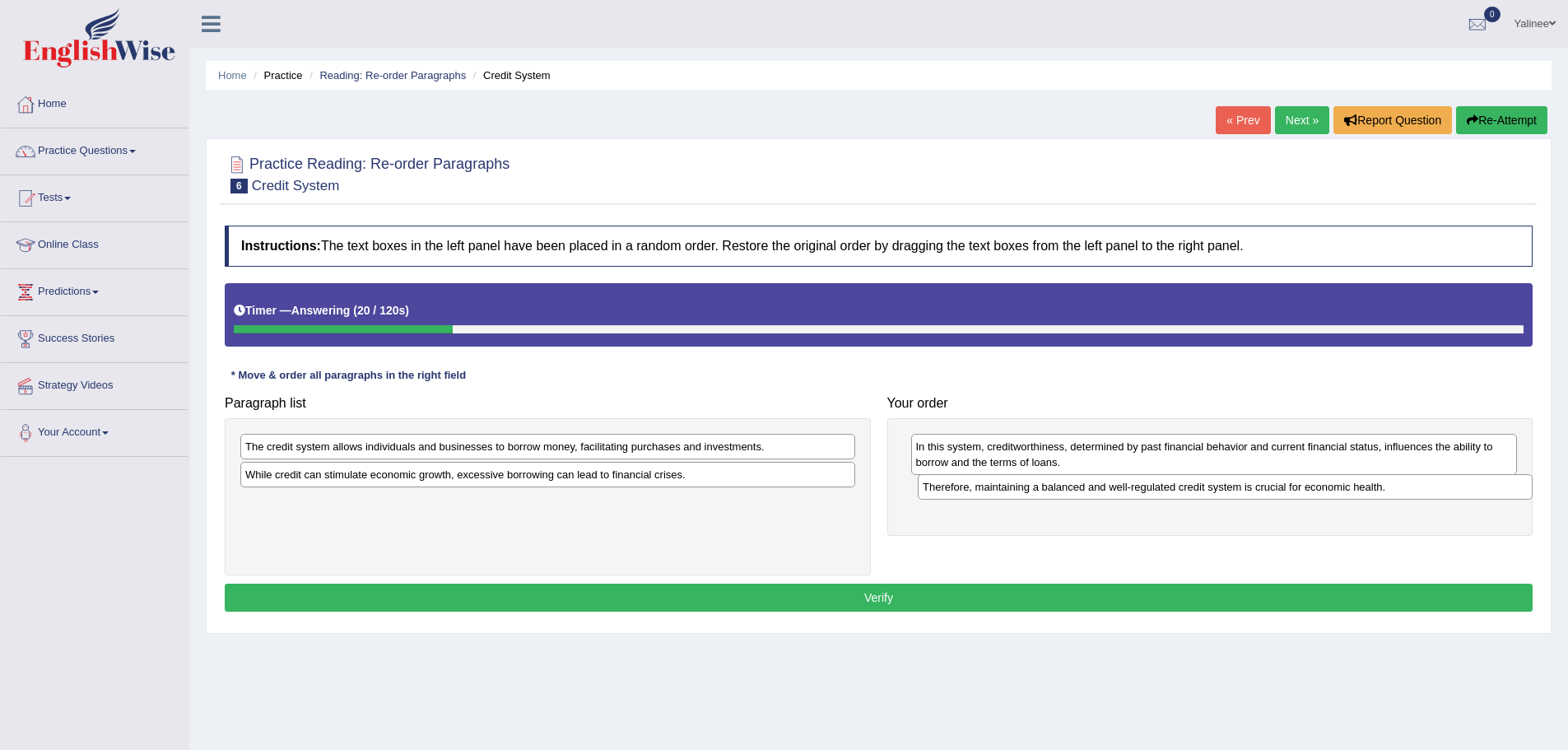
drag, startPoint x: 533, startPoint y: 452, endPoint x: 1206, endPoint y: 493, distance: 674.2
click at [1206, 493] on div "Therefore, maintaining a balanced and well-regulated credit system is crucial f…" at bounding box center [1225, 487] width 615 height 25
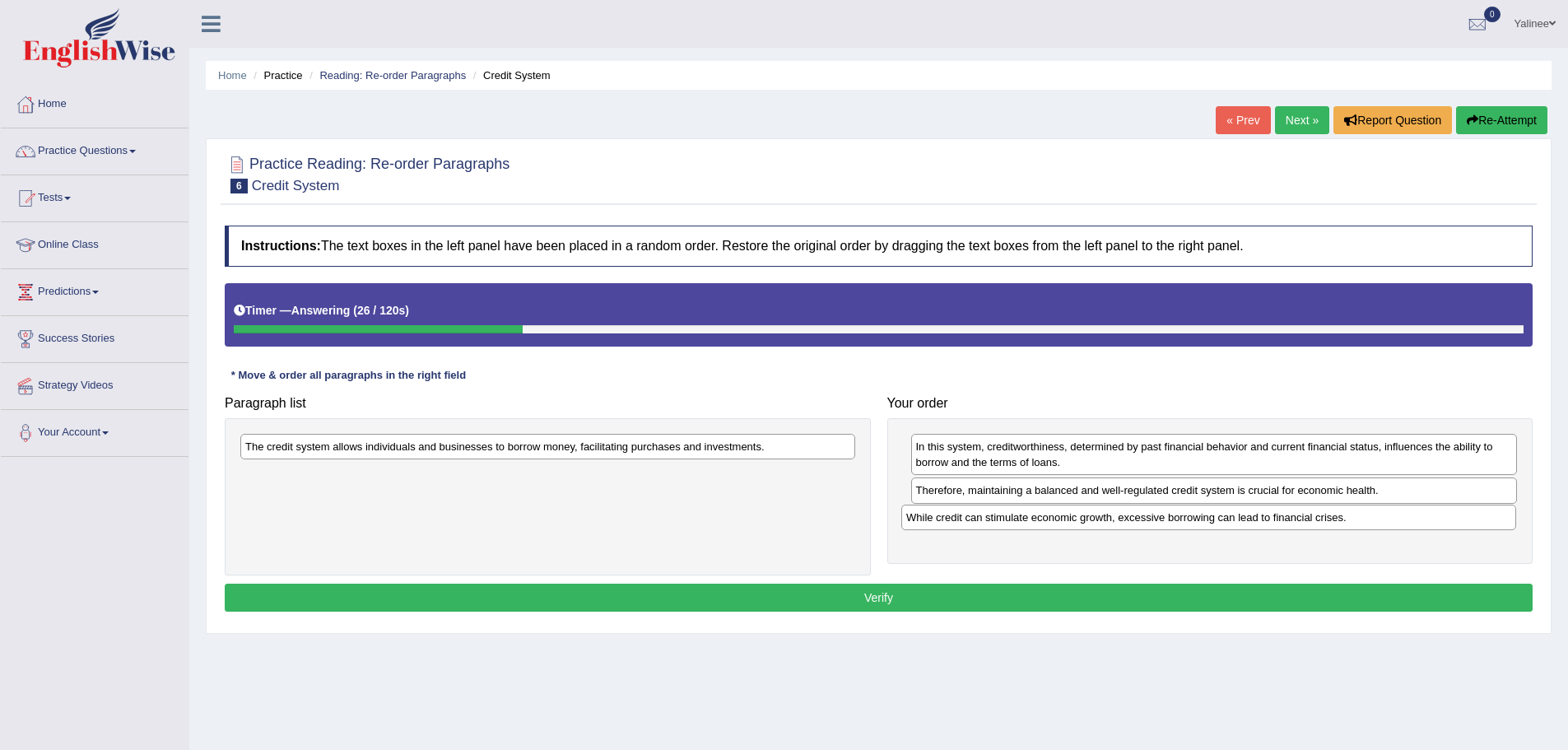
drag, startPoint x: 477, startPoint y: 479, endPoint x: 1138, endPoint y: 522, distance: 662.4
click at [1138, 522] on div "While credit can stimulate economic growth, excessive borrowing can lead to fin…" at bounding box center [1209, 517] width 615 height 25
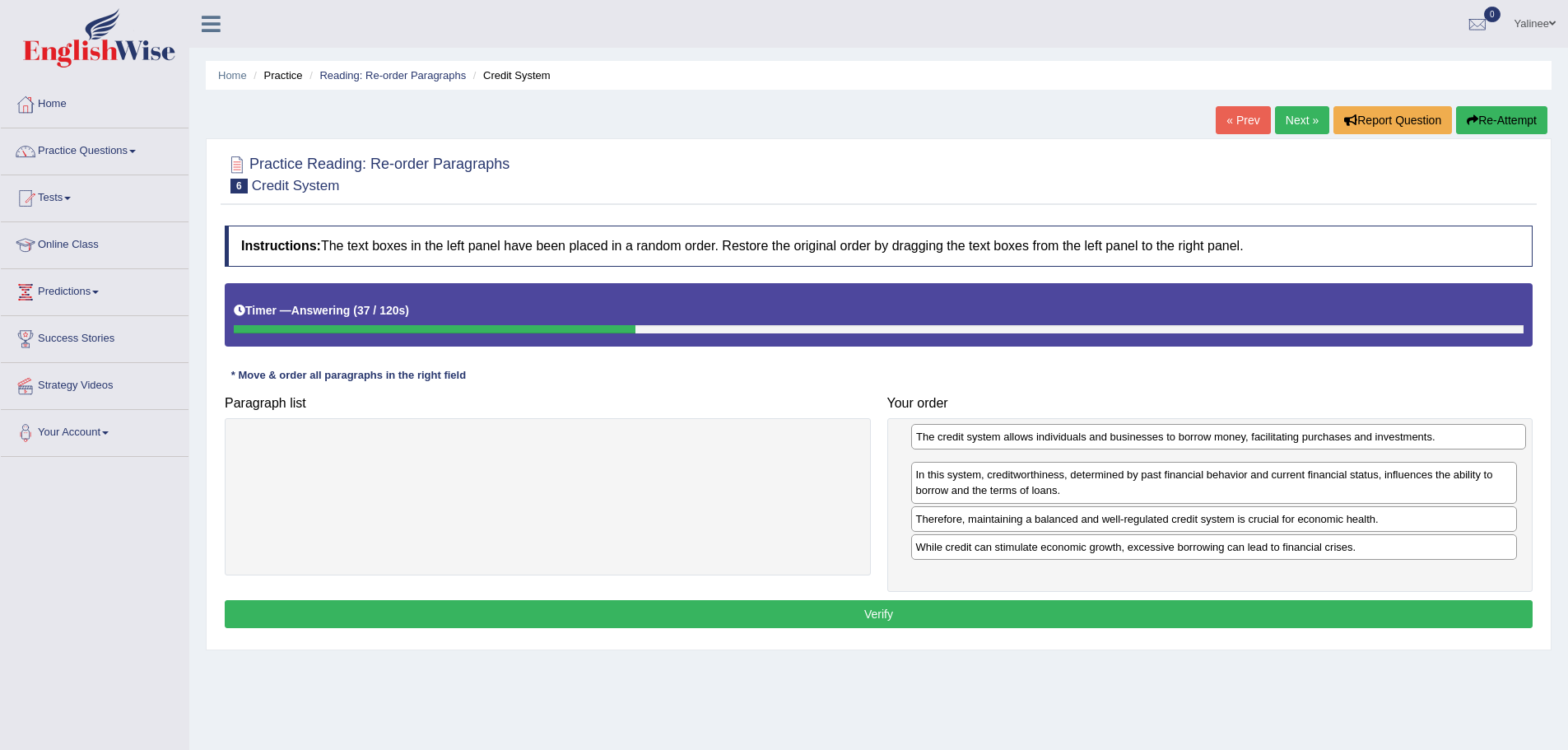
drag, startPoint x: 554, startPoint y: 451, endPoint x: 1223, endPoint y: 443, distance: 669.0
click at [1223, 443] on div "The credit system allows individuals and businesses to borrow money, facilitati…" at bounding box center [1219, 436] width 615 height 25
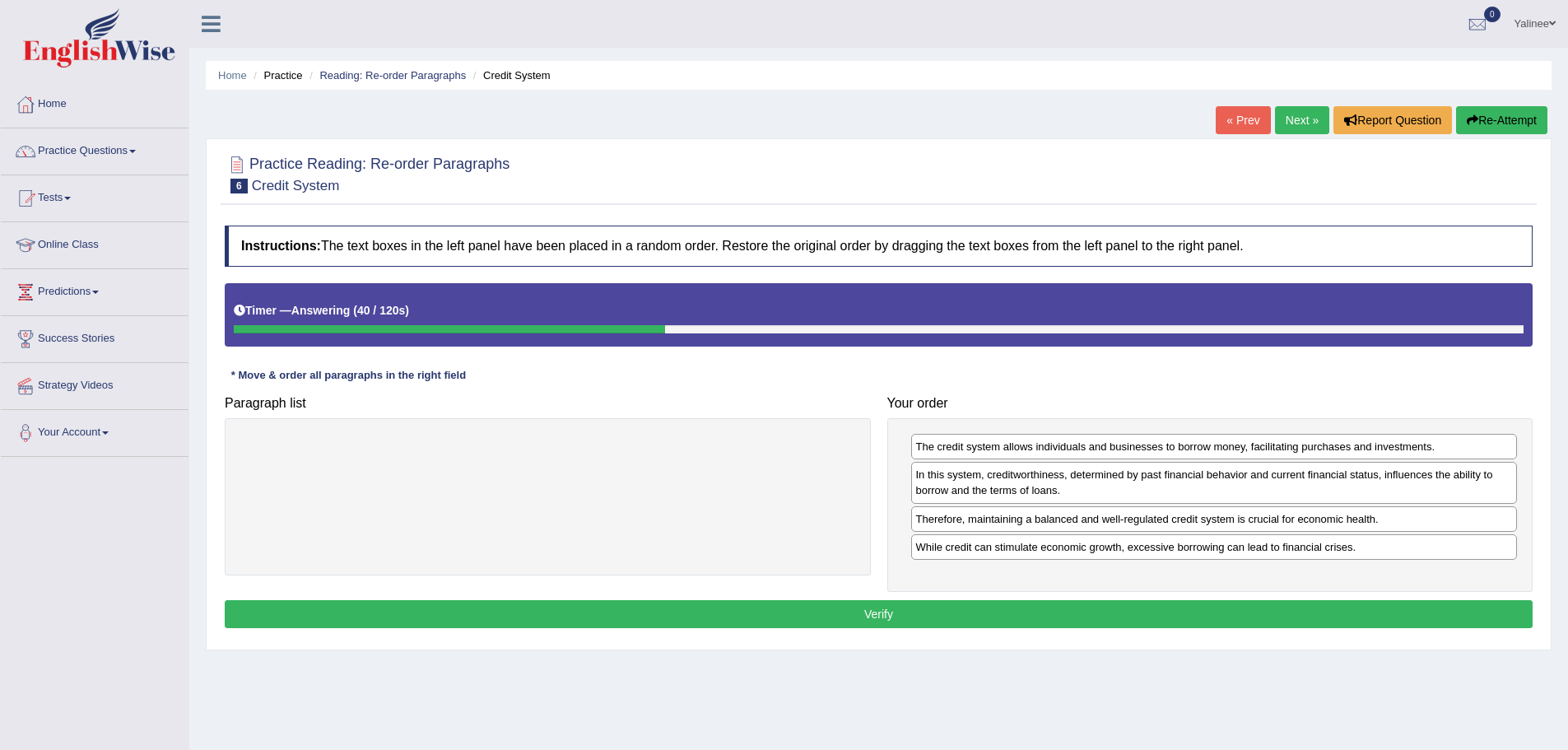
click at [1131, 611] on button "Verify" at bounding box center [879, 613] width 1308 height 28
